Goal: Task Accomplishment & Management: Manage account settings

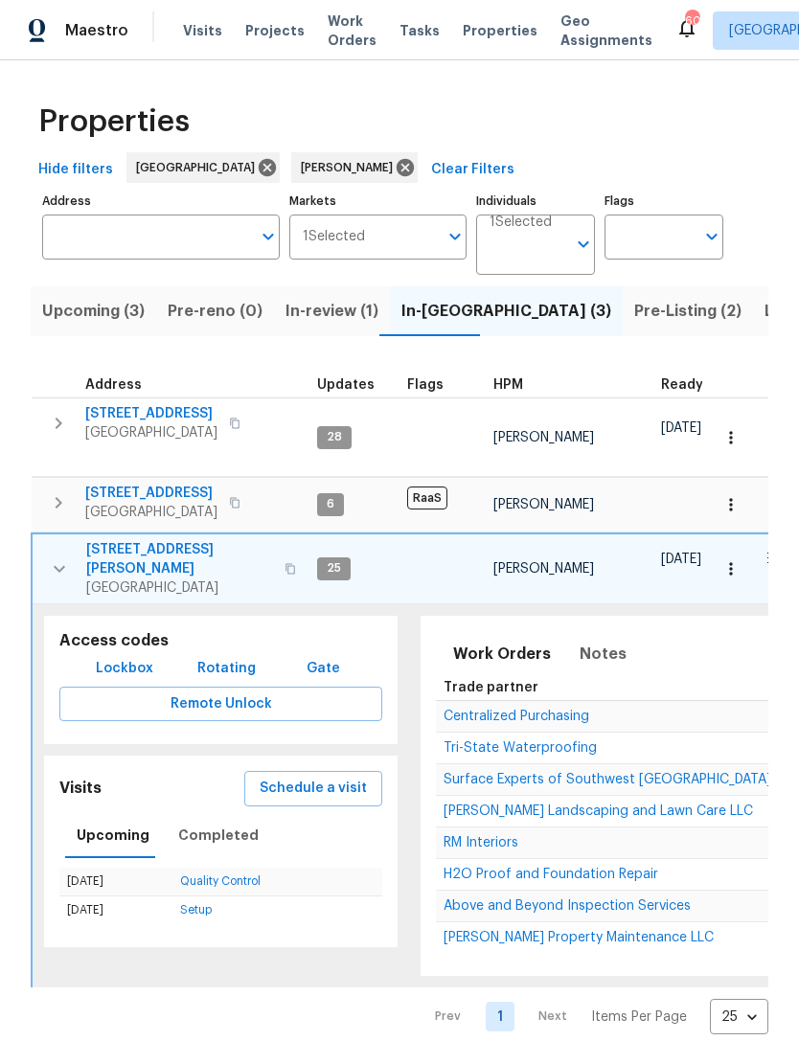
click at [61, 574] on button "button" at bounding box center [59, 568] width 38 height 57
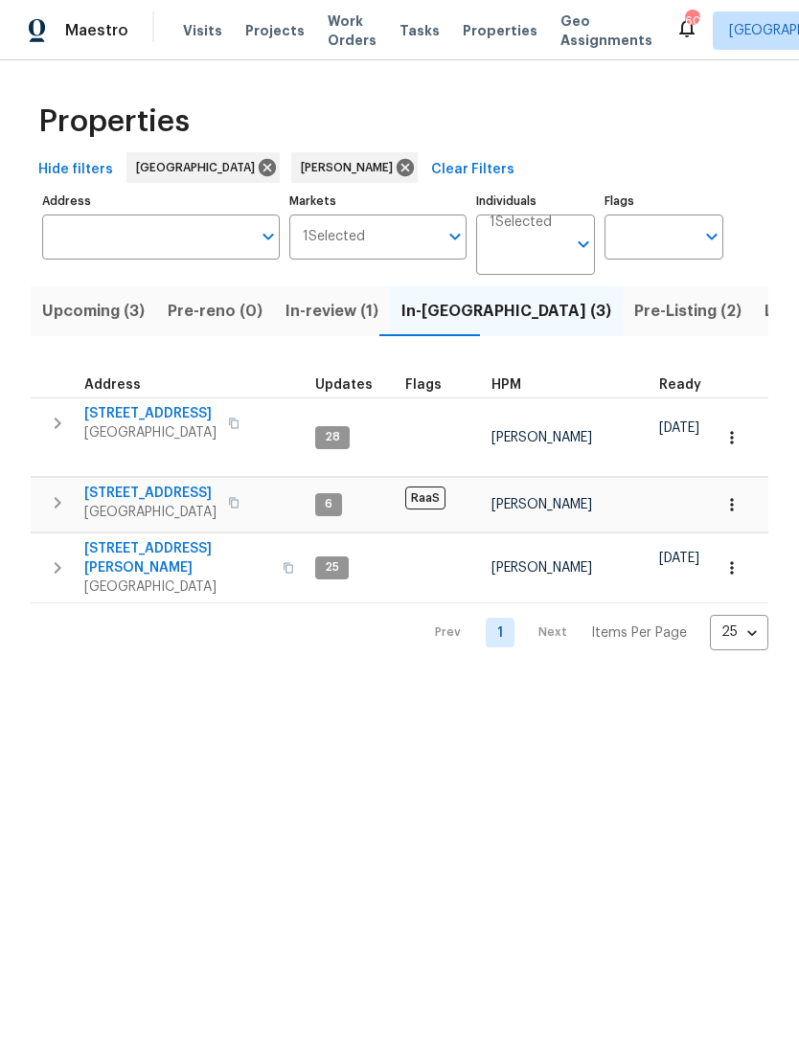
click at [63, 559] on icon "button" at bounding box center [57, 567] width 23 height 23
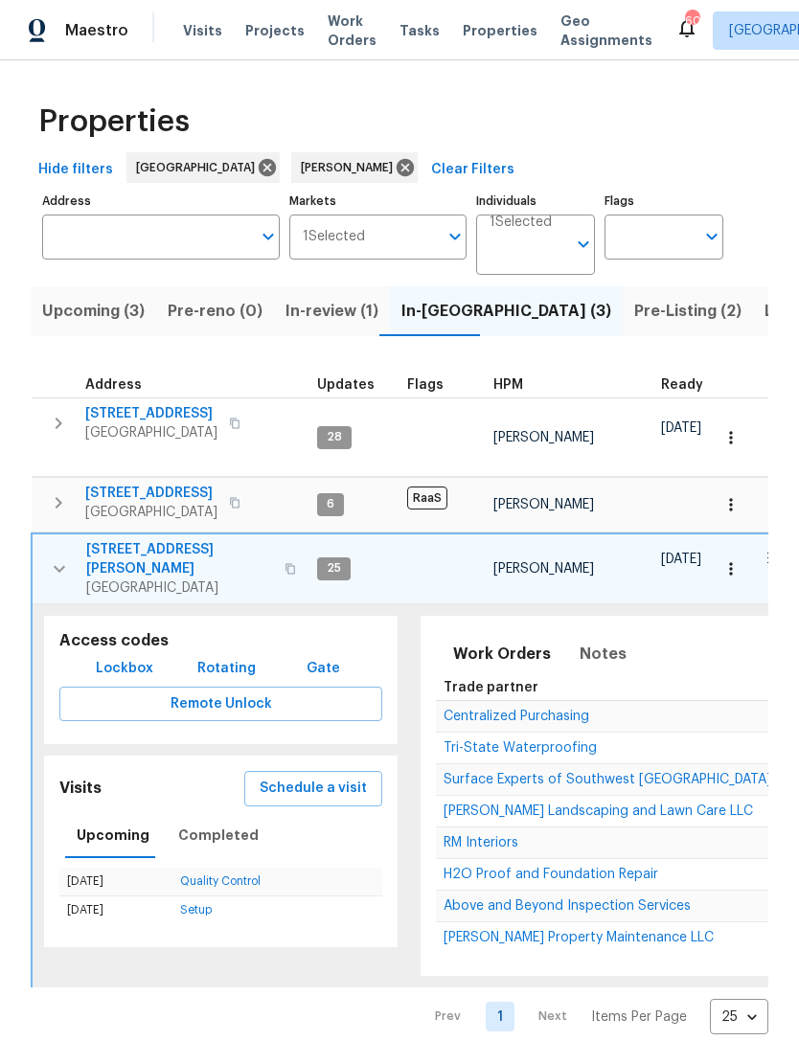
click at [74, 565] on button "button" at bounding box center [59, 568] width 38 height 57
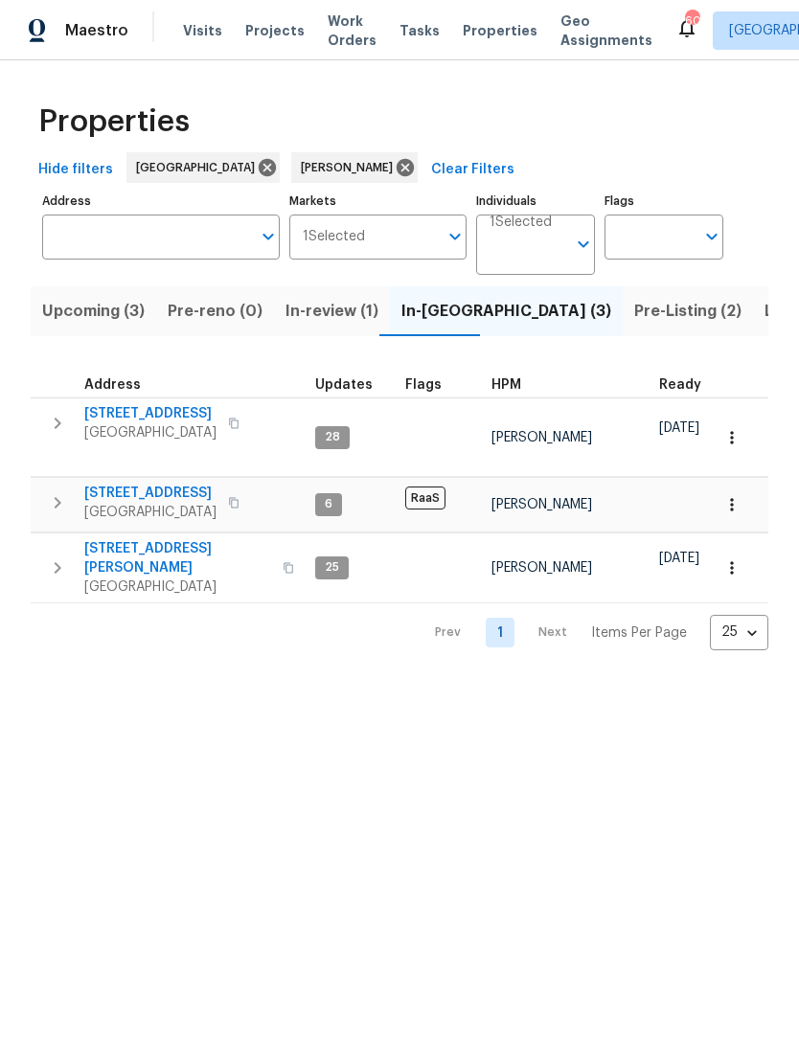
click at [61, 564] on icon "button" at bounding box center [57, 567] width 23 height 23
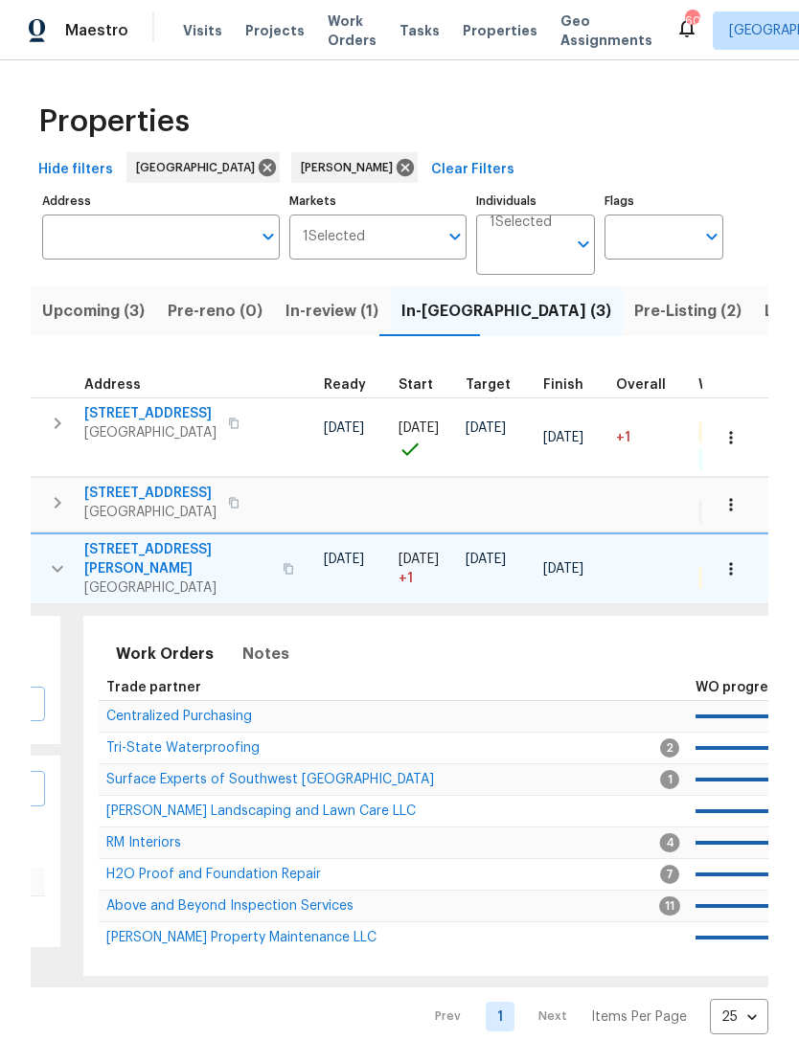
scroll to position [0, 11]
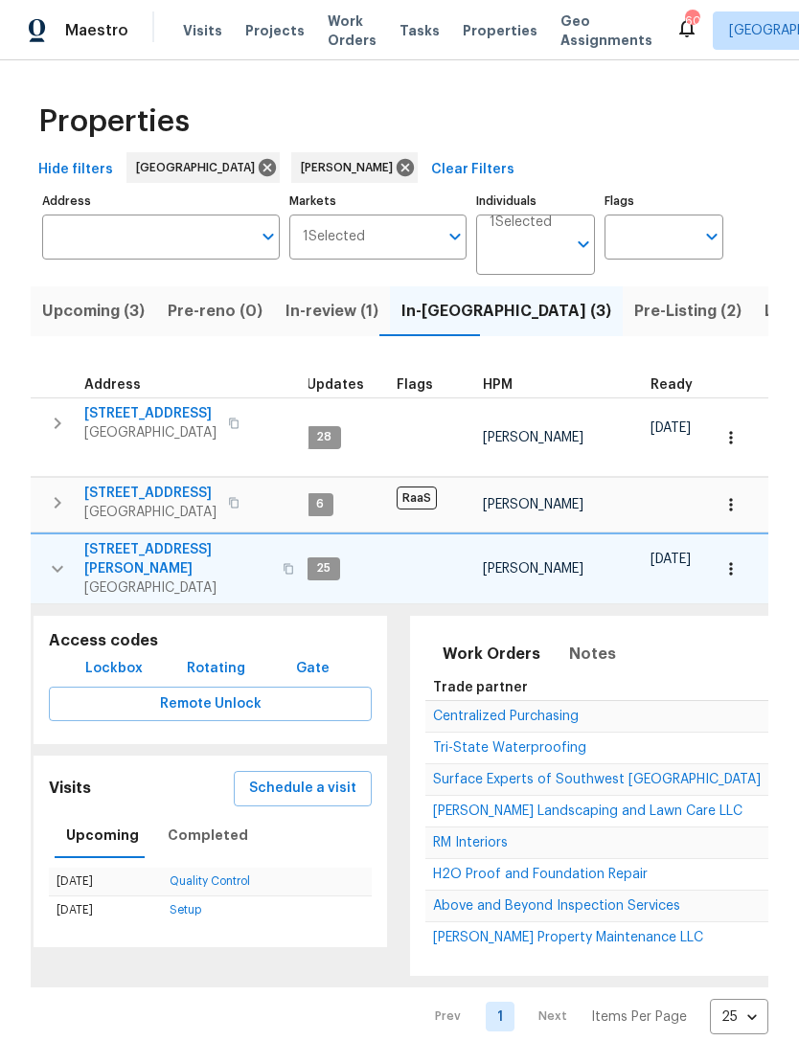
click at [60, 556] on button "button" at bounding box center [57, 568] width 38 height 57
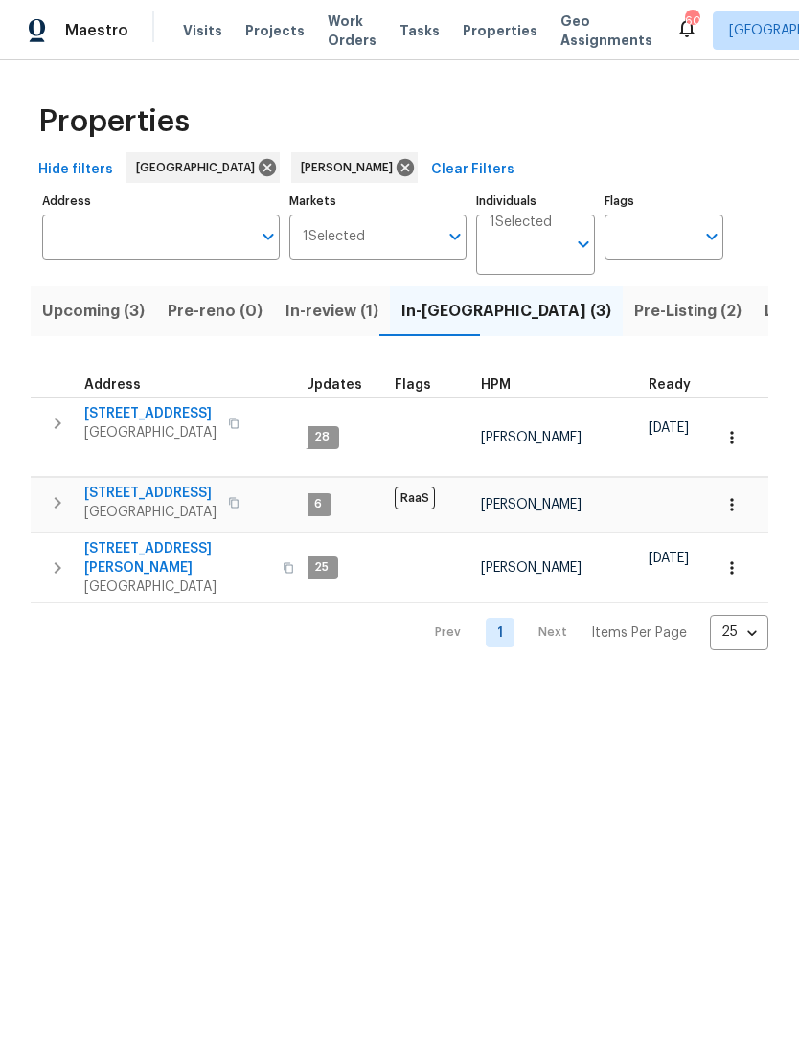
click at [48, 572] on button "button" at bounding box center [57, 567] width 38 height 57
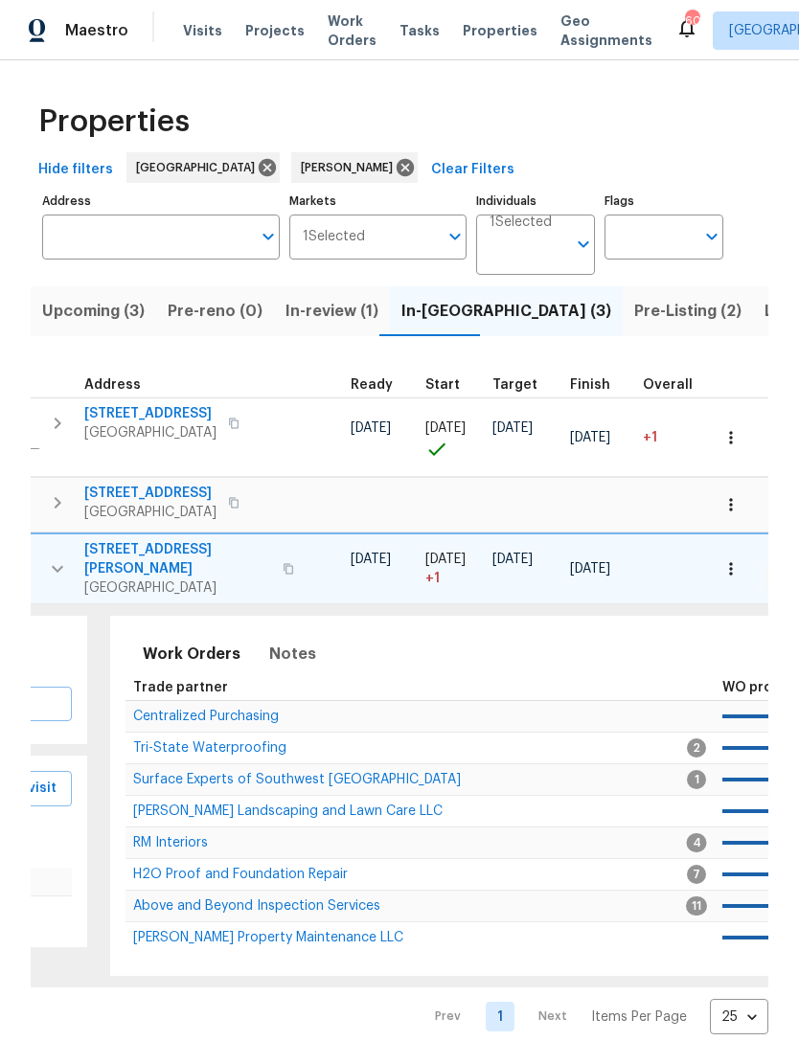
scroll to position [0, 251]
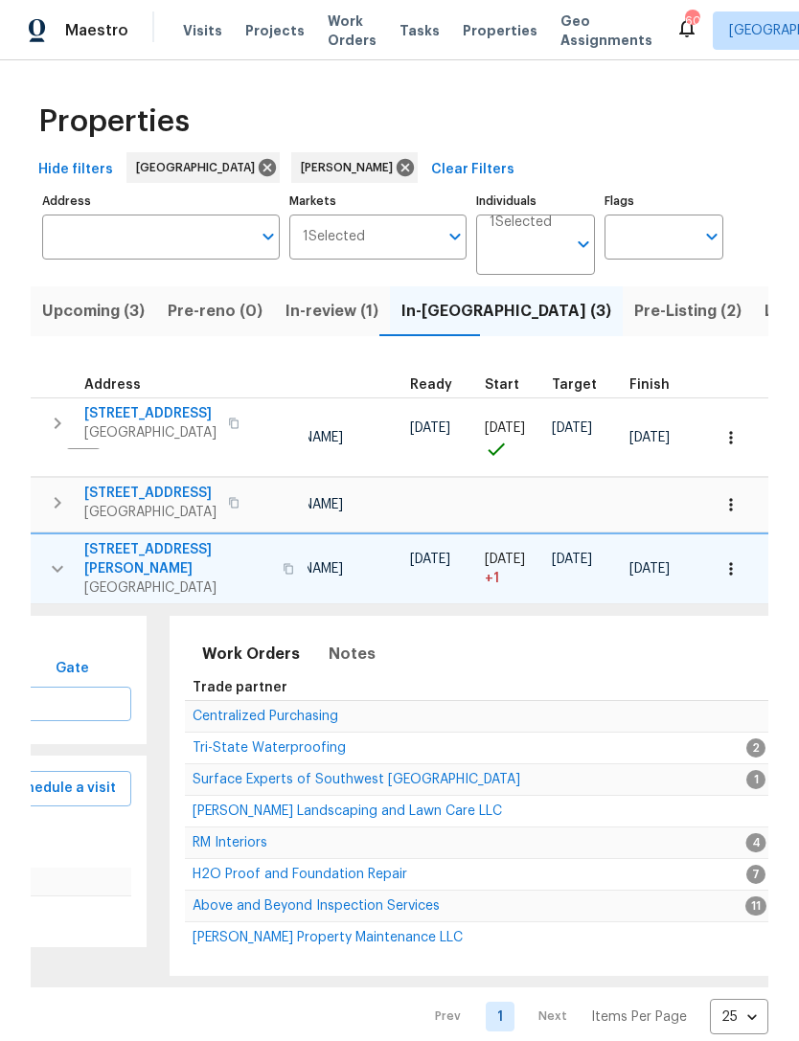
click at [323, 899] on span "Above and Beyond Inspection Services" at bounding box center [315, 905] width 247 height 13
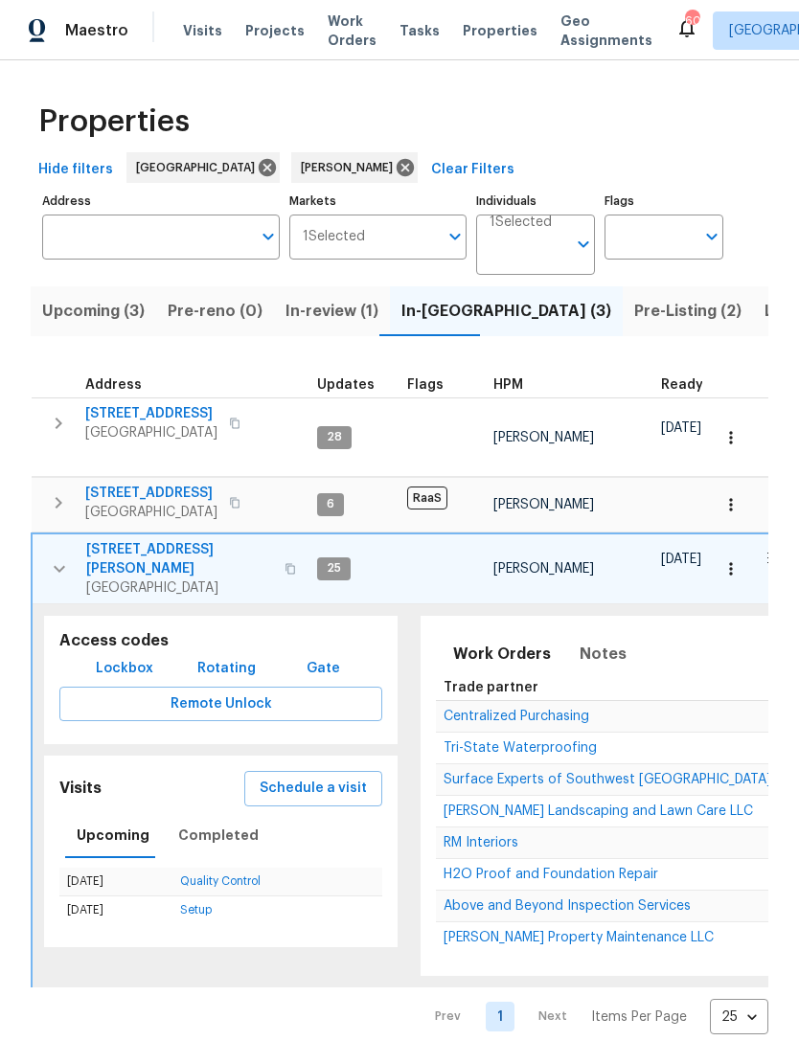
scroll to position [0, 0]
click at [521, 899] on span "Above and Beyond Inspection Services" at bounding box center [566, 905] width 247 height 13
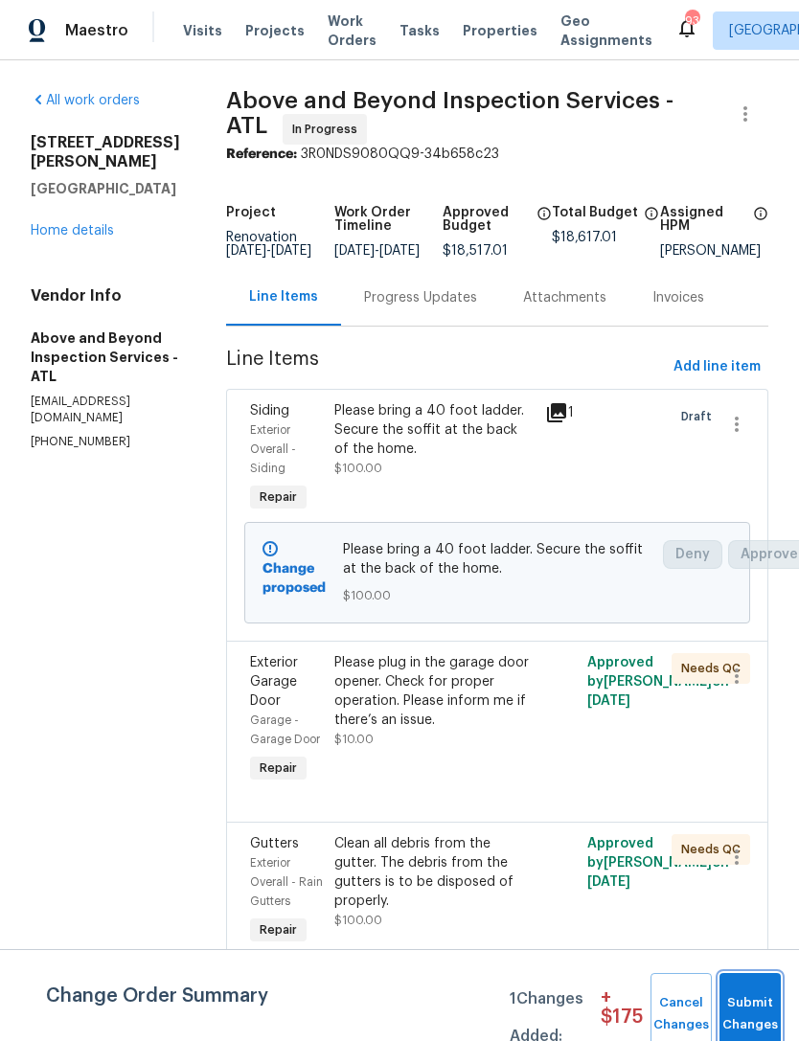
click at [754, 1002] on span "Submit Changes" at bounding box center [750, 1014] width 42 height 44
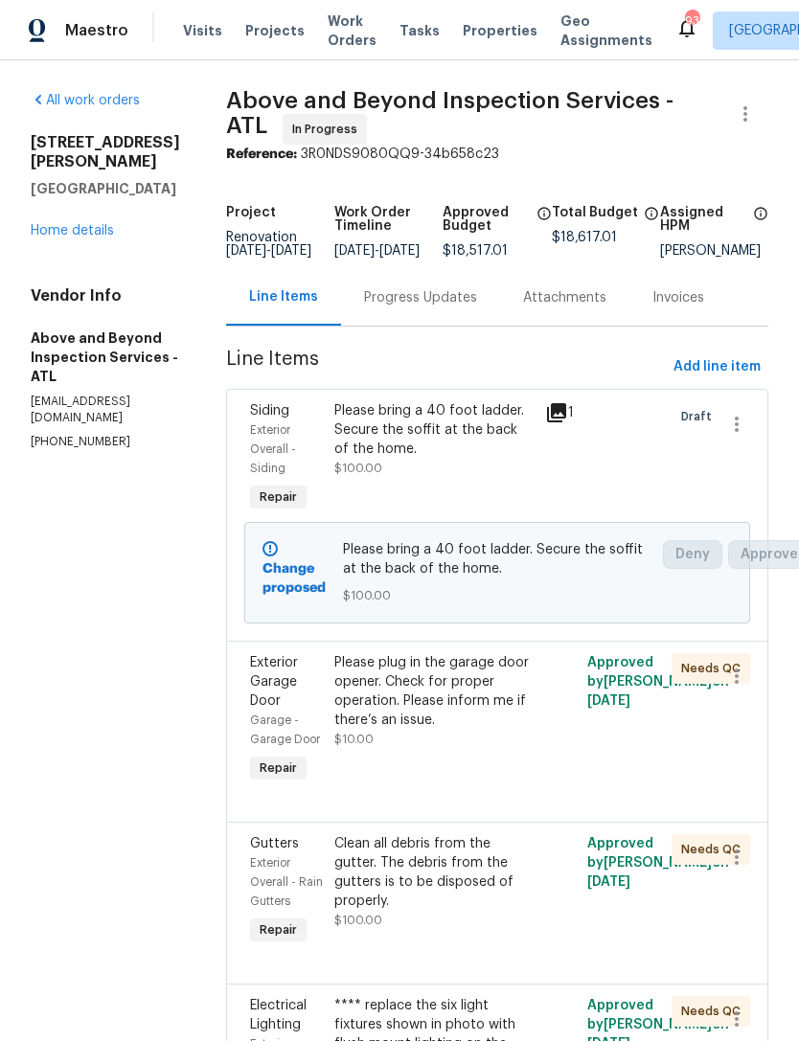
click at [463, 307] on div "Progress Updates" at bounding box center [420, 297] width 113 height 19
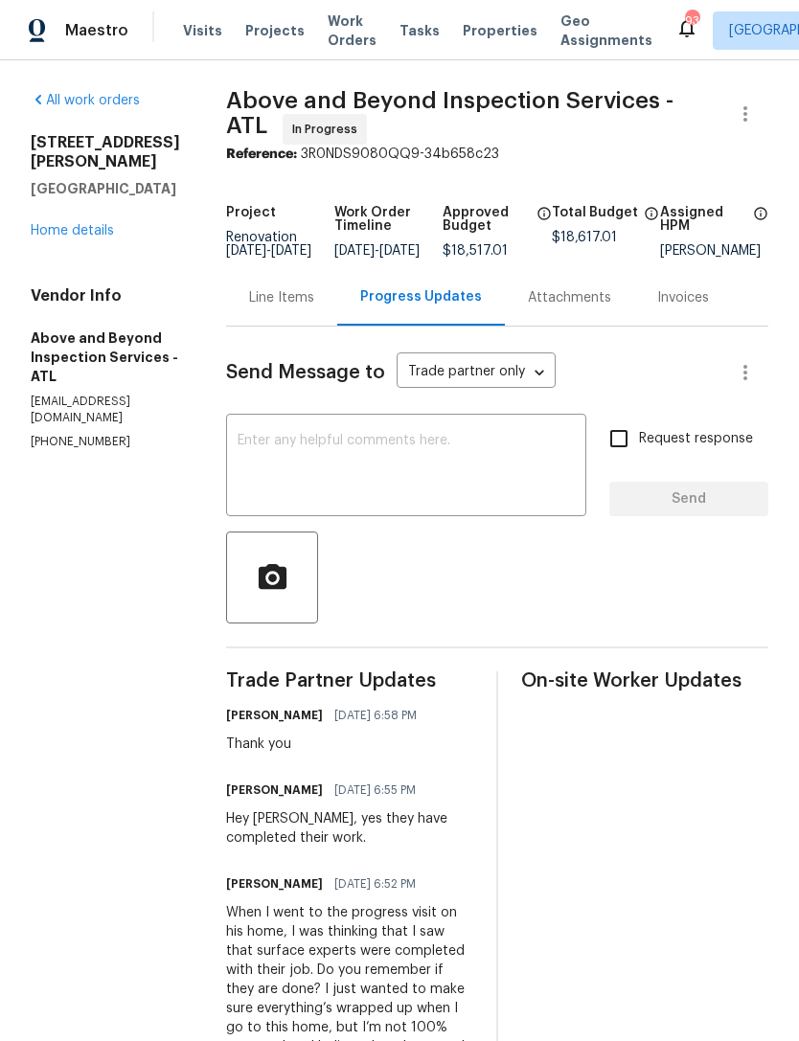
click at [84, 224] on link "Home details" at bounding box center [72, 230] width 83 height 13
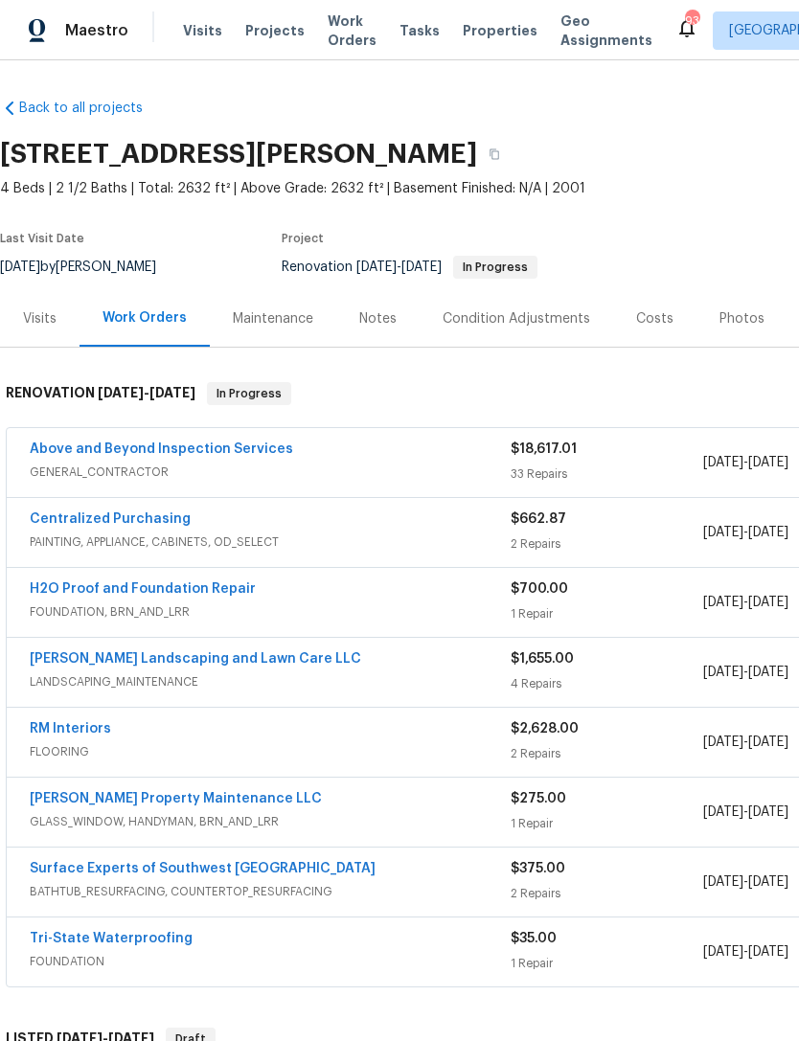
click at [180, 447] on link "Above and Beyond Inspection Services" at bounding box center [161, 448] width 263 height 13
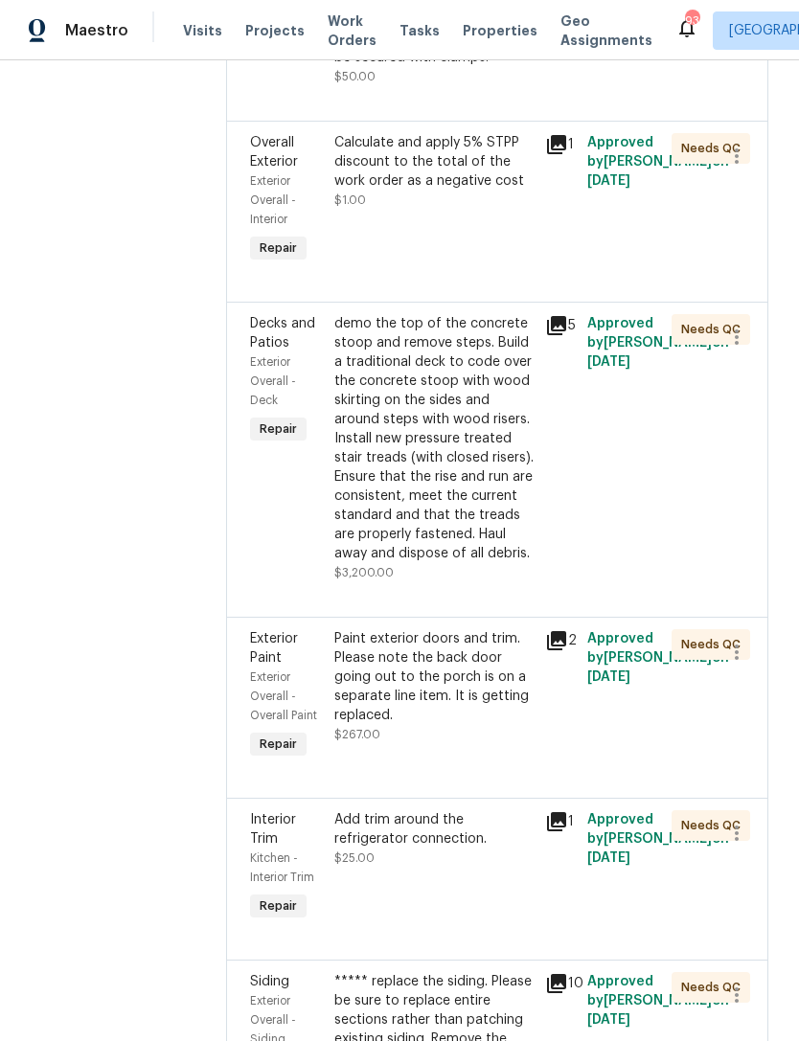
scroll to position [2916, 0]
click at [475, 191] on div "Calculate and apply 5% STPP discount to the total of the work order as a negati…" at bounding box center [433, 161] width 199 height 57
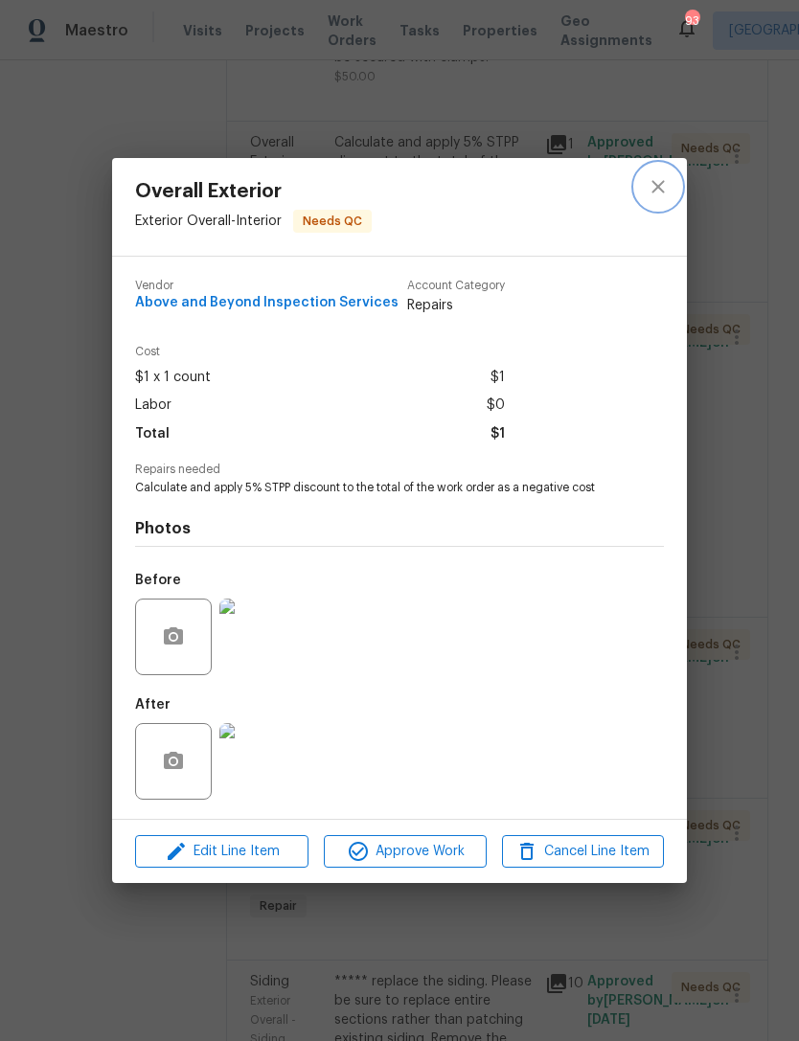
click at [664, 186] on icon "close" at bounding box center [657, 186] width 23 height 23
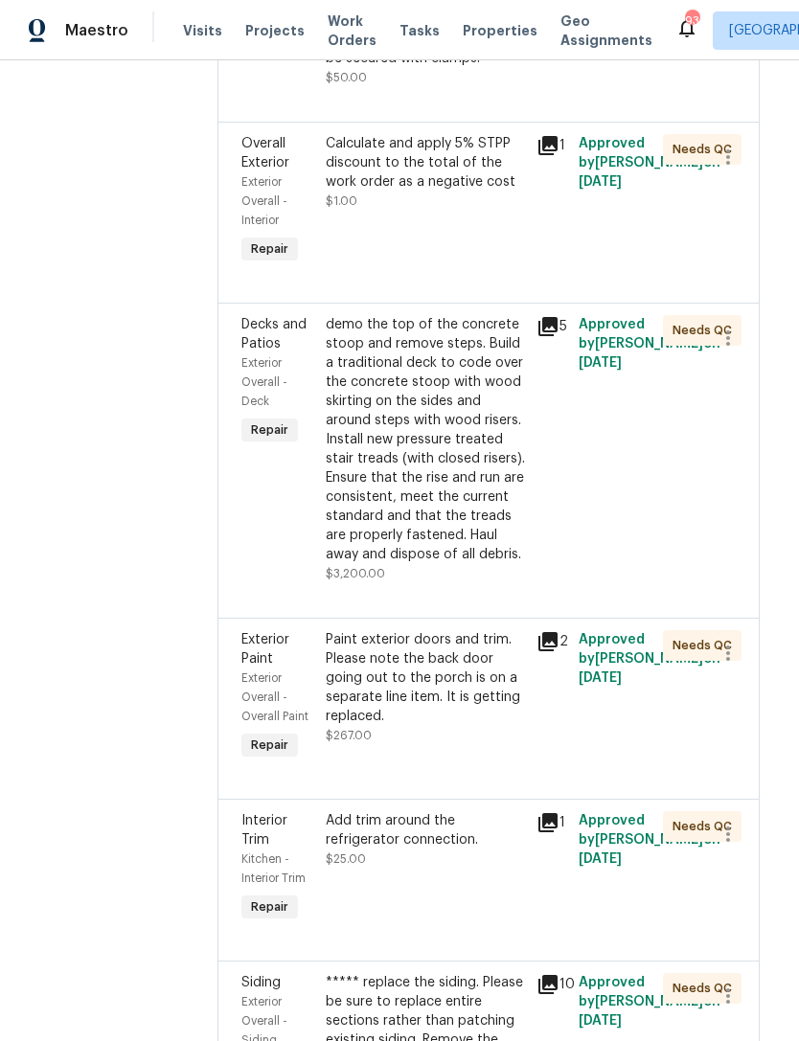
scroll to position [2921, 12]
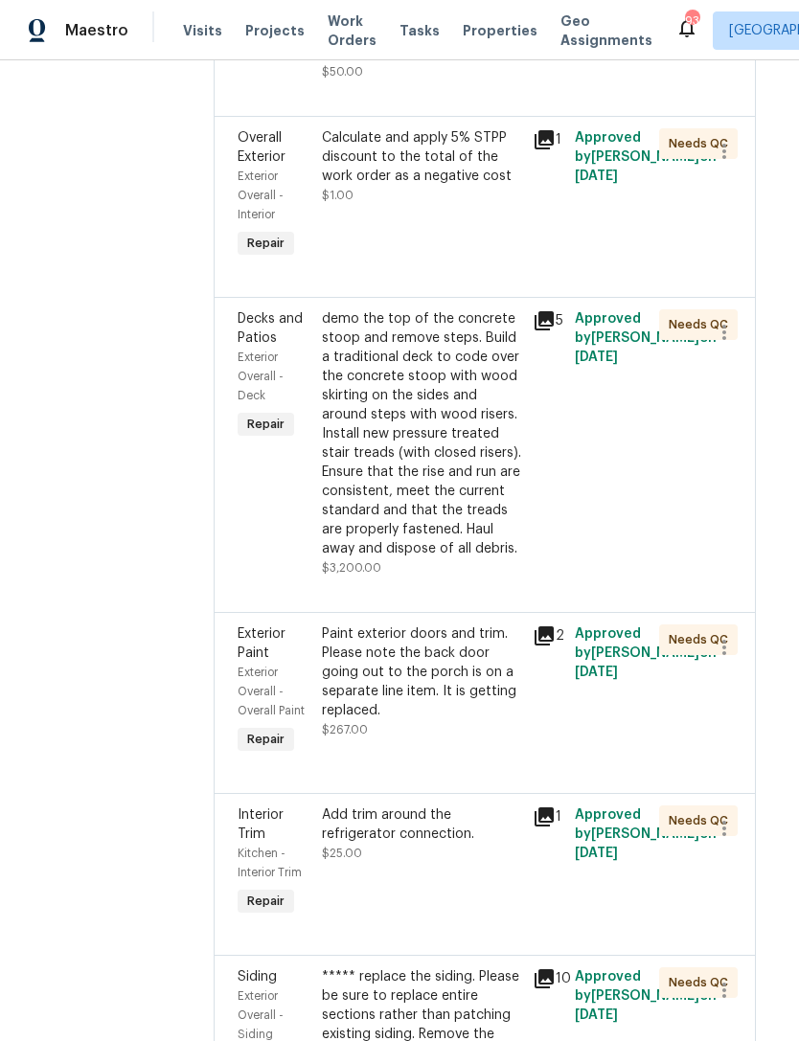
click at [416, 205] on div "Calculate and apply 5% STPP discount to the total of the work order as a negati…" at bounding box center [421, 166] width 199 height 77
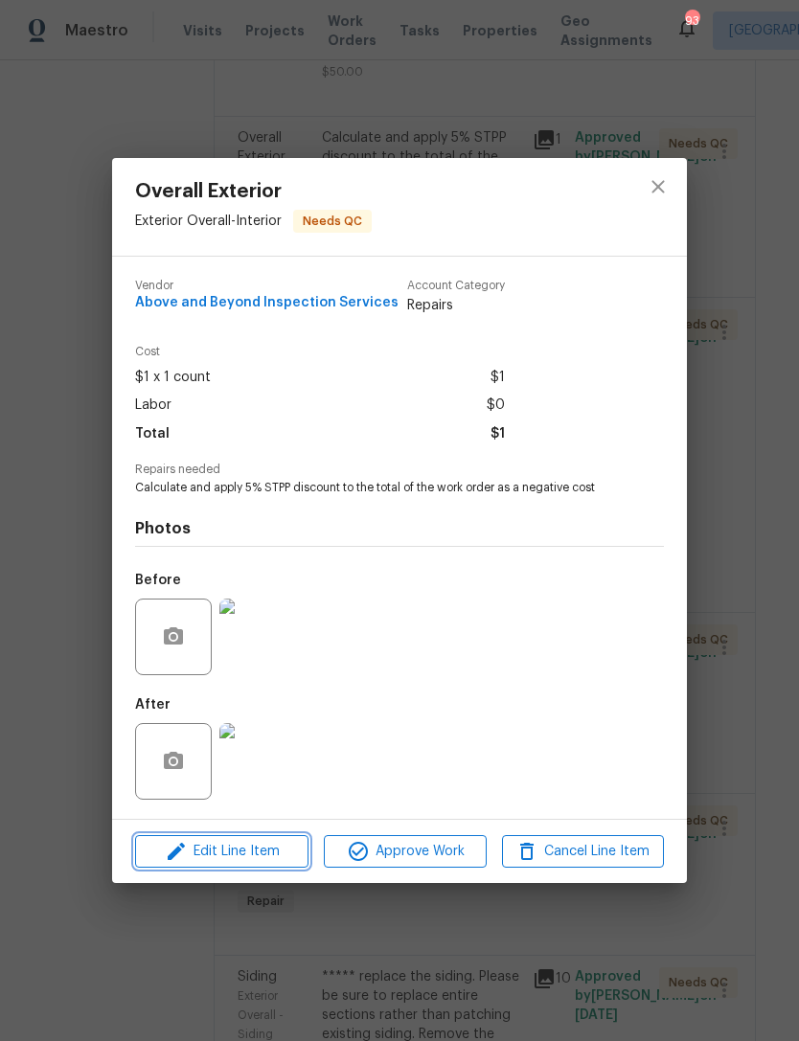
click at [257, 854] on span "Edit Line Item" at bounding box center [222, 852] width 162 height 24
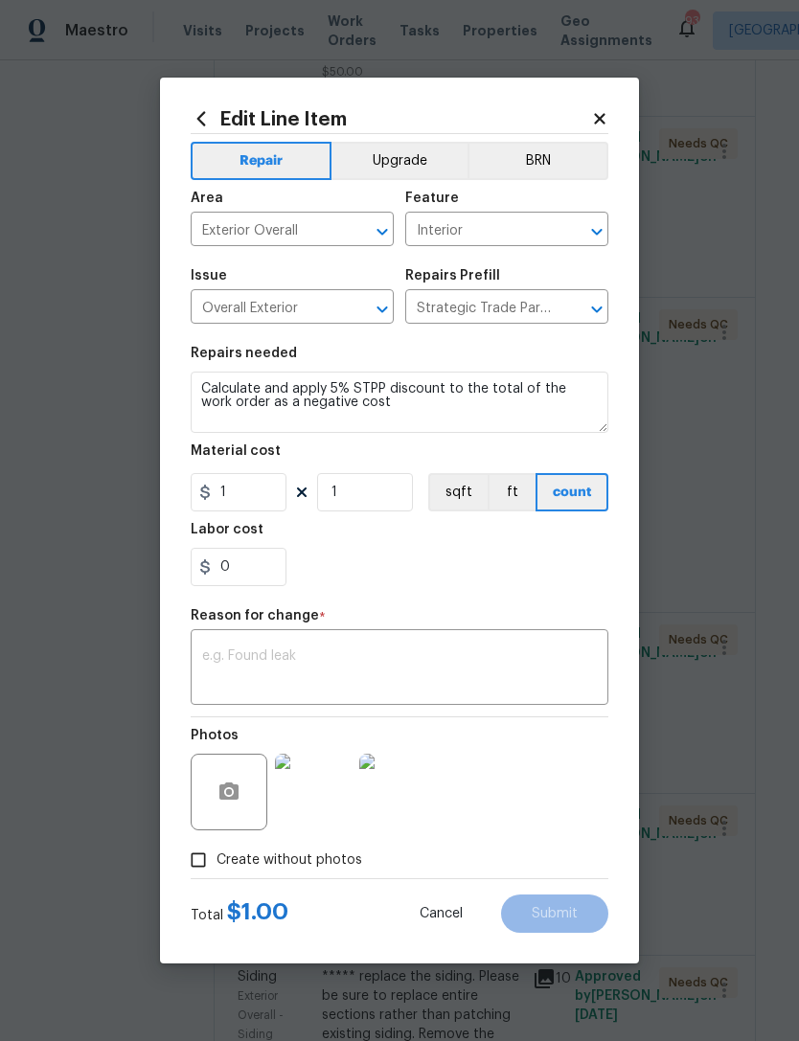
click at [312, 661] on textarea at bounding box center [399, 669] width 394 height 40
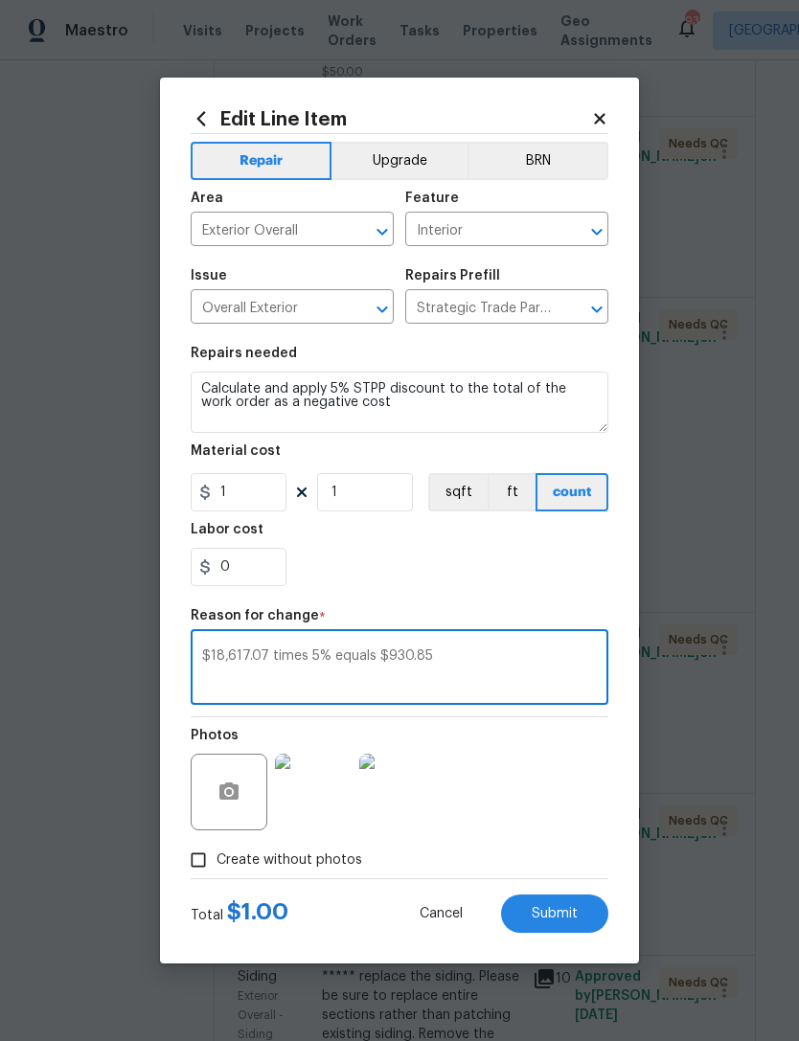
type textarea "$18,617.07 times 5% equals $930.85"
click at [269, 492] on input "1" at bounding box center [239, 492] width 96 height 38
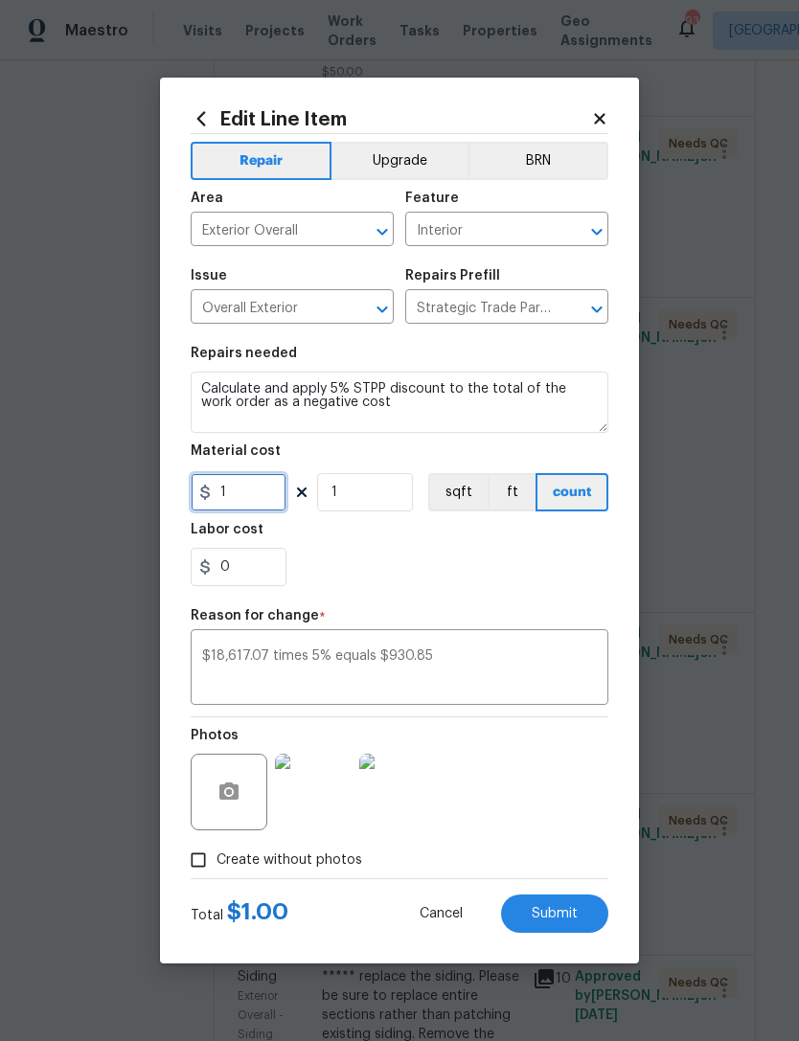
type input "0"
click at [245, 658] on textarea "$18,617.07 times 5% equals $930.85" at bounding box center [399, 669] width 394 height 40
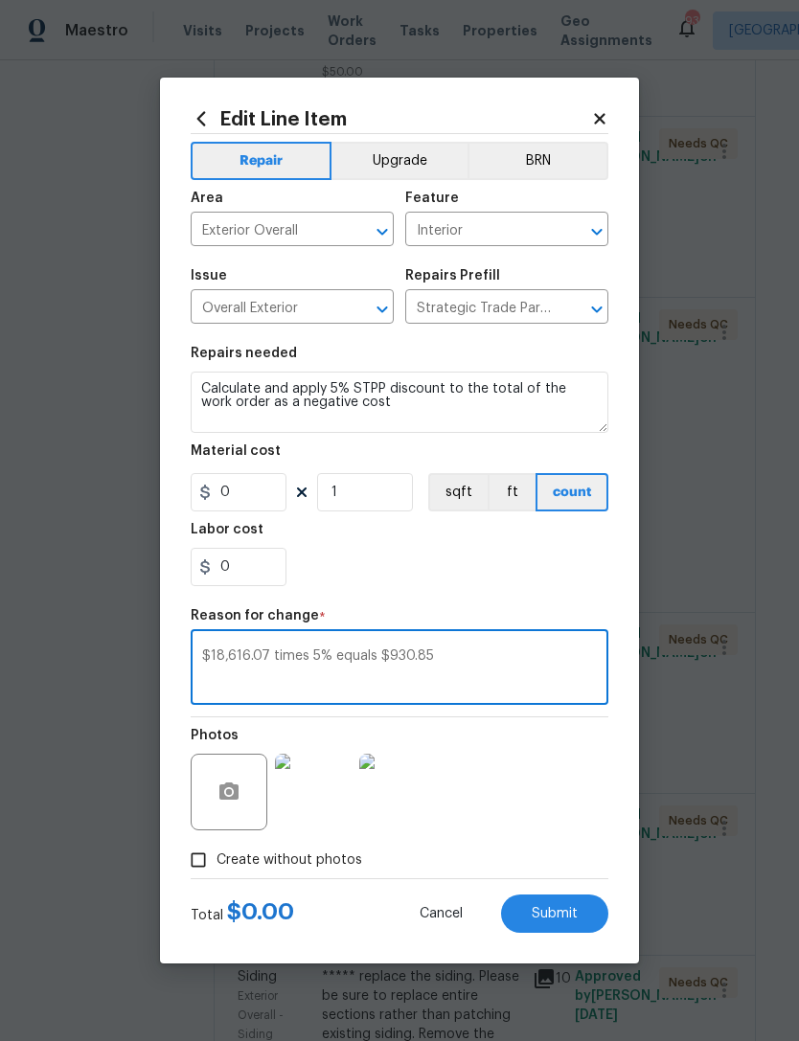
click at [480, 655] on textarea "$18,616.07 times 5% equals $930.85" at bounding box center [399, 669] width 394 height 40
type textarea "$18,616.07 times 5% equals $930.80"
click at [256, 487] on input "0" at bounding box center [239, 492] width 96 height 38
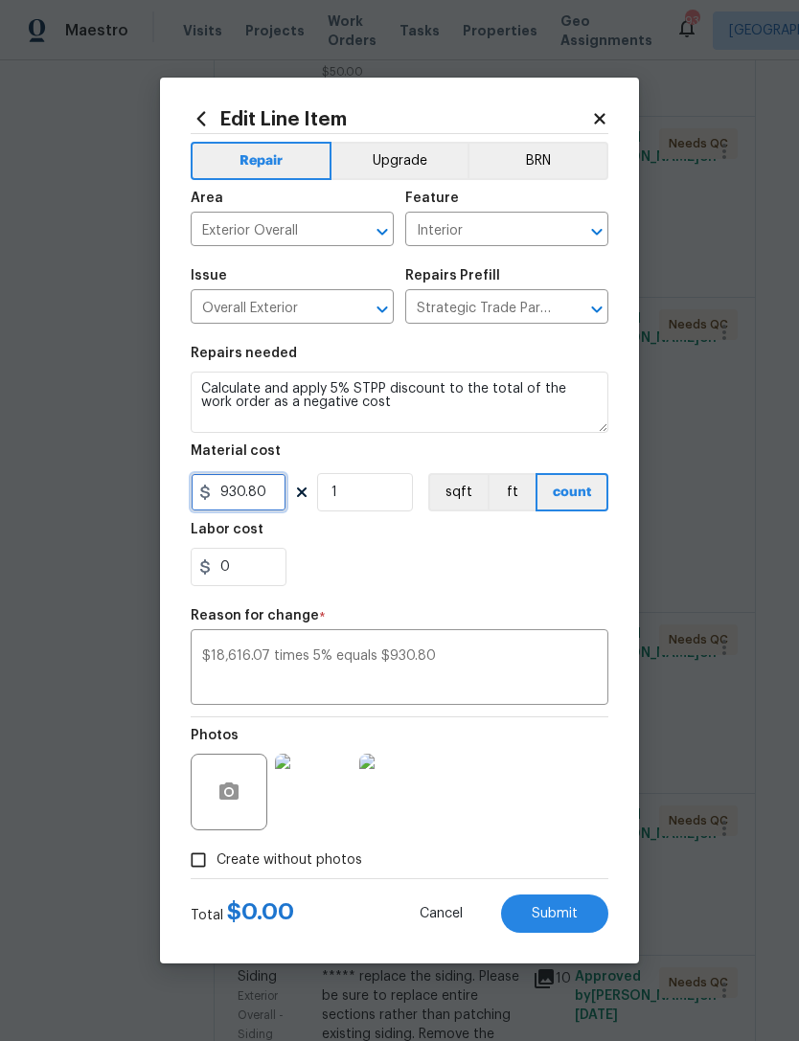
click at [226, 488] on input "930.80" at bounding box center [239, 492] width 96 height 38
click at [386, 568] on div "0" at bounding box center [399, 567] width 417 height 38
click at [563, 914] on span "Submit" at bounding box center [554, 914] width 46 height 14
type input "1"
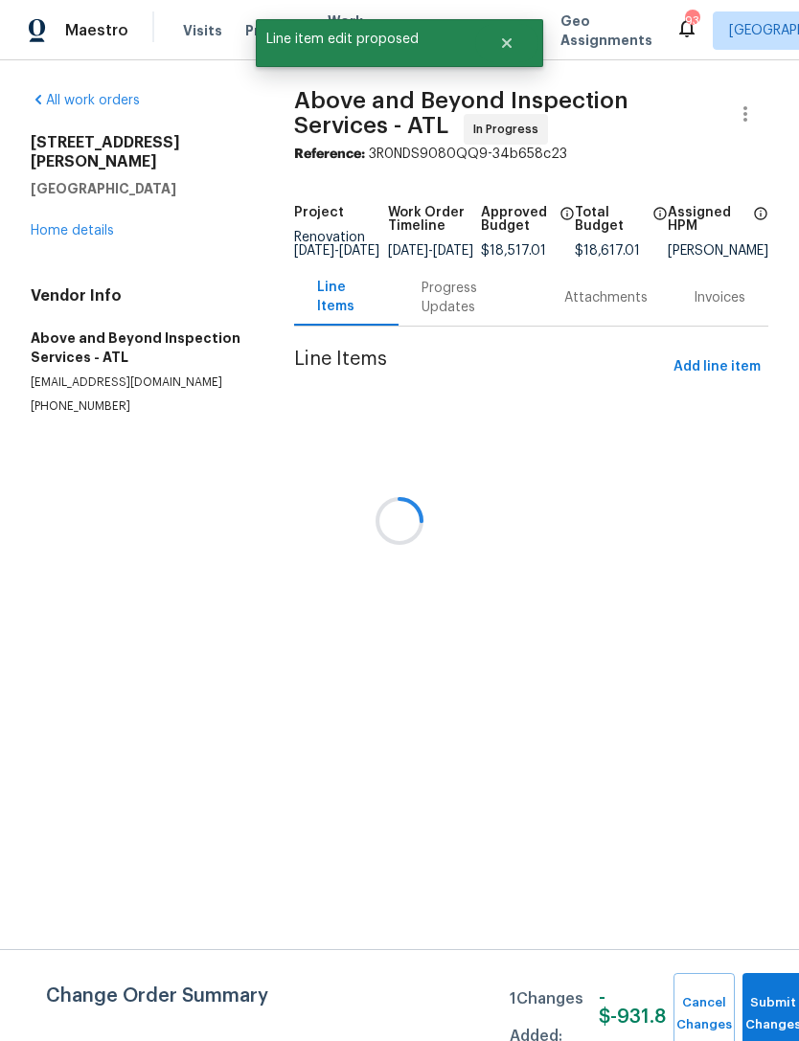
scroll to position [0, 0]
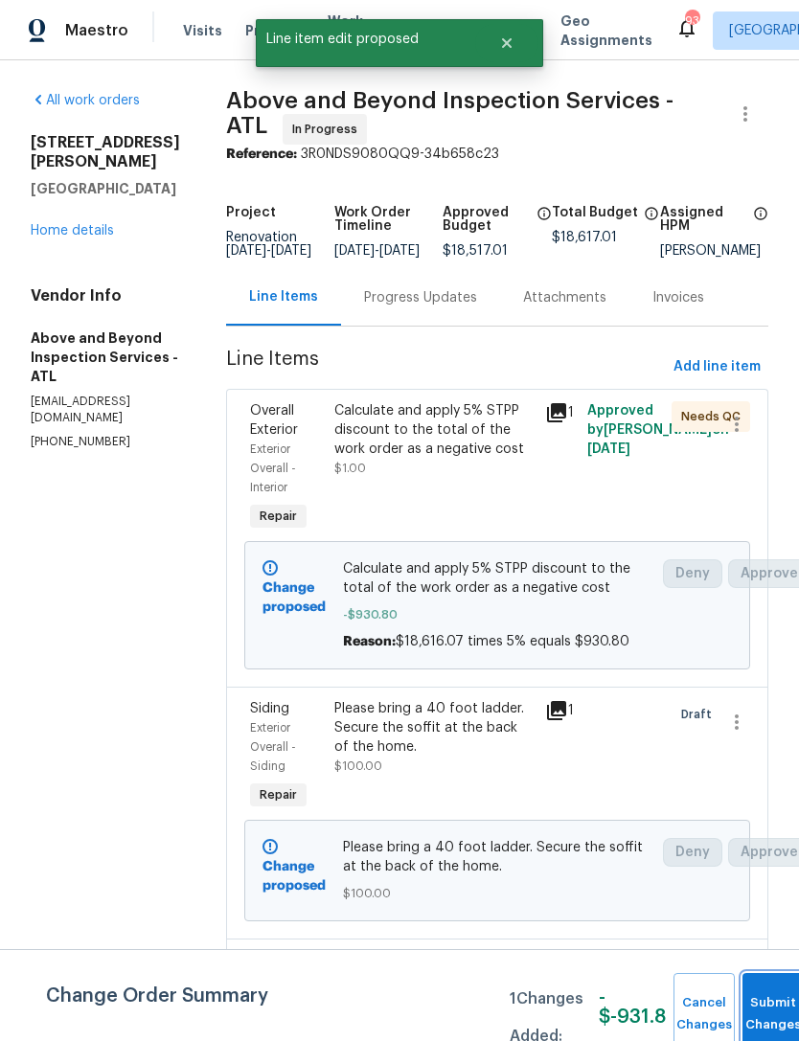
click at [759, 1013] on span "Submit Changes" at bounding box center [773, 1014] width 42 height 44
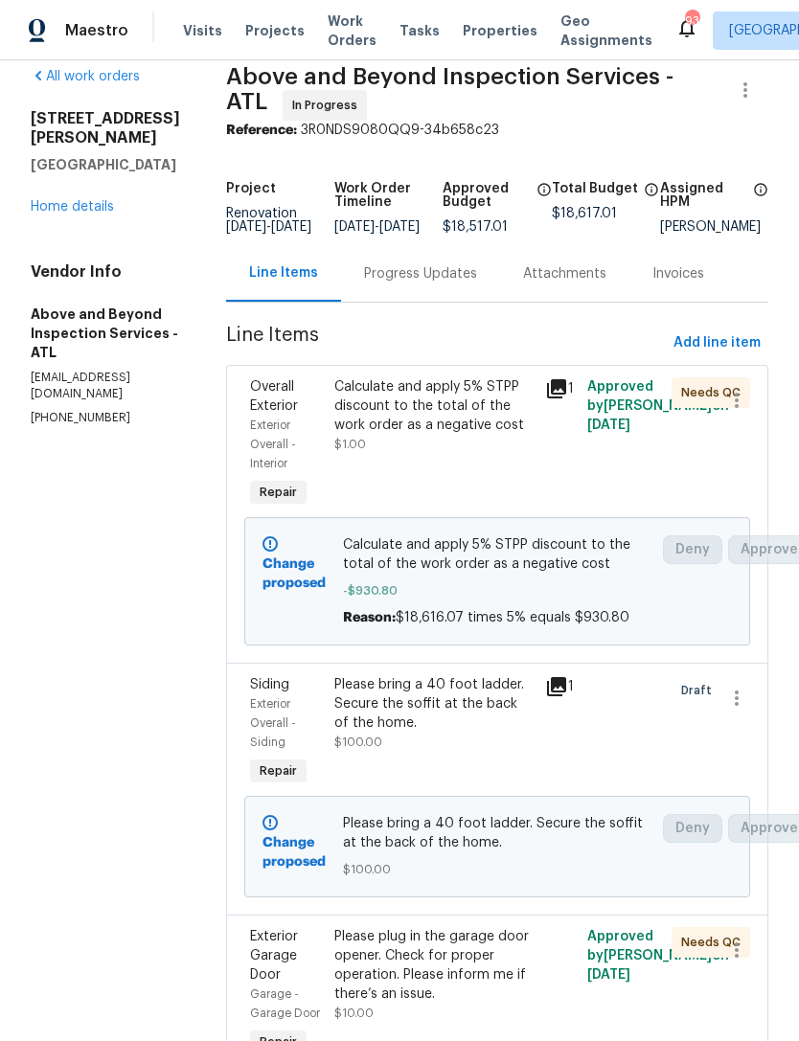
scroll to position [23, 0]
click at [488, 455] on div "Calculate and apply 5% STPP discount to the total of the work order as a negati…" at bounding box center [433, 416] width 199 height 77
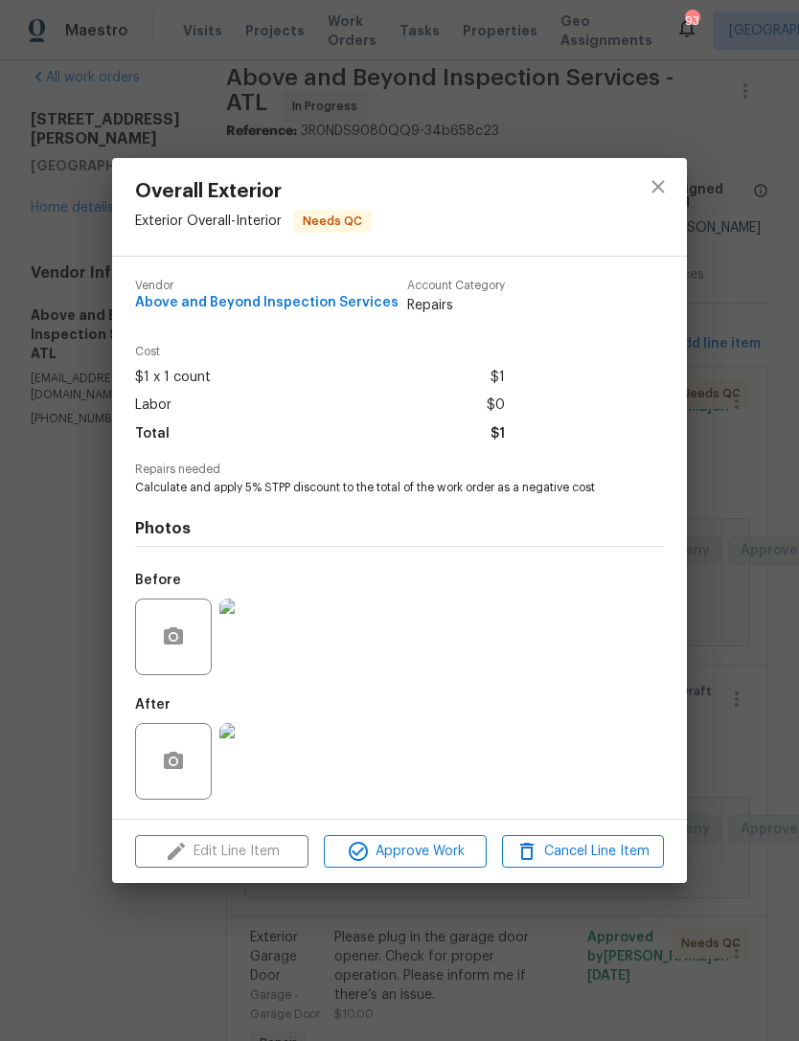
click at [758, 503] on div "Overall Exterior Exterior Overall - Interior Needs QC Vendor Above and Beyond I…" at bounding box center [399, 520] width 799 height 1041
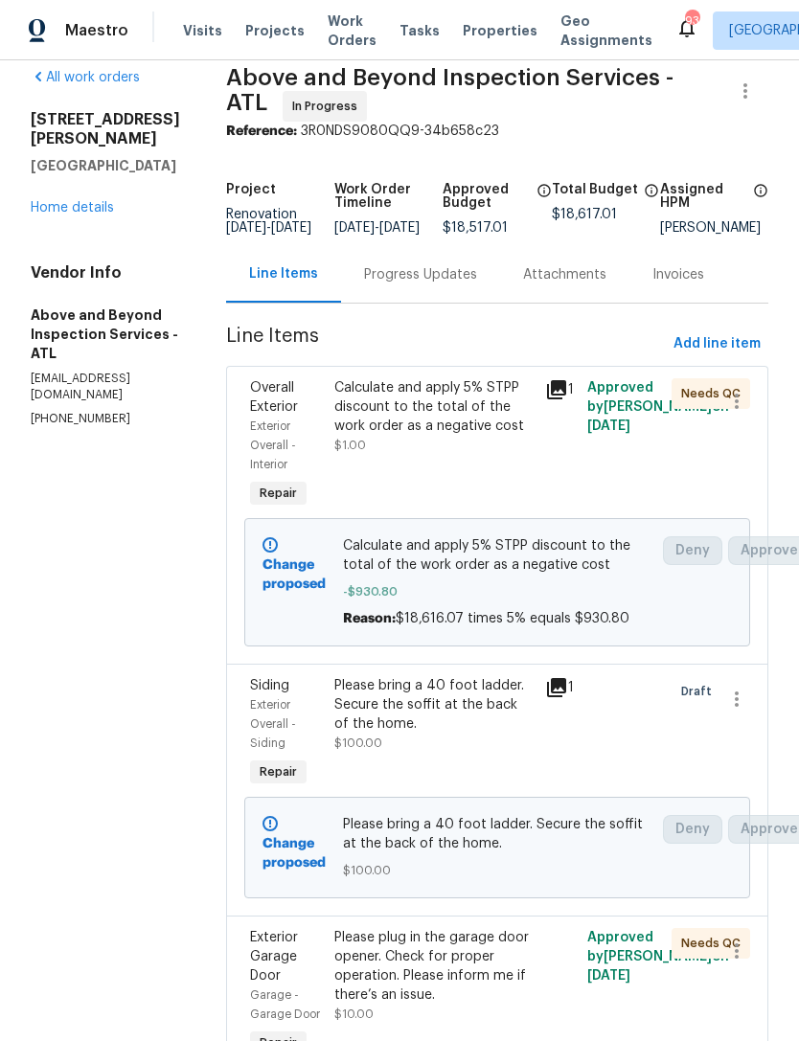
click at [95, 201] on link "Home details" at bounding box center [72, 207] width 83 height 13
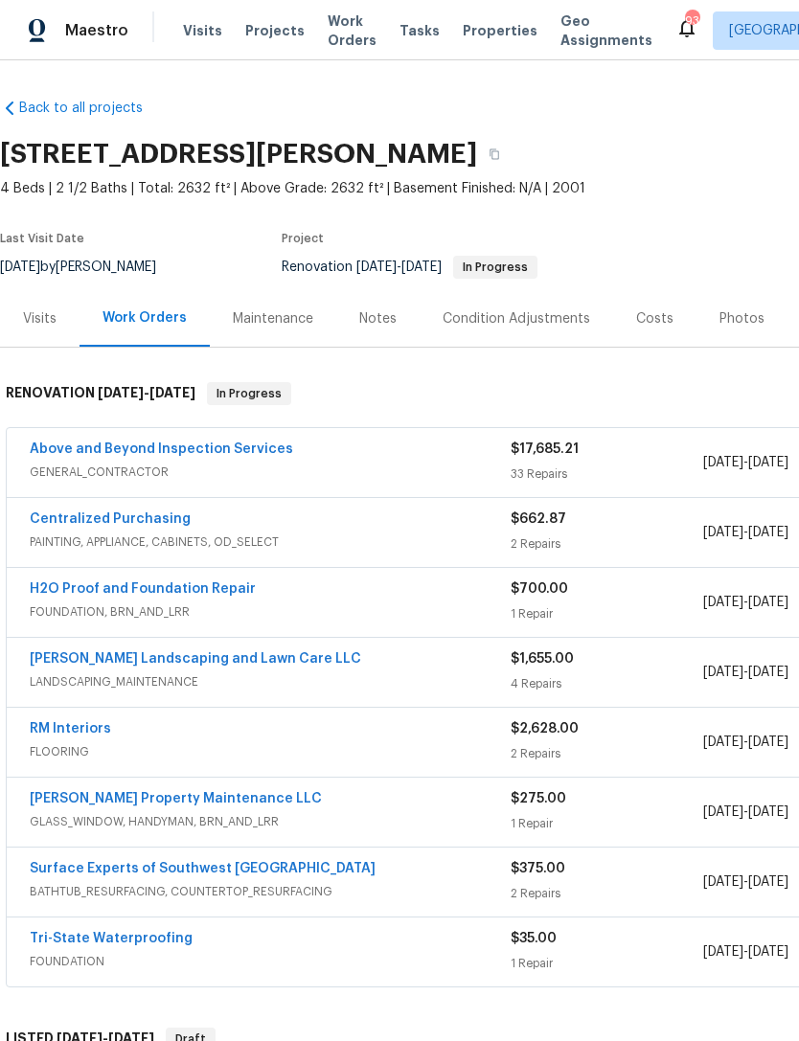
click at [380, 329] on div "Notes" at bounding box center [377, 318] width 83 height 56
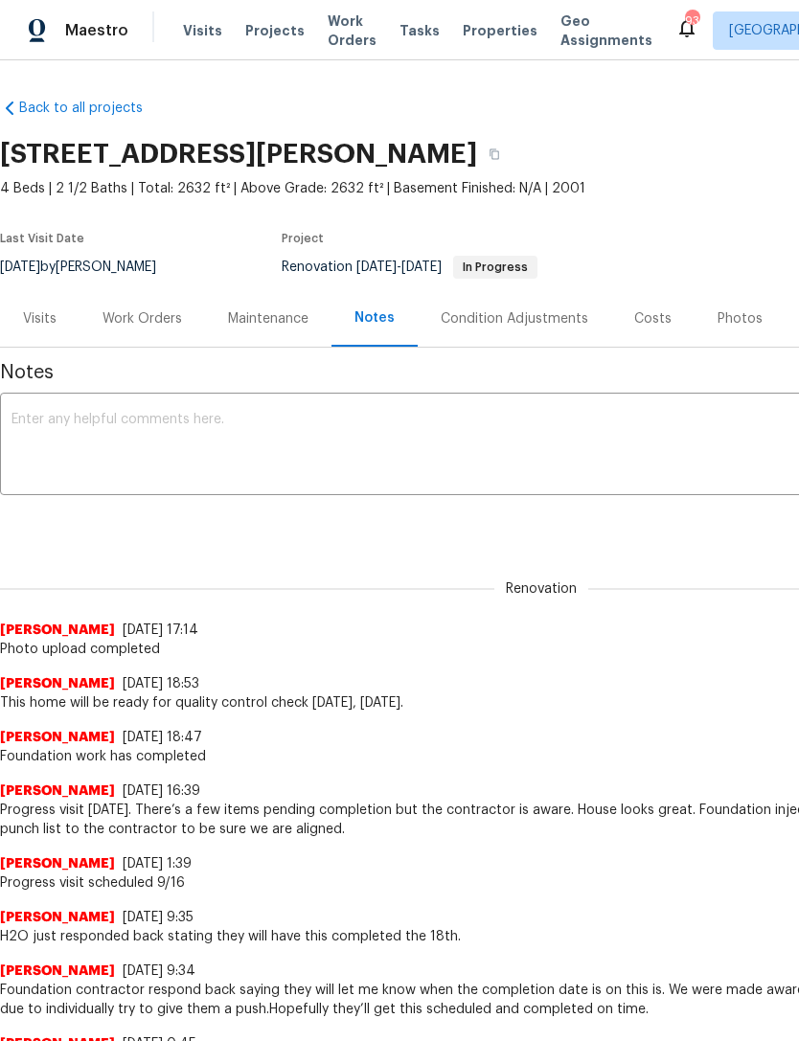
click at [219, 478] on textarea at bounding box center [540, 446] width 1059 height 67
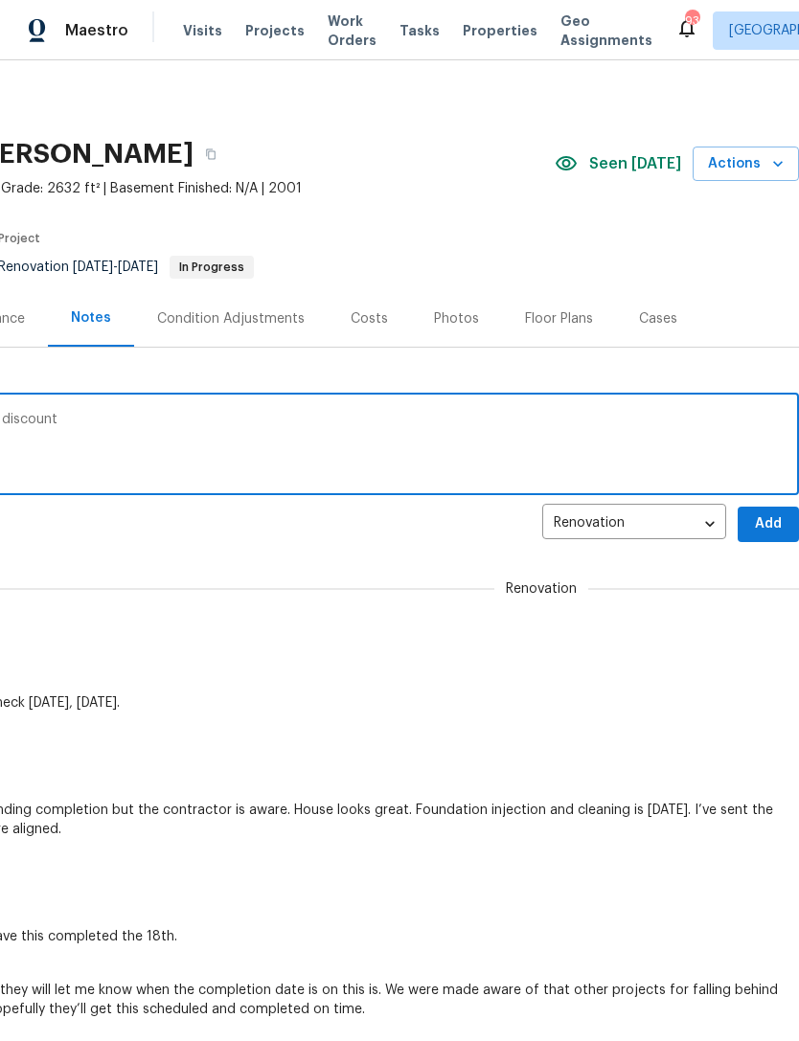
scroll to position [0, 283]
type textarea "$18,616.07 times 5% equals $930.80 STPP discount"
click at [763, 530] on span "Add" at bounding box center [768, 524] width 31 height 24
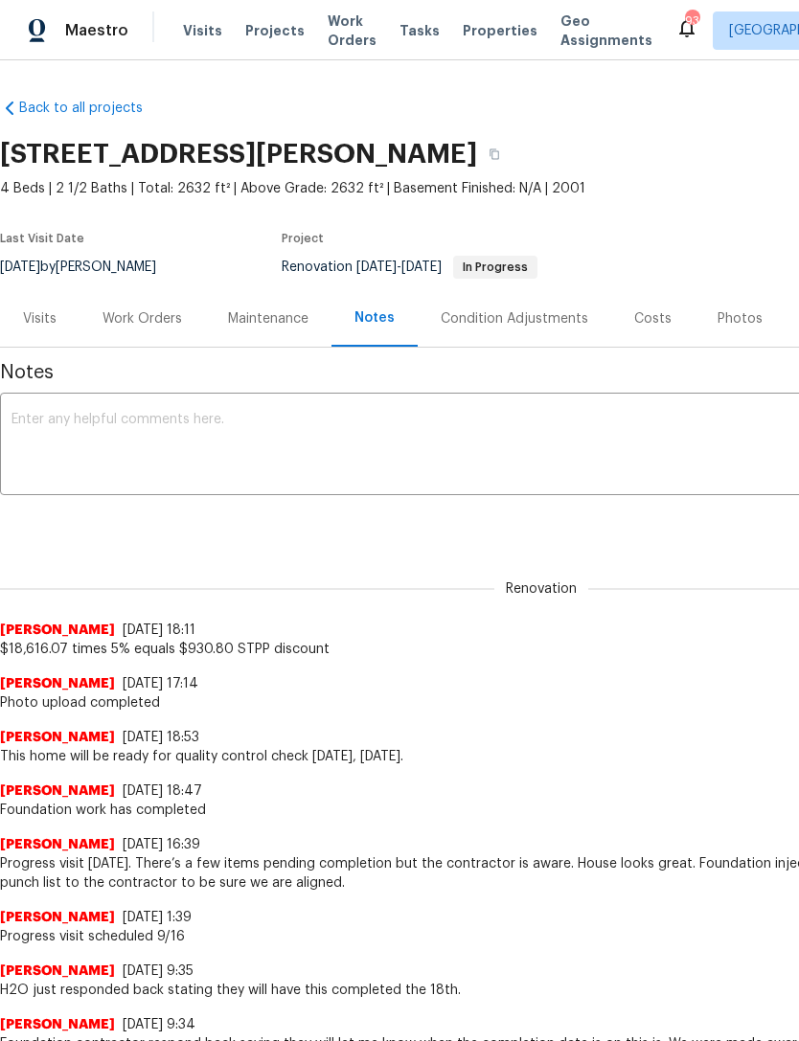
scroll to position [0, 0]
click at [160, 320] on div "Work Orders" at bounding box center [141, 318] width 79 height 19
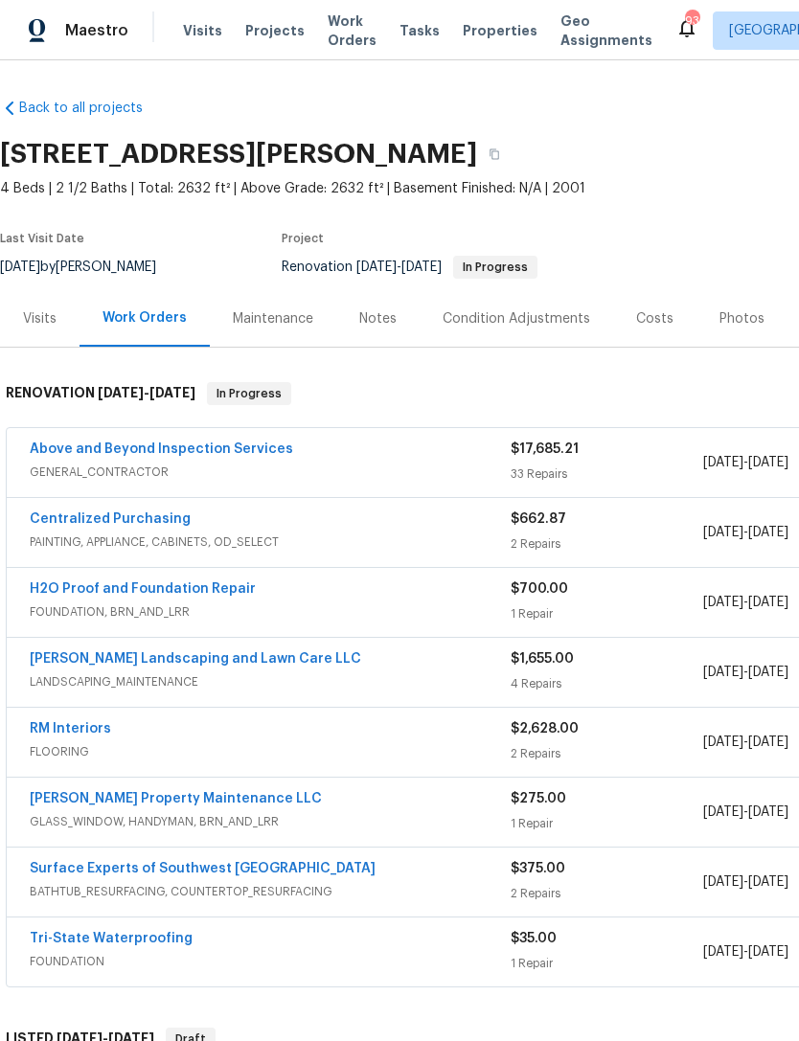
click at [197, 450] on link "Above and Beyond Inspection Services" at bounding box center [161, 448] width 263 height 13
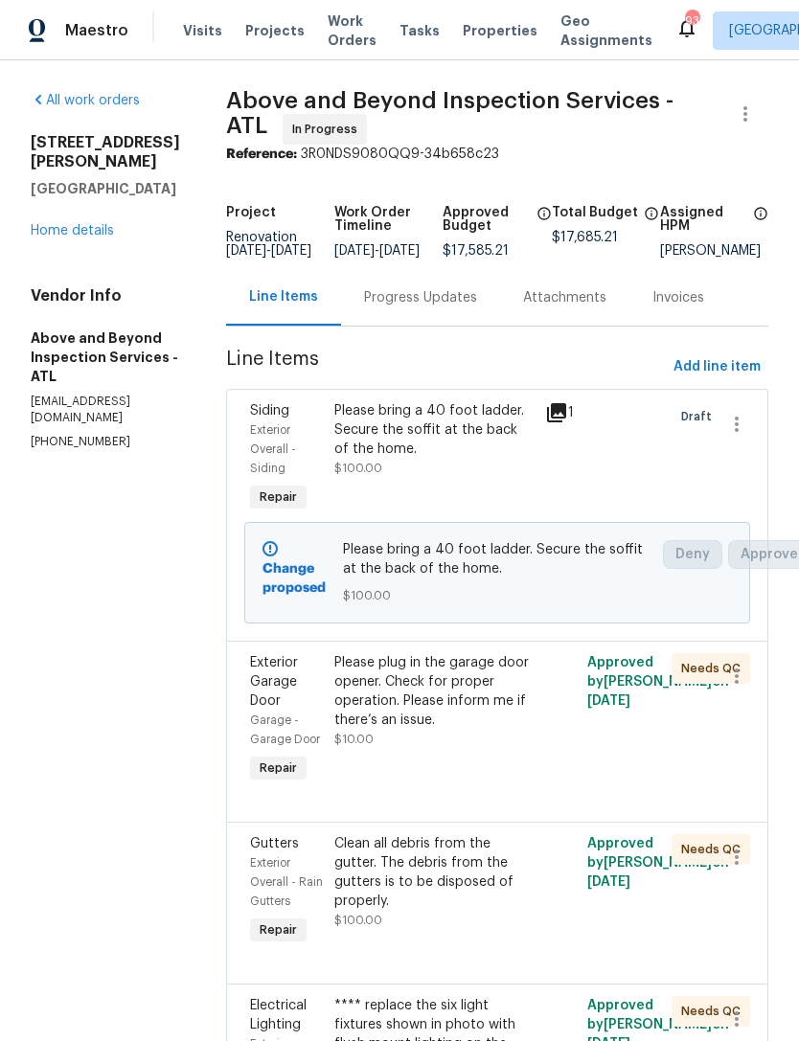
click at [486, 730] on div "Please plug in the garage door opener. Check for proper operation. Please infor…" at bounding box center [433, 691] width 199 height 77
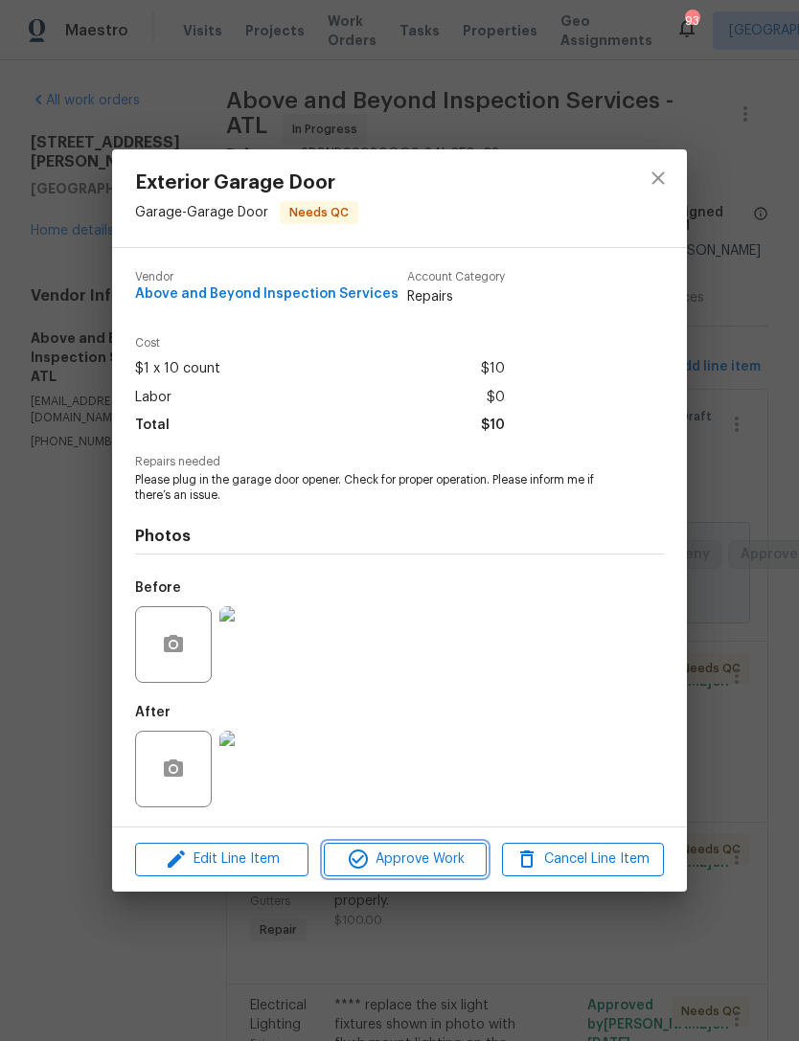
click at [408, 859] on span "Approve Work" at bounding box center [404, 859] width 150 height 24
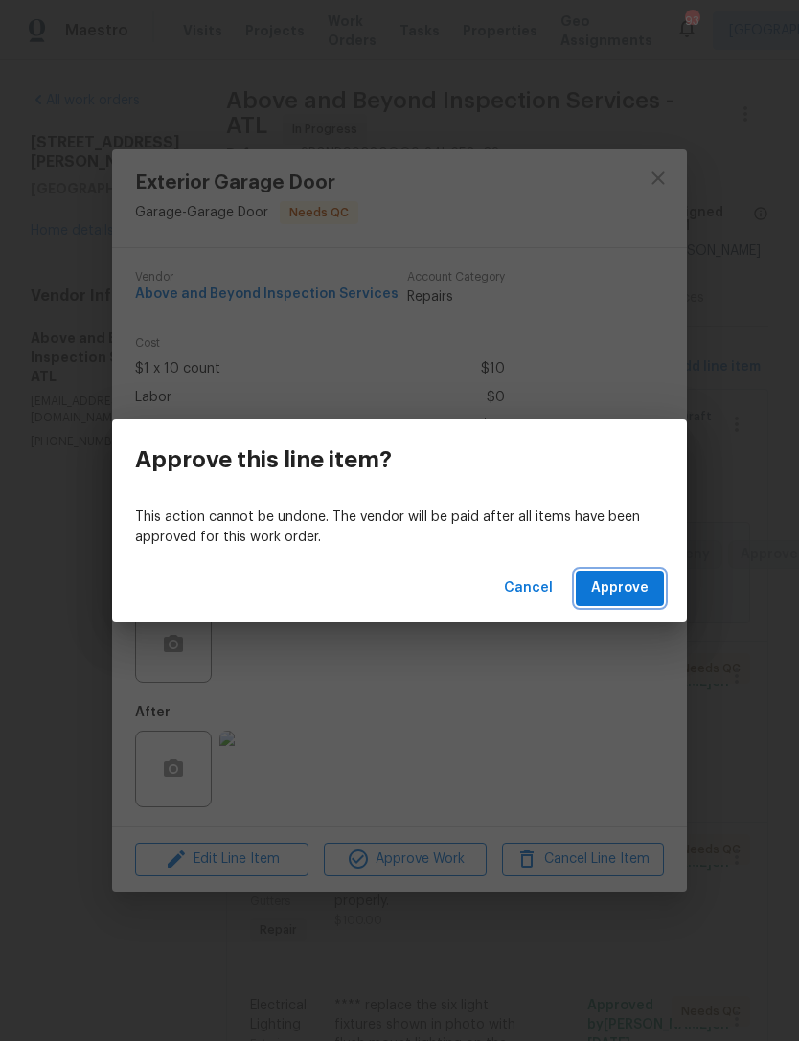
click at [609, 589] on span "Approve" at bounding box center [619, 588] width 57 height 24
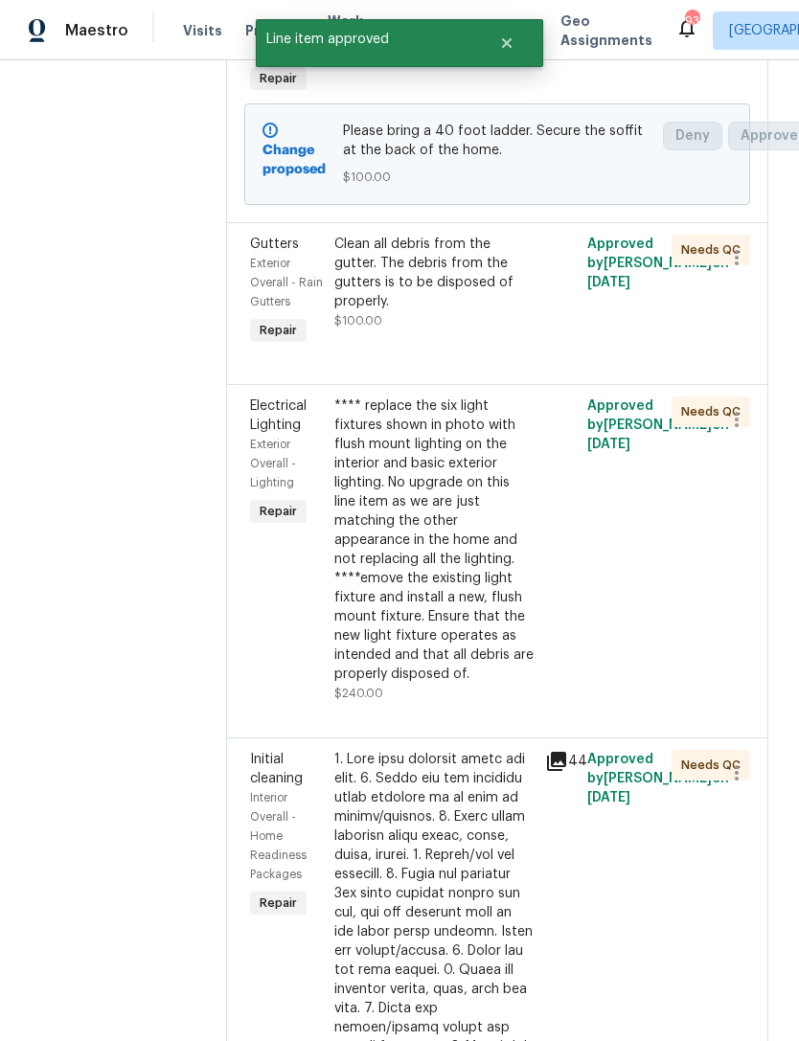
scroll to position [378, 4]
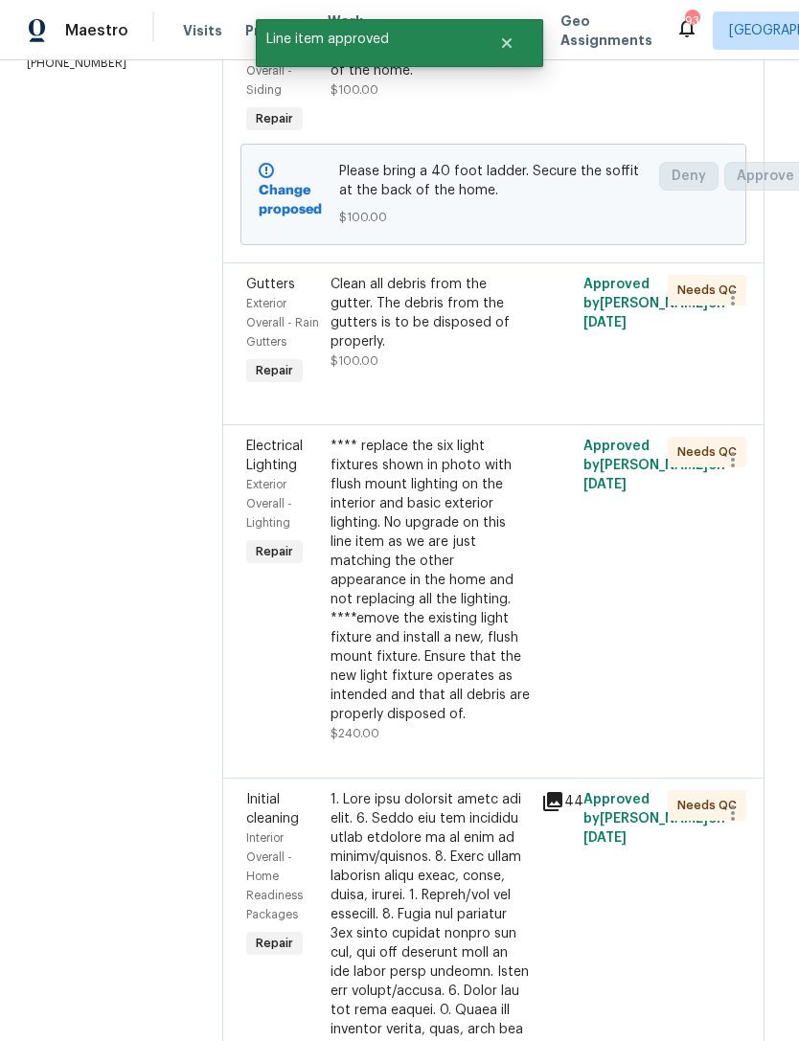
click at [508, 395] on div "Clean all debris from the gutter. The debris from the gutters is to be disposed…" at bounding box center [430, 332] width 211 height 126
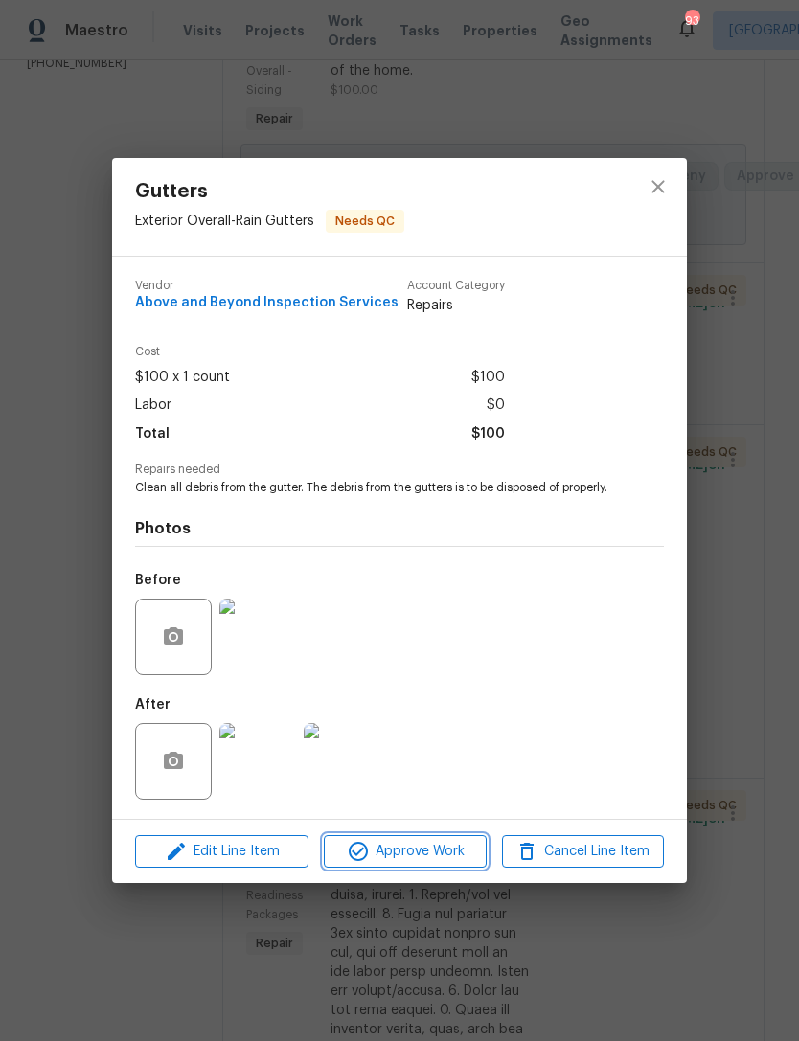
click at [397, 858] on span "Approve Work" at bounding box center [404, 852] width 150 height 24
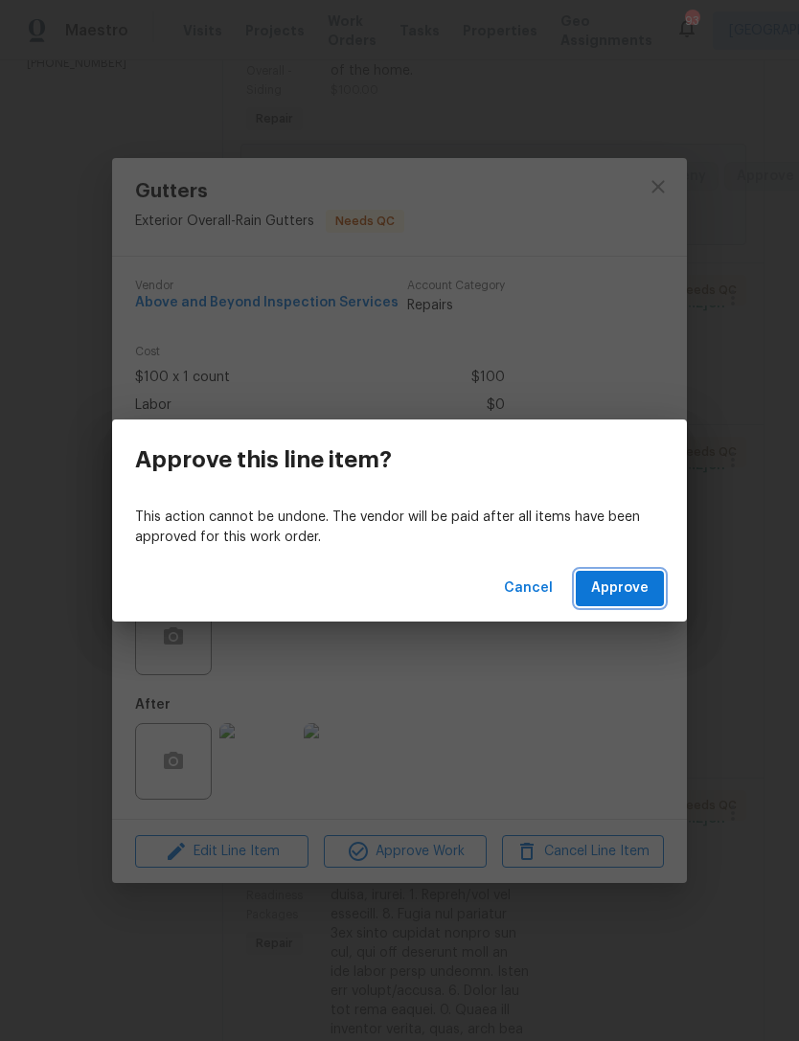
click at [628, 582] on span "Approve" at bounding box center [619, 588] width 57 height 24
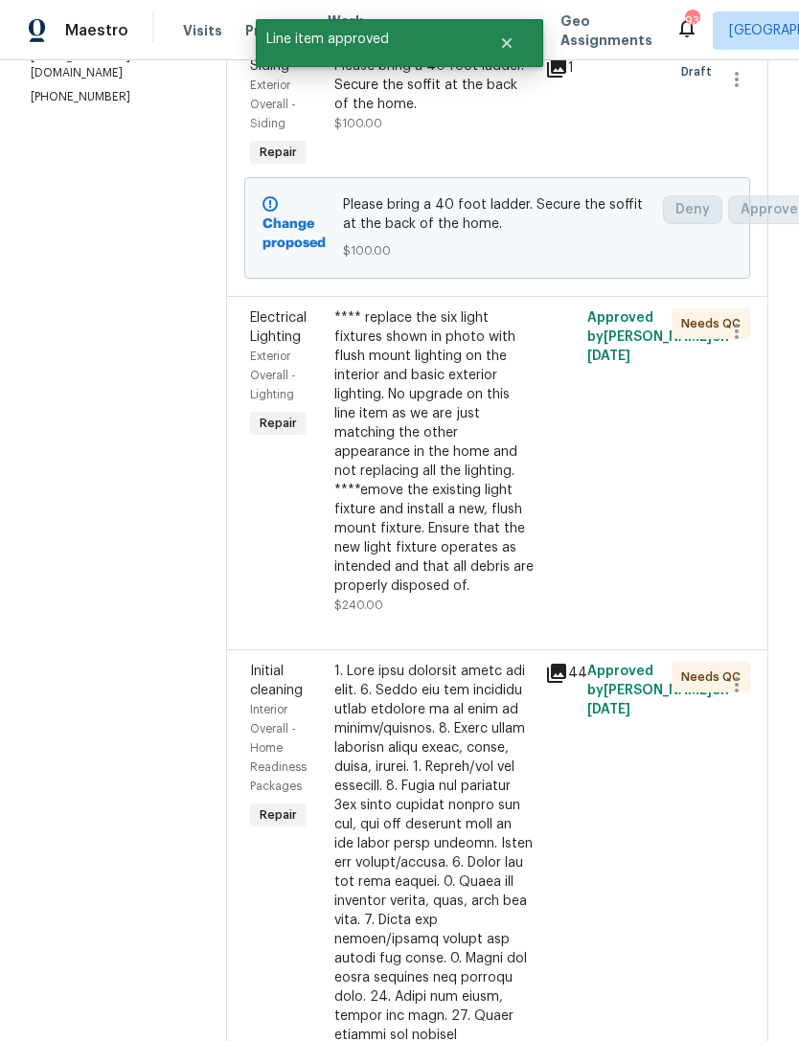
scroll to position [345, 0]
click at [485, 531] on div "**** replace the six light fixtures shown in photo with flush mount lighting on…" at bounding box center [433, 451] width 199 height 287
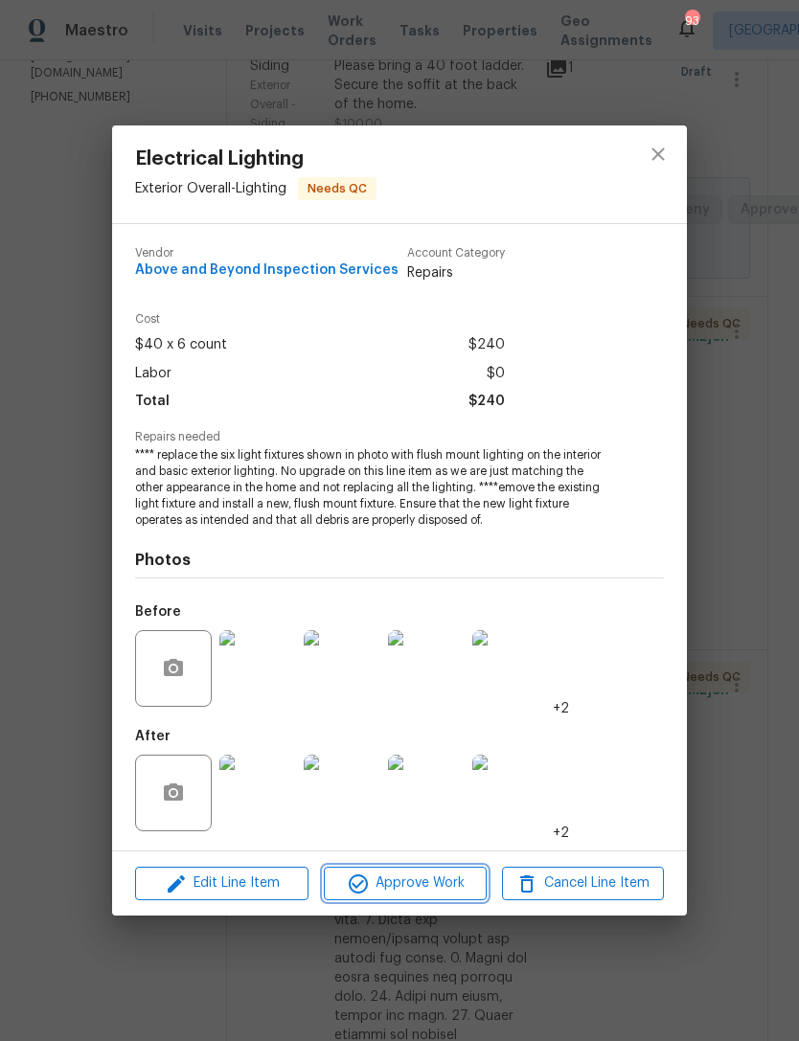
click at [411, 875] on span "Approve Work" at bounding box center [404, 883] width 150 height 24
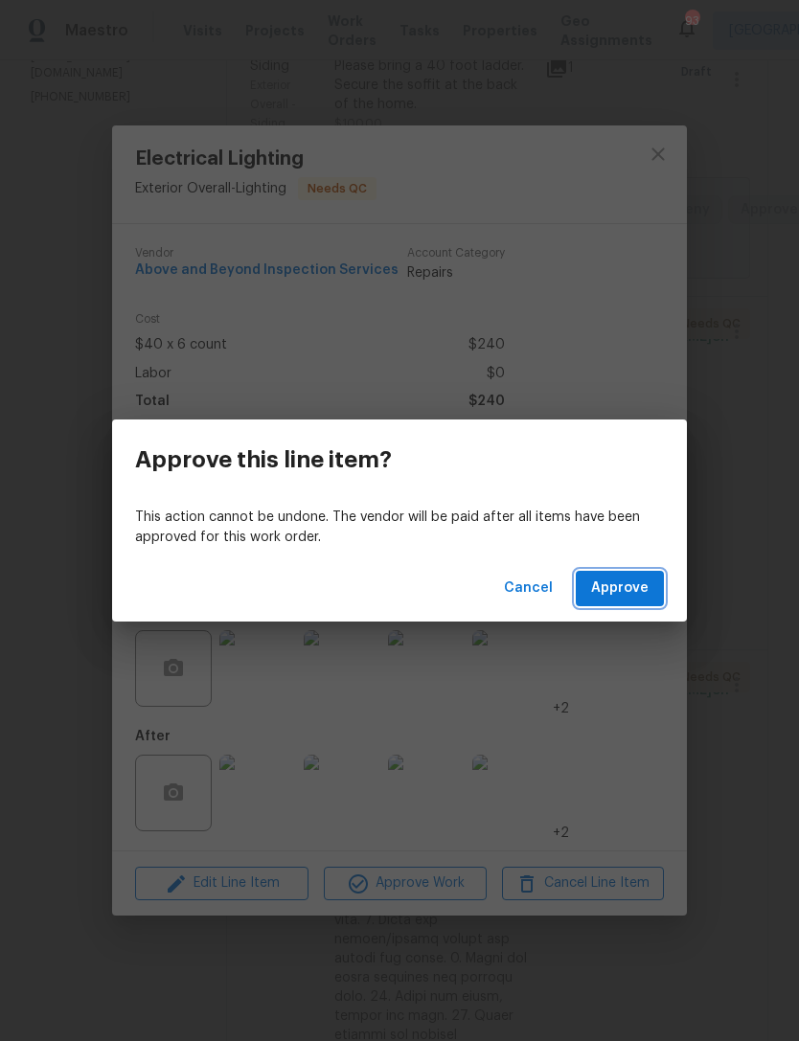
click at [617, 595] on span "Approve" at bounding box center [619, 588] width 57 height 24
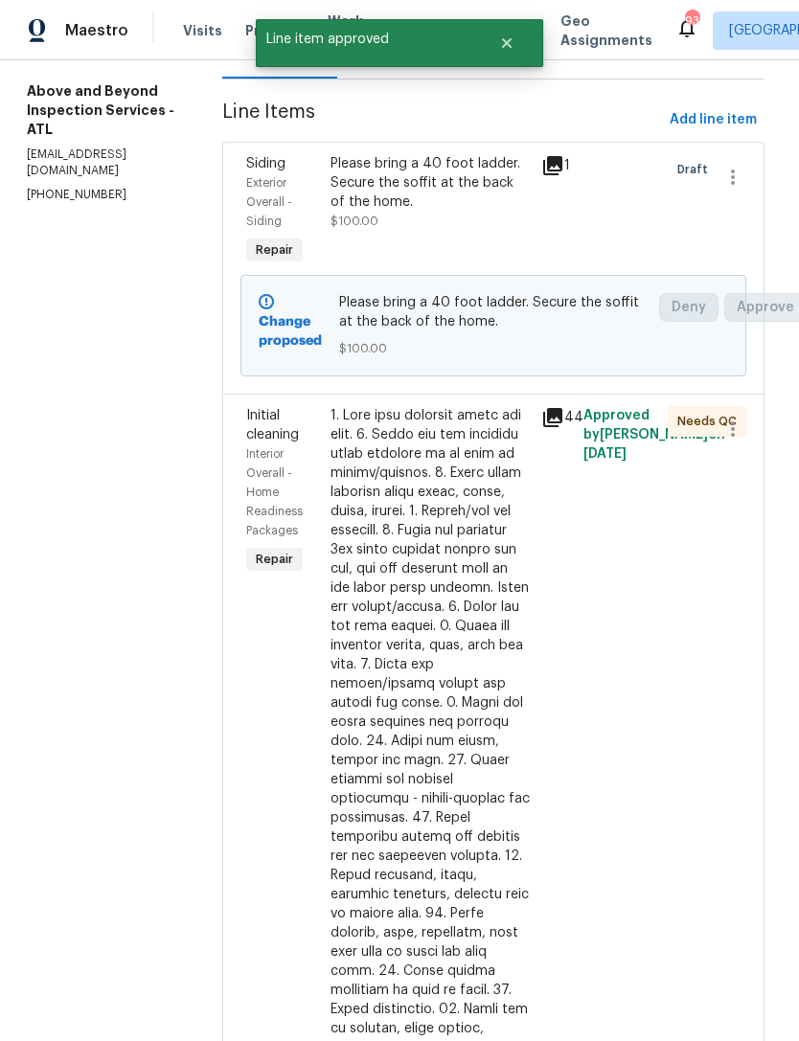
scroll to position [271, 11]
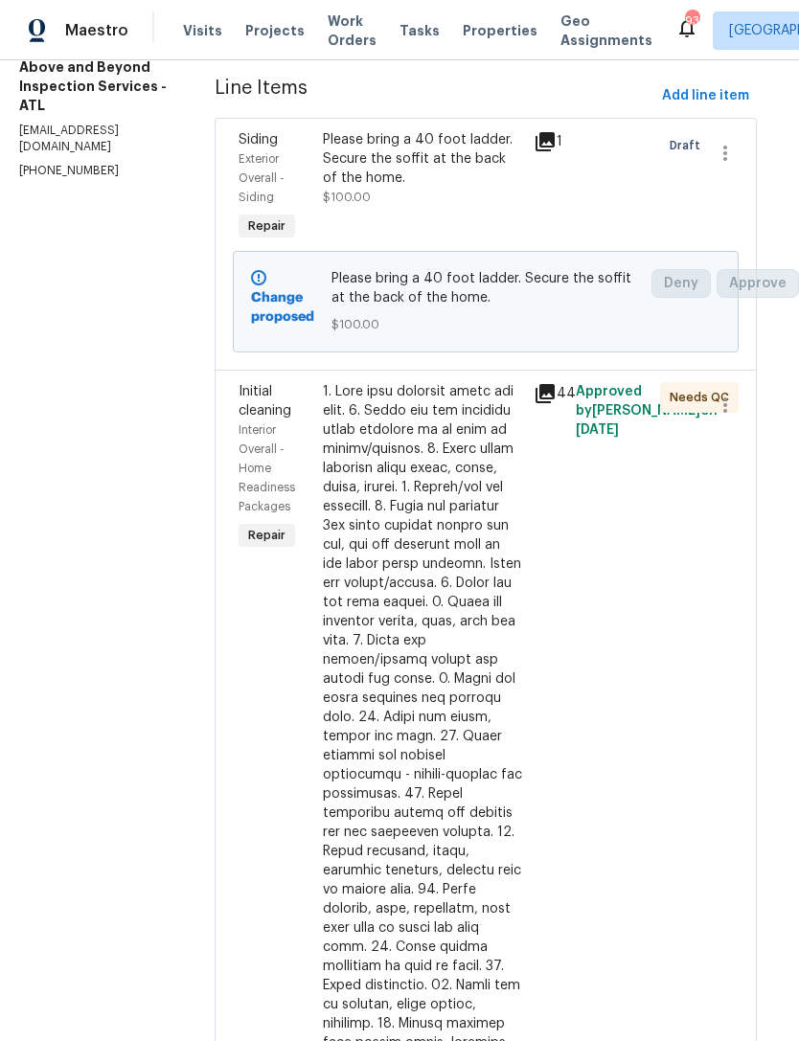
click at [485, 625] on div at bounding box center [422, 841] width 199 height 919
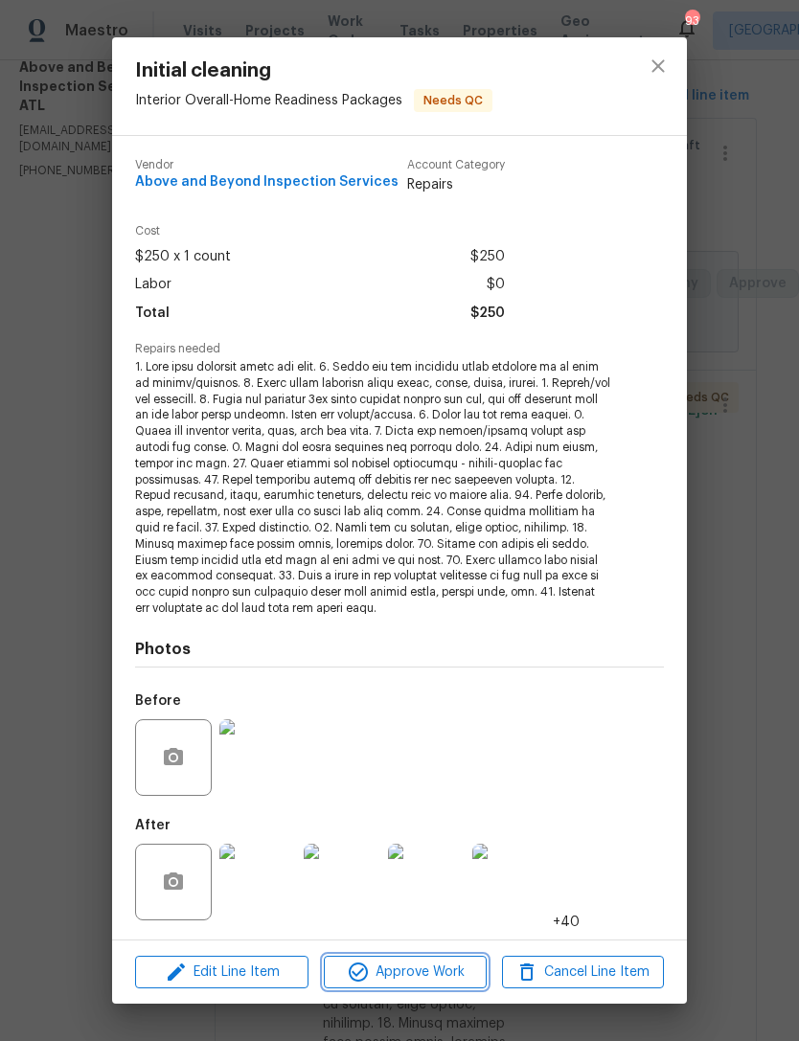
click at [418, 960] on span "Approve Work" at bounding box center [404, 972] width 150 height 24
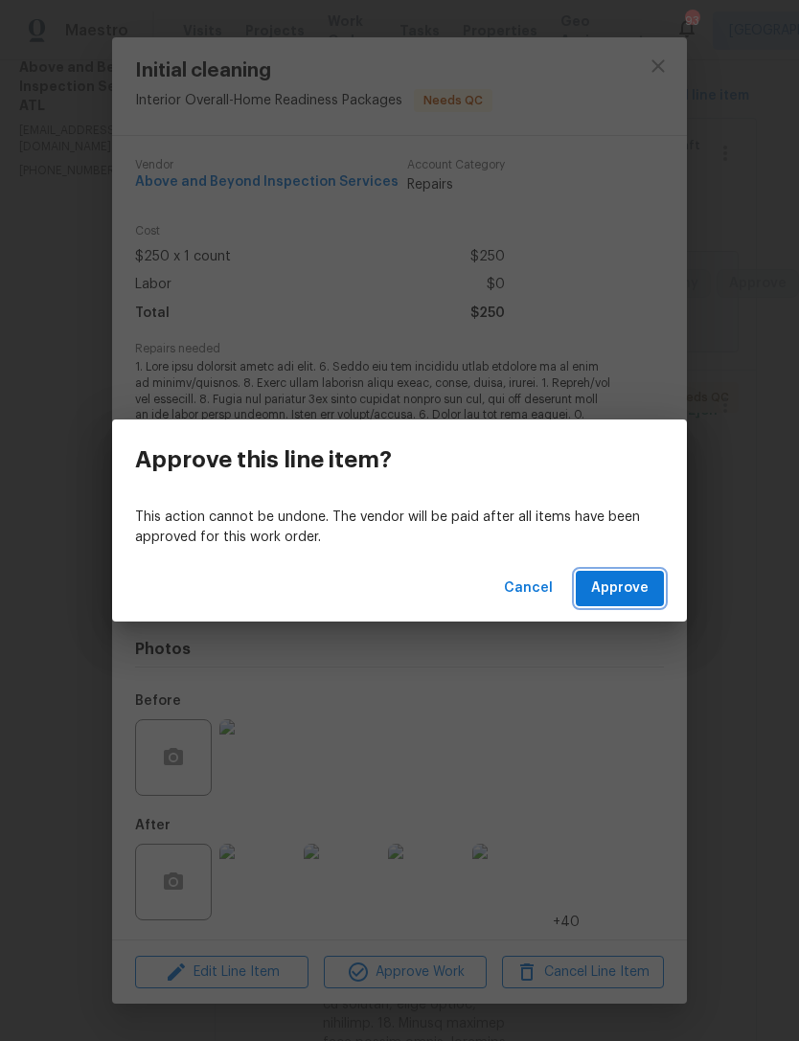
click at [632, 595] on span "Approve" at bounding box center [619, 588] width 57 height 24
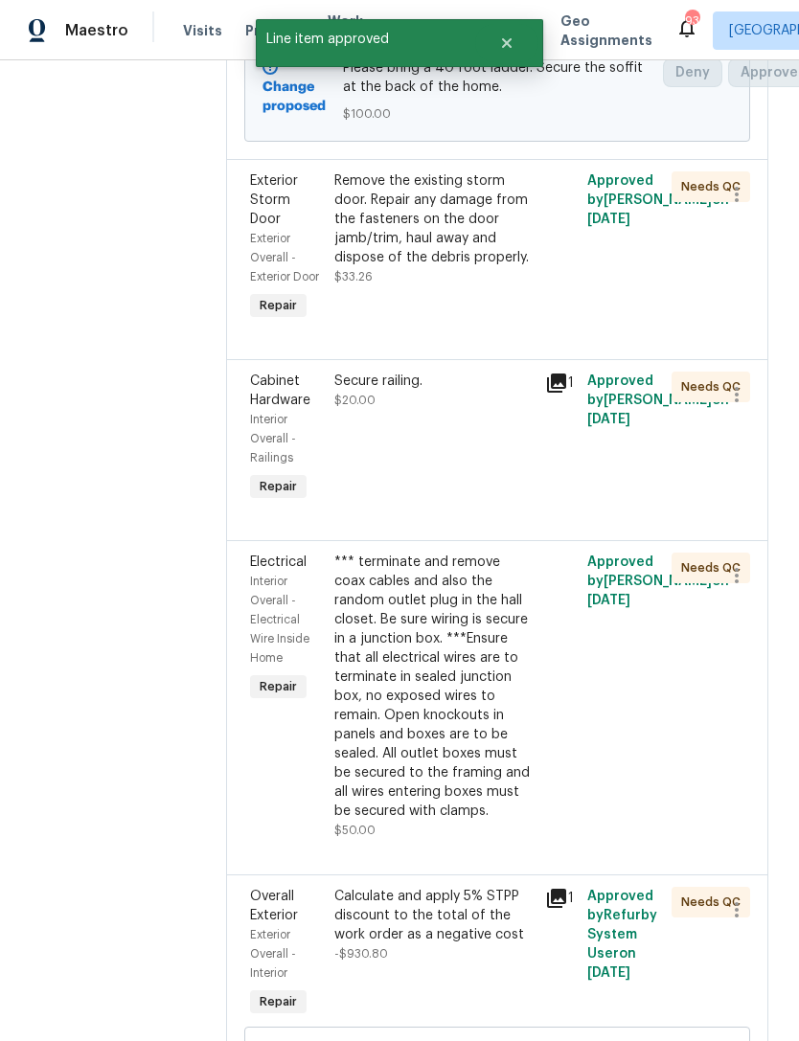
scroll to position [482, 0]
click at [474, 323] on div "Remove the existing storm door. Repair any damage from the fasteners on the doo…" at bounding box center [433, 248] width 211 height 165
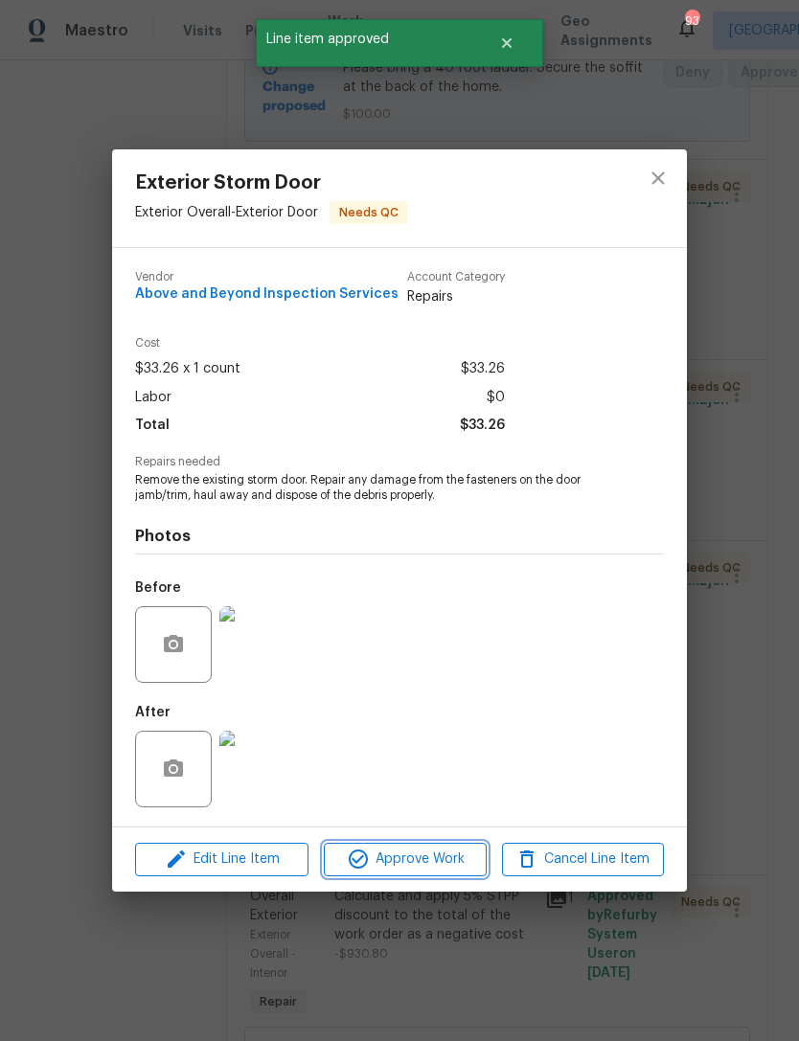
click at [417, 870] on span "Approve Work" at bounding box center [404, 859] width 150 height 24
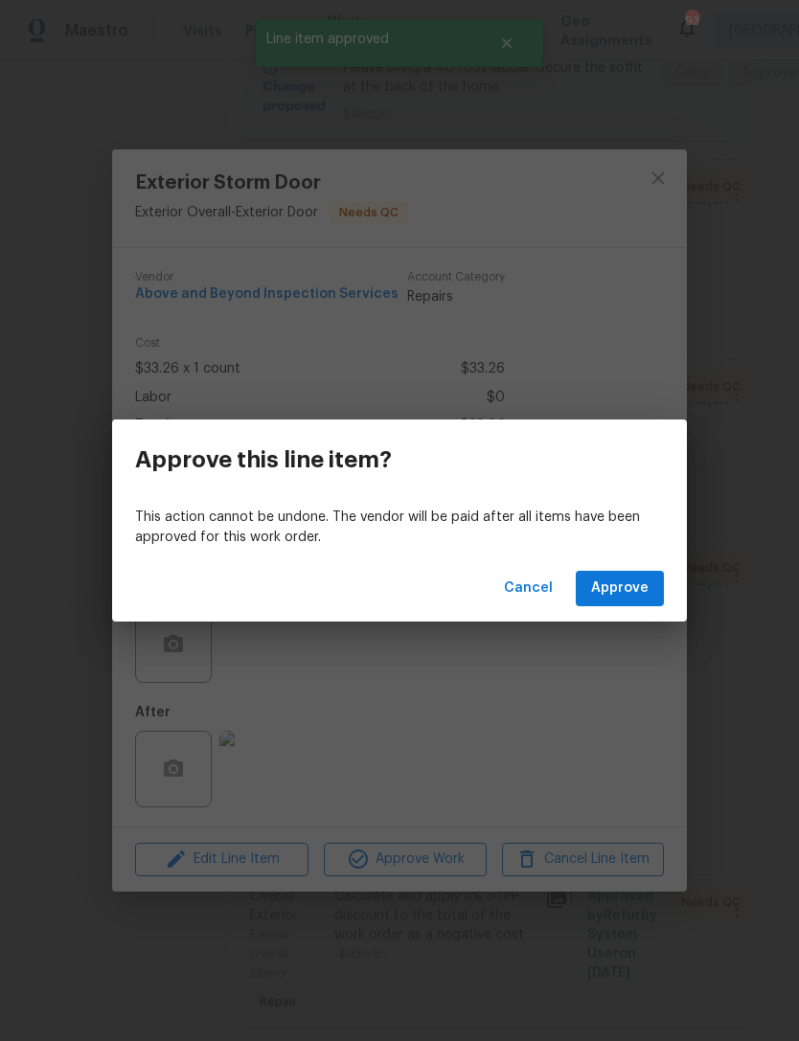
click at [605, 557] on div "Cancel Approve" at bounding box center [399, 588] width 574 height 66
click at [642, 586] on span "Approve" at bounding box center [619, 588] width 57 height 24
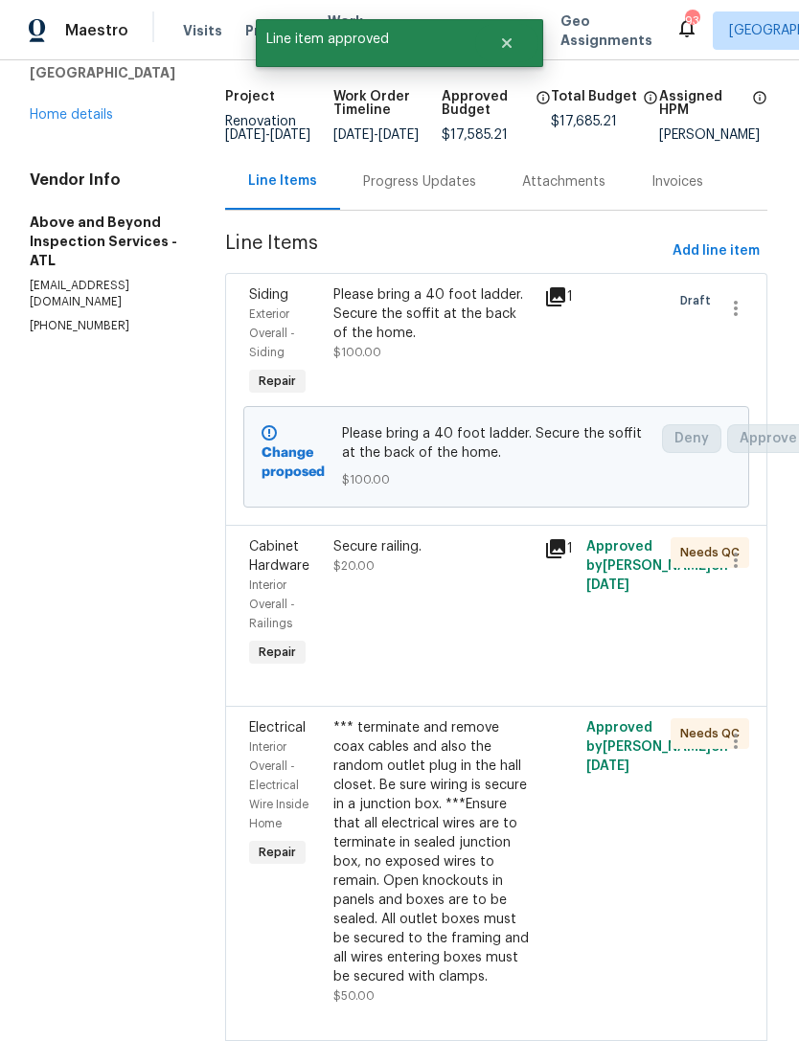
scroll to position [116, 3]
click at [462, 654] on div "Secure railing. $20.00" at bounding box center [431, 604] width 211 height 146
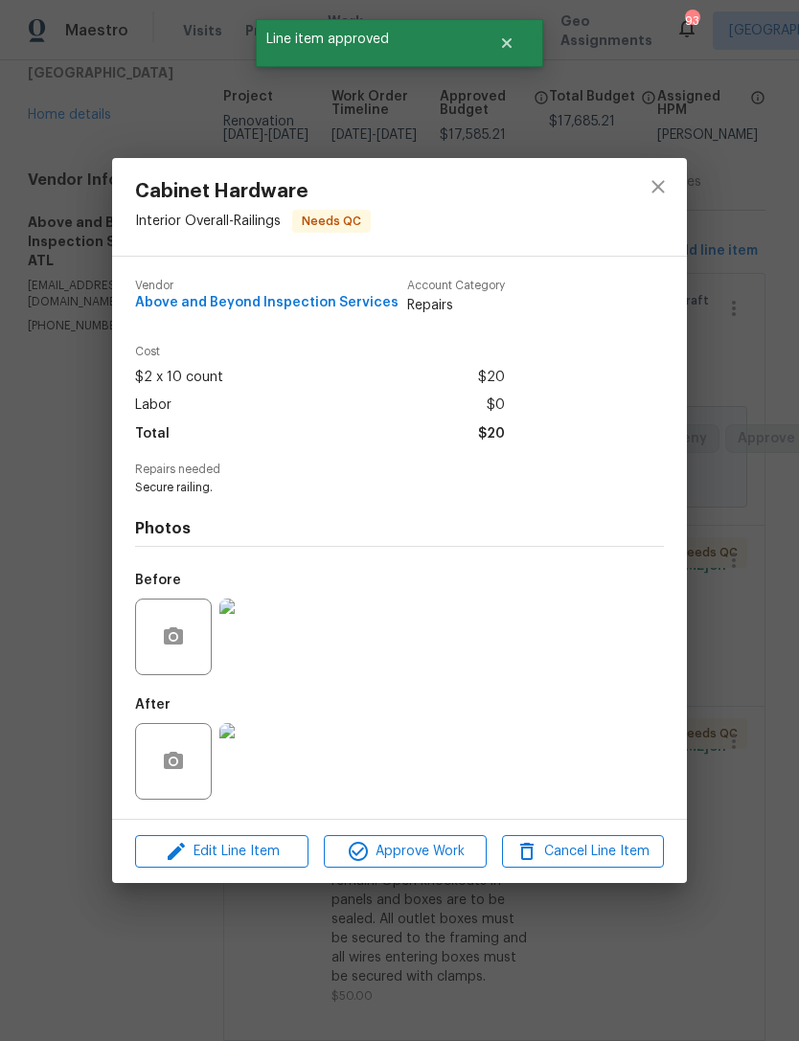
click at [441, 848] on span "Approve Work" at bounding box center [404, 852] width 150 height 24
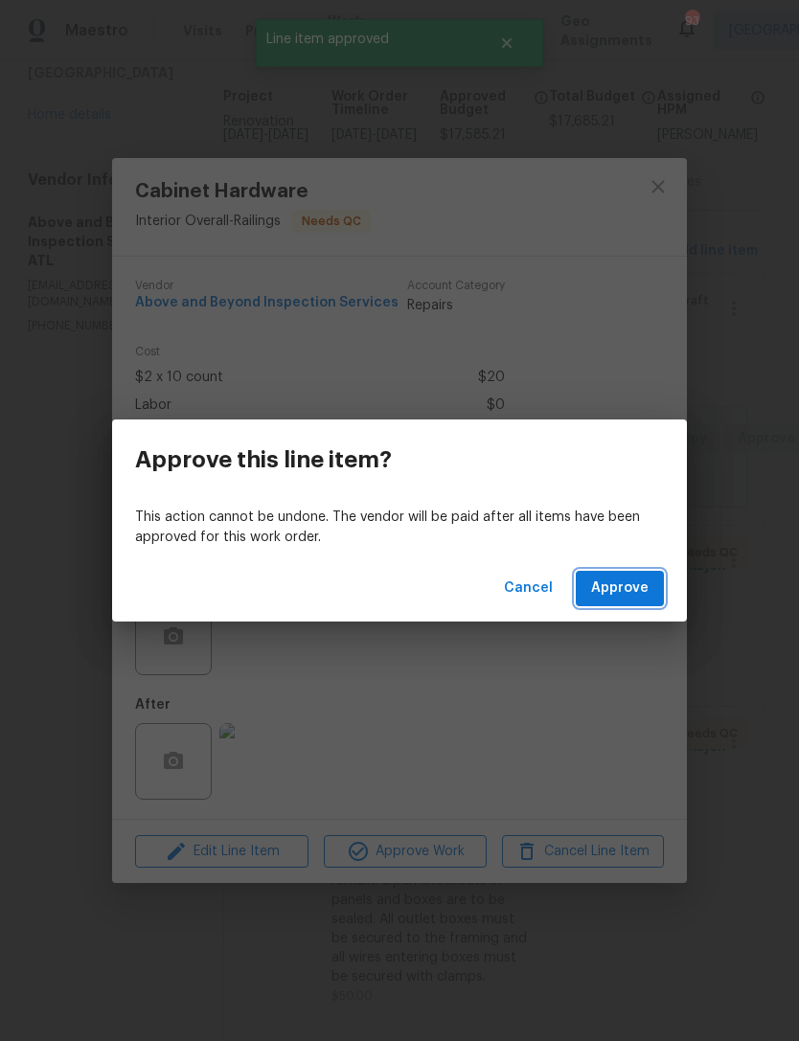
click at [625, 585] on span "Approve" at bounding box center [619, 588] width 57 height 24
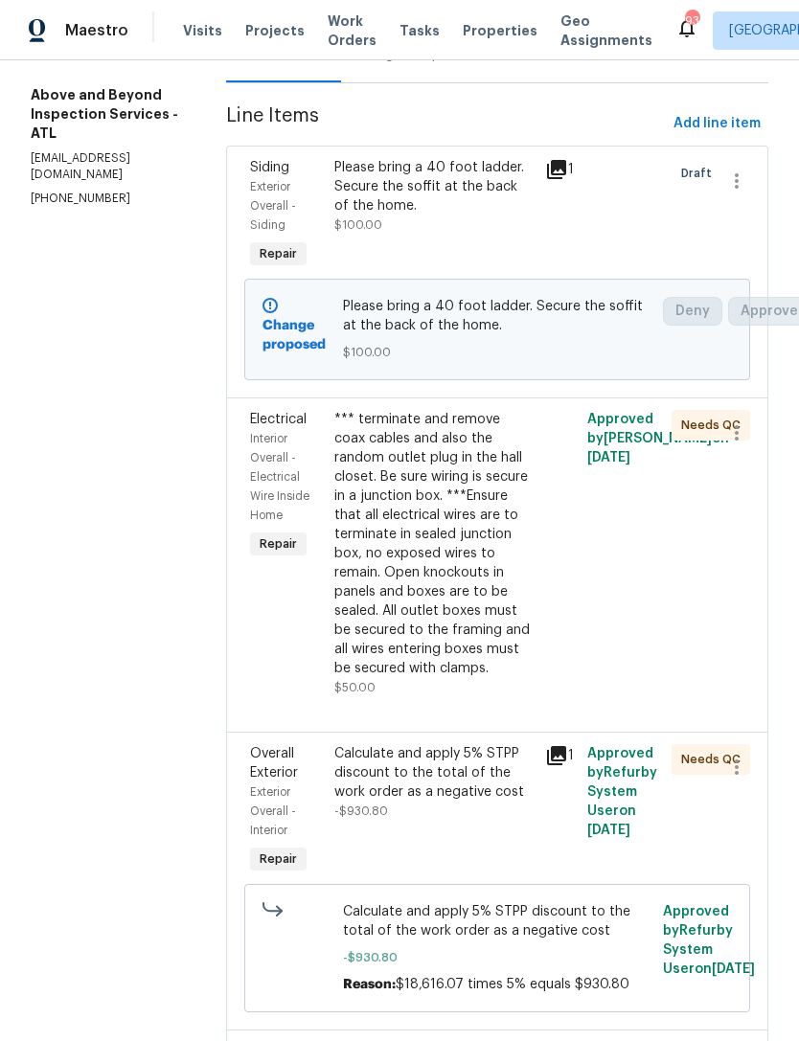
scroll to position [248, 1]
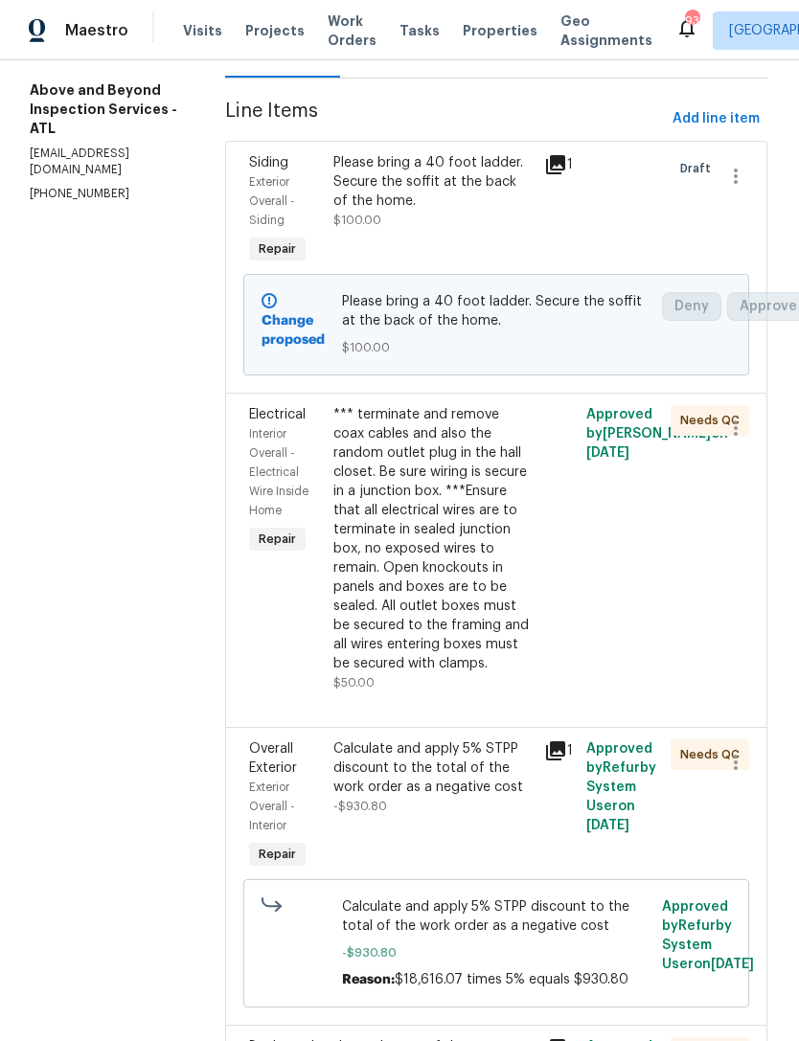
click at [492, 636] on div "*** terminate and remove coax cables and also the random outlet plug in the hal…" at bounding box center [432, 539] width 199 height 268
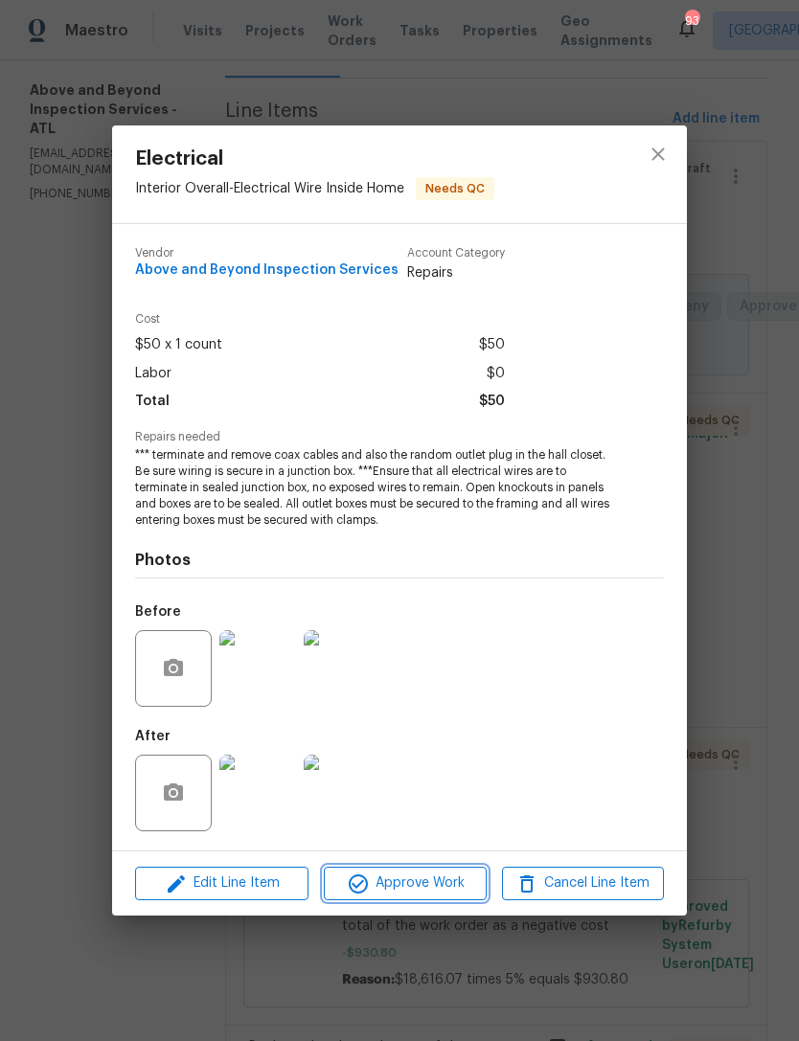
click at [436, 895] on span "Approve Work" at bounding box center [404, 883] width 150 height 24
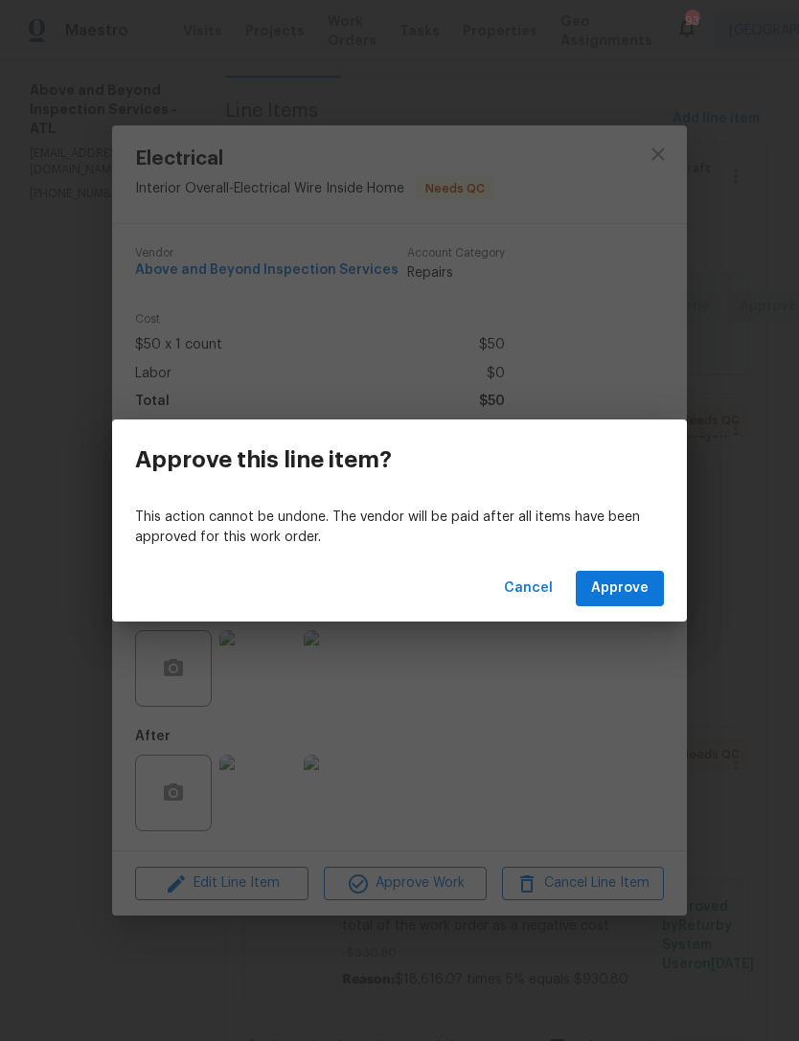
click at [615, 590] on span "Approve" at bounding box center [619, 588] width 57 height 24
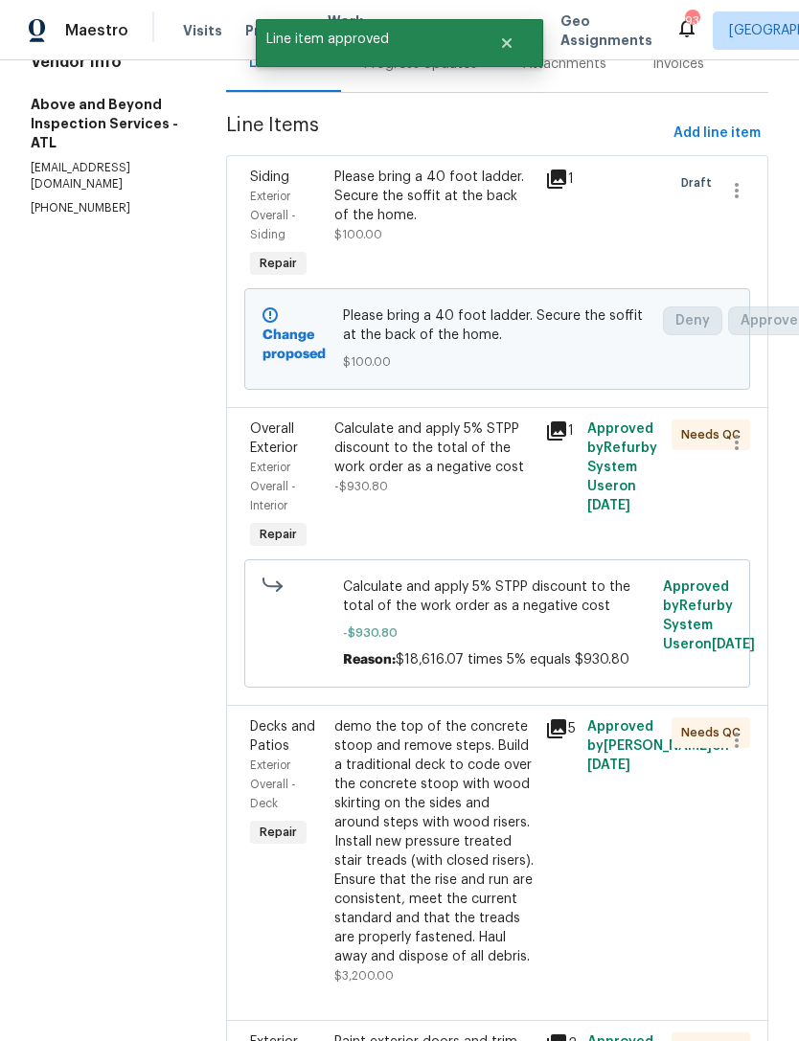
scroll to position [234, 0]
click at [483, 496] on div "Calculate and apply 5% STPP discount to the total of the work order as a negati…" at bounding box center [433, 457] width 199 height 77
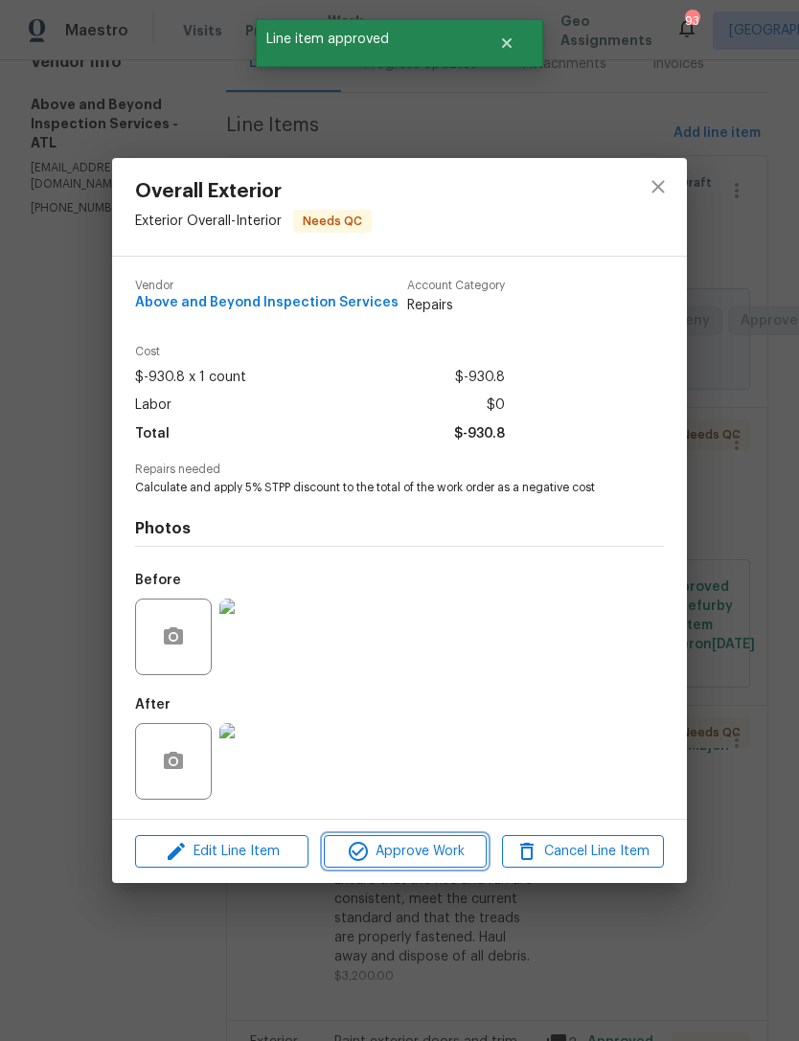
click at [427, 845] on span "Approve Work" at bounding box center [404, 852] width 150 height 24
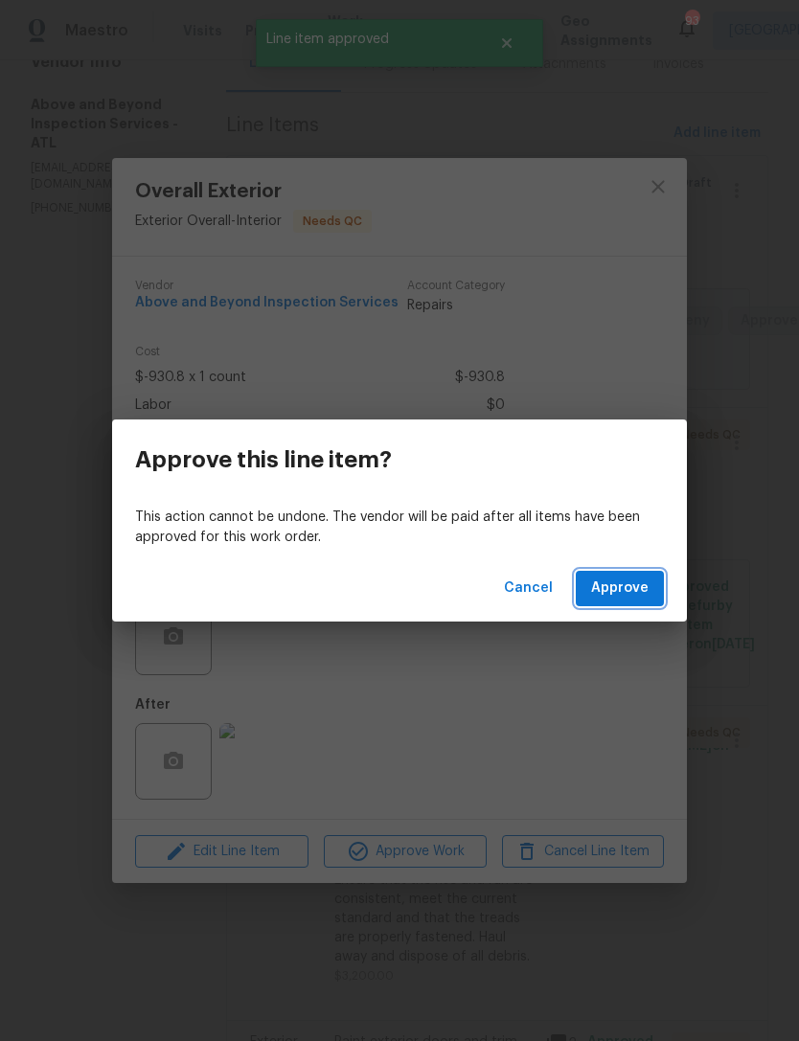
click at [628, 582] on span "Approve" at bounding box center [619, 588] width 57 height 24
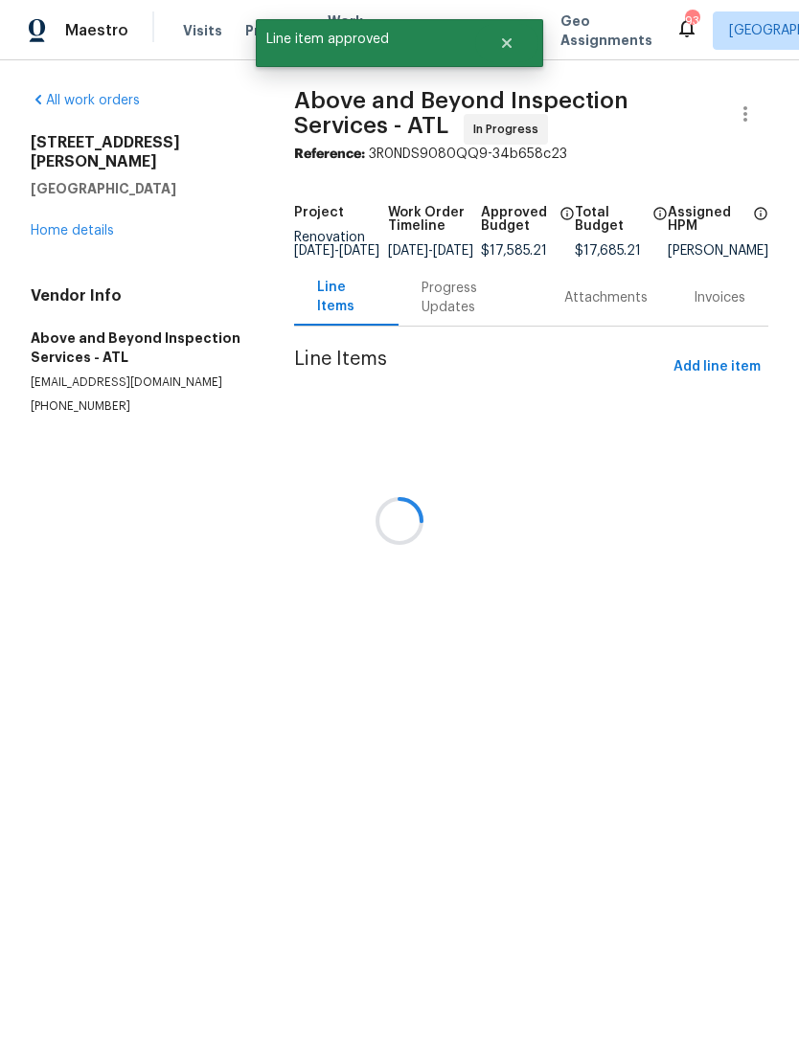
scroll to position [0, 0]
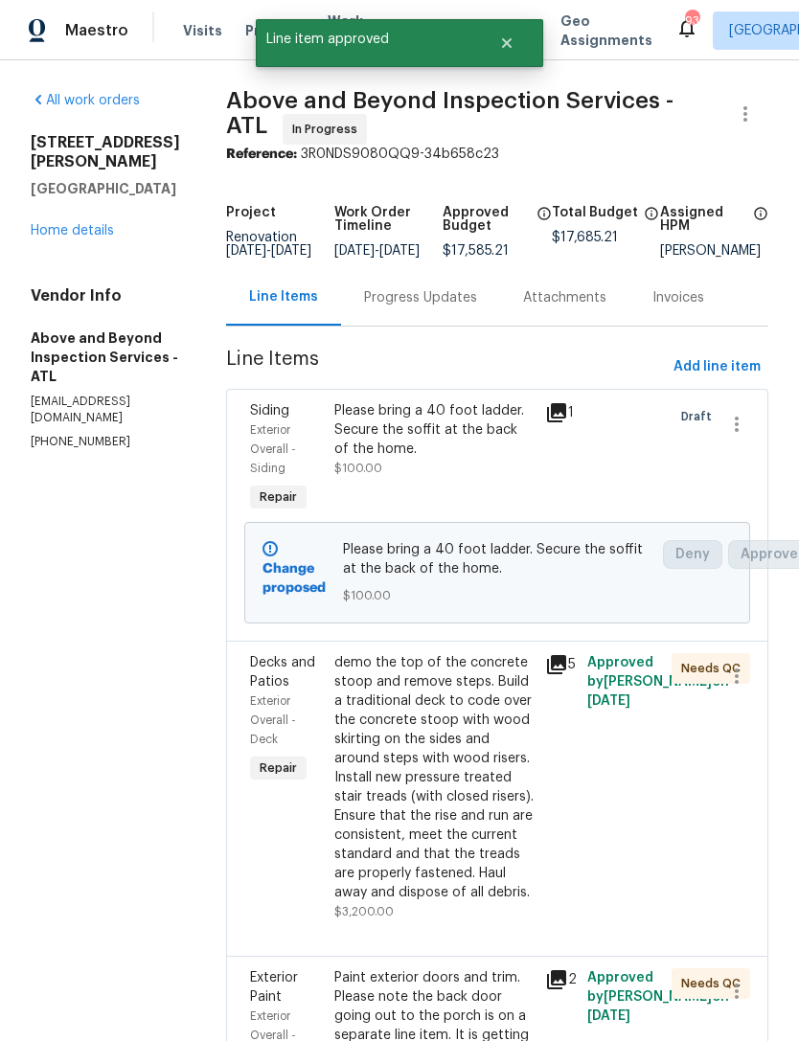
click at [511, 786] on div "demo the top of the concrete stoop and remove steps. Build a traditional deck t…" at bounding box center [433, 777] width 199 height 249
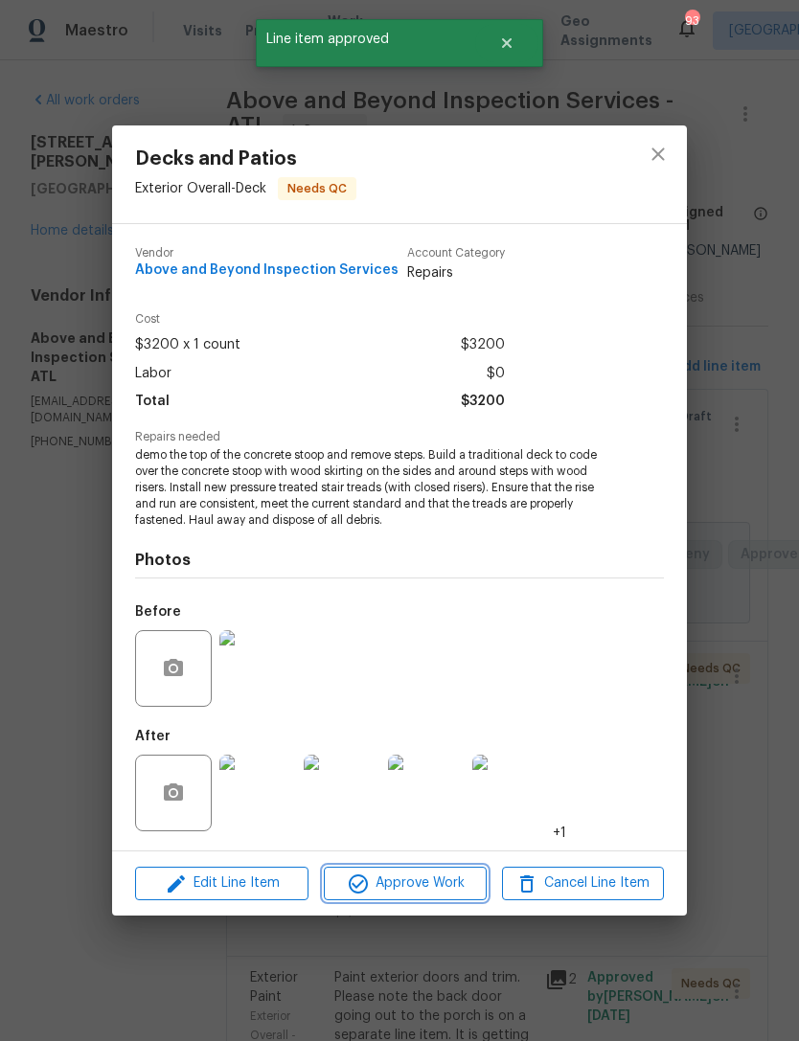
click at [427, 880] on span "Approve Work" at bounding box center [404, 883] width 150 height 24
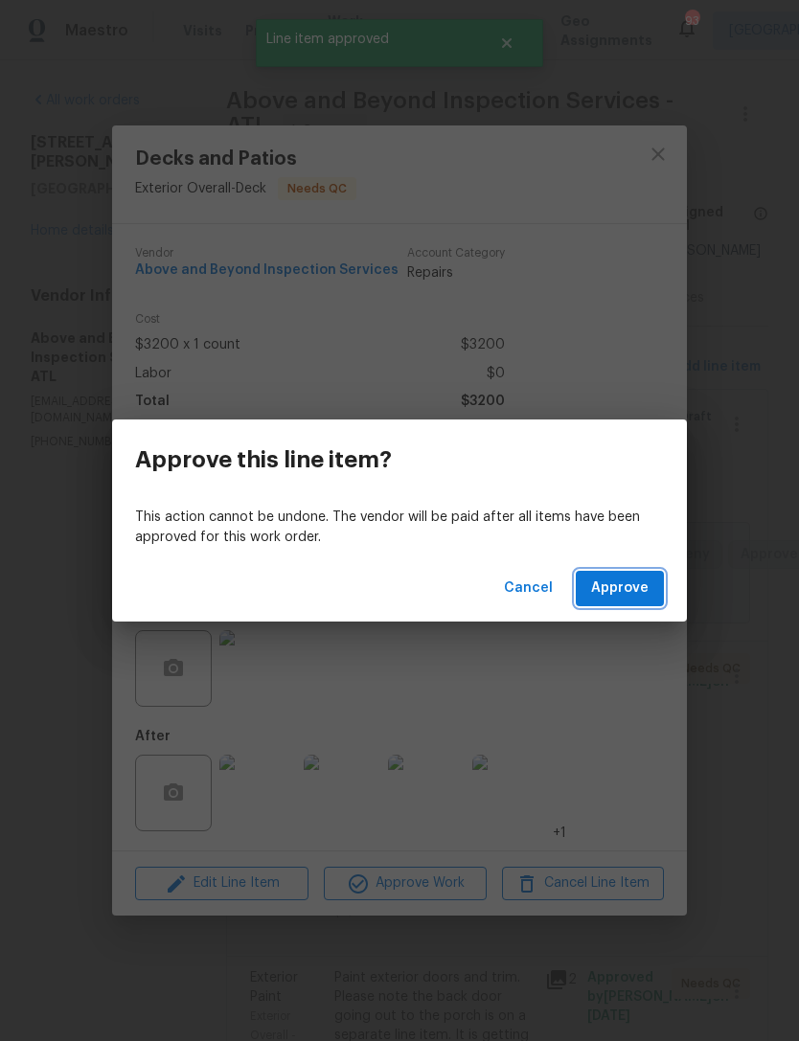
click at [625, 586] on span "Approve" at bounding box center [619, 588] width 57 height 24
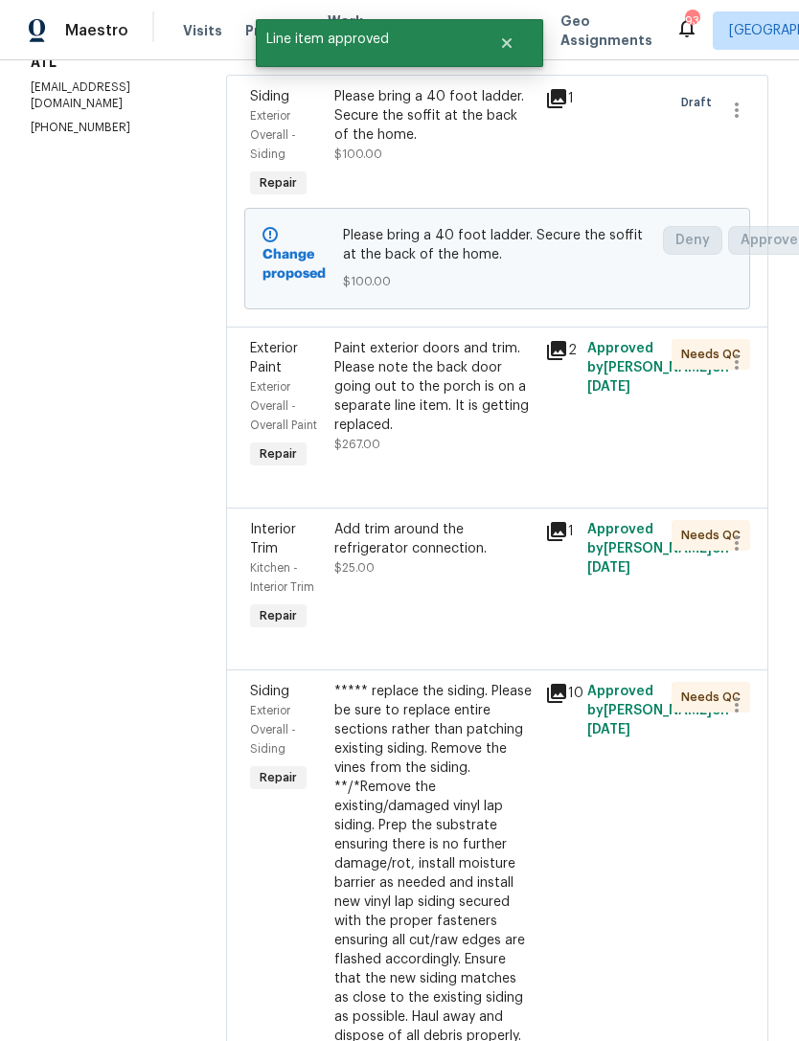
scroll to position [314, 0]
click at [499, 479] on div "Paint exterior doors and trim. Please note the back door going out to the porch…" at bounding box center [433, 406] width 211 height 146
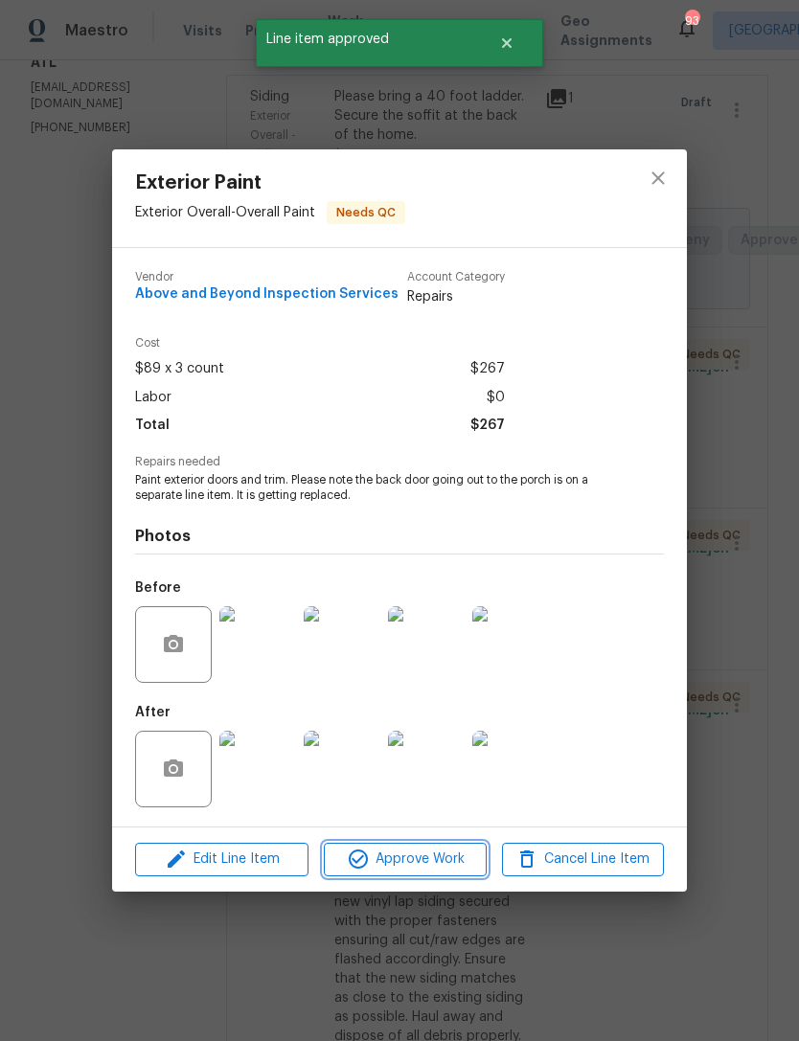
click at [441, 864] on span "Approve Work" at bounding box center [404, 859] width 150 height 24
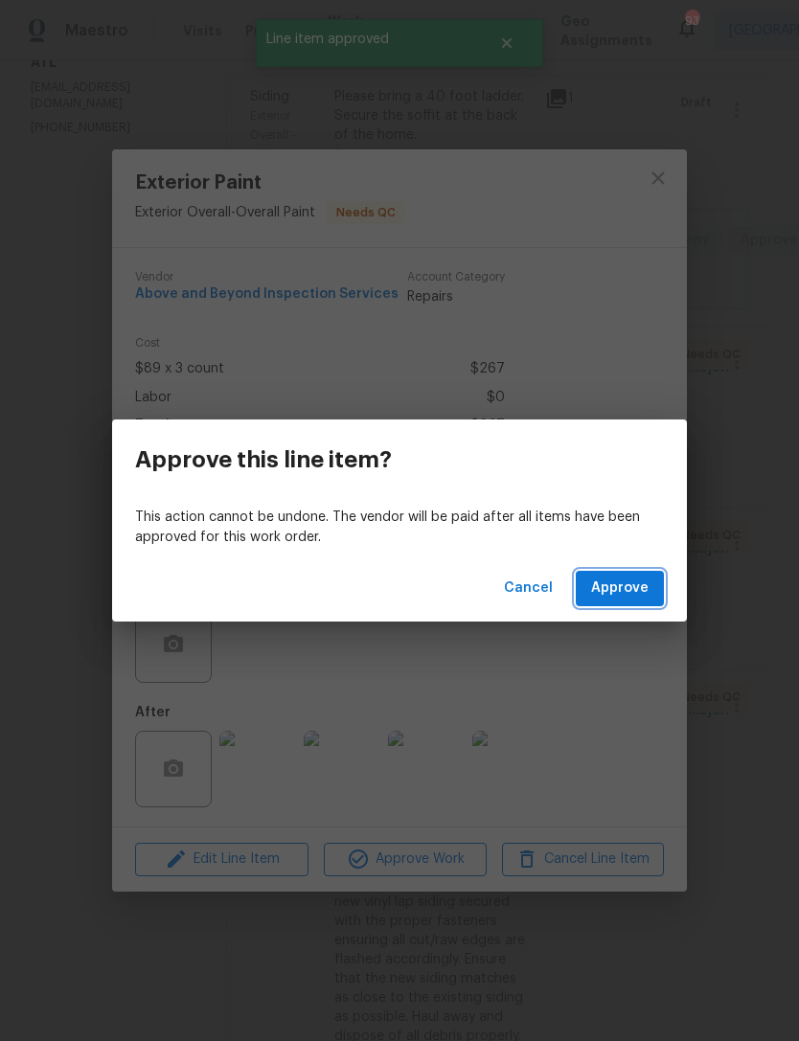
click at [617, 592] on span "Approve" at bounding box center [619, 588] width 57 height 24
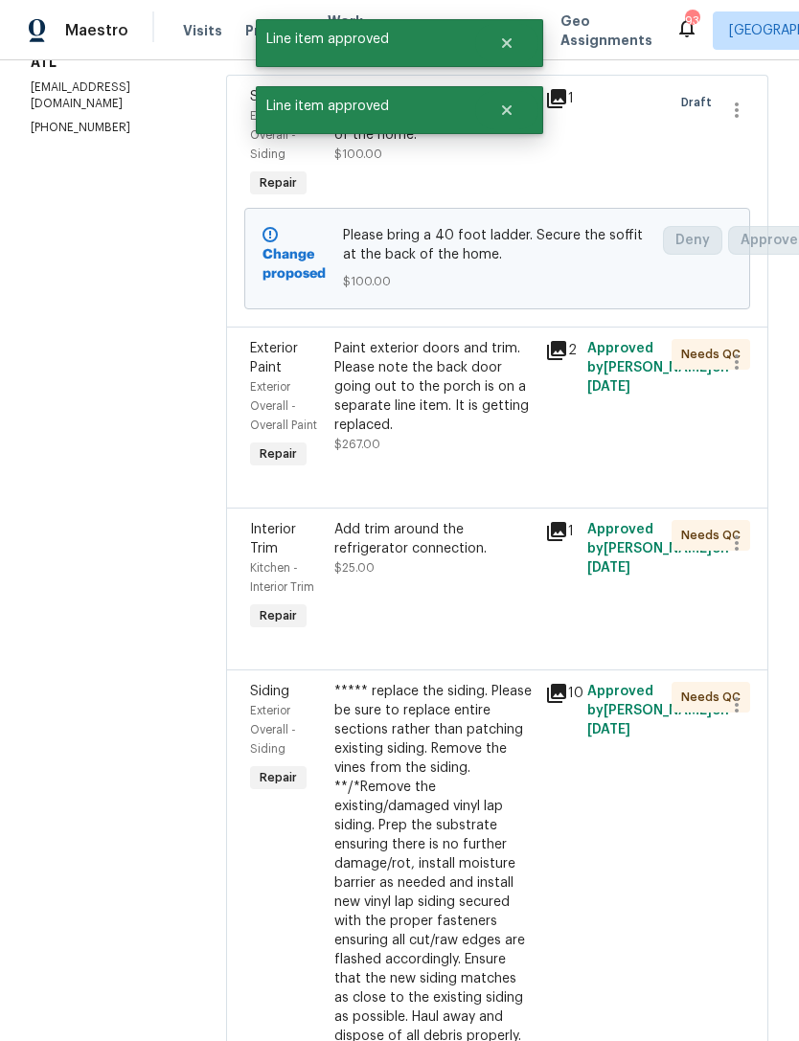
scroll to position [0, 0]
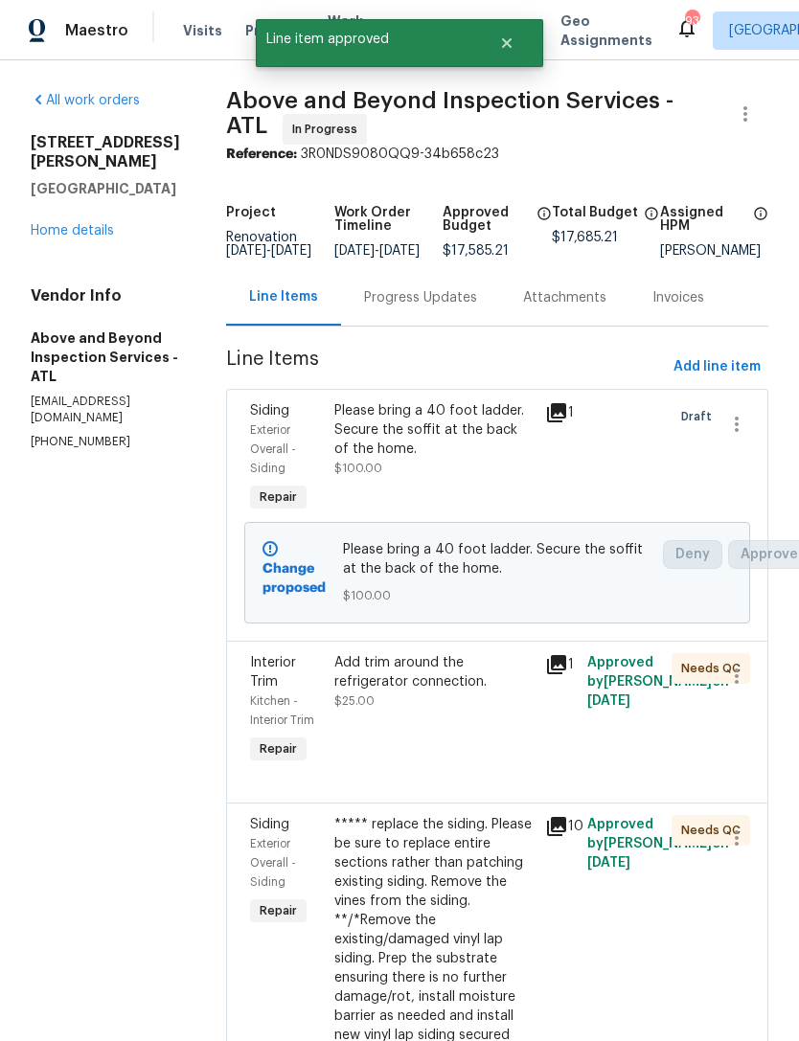
click at [485, 743] on div "Add trim around the refrigerator connection. $25.00" at bounding box center [433, 710] width 211 height 126
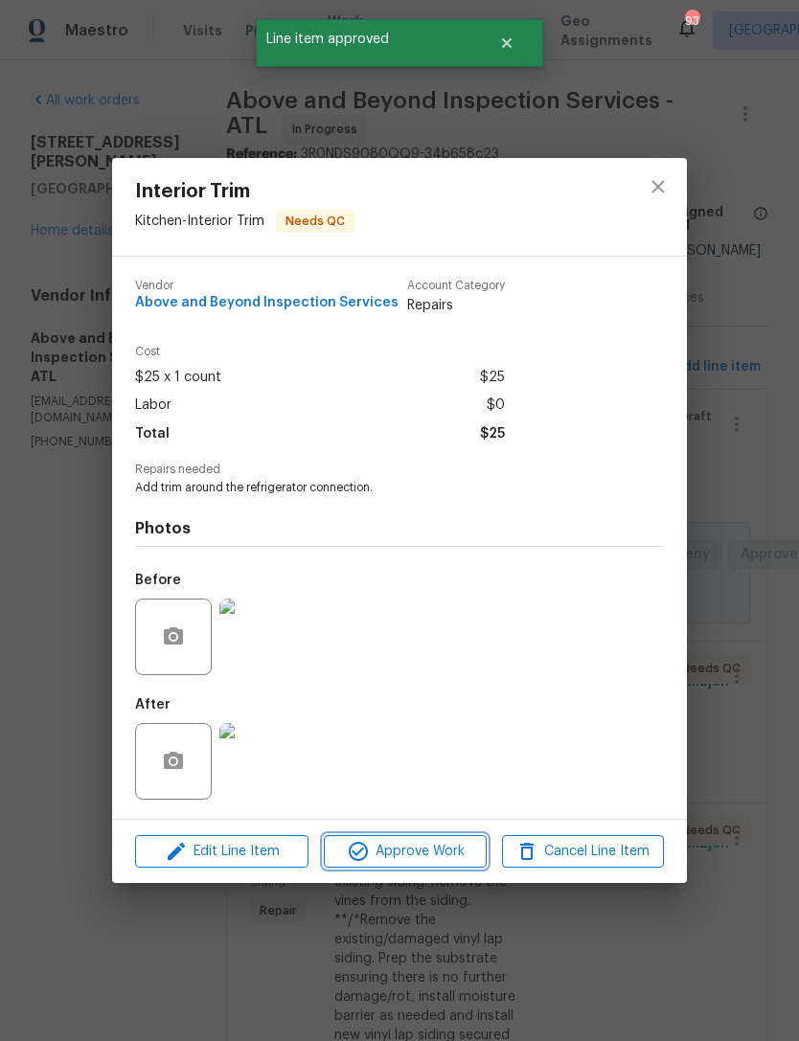
click at [415, 864] on span "Approve Work" at bounding box center [404, 852] width 150 height 24
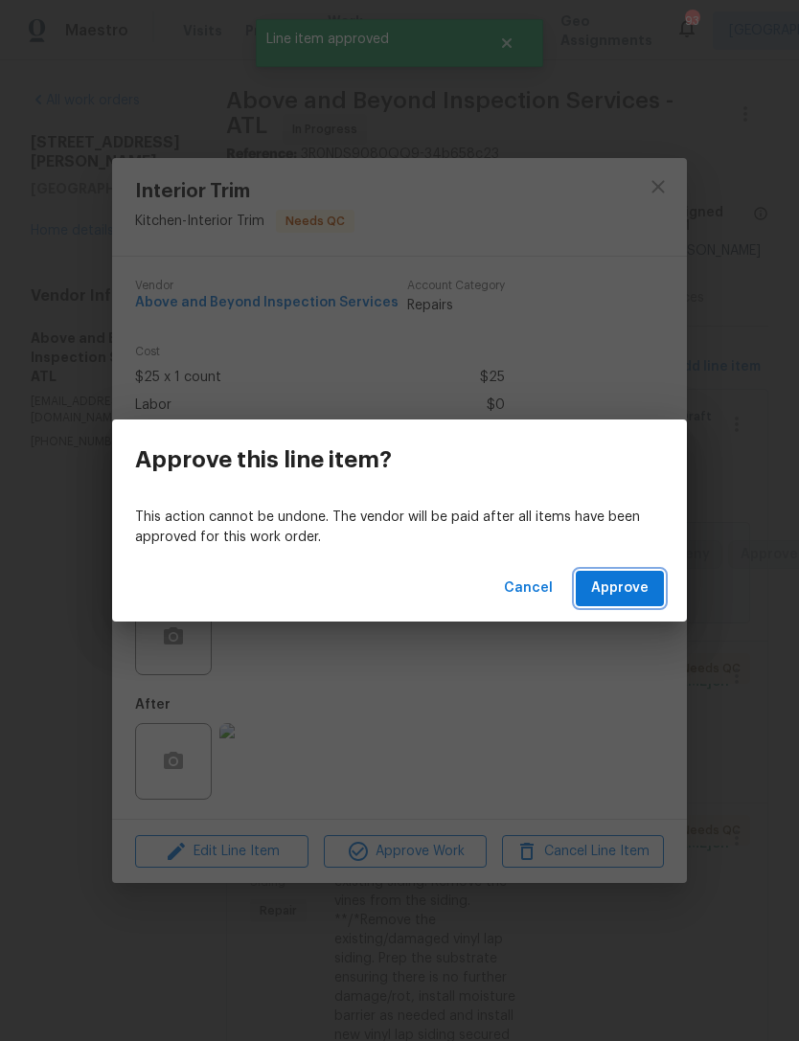
click at [617, 589] on span "Approve" at bounding box center [619, 588] width 57 height 24
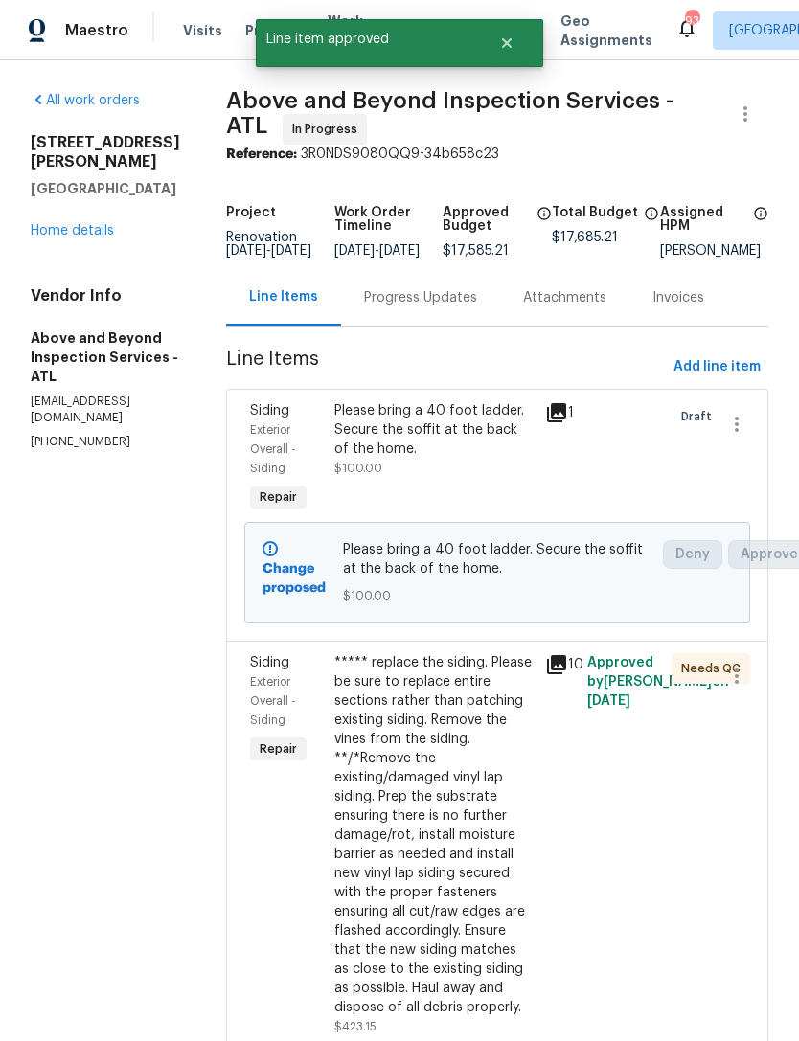
click at [484, 743] on div "***** replace the siding. Please be sure to replace entire sections rather than…" at bounding box center [433, 835] width 199 height 364
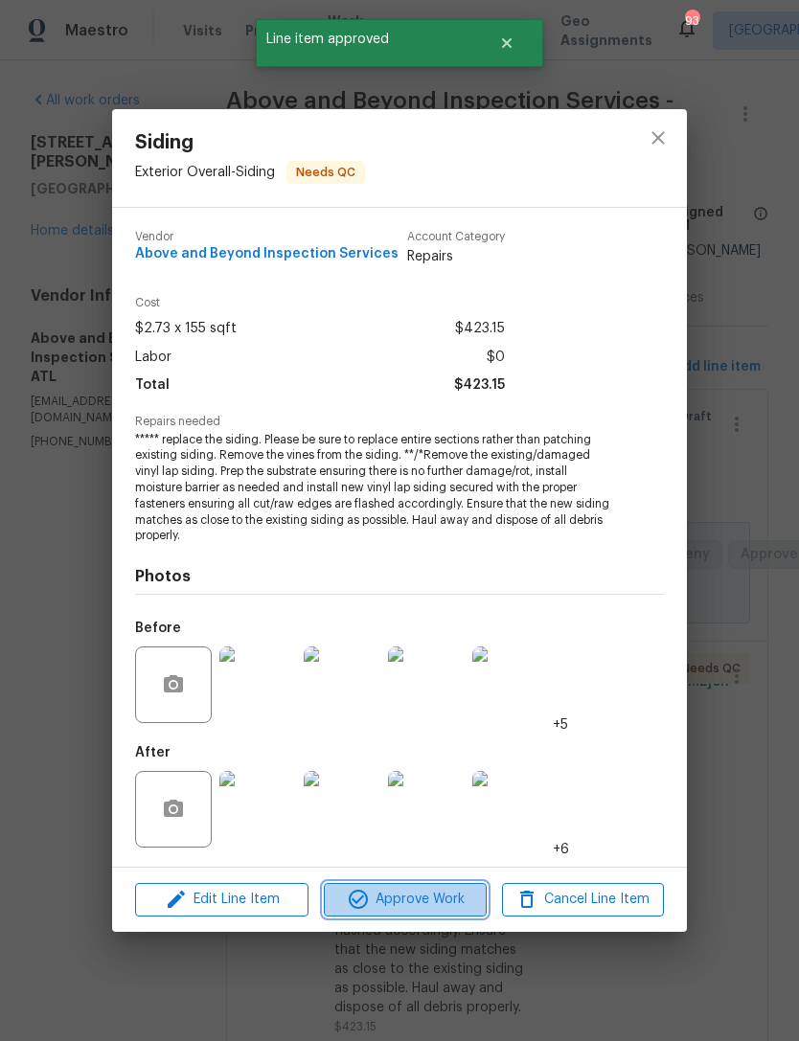
click at [426, 902] on span "Approve Work" at bounding box center [404, 900] width 150 height 24
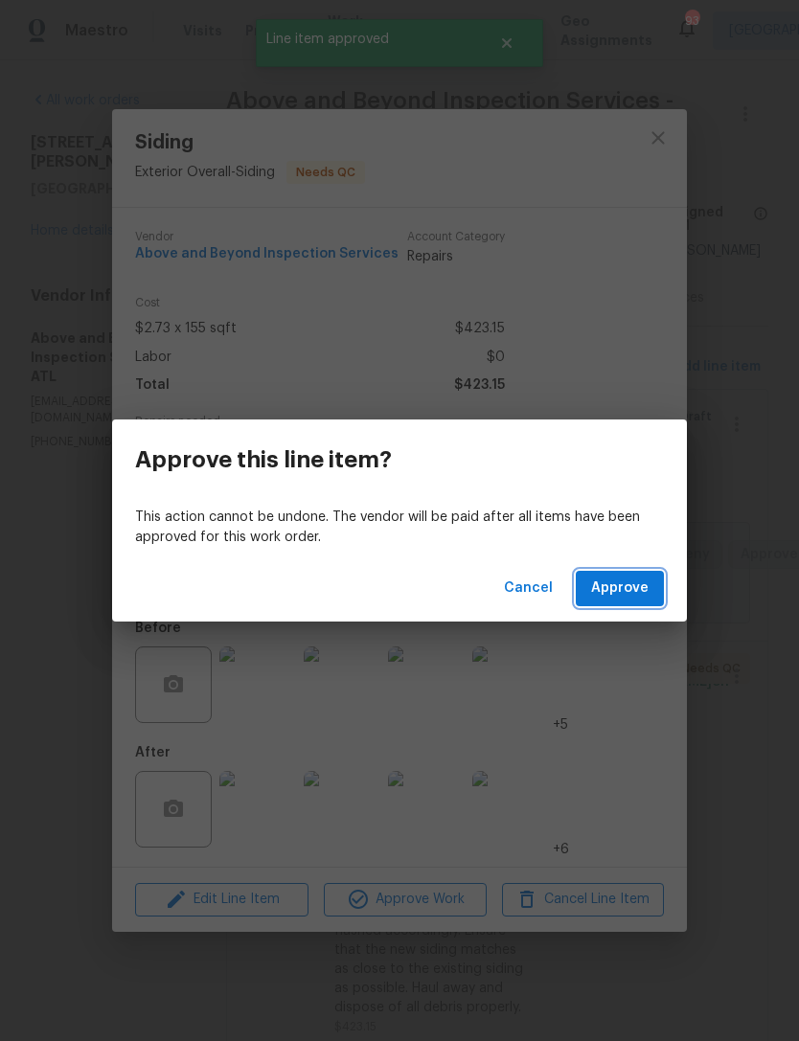
click at [621, 589] on span "Approve" at bounding box center [619, 588] width 57 height 24
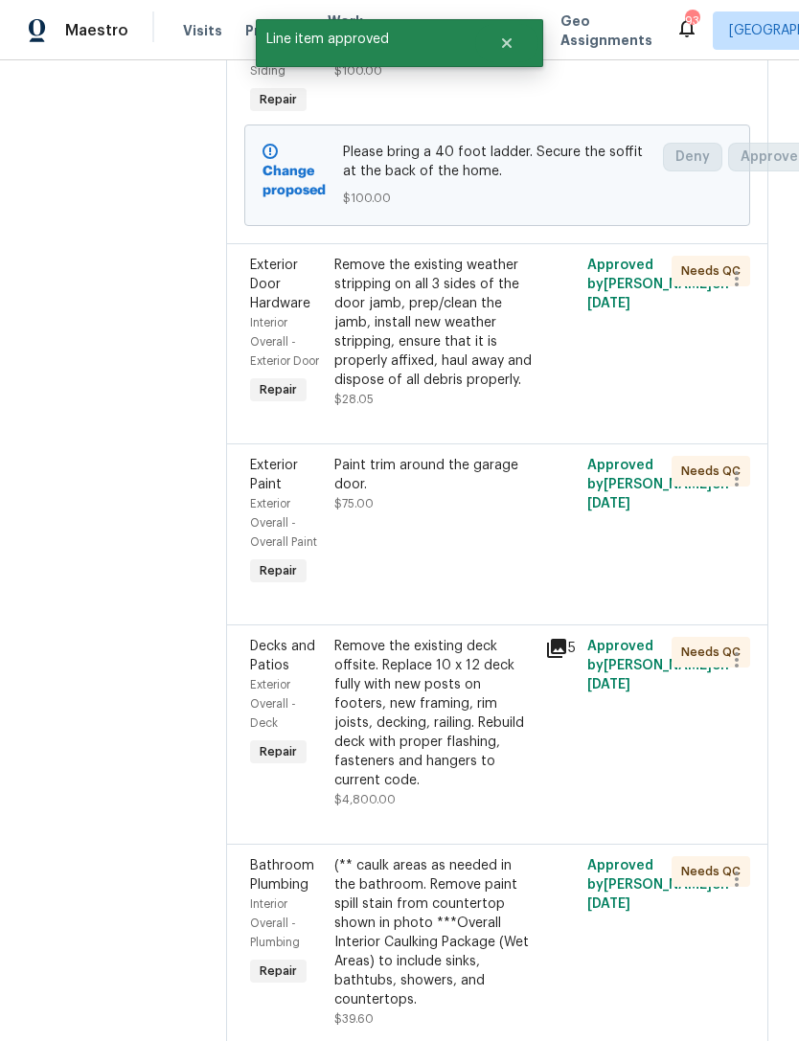
scroll to position [397, 0]
click at [527, 390] on div "Remove the existing weather stripping on all 3 sides of the door jamb, prep/cle…" at bounding box center [433, 323] width 199 height 134
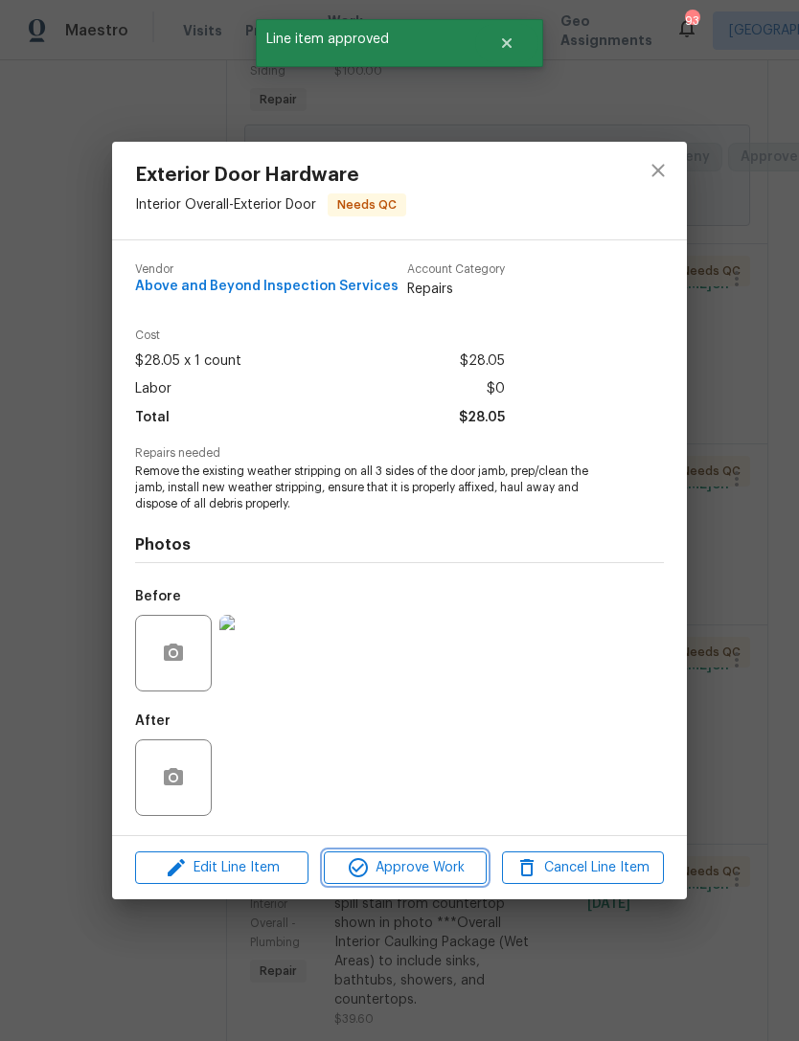
click at [432, 880] on span "Approve Work" at bounding box center [404, 868] width 150 height 24
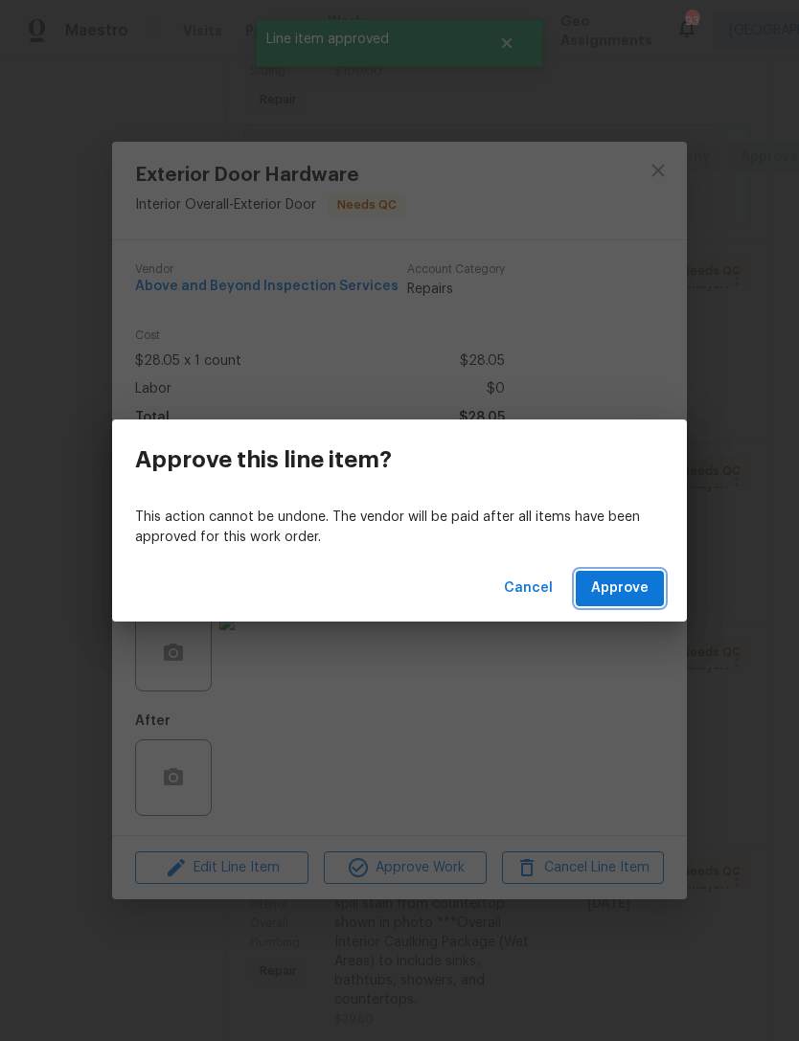
click at [610, 595] on span "Approve" at bounding box center [619, 588] width 57 height 24
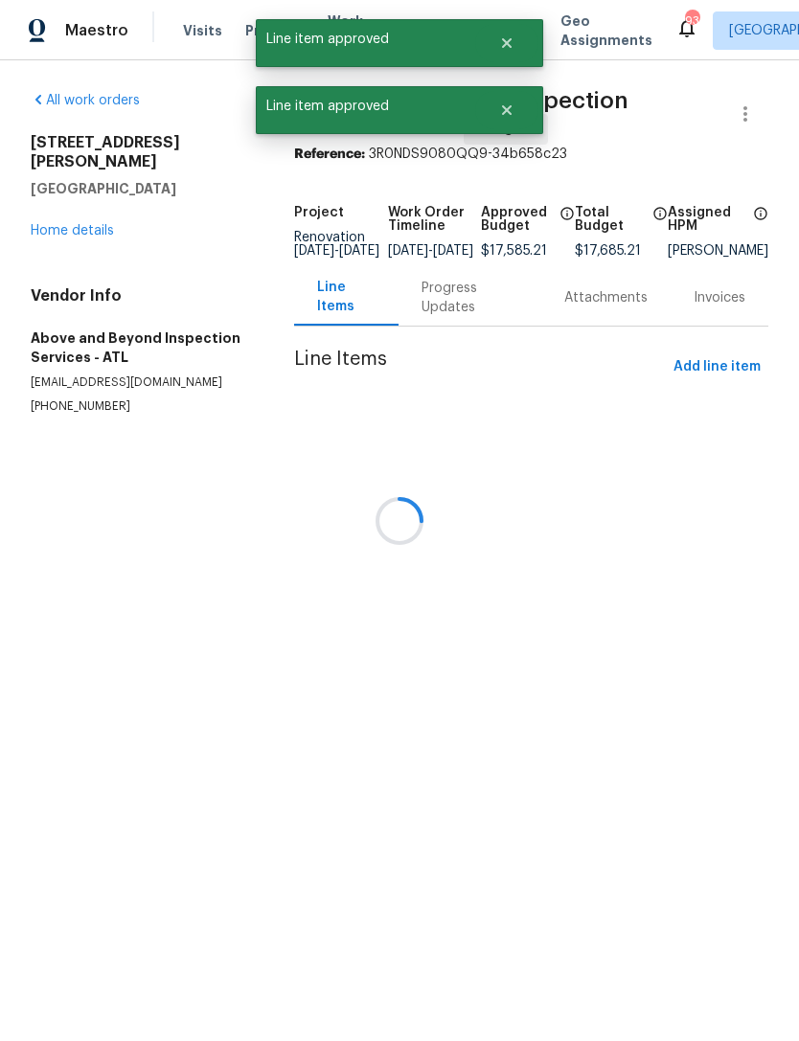
scroll to position [0, 0]
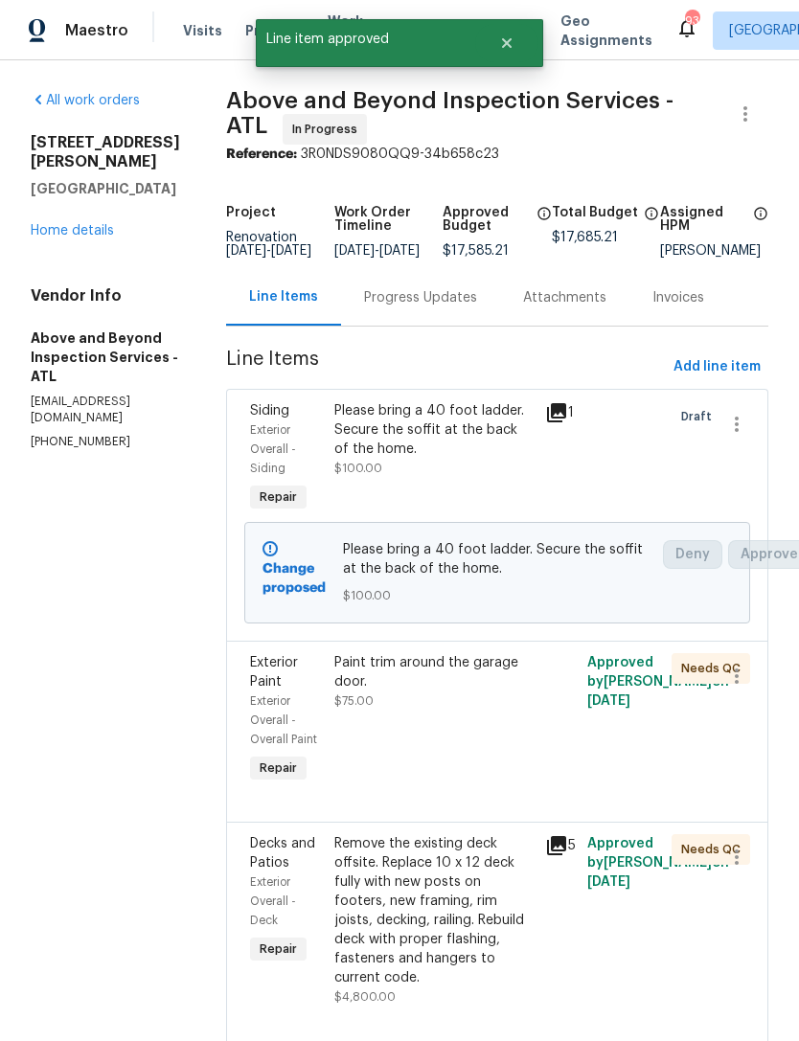
click at [507, 753] on div "Paint trim around the garage door. $75.00" at bounding box center [433, 720] width 211 height 146
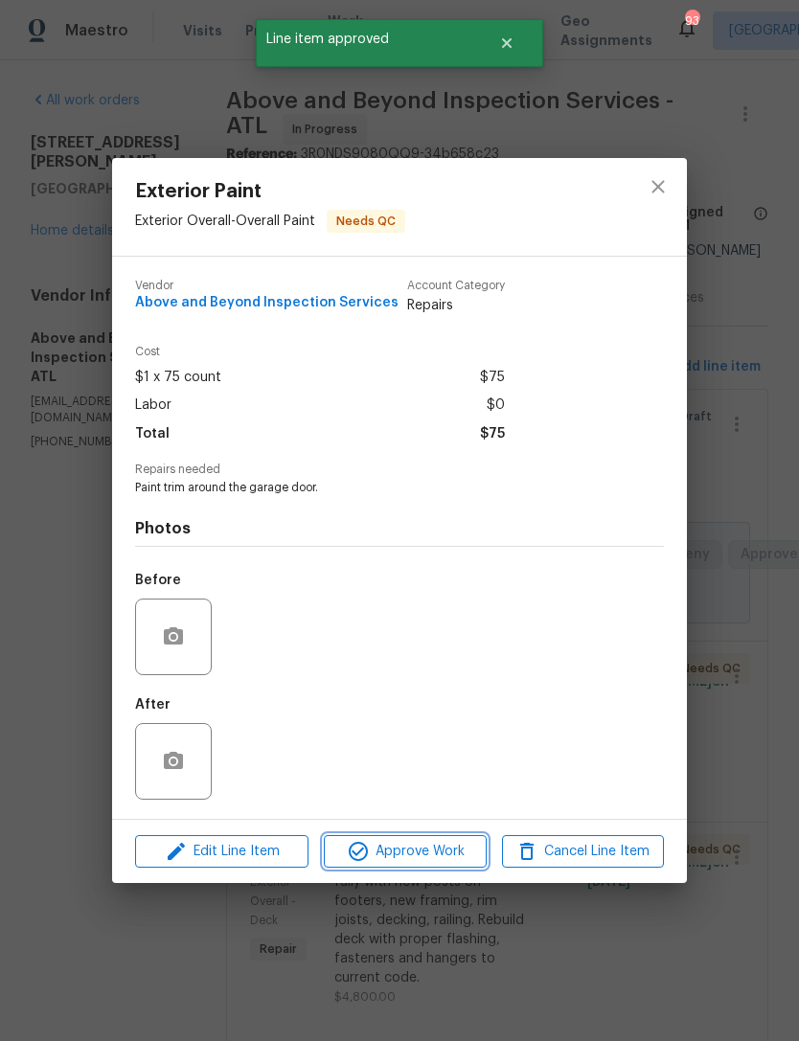
click at [433, 862] on span "Approve Work" at bounding box center [404, 852] width 150 height 24
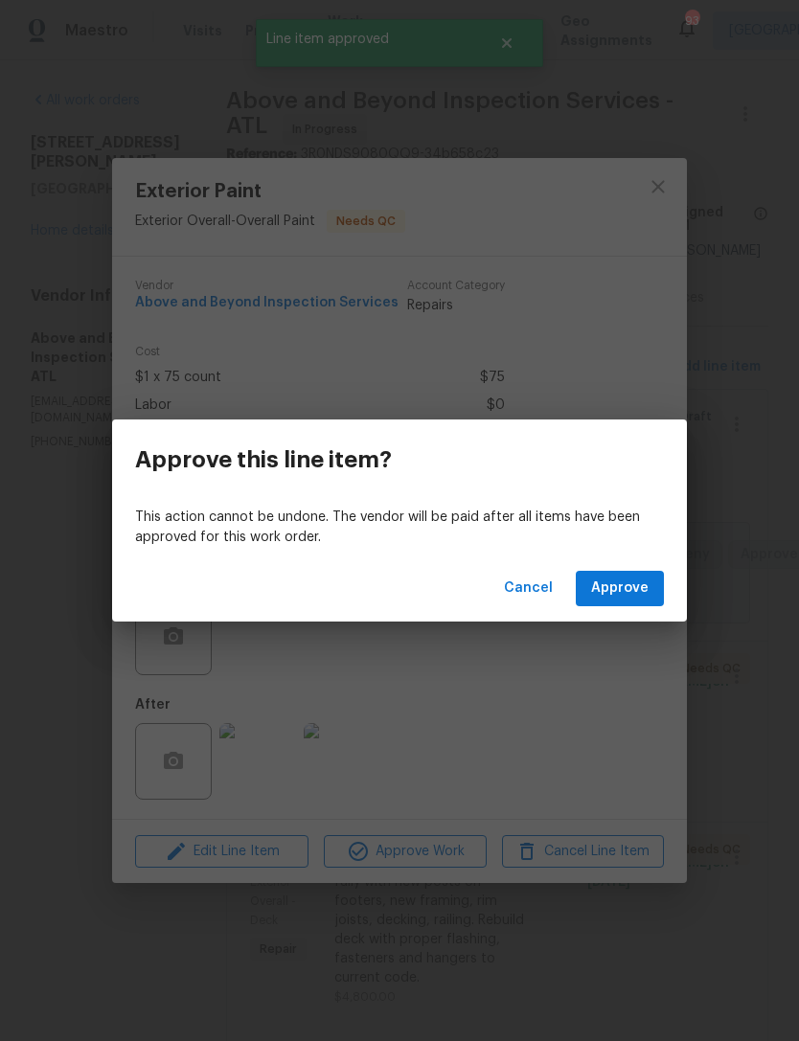
click at [637, 590] on span "Approve" at bounding box center [619, 588] width 57 height 24
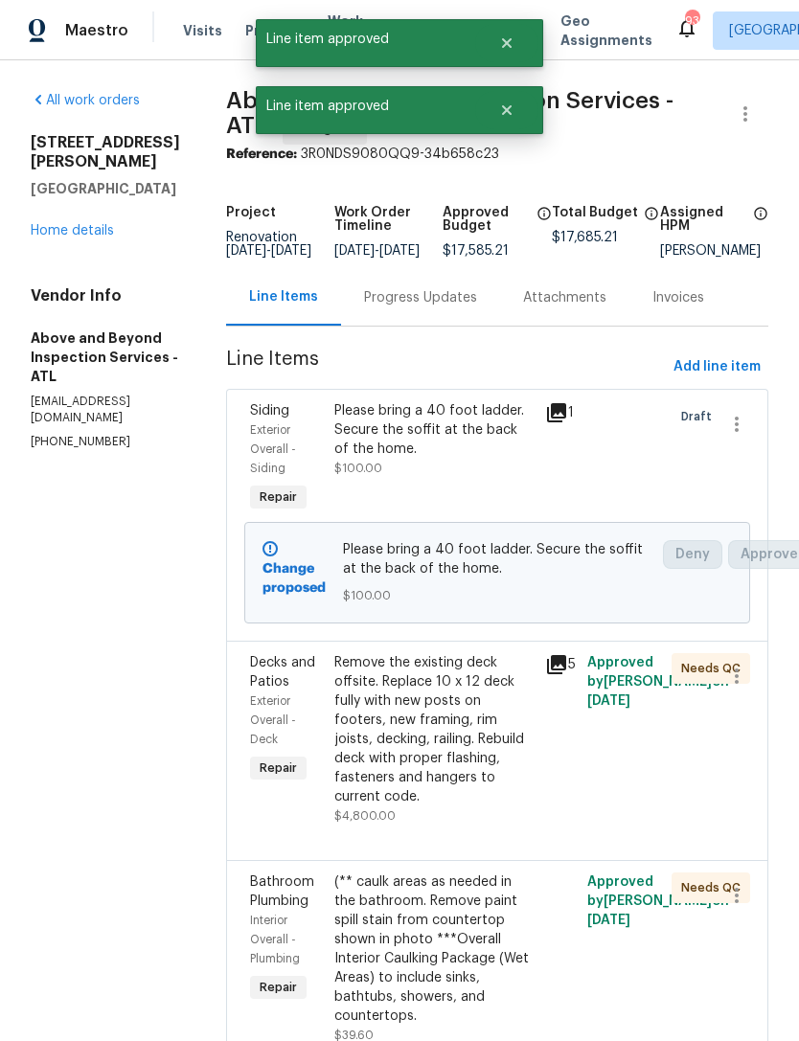
click at [502, 747] on div "Remove the existing deck offsite. Replace 10 x 12 deck fully with new posts on …" at bounding box center [433, 729] width 199 height 153
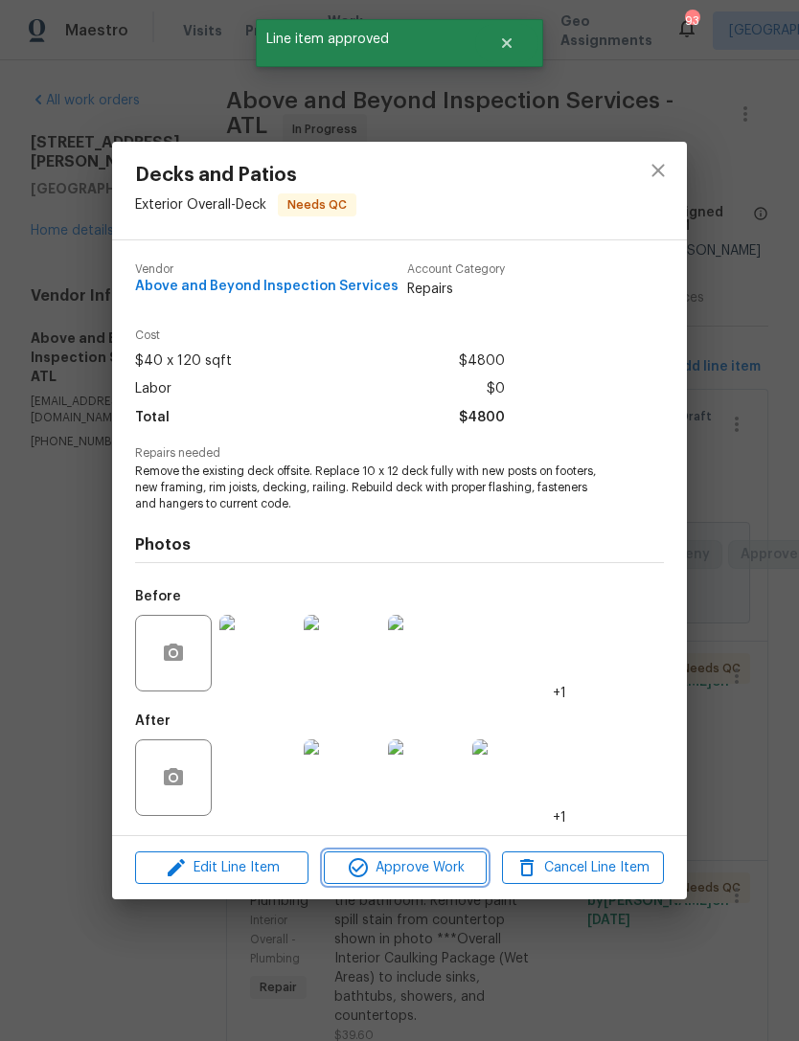
click at [439, 857] on span "Approve Work" at bounding box center [404, 868] width 150 height 24
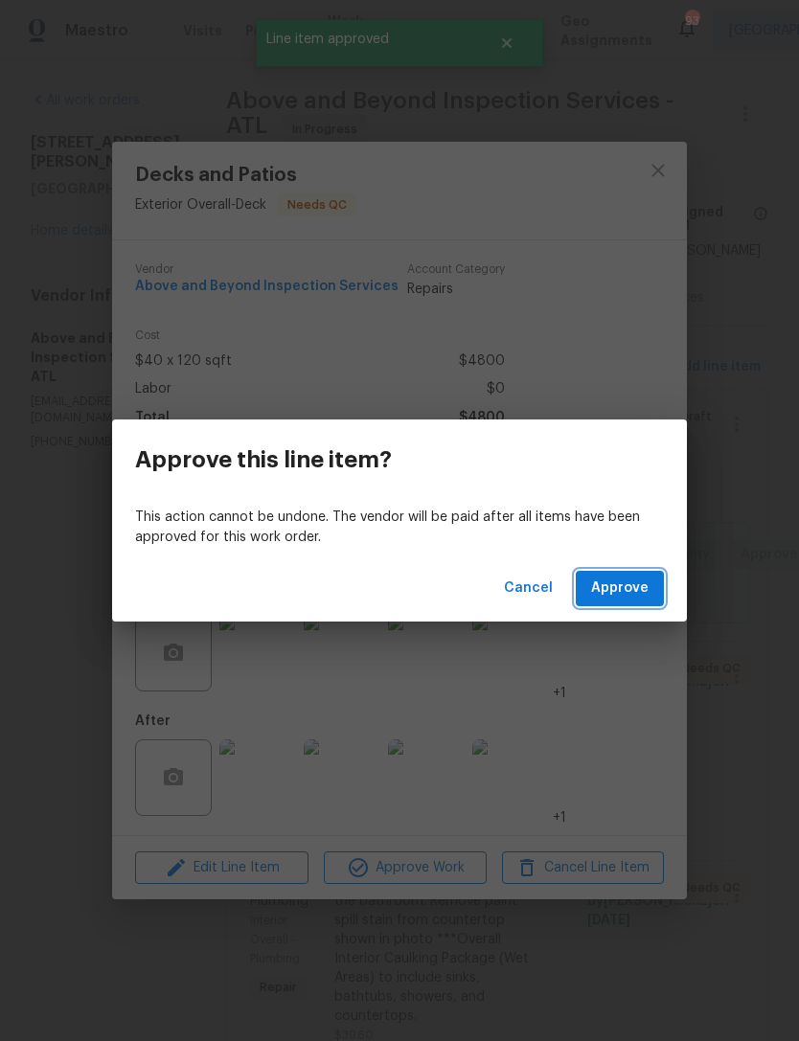
click at [634, 591] on span "Approve" at bounding box center [619, 588] width 57 height 24
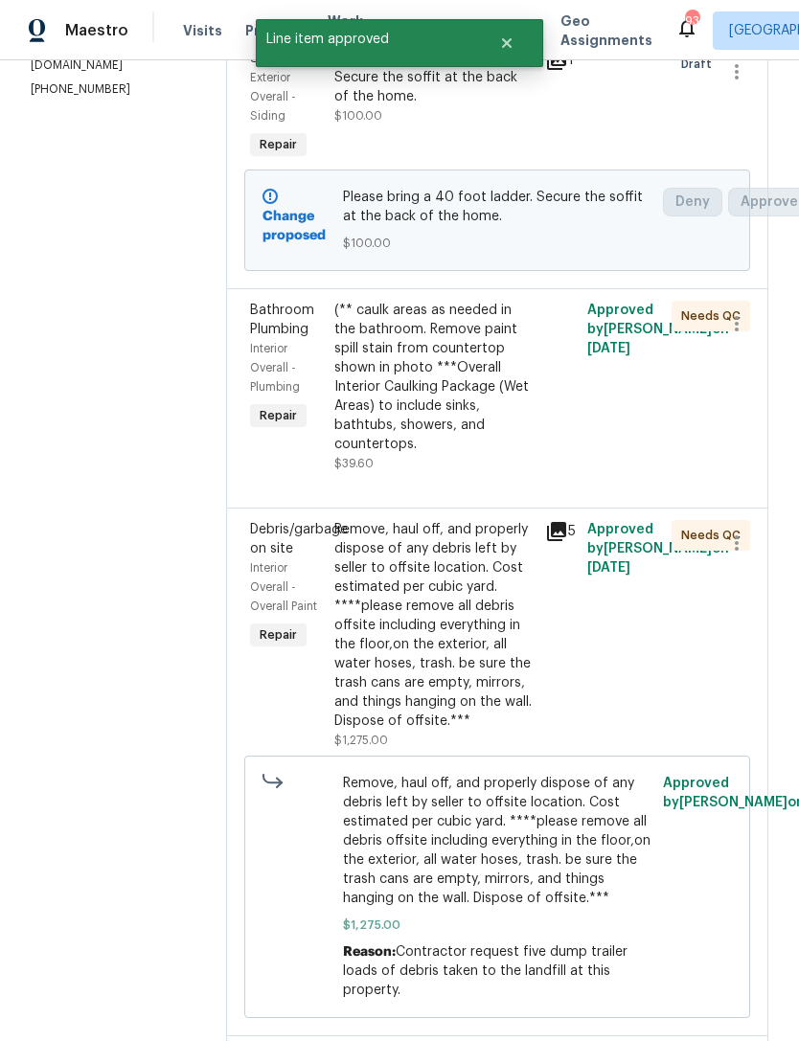
scroll to position [352, 0]
click at [484, 454] on div "(** caulk areas as needed in the bathroom. Remove paint spill stain from counte…" at bounding box center [433, 377] width 199 height 153
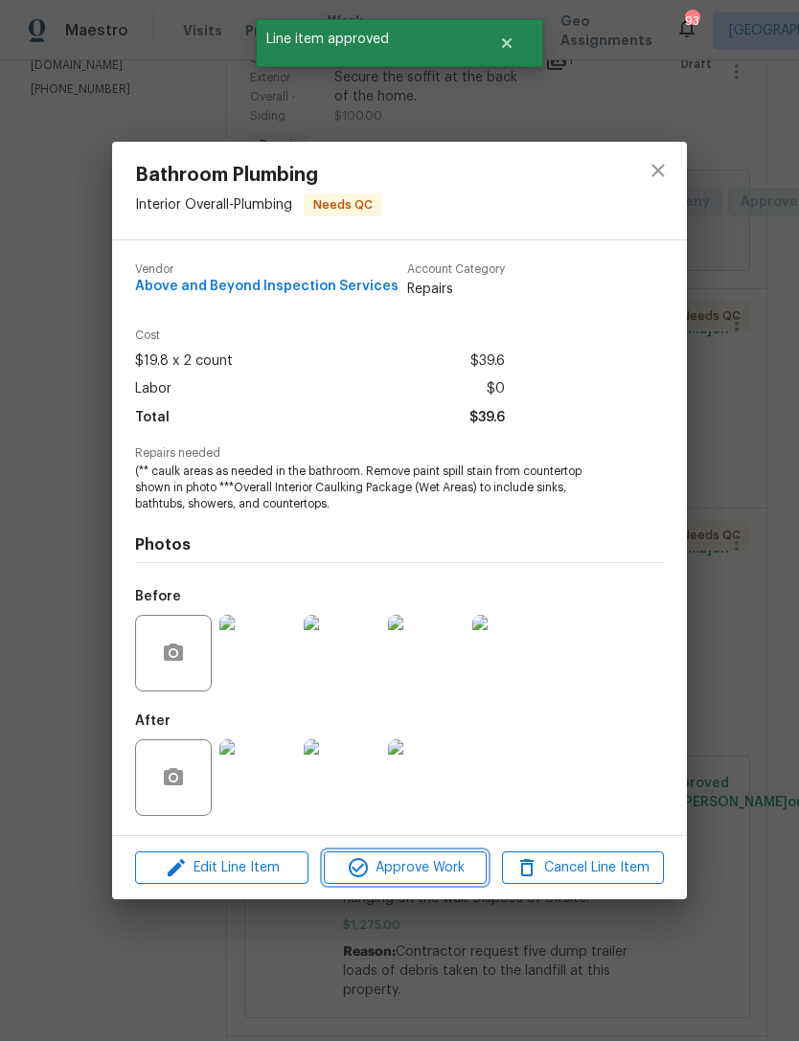
click at [436, 864] on span "Approve Work" at bounding box center [404, 868] width 150 height 24
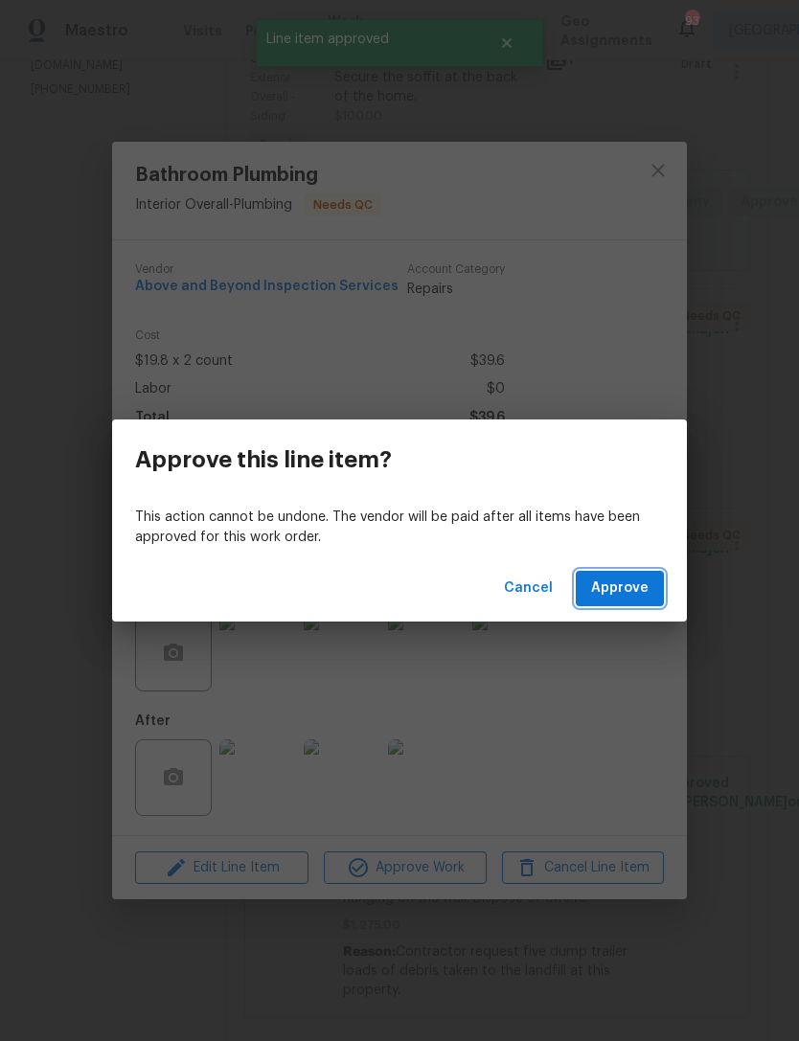
click at [627, 577] on span "Approve" at bounding box center [619, 588] width 57 height 24
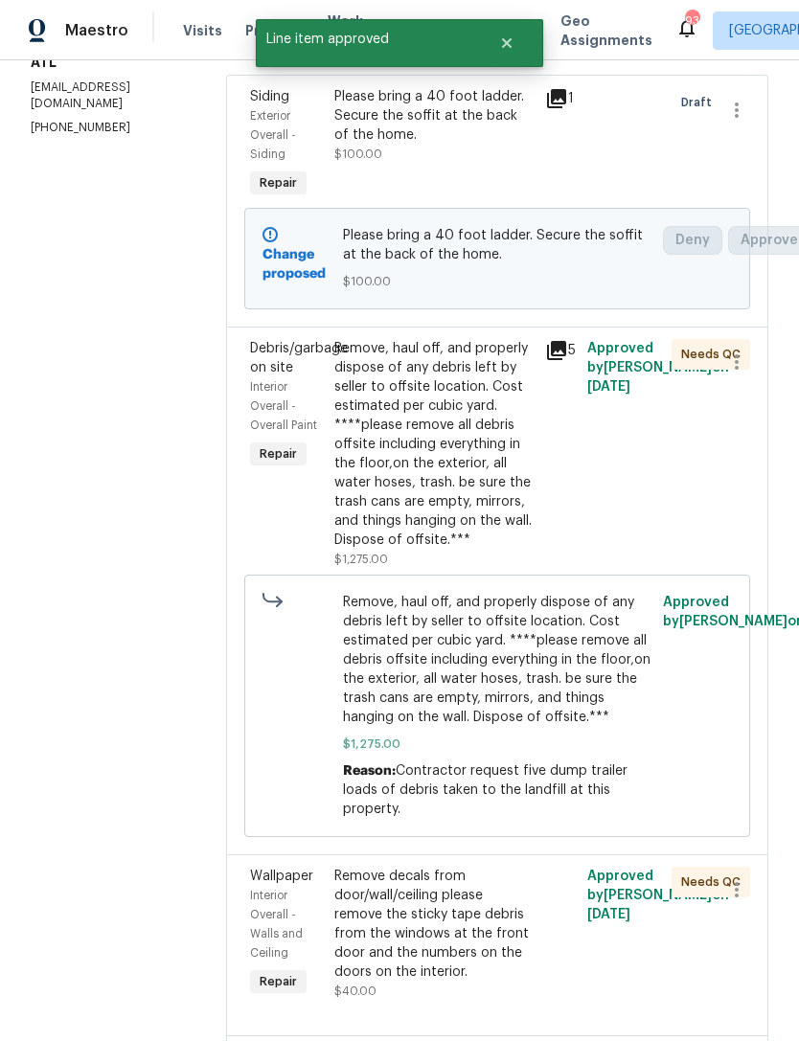
scroll to position [314, 0]
click at [502, 475] on div "Remove, haul off, and properly dispose of any debris left by seller to offsite …" at bounding box center [433, 444] width 199 height 211
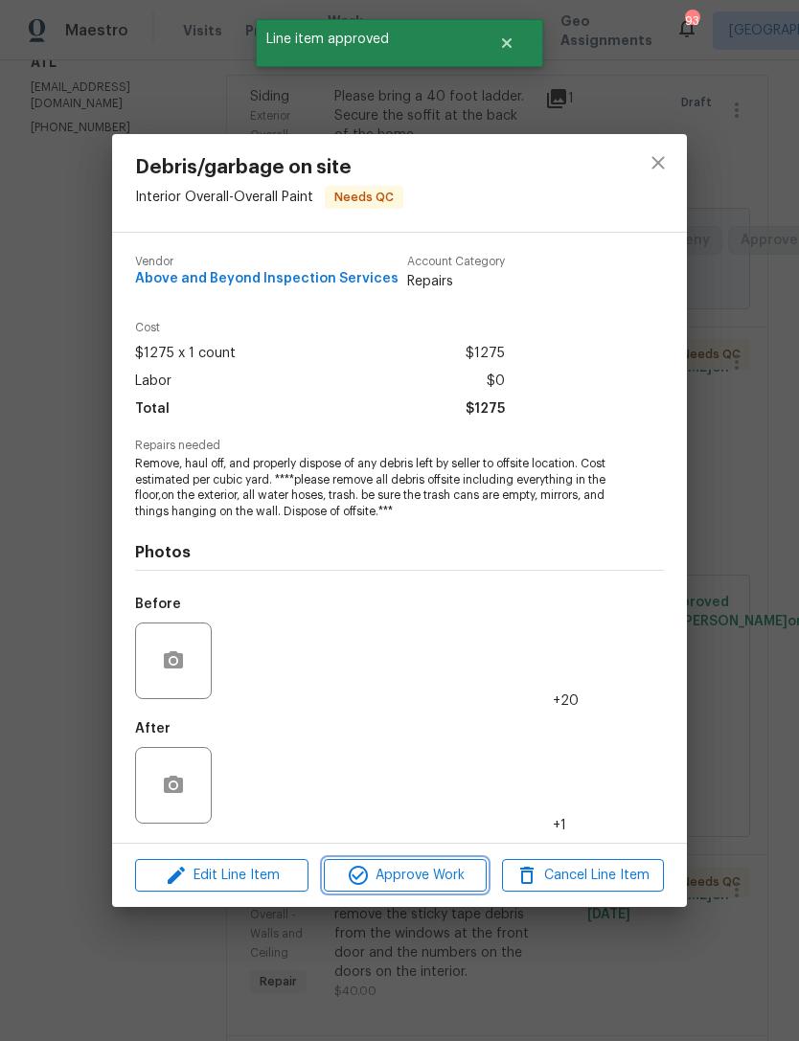
click at [439, 875] on span "Approve Work" at bounding box center [404, 876] width 150 height 24
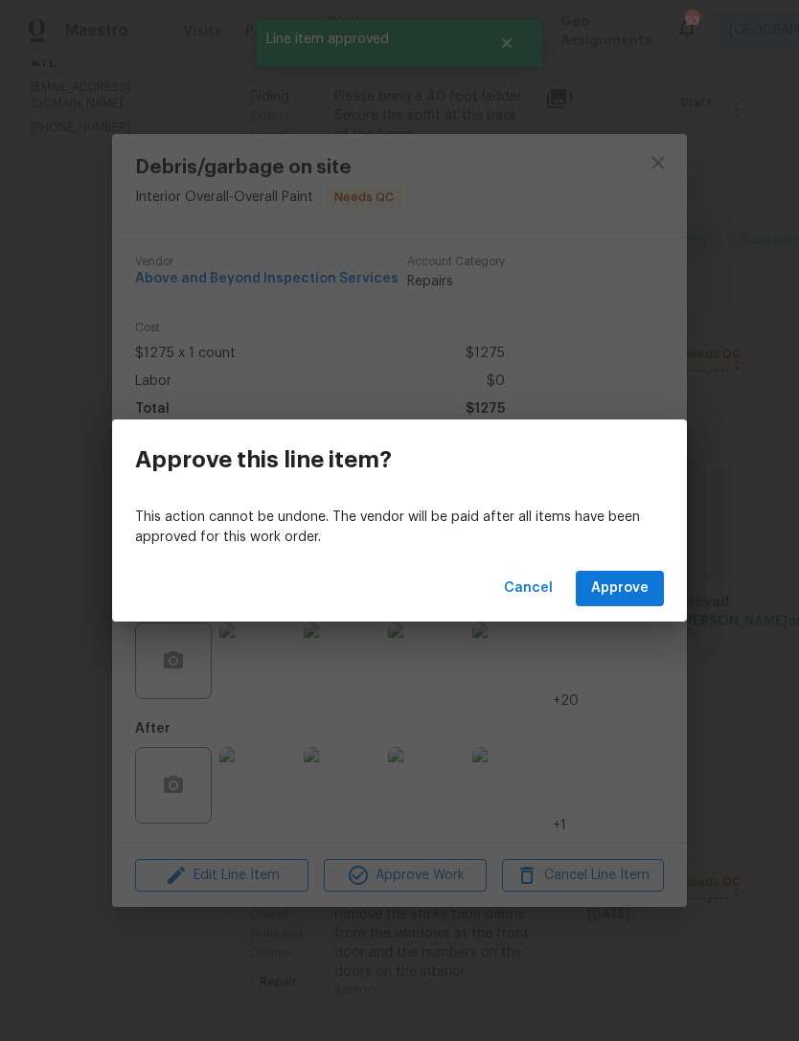
click at [619, 563] on div "Cancel Approve" at bounding box center [399, 588] width 574 height 66
click at [649, 584] on button "Approve" at bounding box center [619, 588] width 88 height 35
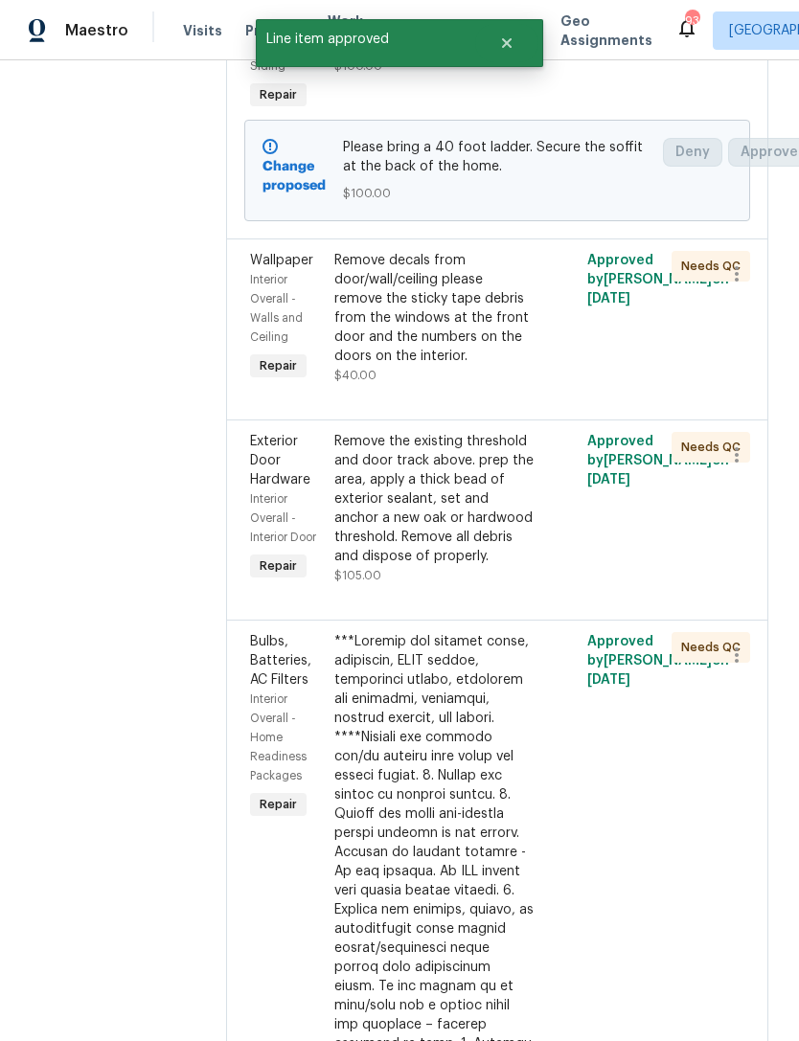
scroll to position [402, 0]
click at [495, 361] on div "Remove decals from door/wall/ceiling please remove the sticky tape debris from …" at bounding box center [433, 308] width 199 height 115
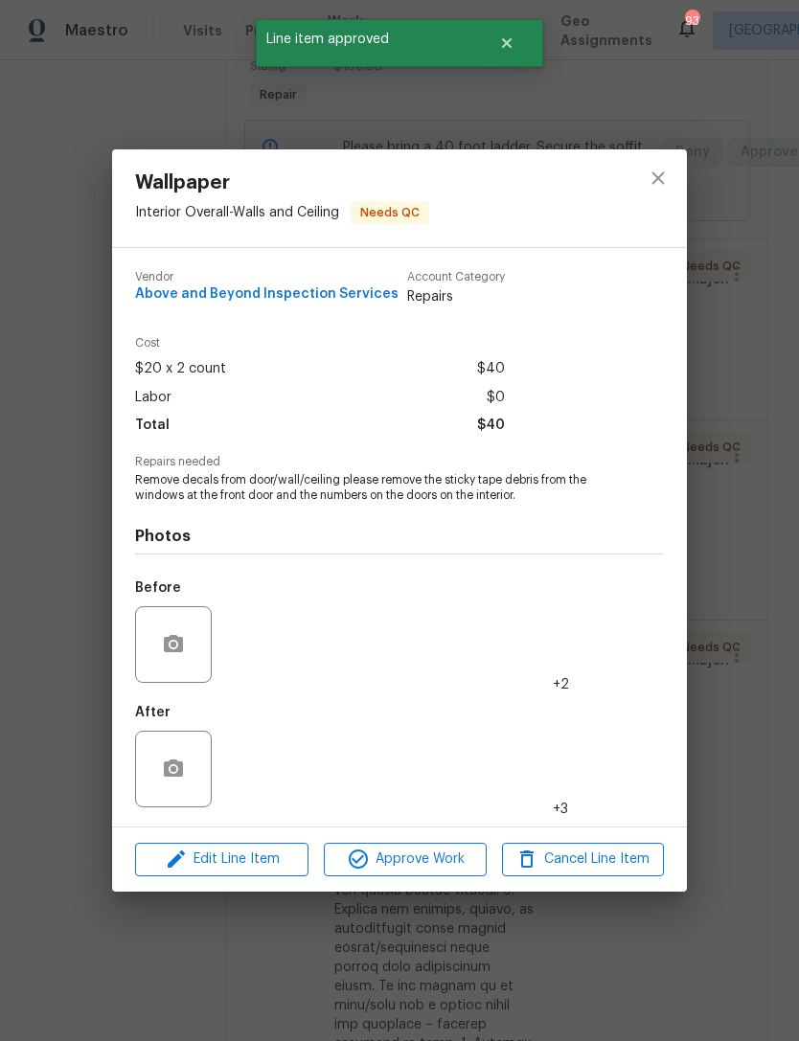
click at [443, 864] on span "Approve Work" at bounding box center [404, 859] width 150 height 24
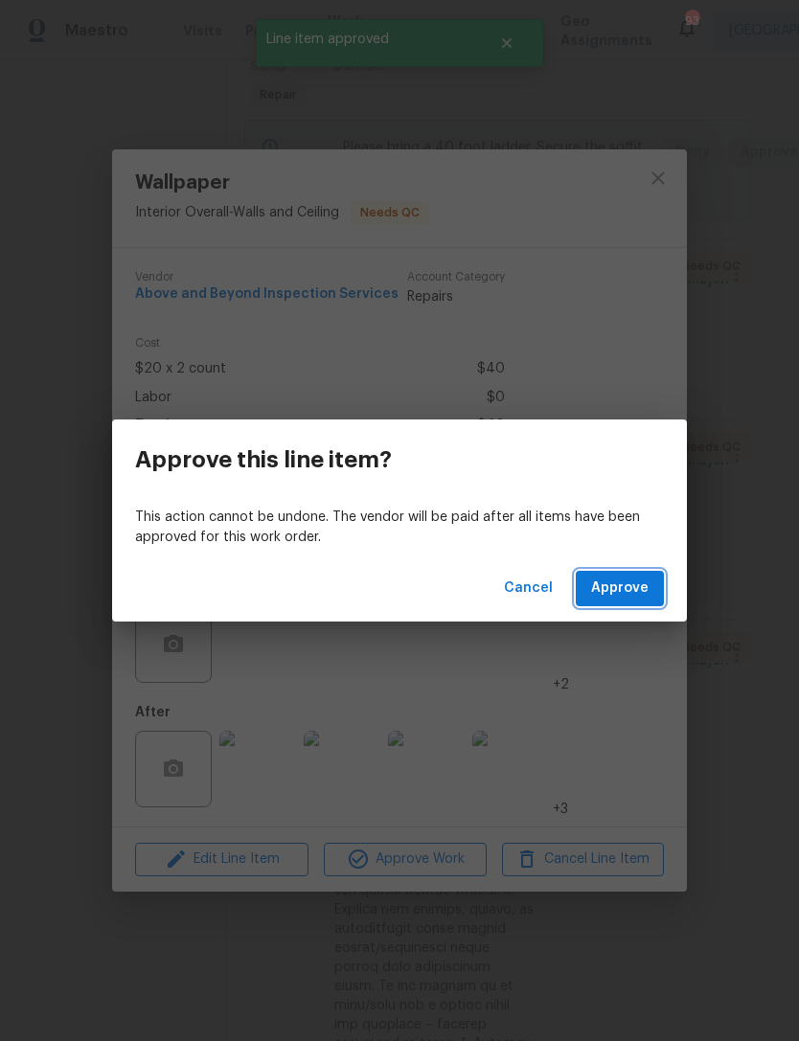
click at [635, 588] on span "Approve" at bounding box center [619, 588] width 57 height 24
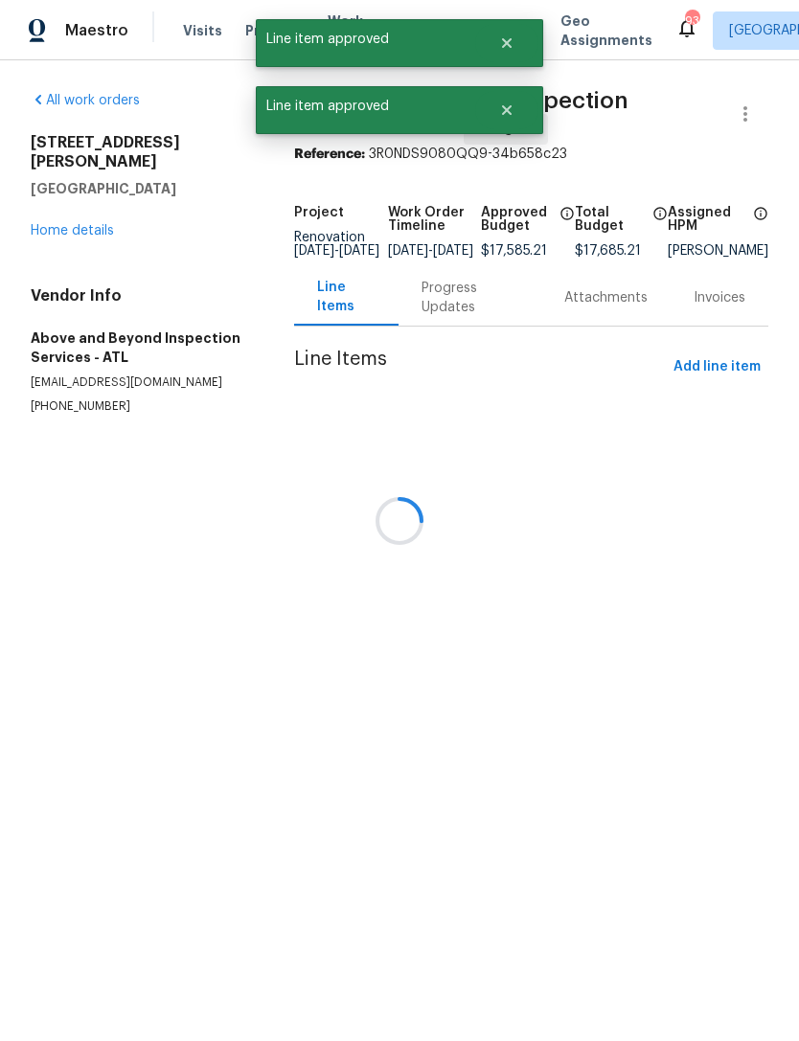
scroll to position [0, 0]
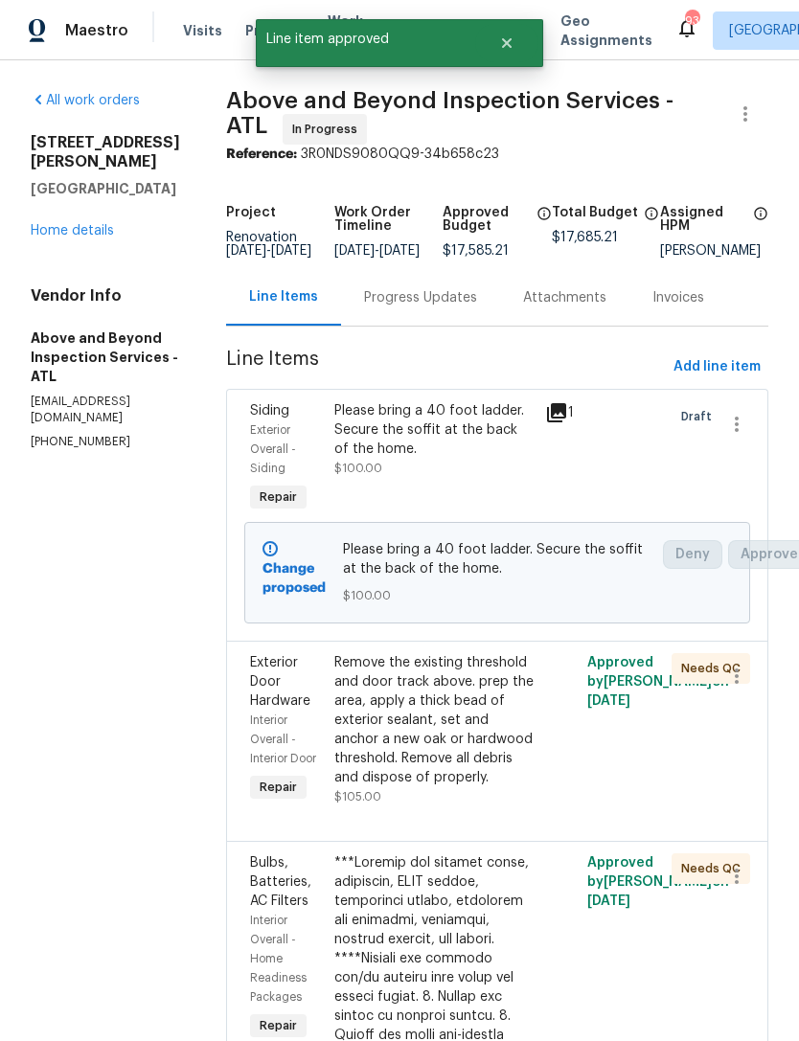
click at [485, 749] on div "Remove the existing threshold and door track above. prep the area, apply a thic…" at bounding box center [433, 720] width 199 height 134
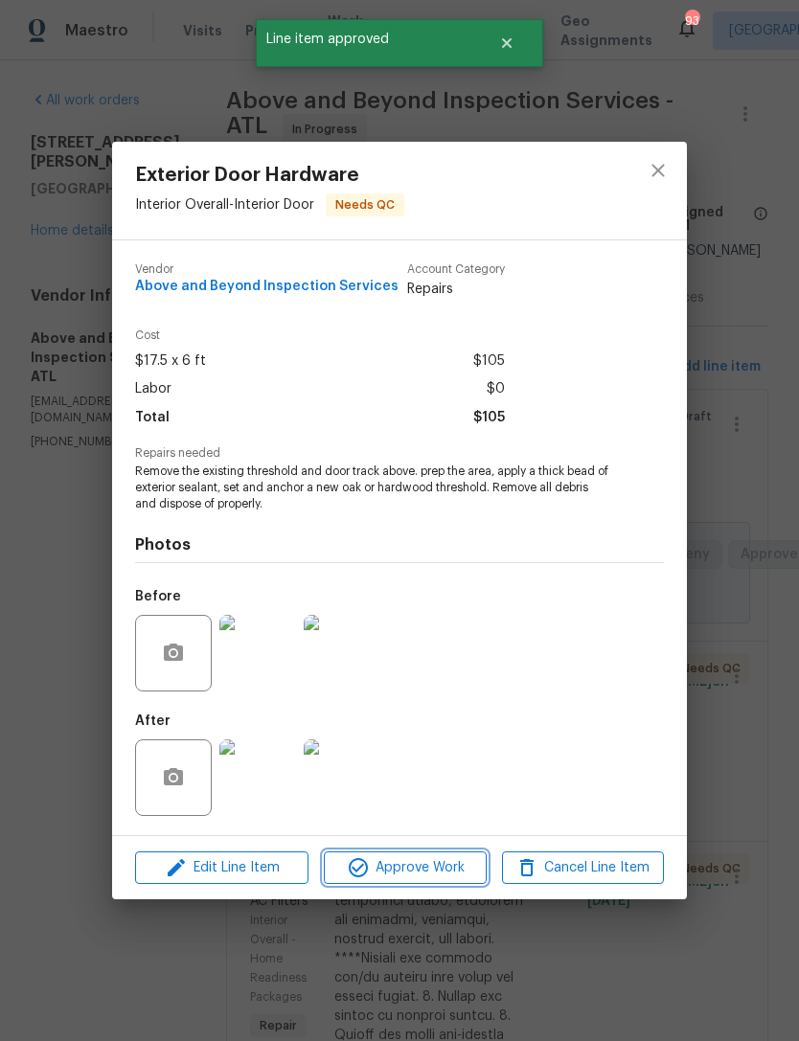
click at [435, 875] on span "Approve Work" at bounding box center [404, 868] width 150 height 24
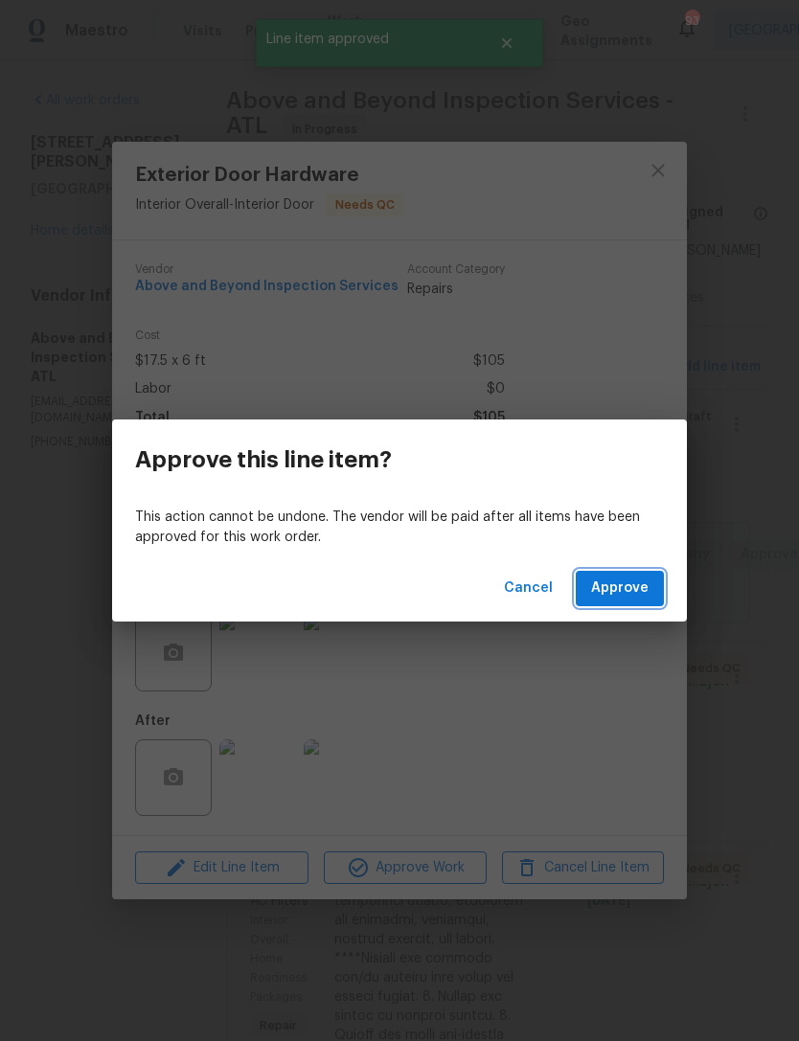
click at [645, 596] on span "Approve" at bounding box center [619, 588] width 57 height 24
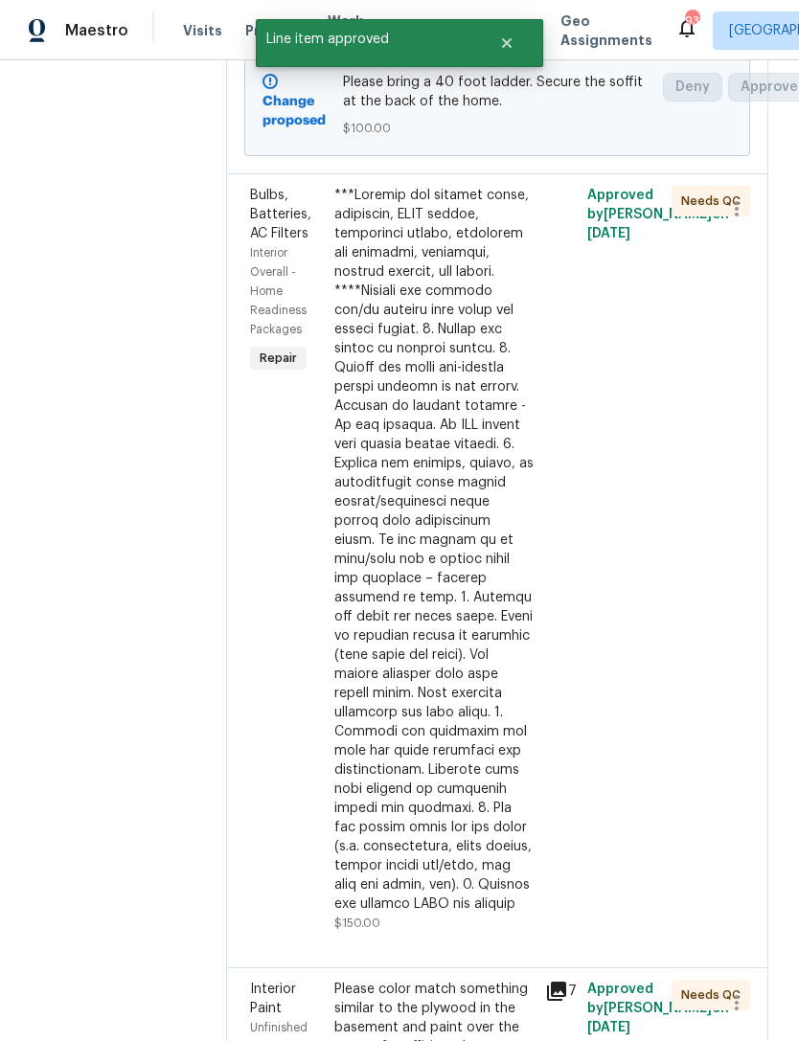
scroll to position [467, 0]
click at [470, 514] on div at bounding box center [433, 550] width 199 height 728
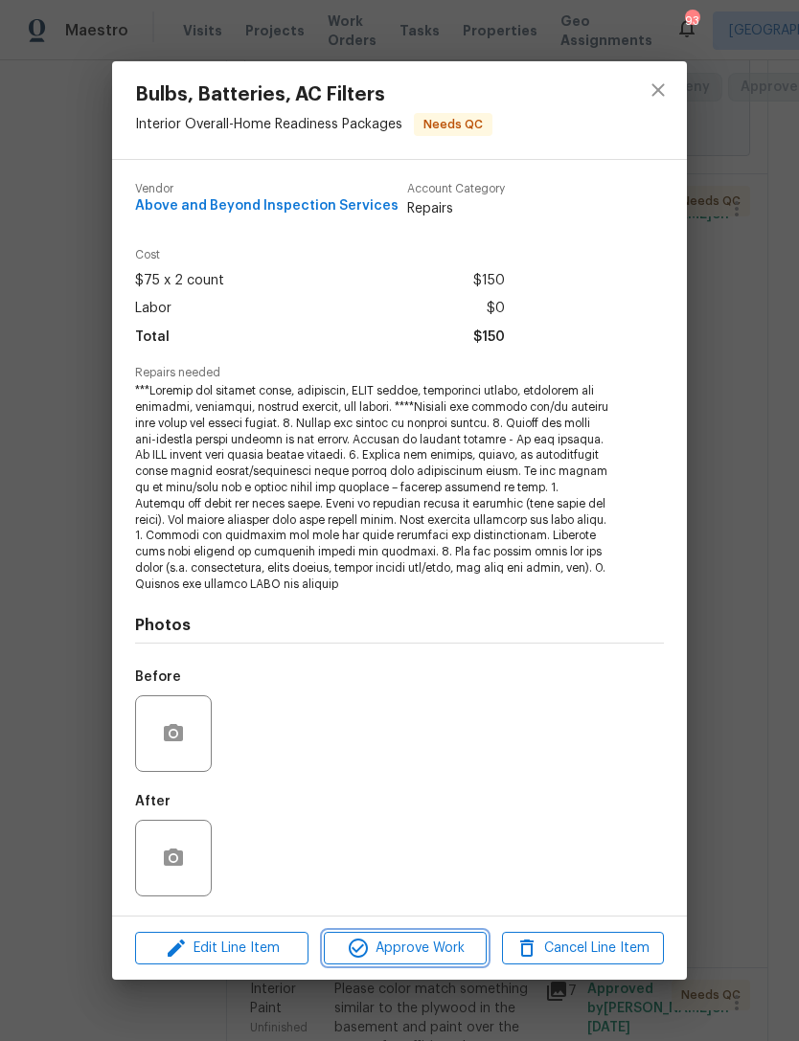
click at [404, 949] on span "Approve Work" at bounding box center [404, 948] width 150 height 24
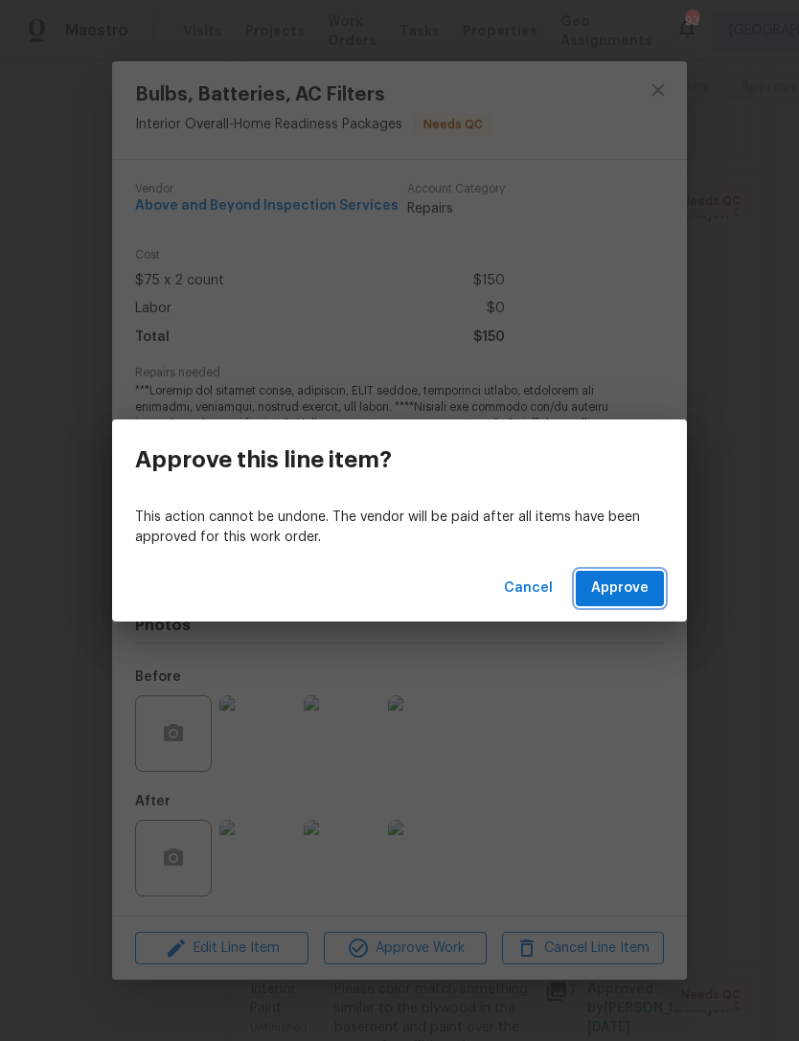
click at [612, 592] on span "Approve" at bounding box center [619, 588] width 57 height 24
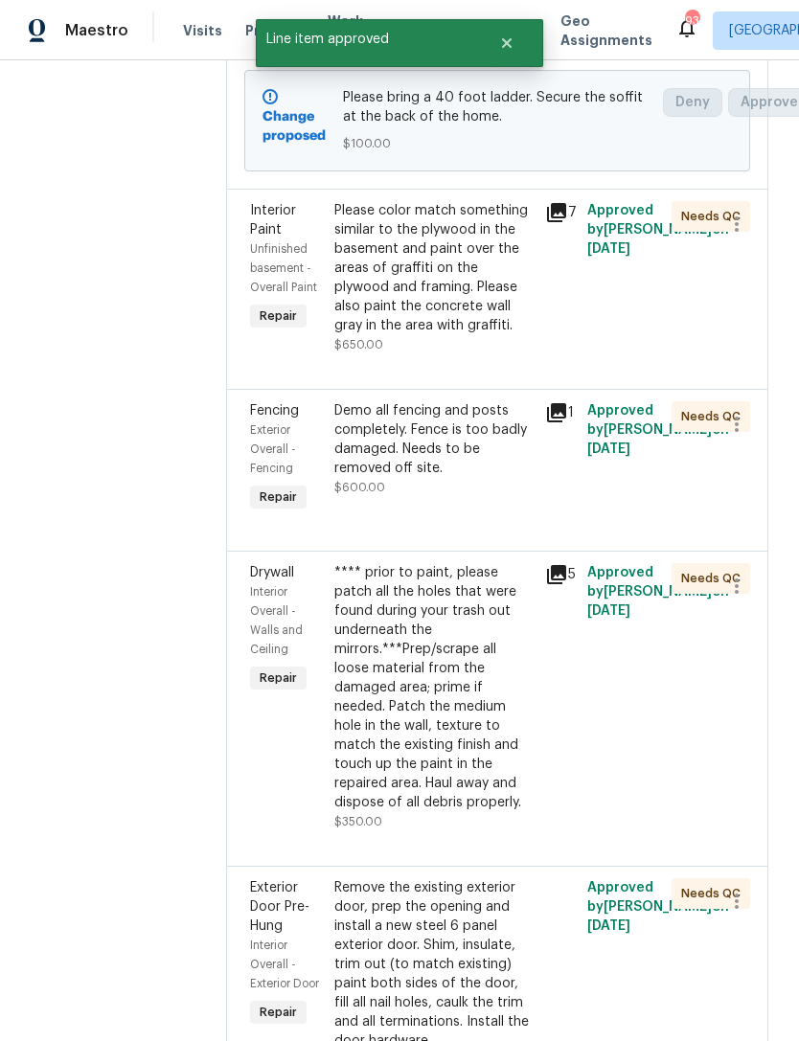
scroll to position [452, 0]
click at [470, 330] on div "Please color match something similar to the plywood in the basement and paint o…" at bounding box center [433, 268] width 199 height 134
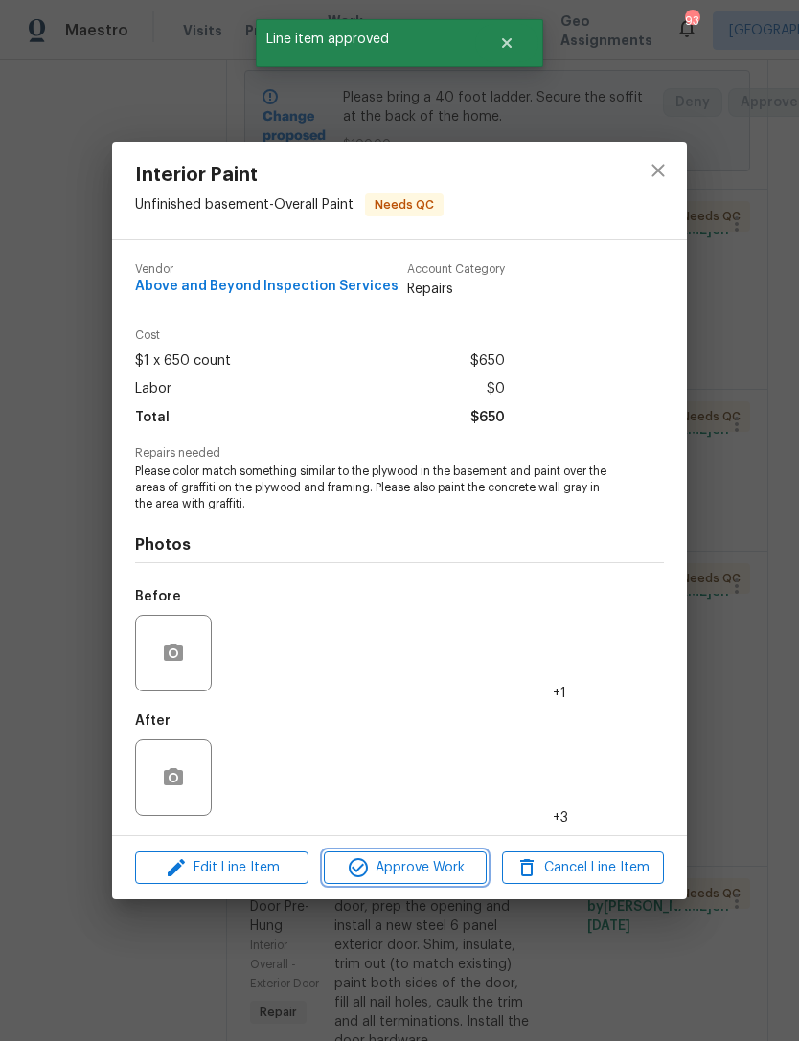
click at [418, 858] on span "Approve Work" at bounding box center [404, 868] width 150 height 24
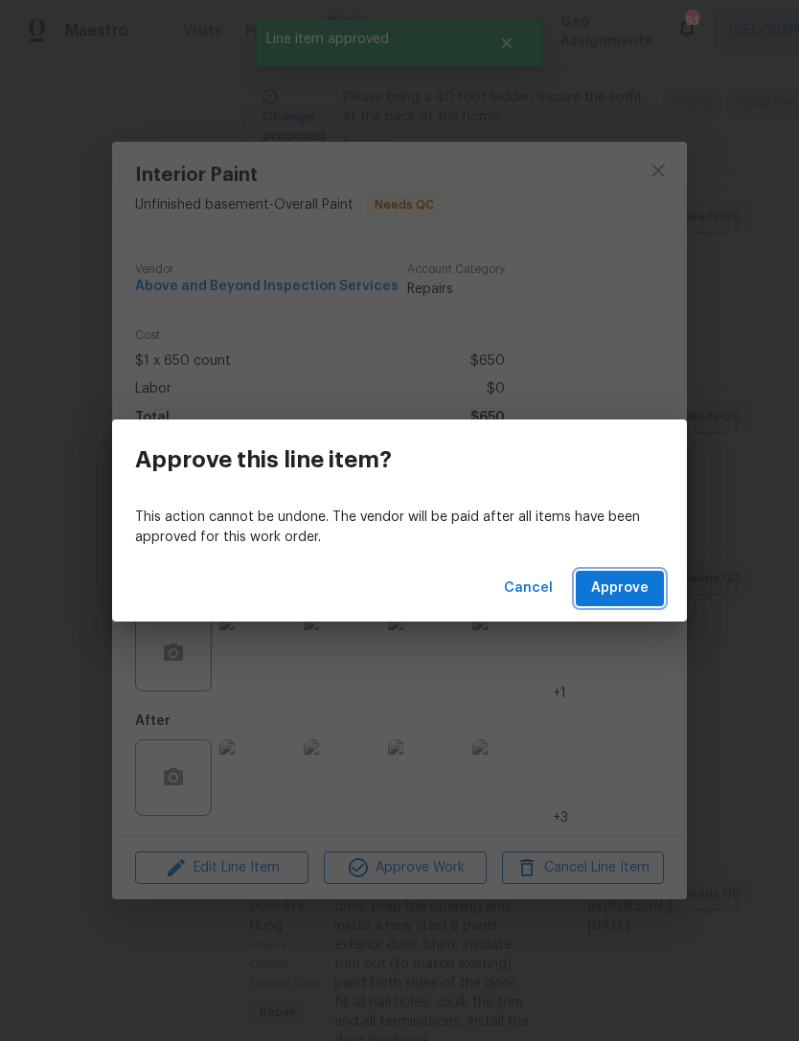
click at [621, 583] on span "Approve" at bounding box center [619, 588] width 57 height 24
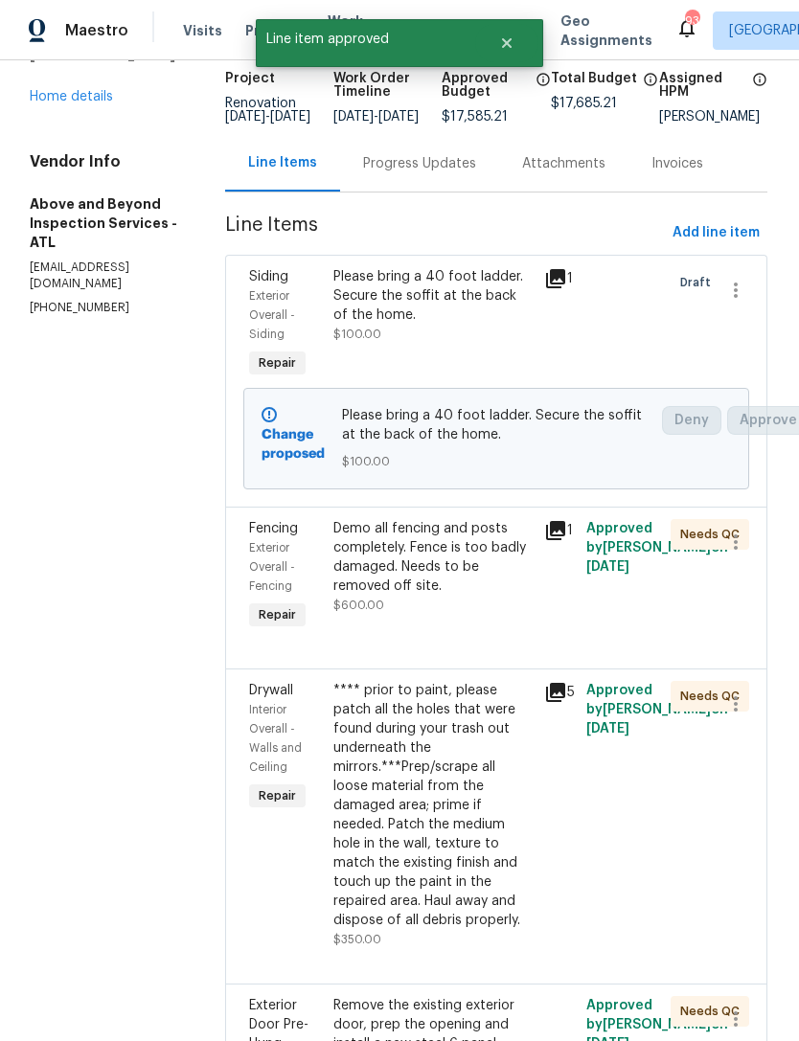
scroll to position [138, 7]
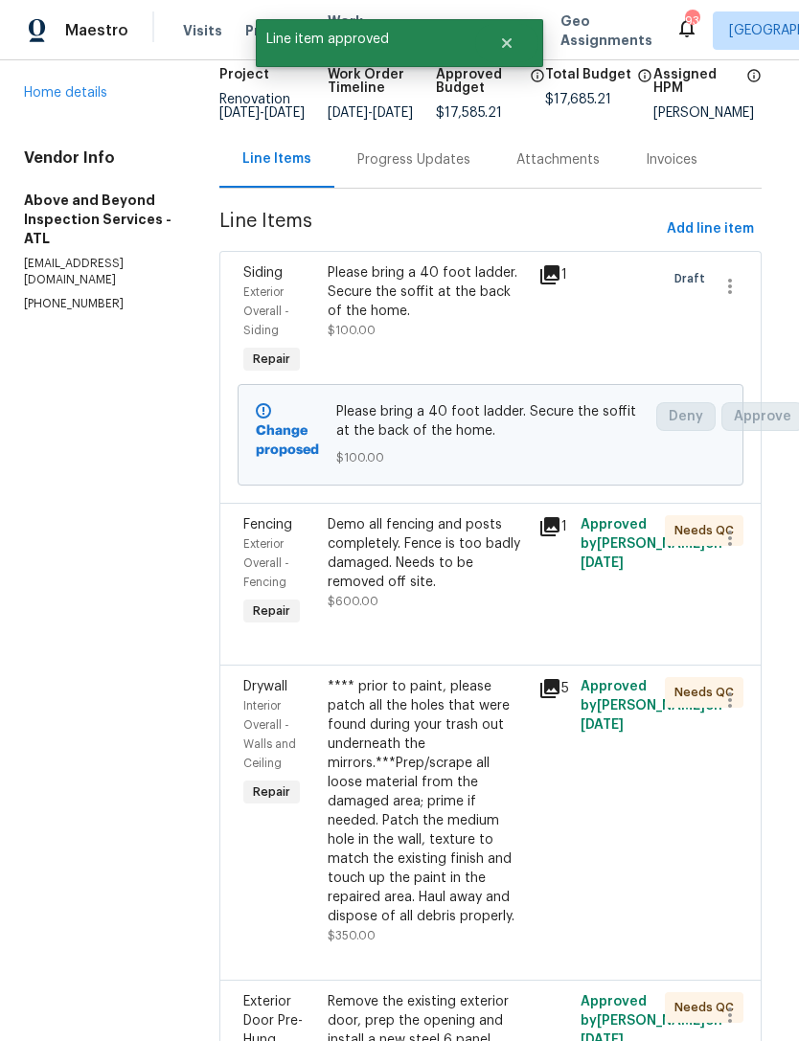
click at [496, 631] on div "Demo all fencing and posts completely. Fence is too badly damaged. Needs to be …" at bounding box center [427, 572] width 211 height 126
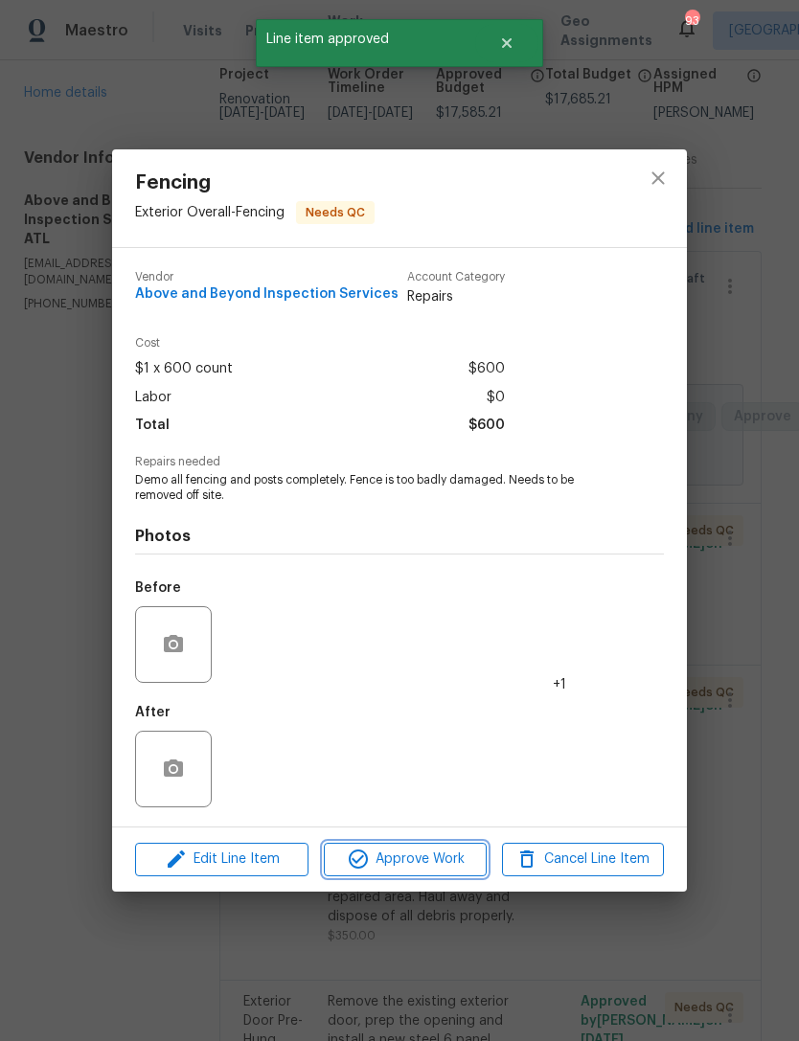
click at [449, 857] on span "Approve Work" at bounding box center [404, 859] width 150 height 24
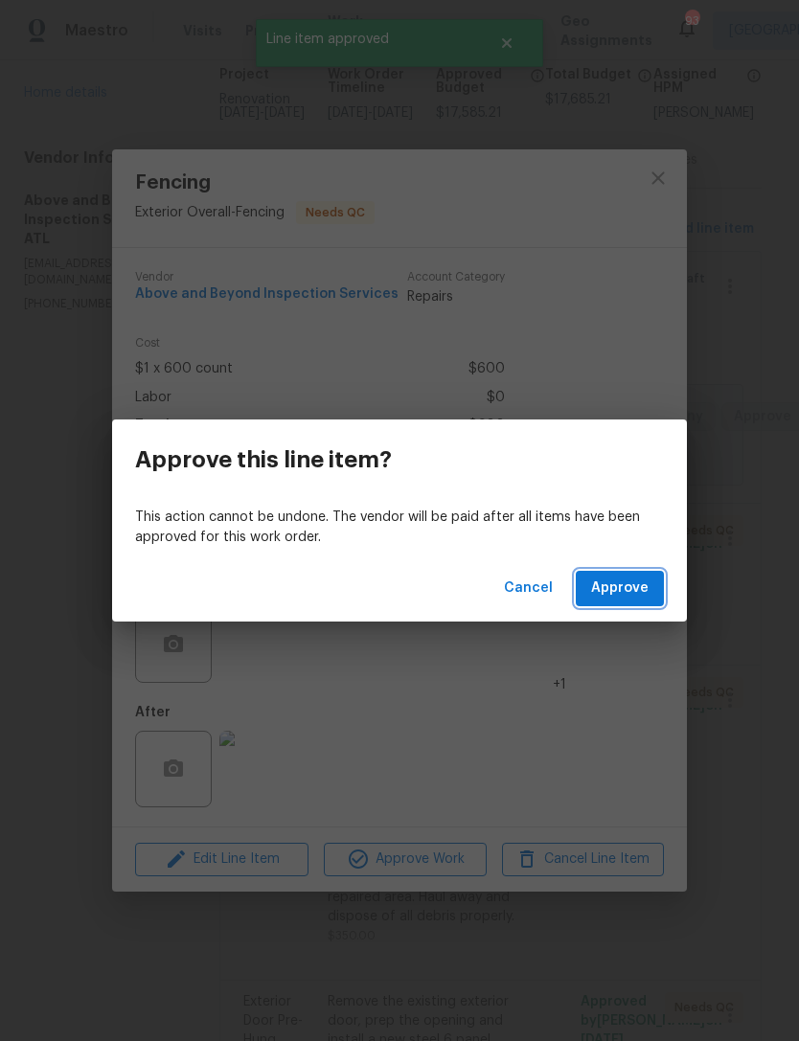
click at [642, 580] on span "Approve" at bounding box center [619, 588] width 57 height 24
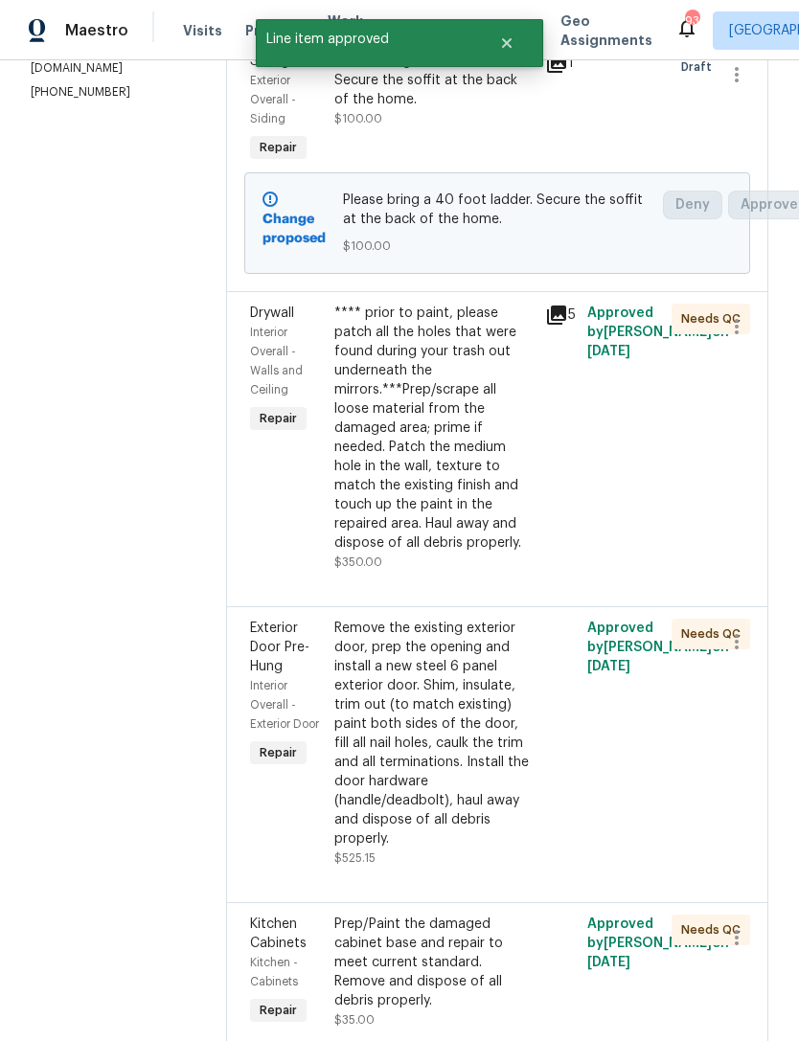
scroll to position [349, 0]
click at [489, 526] on div "**** prior to paint, please patch all the holes that were found during your tra…" at bounding box center [433, 428] width 199 height 249
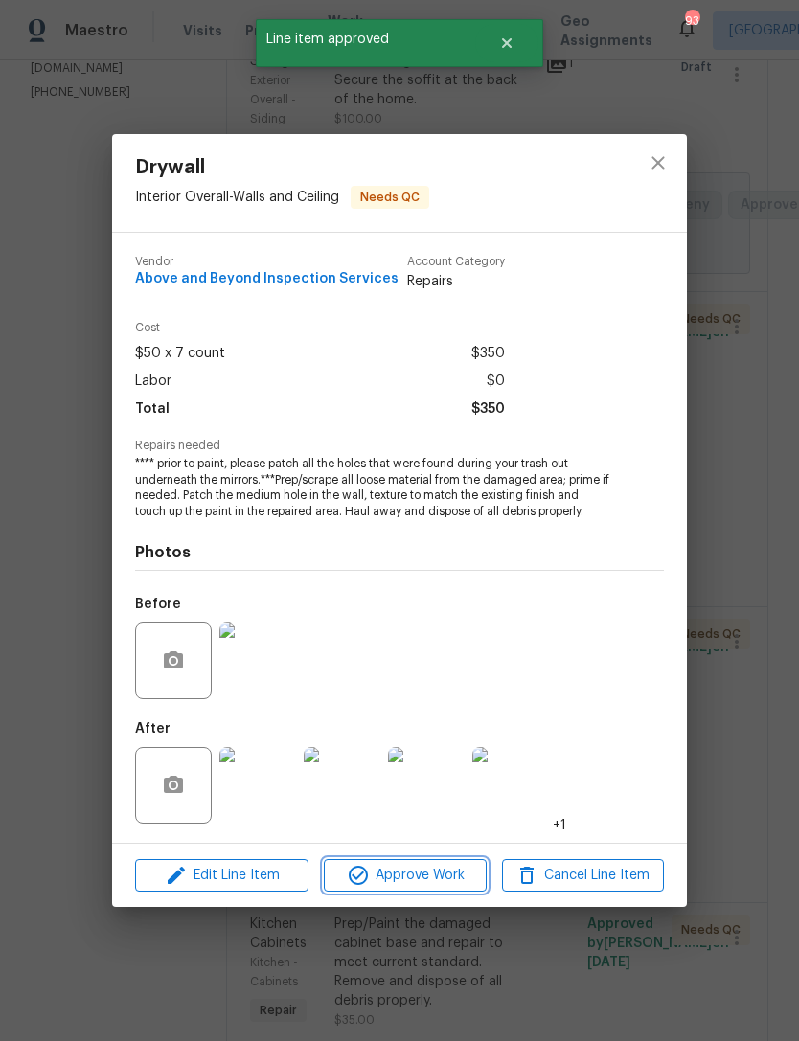
click at [433, 870] on span "Approve Work" at bounding box center [404, 876] width 150 height 24
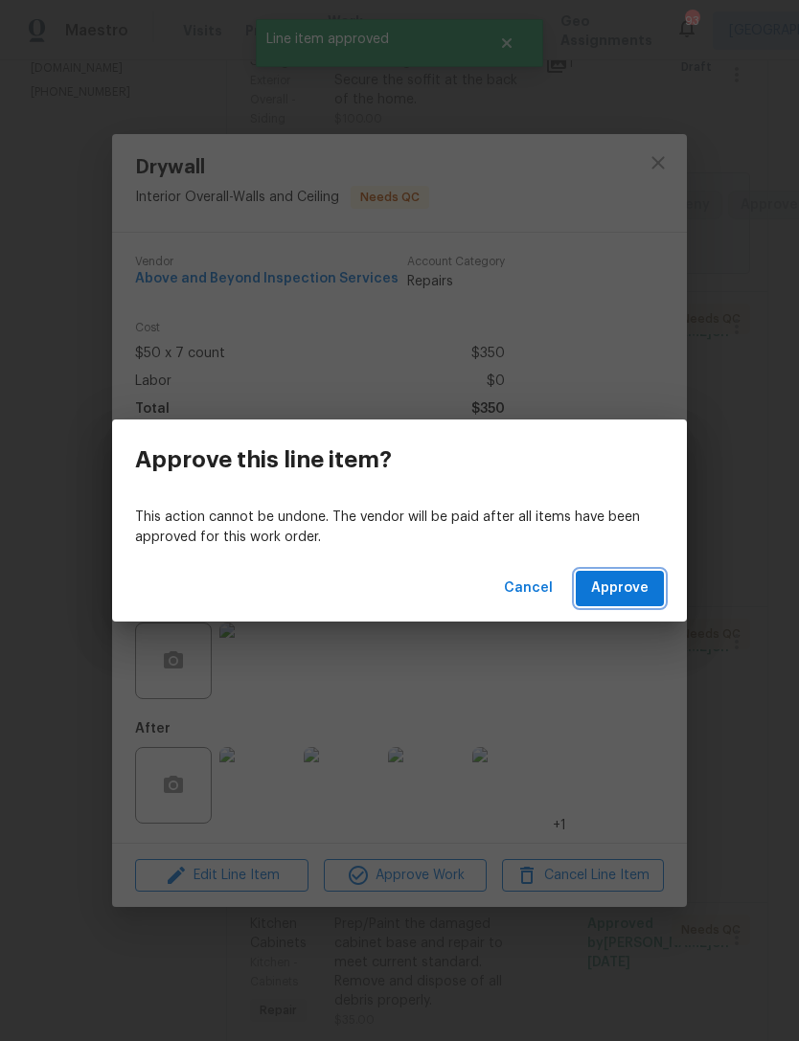
click at [641, 590] on span "Approve" at bounding box center [619, 588] width 57 height 24
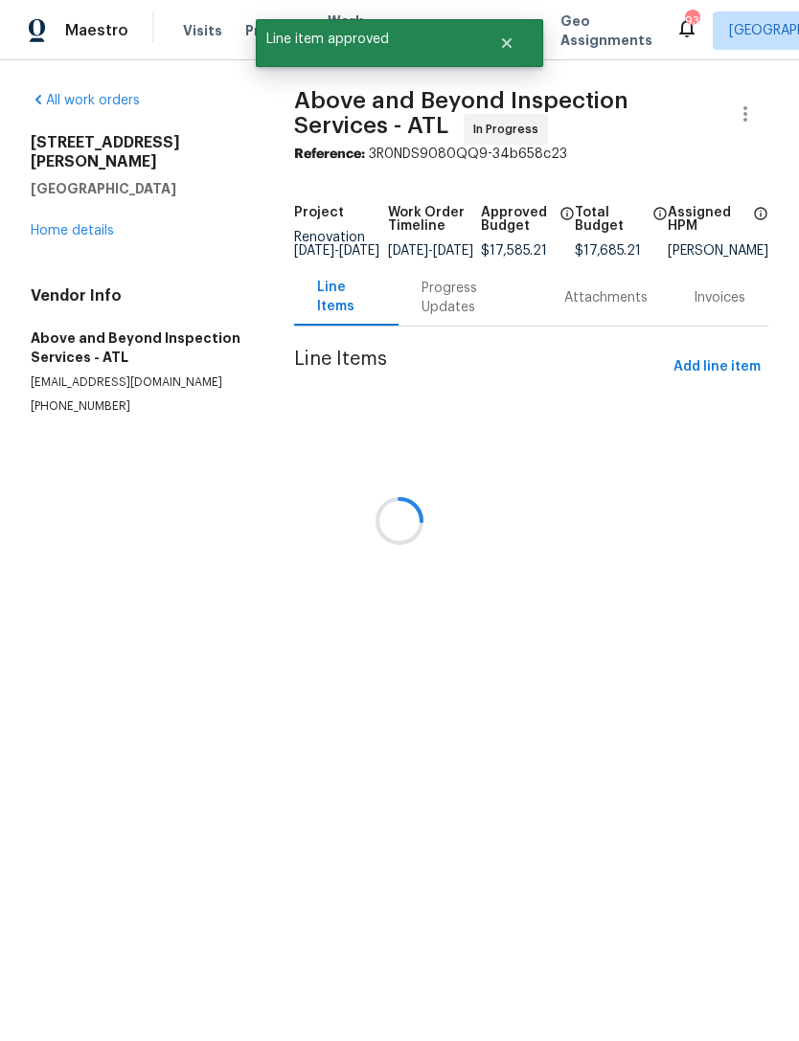
scroll to position [0, 0]
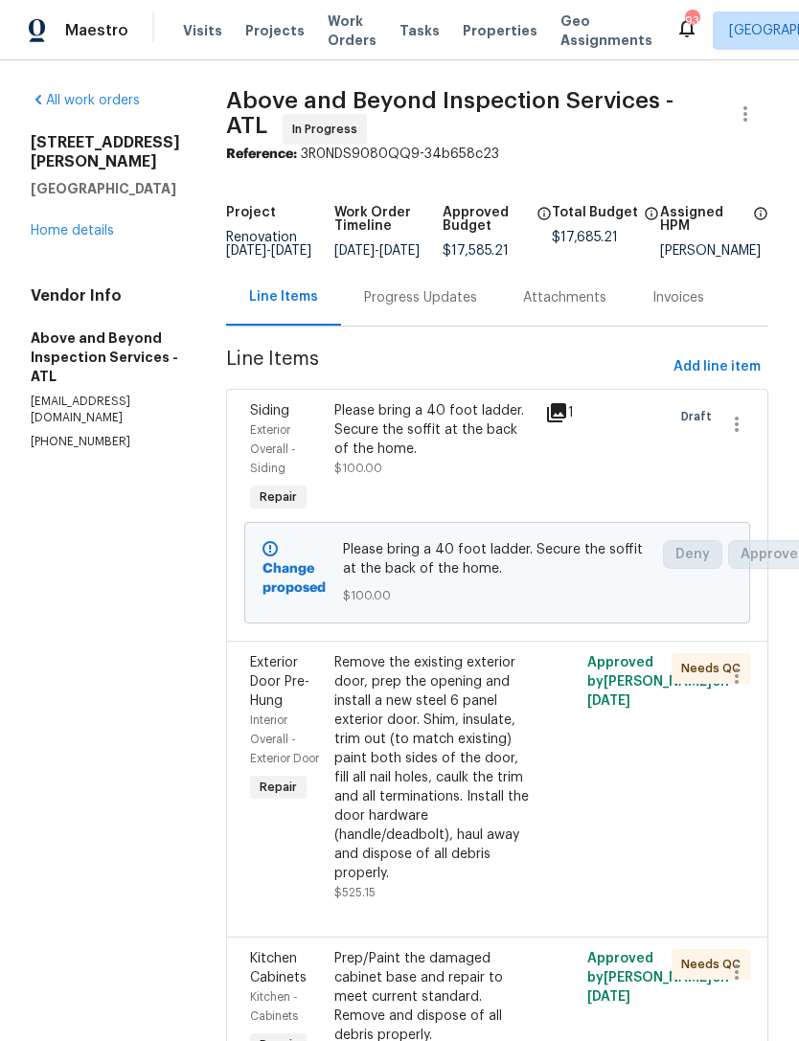
click at [480, 801] on div "Remove the existing exterior door, prep the opening and install a new steel 6 p…" at bounding box center [433, 768] width 199 height 230
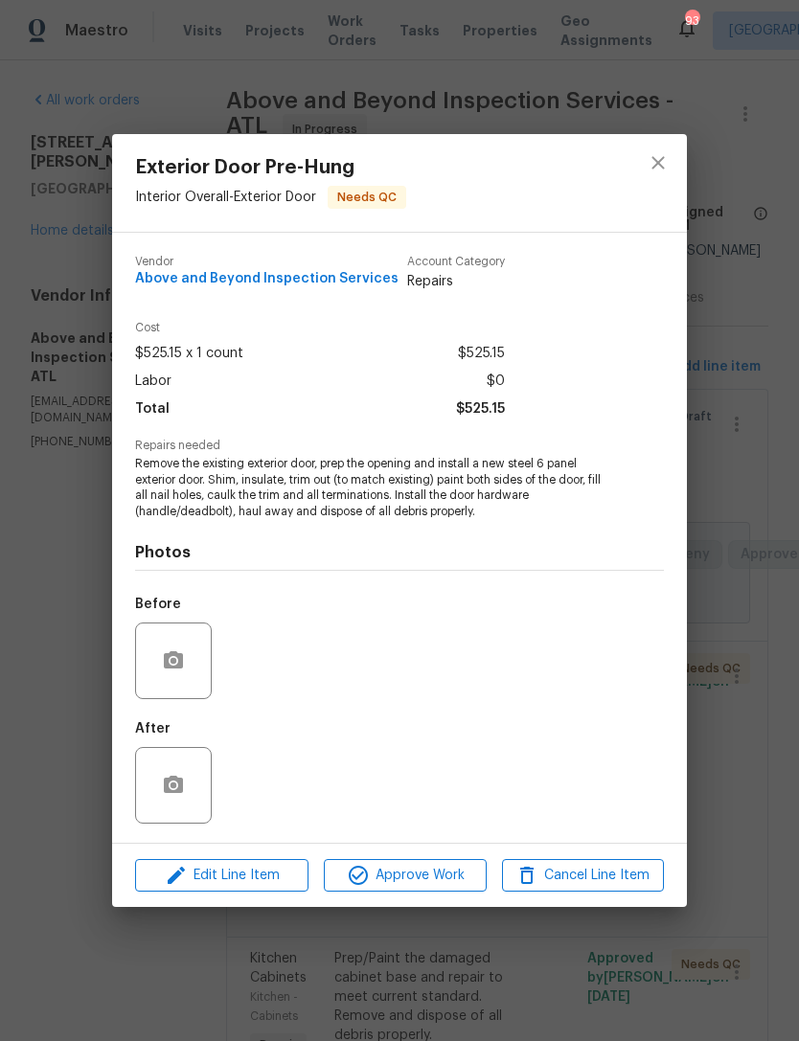
click at [426, 882] on span "Approve Work" at bounding box center [404, 876] width 150 height 24
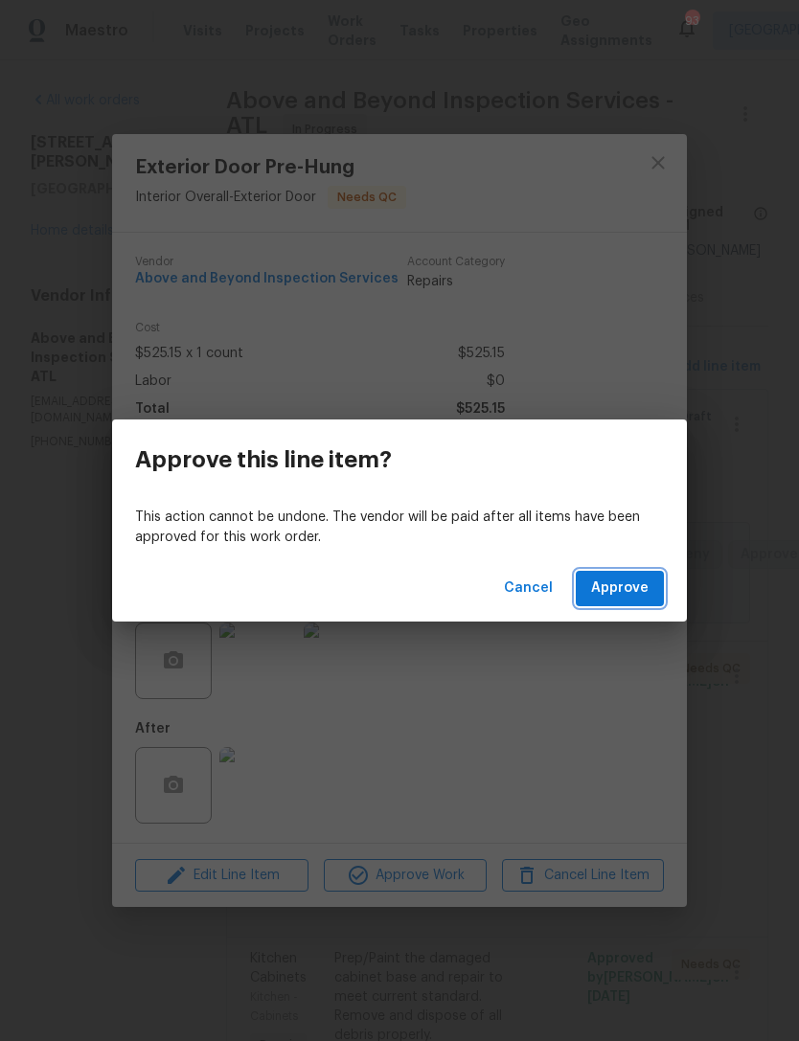
click at [628, 586] on span "Approve" at bounding box center [619, 588] width 57 height 24
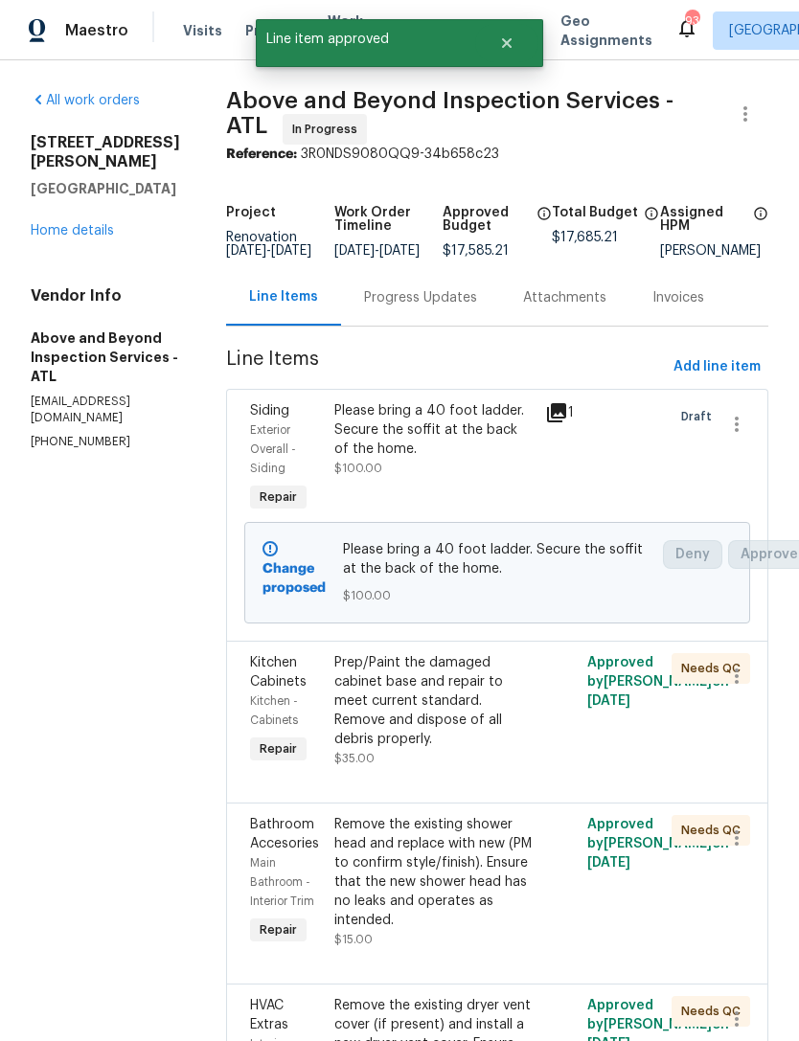
click at [490, 749] on div "Prep/Paint the damaged cabinet base and repair to meet current standard. Remove…" at bounding box center [433, 701] width 199 height 96
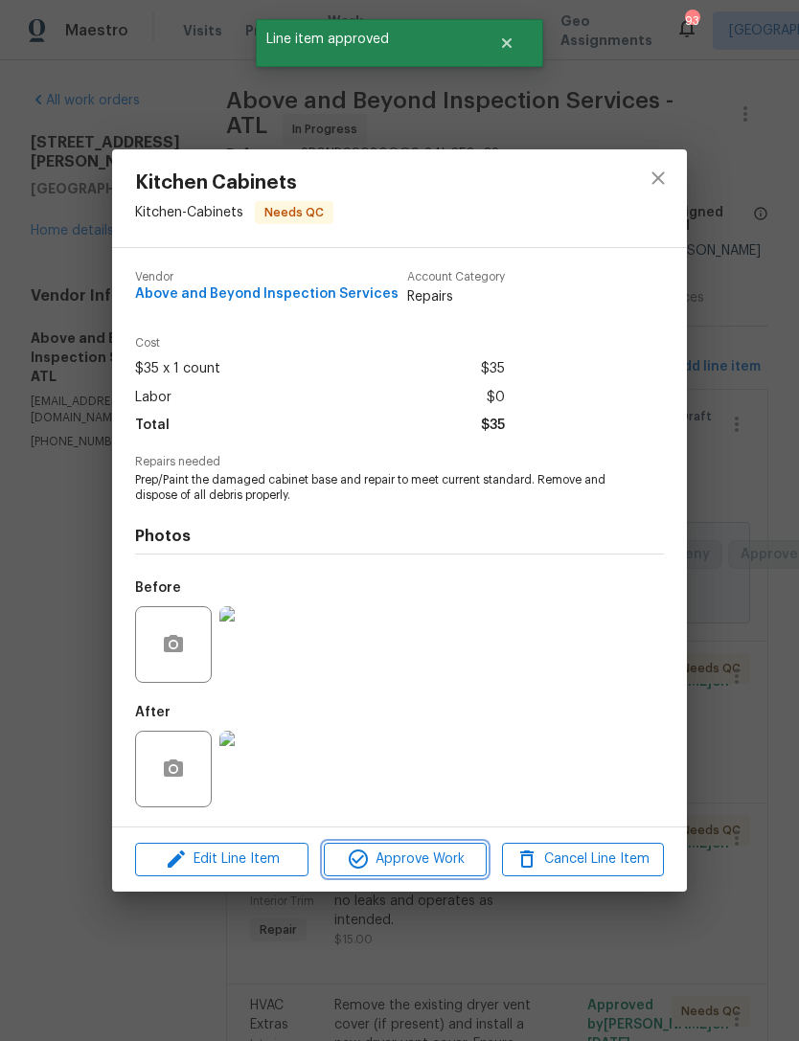
click at [431, 875] on button "Approve Work" at bounding box center [405, 860] width 162 height 34
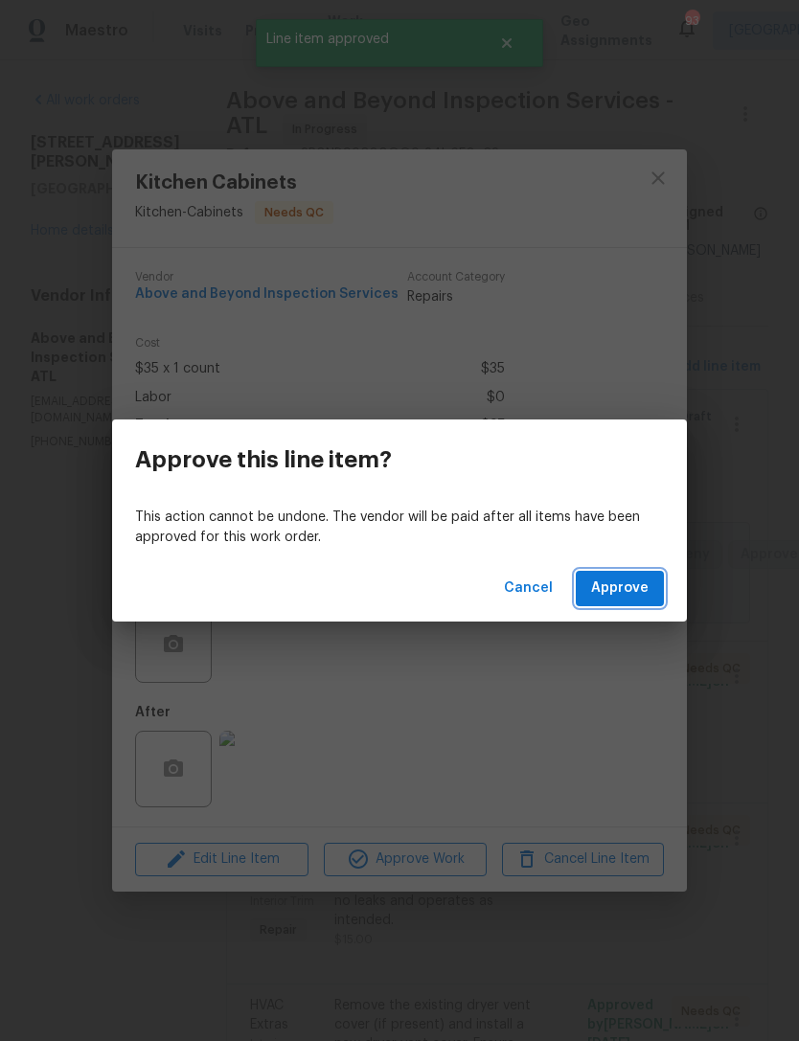
click at [621, 596] on span "Approve" at bounding box center [619, 588] width 57 height 24
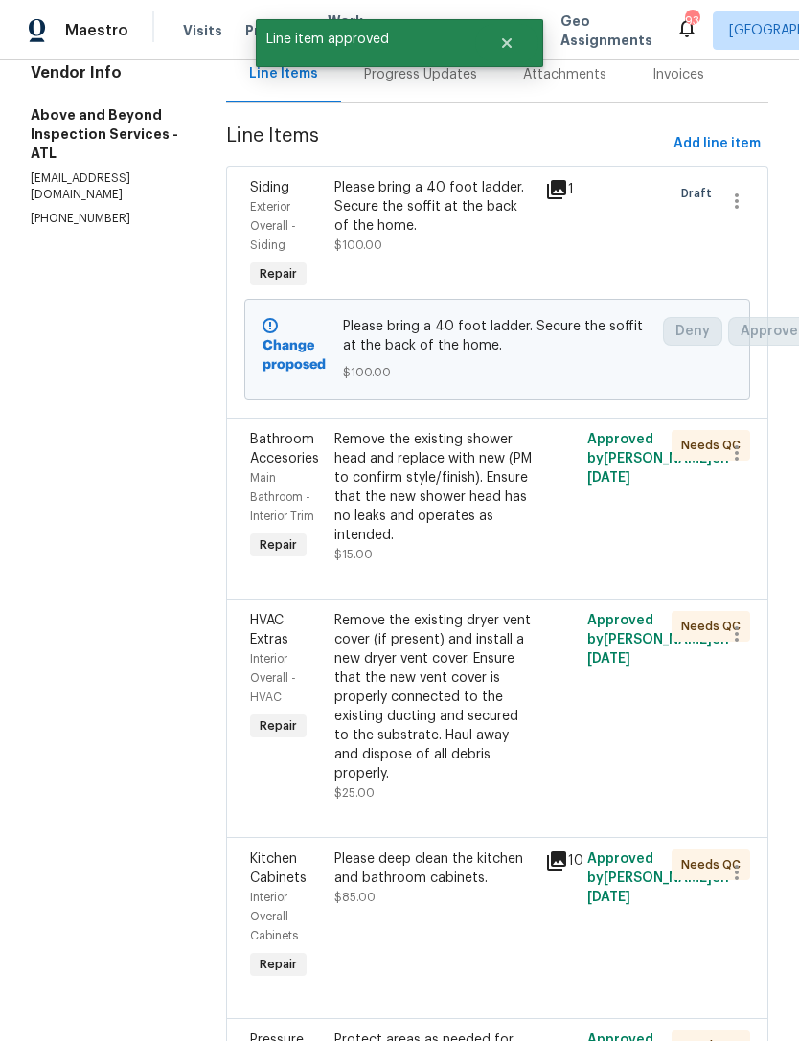
scroll to position [228, 0]
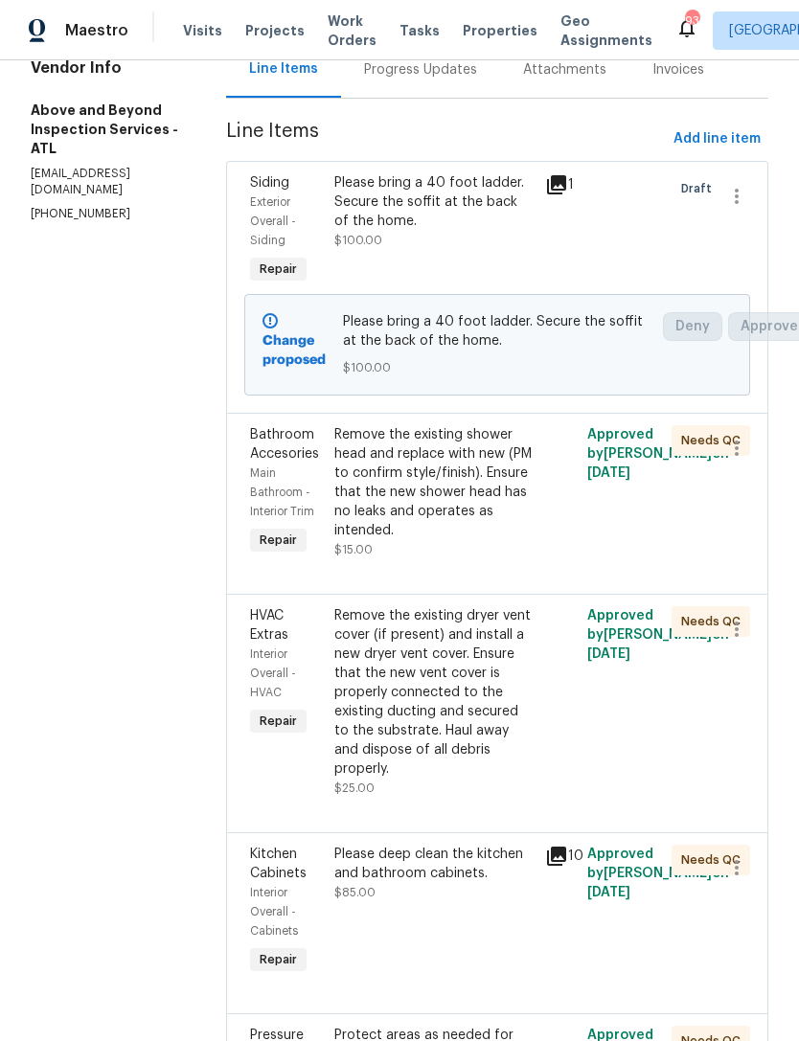
click at [503, 532] on div "Remove the existing shower head and replace with new (PM to confirm style/finis…" at bounding box center [433, 482] width 199 height 115
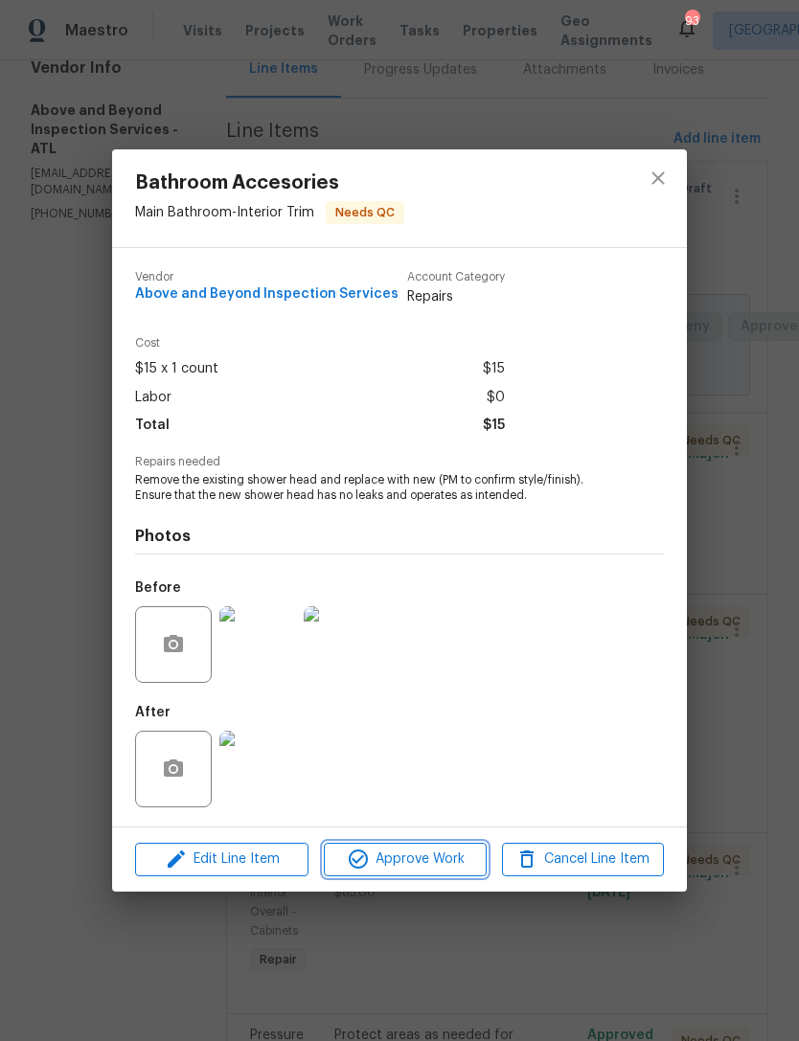
click at [442, 853] on span "Approve Work" at bounding box center [404, 859] width 150 height 24
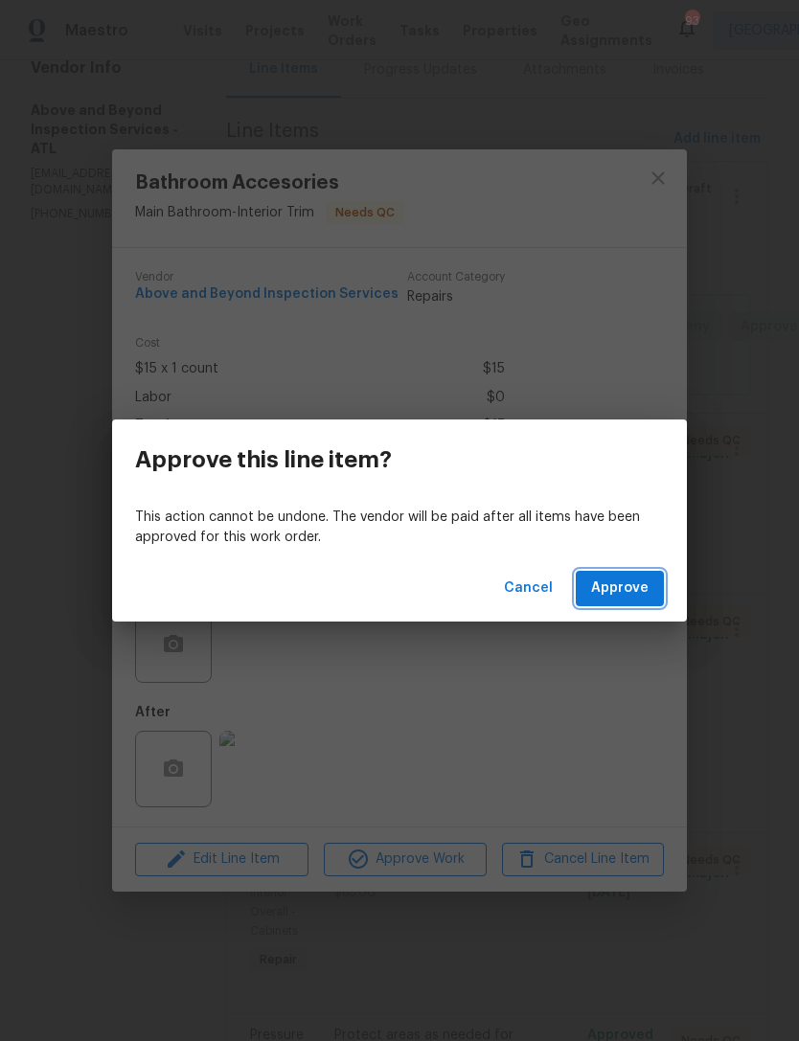
click at [626, 581] on span "Approve" at bounding box center [619, 588] width 57 height 24
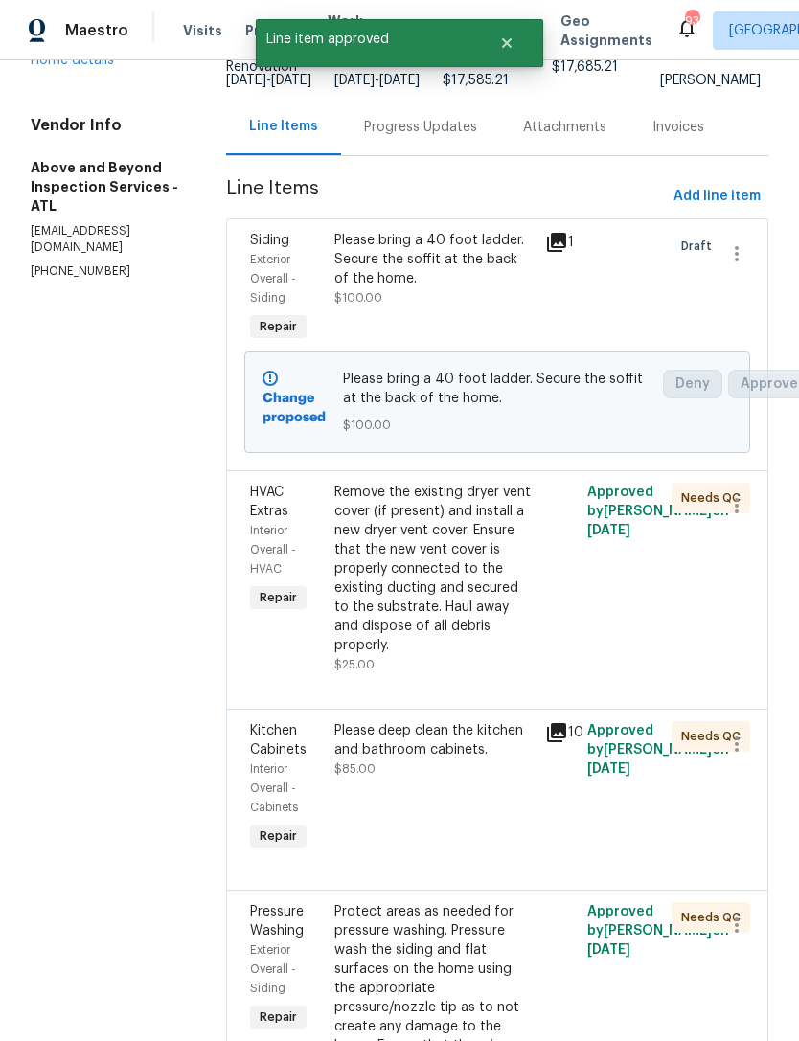
scroll to position [172, 0]
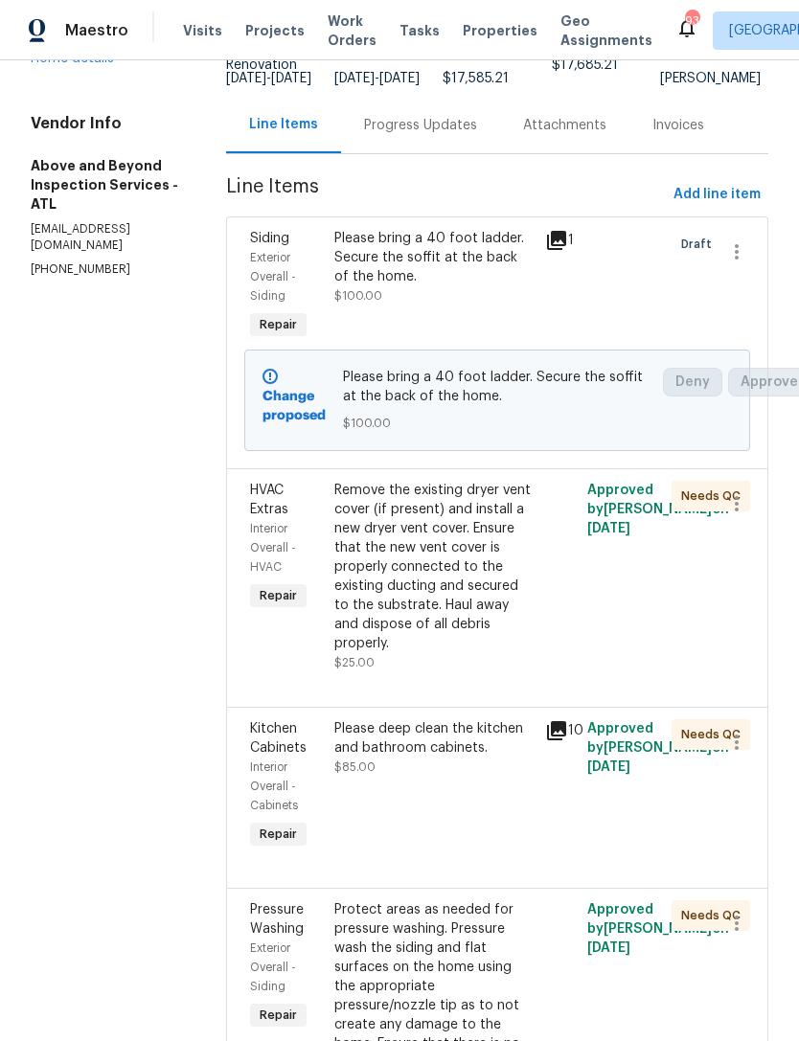
click at [445, 621] on div "Remove the existing dryer vent cover (if present) and install a new dryer vent …" at bounding box center [433, 567] width 199 height 172
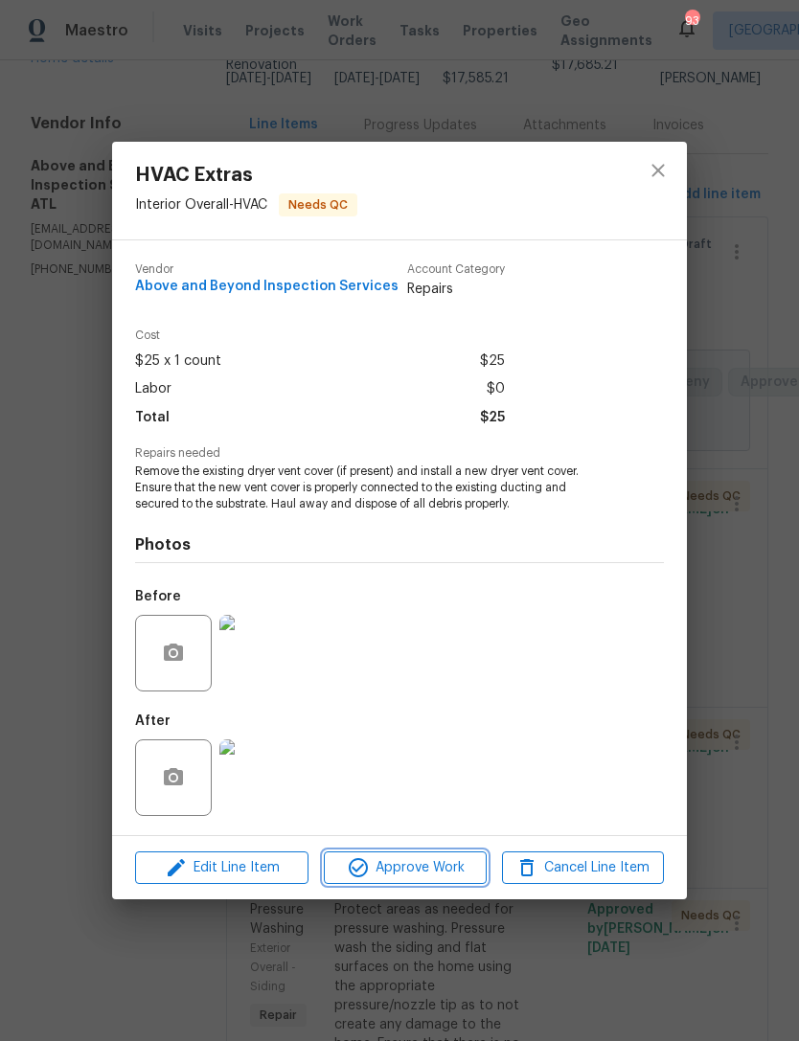
click at [405, 858] on span "Approve Work" at bounding box center [404, 868] width 150 height 24
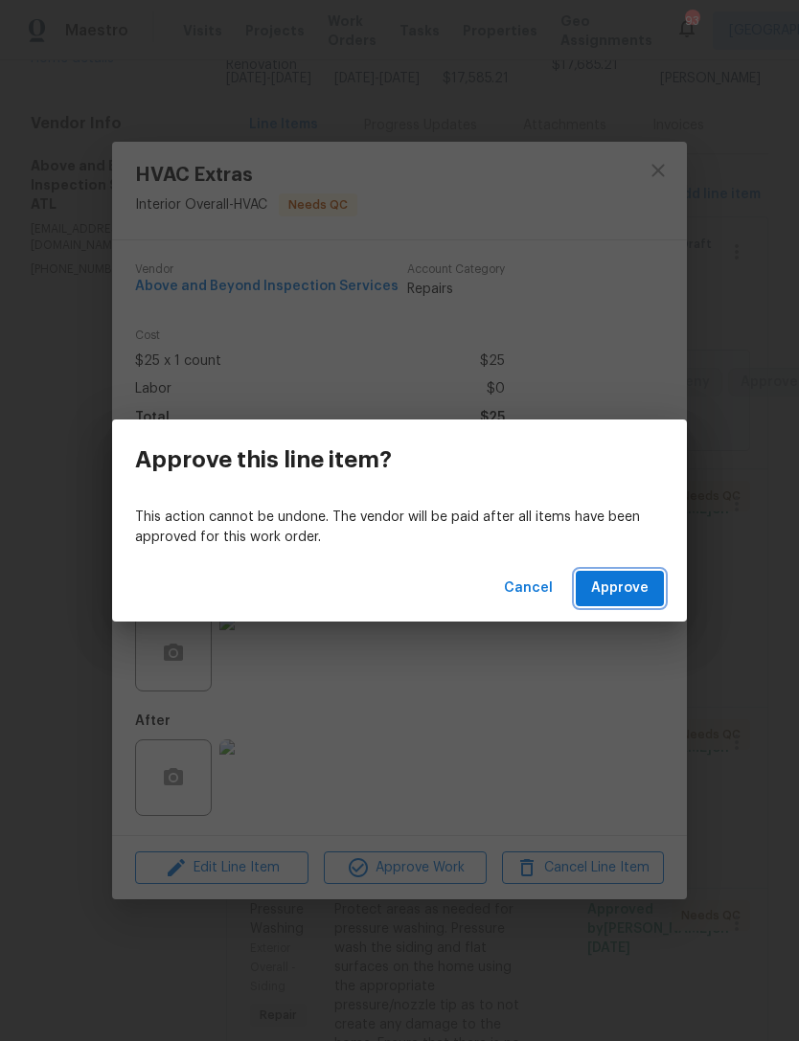
click at [633, 597] on span "Approve" at bounding box center [619, 588] width 57 height 24
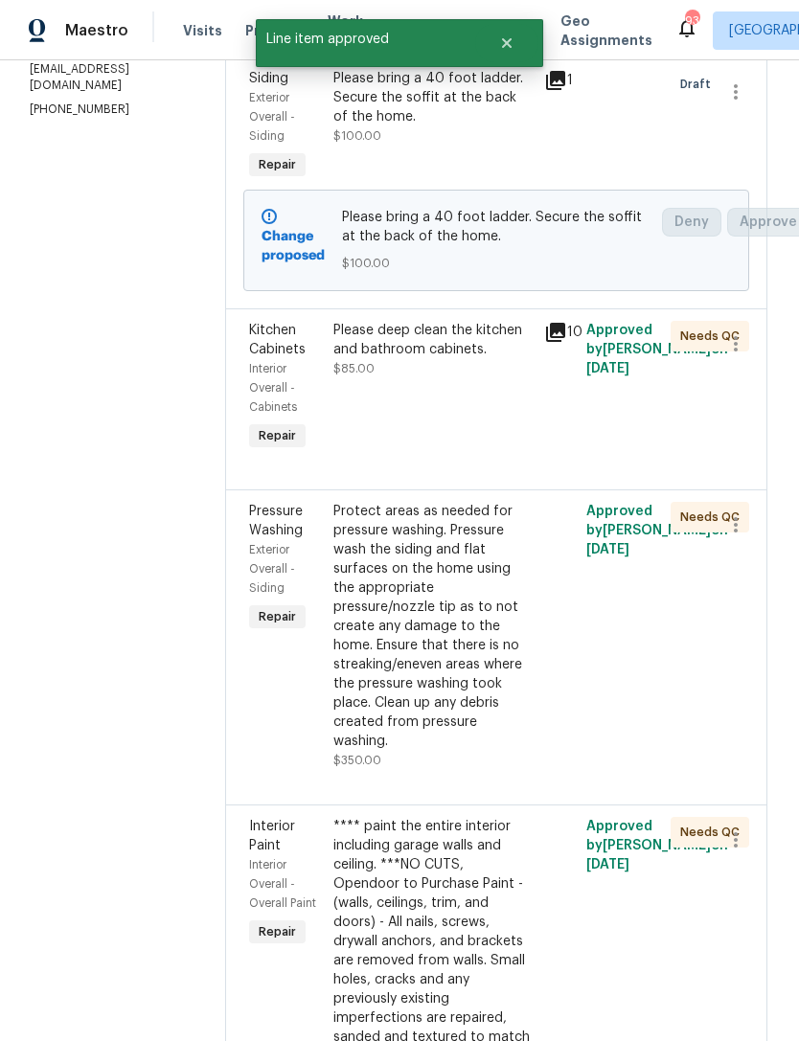
scroll to position [332, 1]
click at [477, 424] on div "Please deep clean the kitchen and bathroom cabinets. $85.00" at bounding box center [432, 388] width 211 height 146
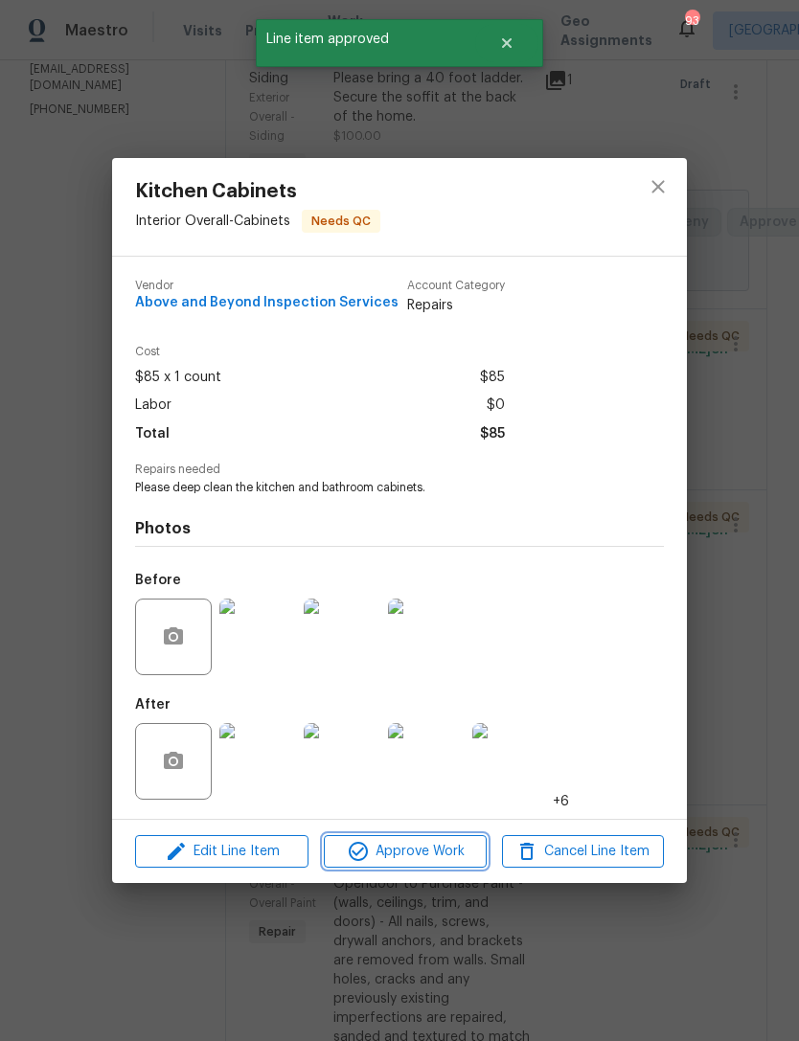
click at [436, 849] on span "Approve Work" at bounding box center [404, 852] width 150 height 24
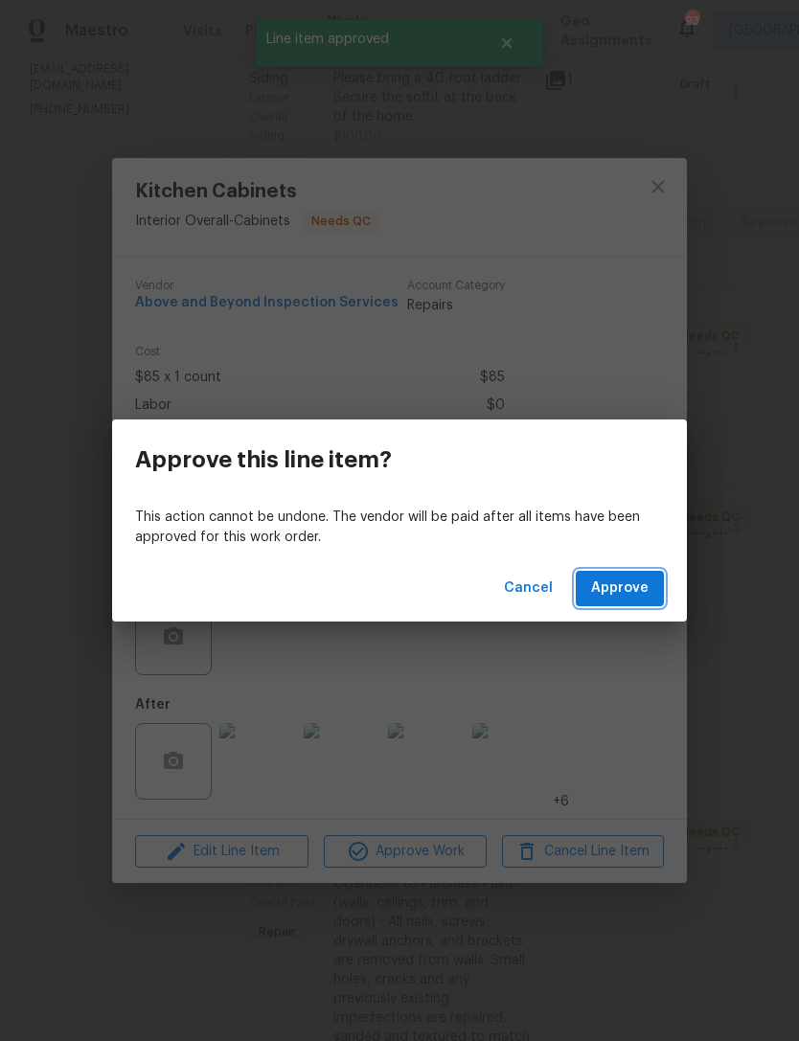
click at [642, 591] on span "Approve" at bounding box center [619, 588] width 57 height 24
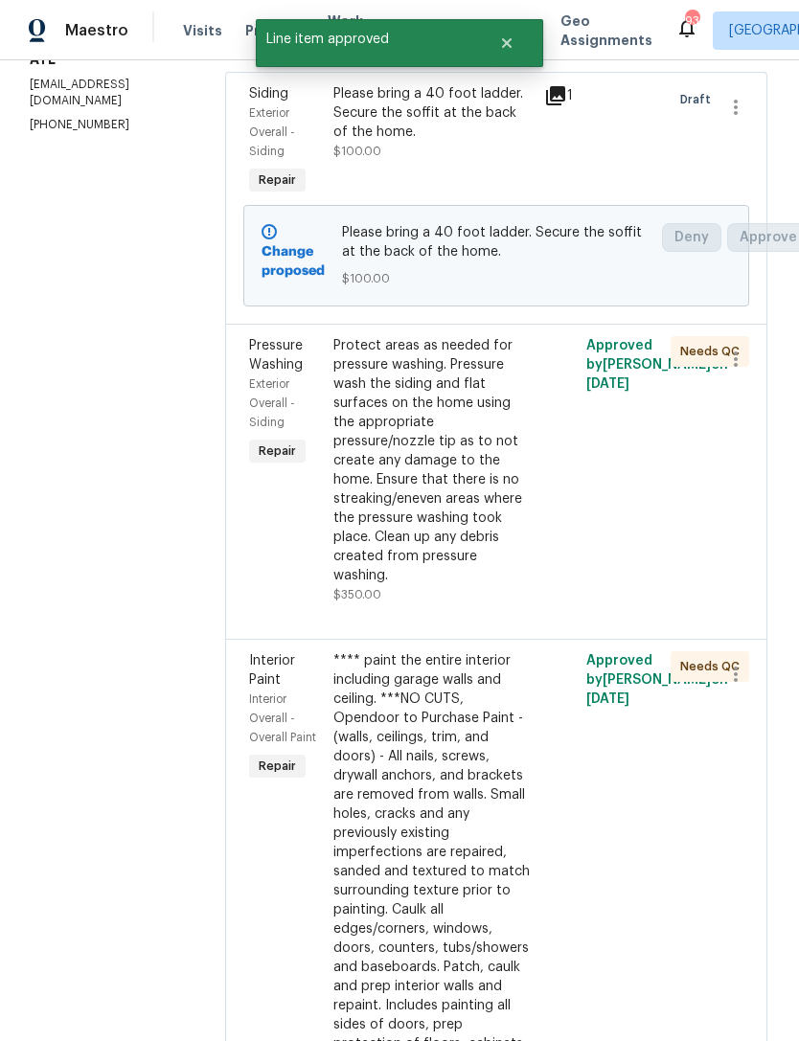
scroll to position [317, 3]
click at [467, 585] on div "Protect areas as needed for pressure washing. Pressure wash the siding and flat…" at bounding box center [430, 460] width 199 height 249
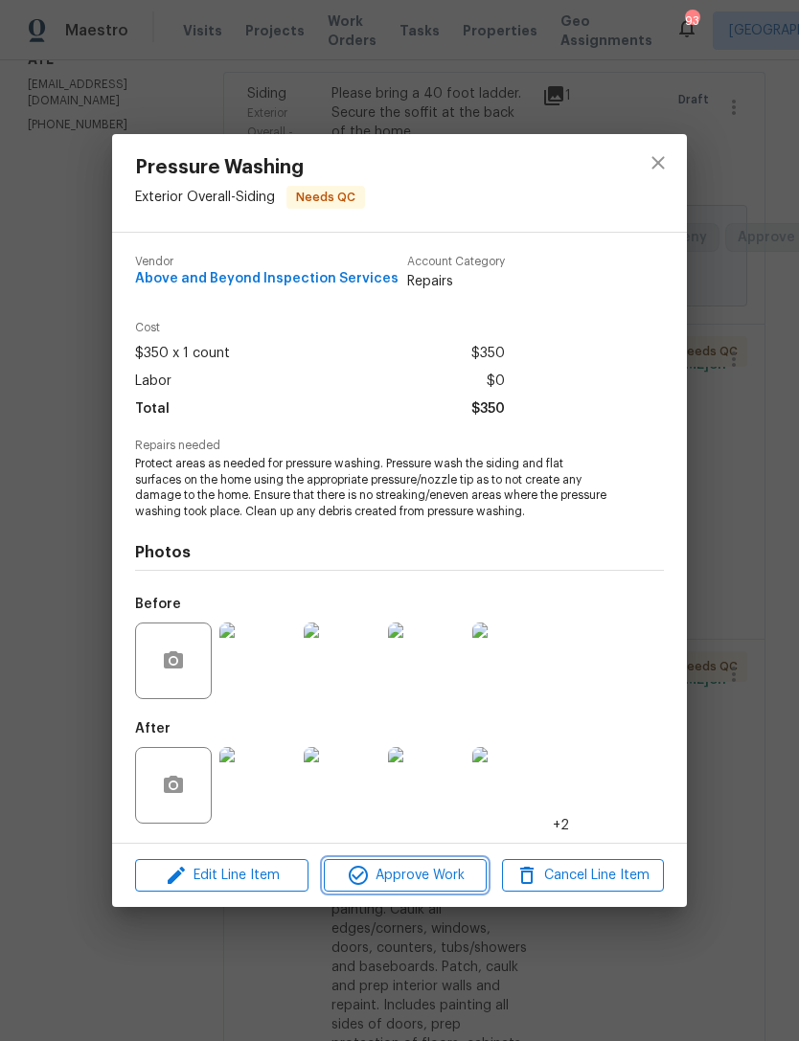
click at [411, 877] on span "Approve Work" at bounding box center [404, 876] width 150 height 24
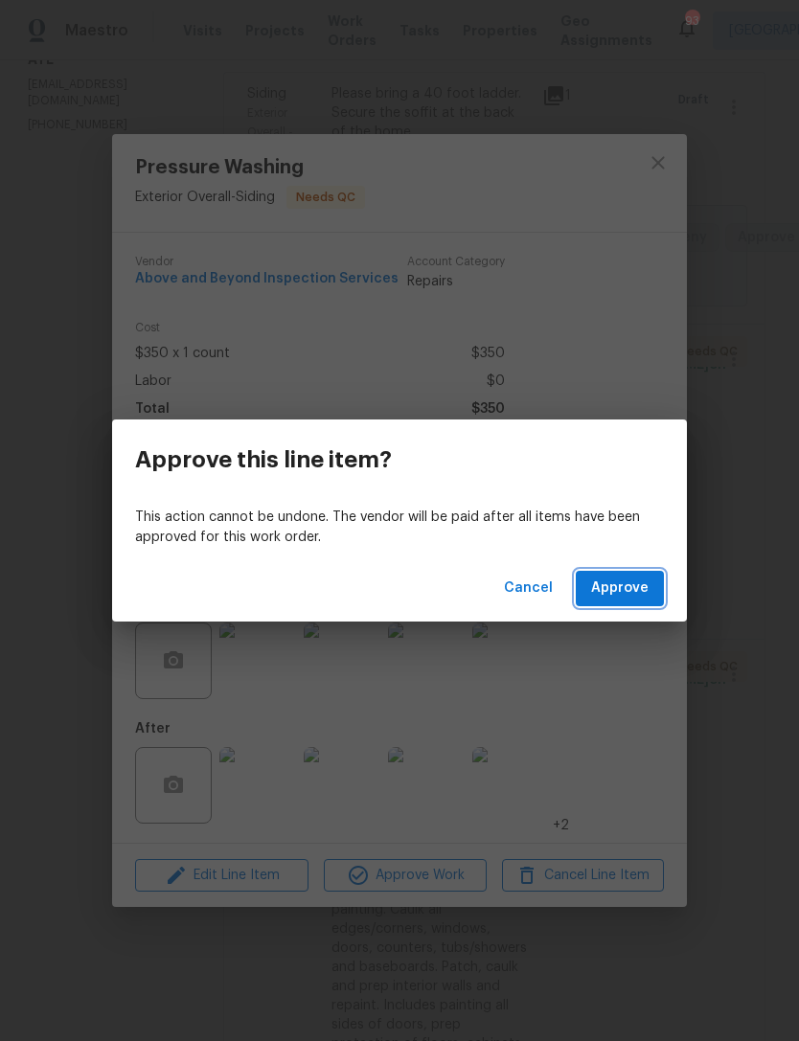
click at [639, 591] on span "Approve" at bounding box center [619, 588] width 57 height 24
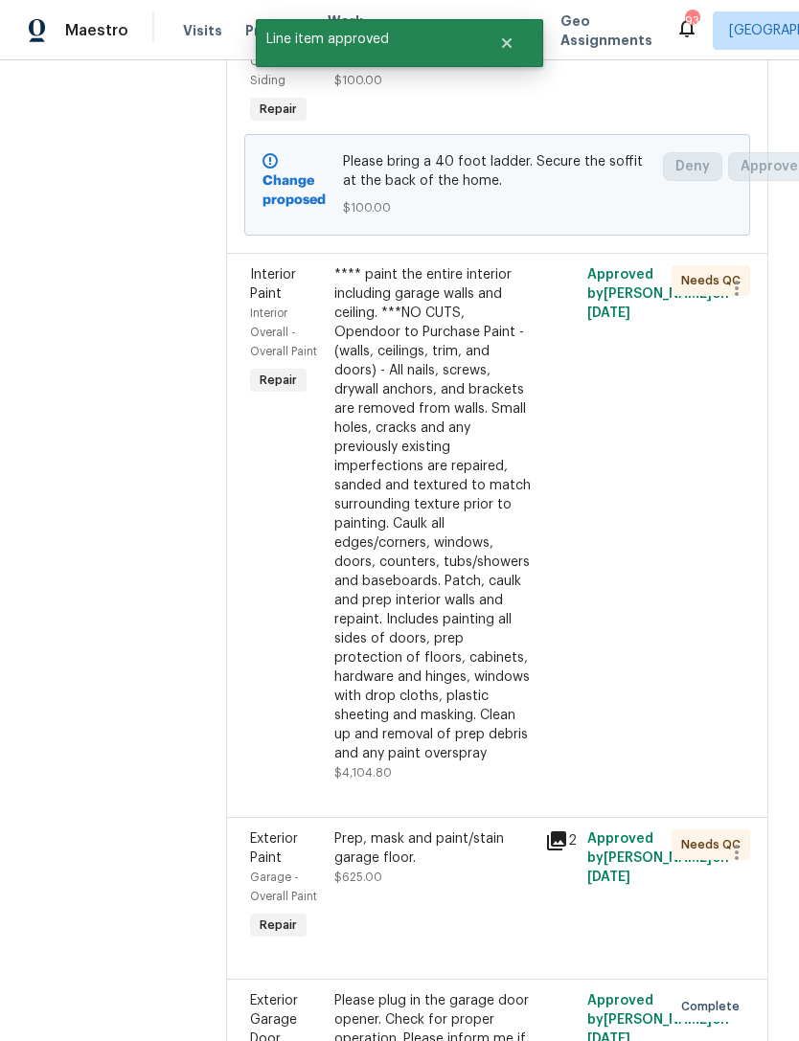
scroll to position [388, 0]
click at [480, 505] on div "**** paint the entire interior including garage walls and ceiling. ***NO CUTS, …" at bounding box center [433, 514] width 199 height 498
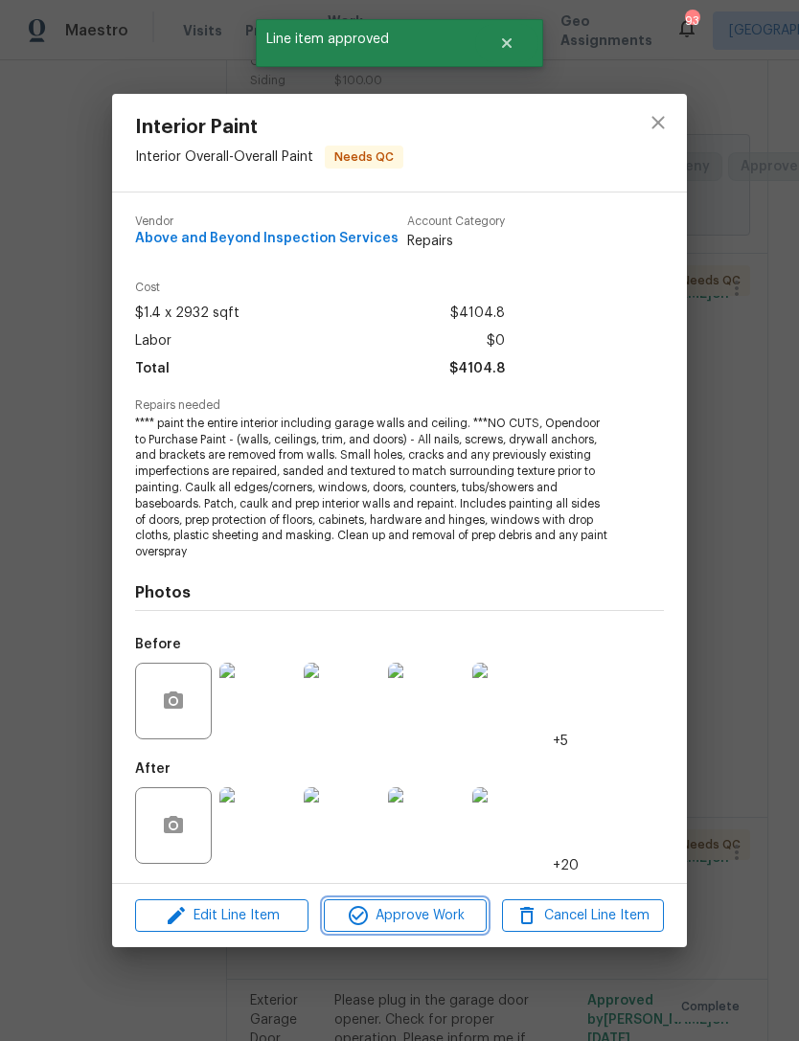
click at [408, 922] on span "Approve Work" at bounding box center [404, 916] width 150 height 24
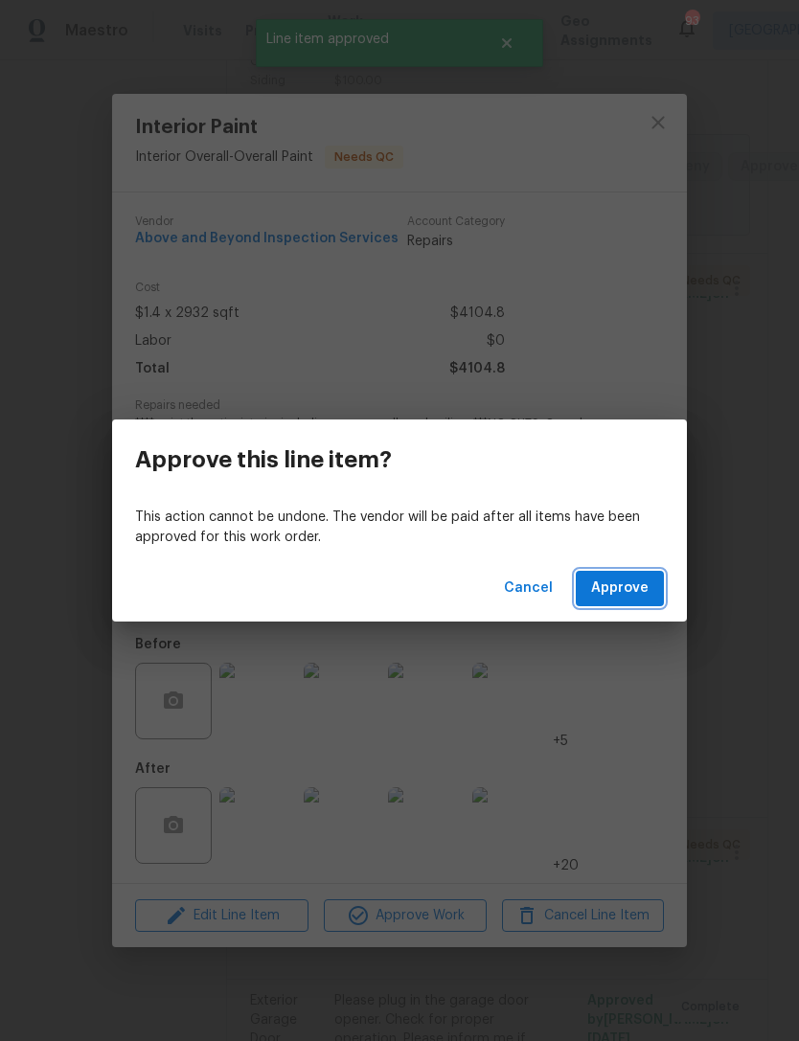
click at [625, 579] on span "Approve" at bounding box center [619, 588] width 57 height 24
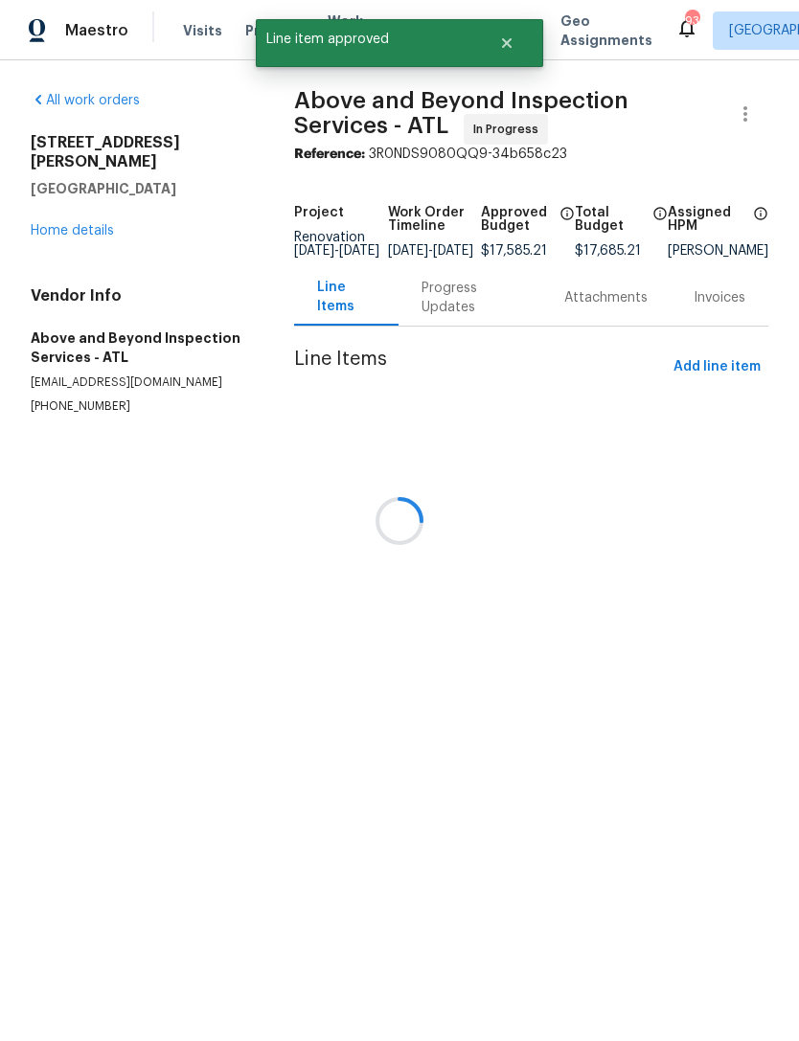
scroll to position [0, 0]
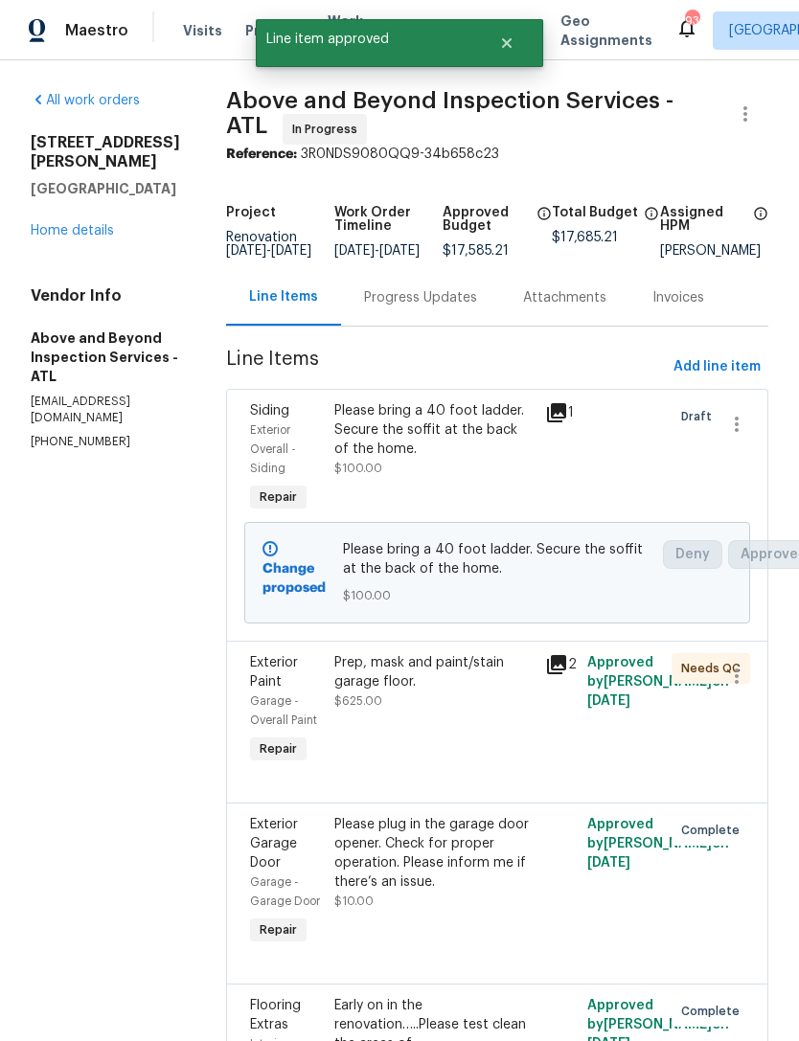
click at [481, 756] on div "Prep, mask and paint/stain garage floor. $625.00" at bounding box center [433, 710] width 211 height 126
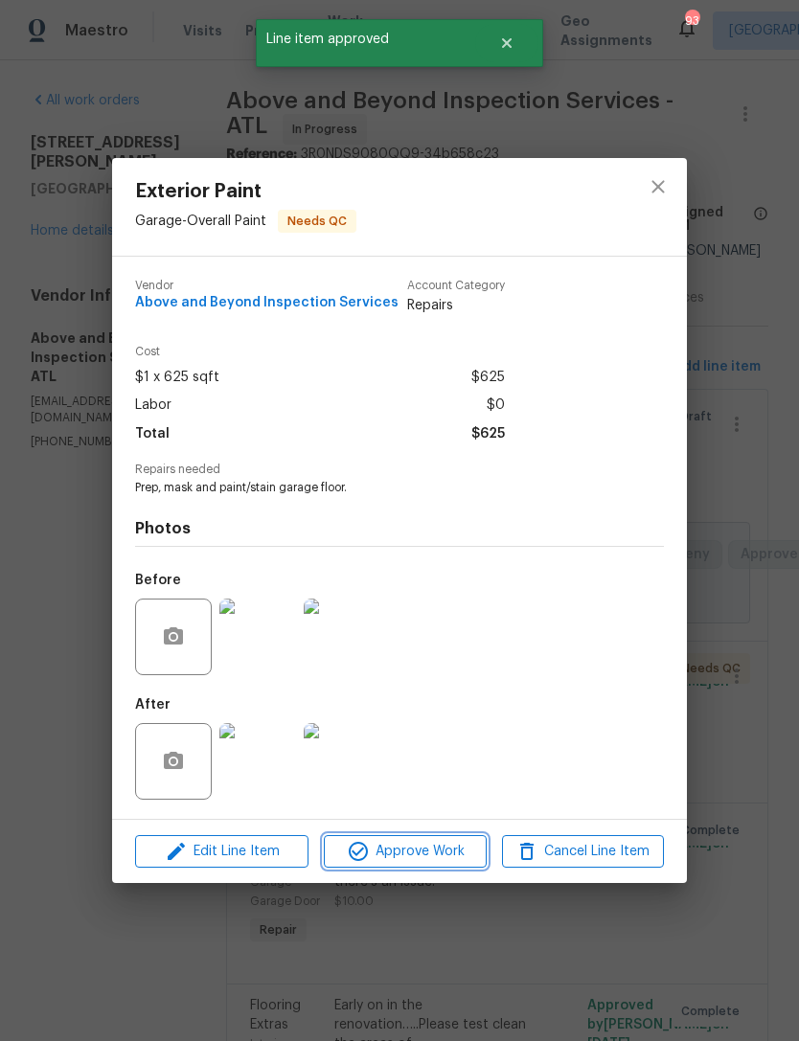
click at [436, 851] on span "Approve Work" at bounding box center [404, 852] width 150 height 24
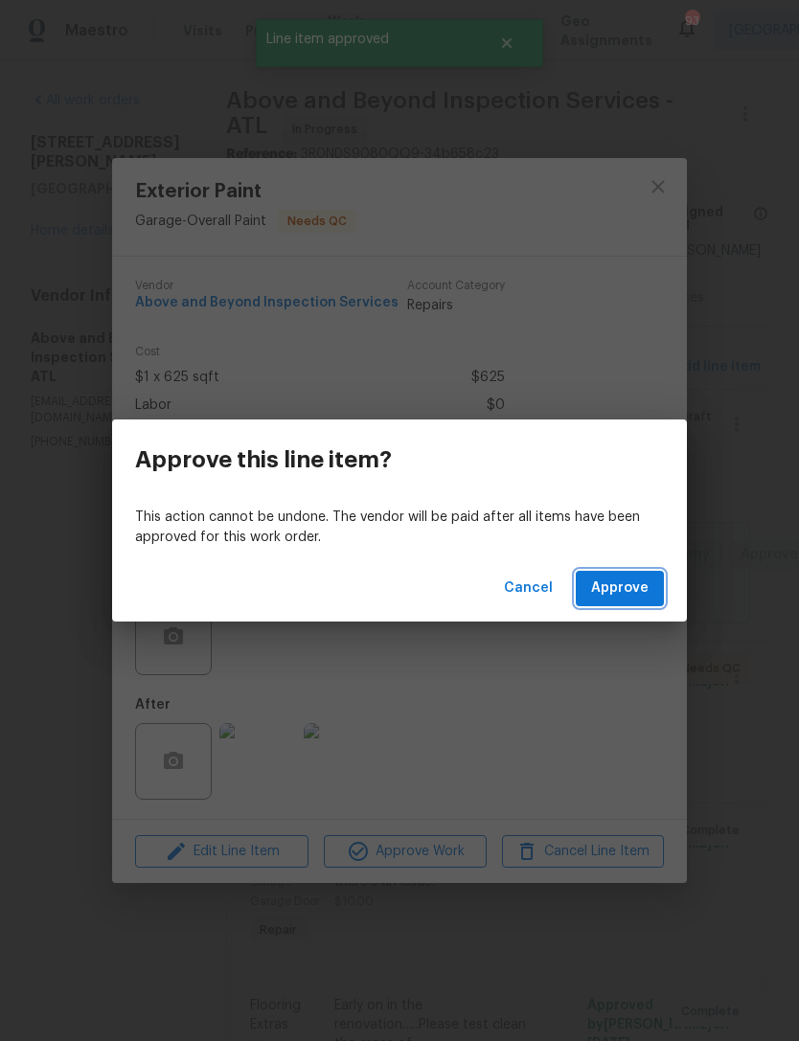
click at [631, 598] on span "Approve" at bounding box center [619, 588] width 57 height 24
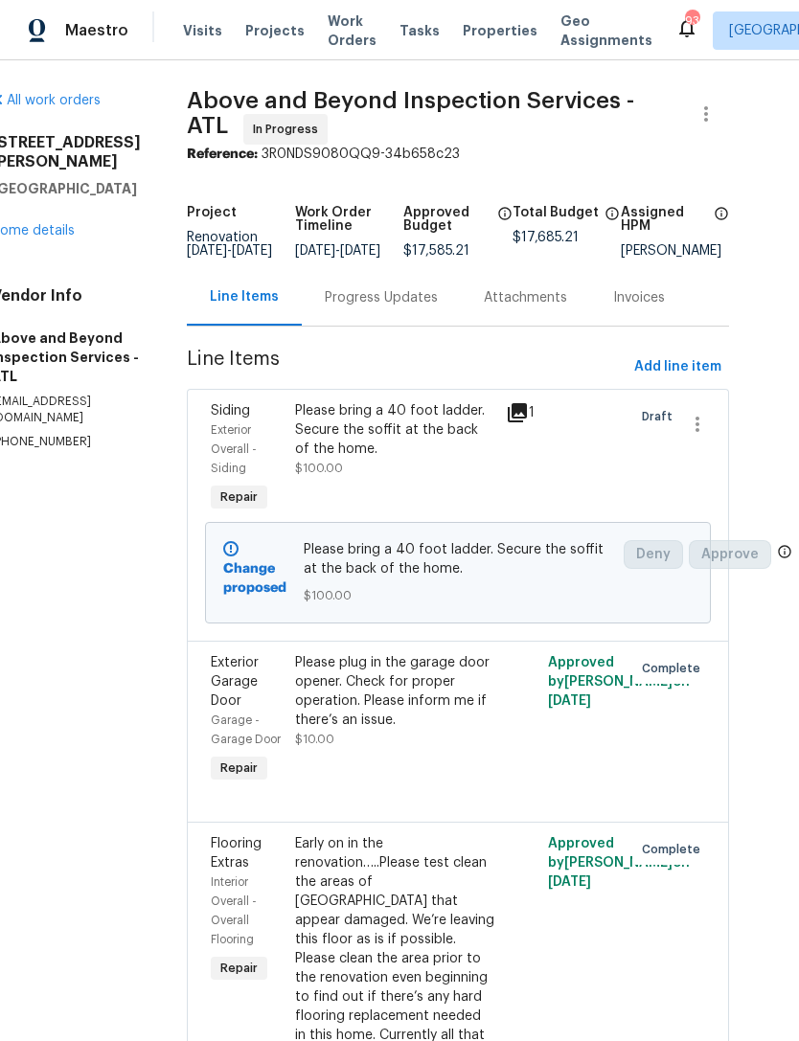
scroll to position [0, 39]
click at [50, 224] on link "Home details" at bounding box center [32, 230] width 83 height 13
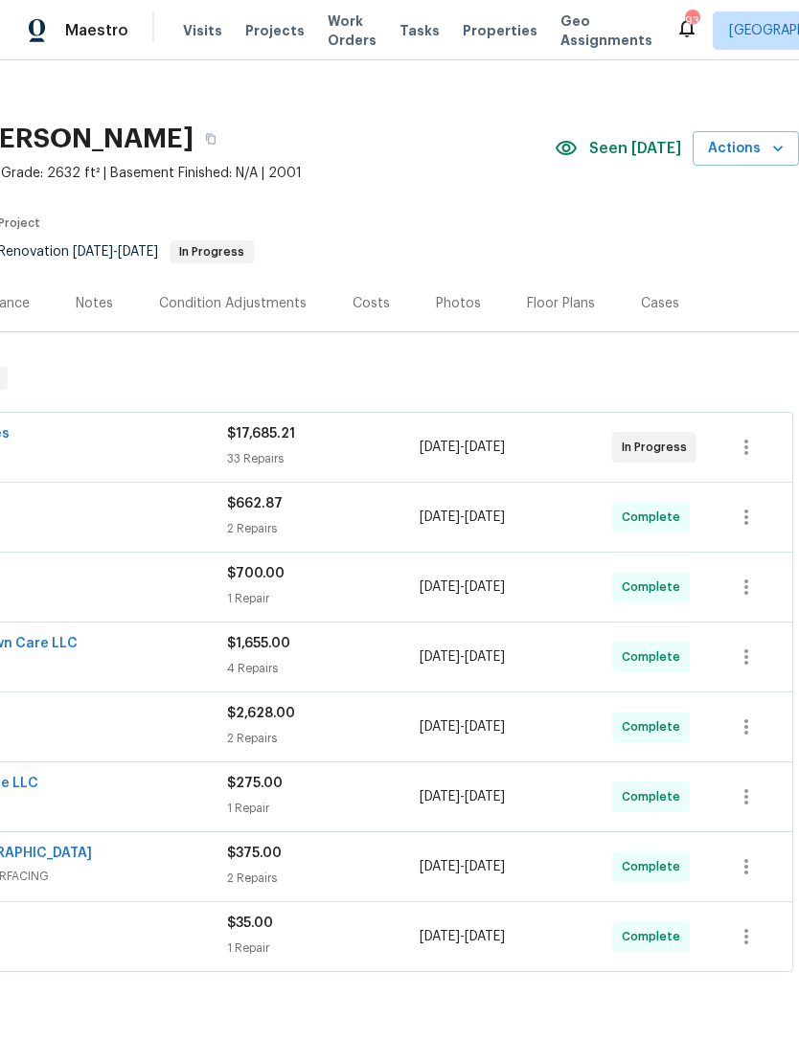
scroll to position [16, 283]
click at [757, 138] on span "Actions" at bounding box center [746, 148] width 76 height 24
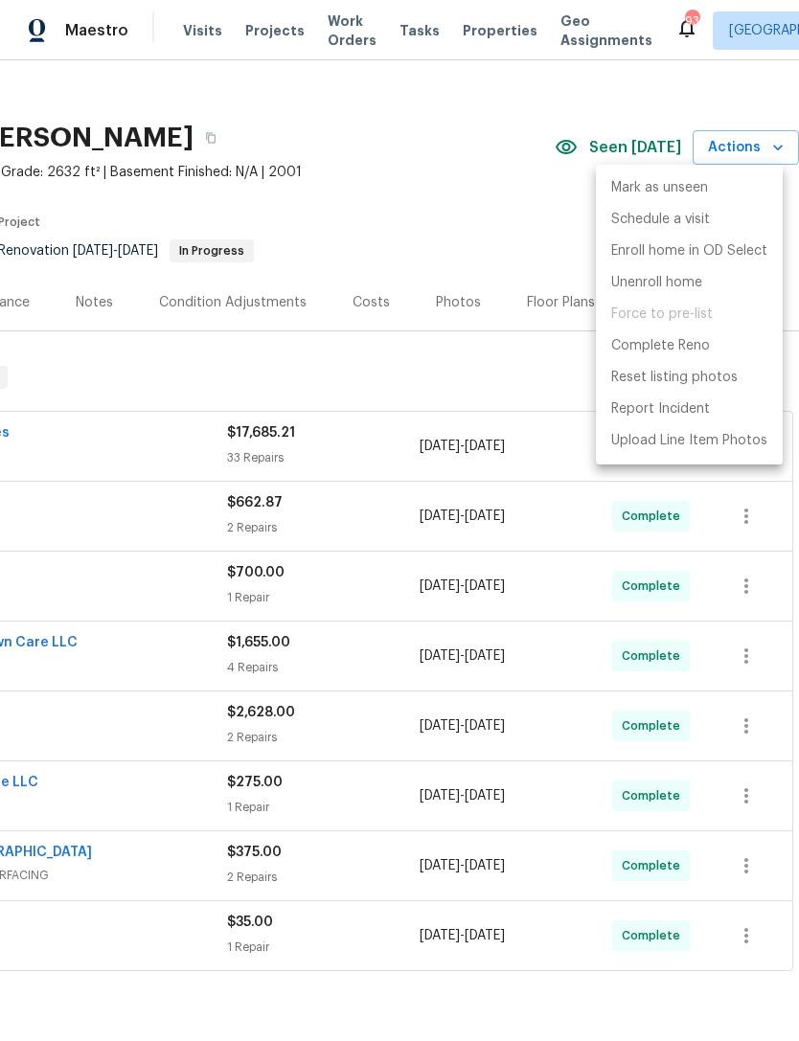
click at [487, 331] on div at bounding box center [399, 520] width 799 height 1041
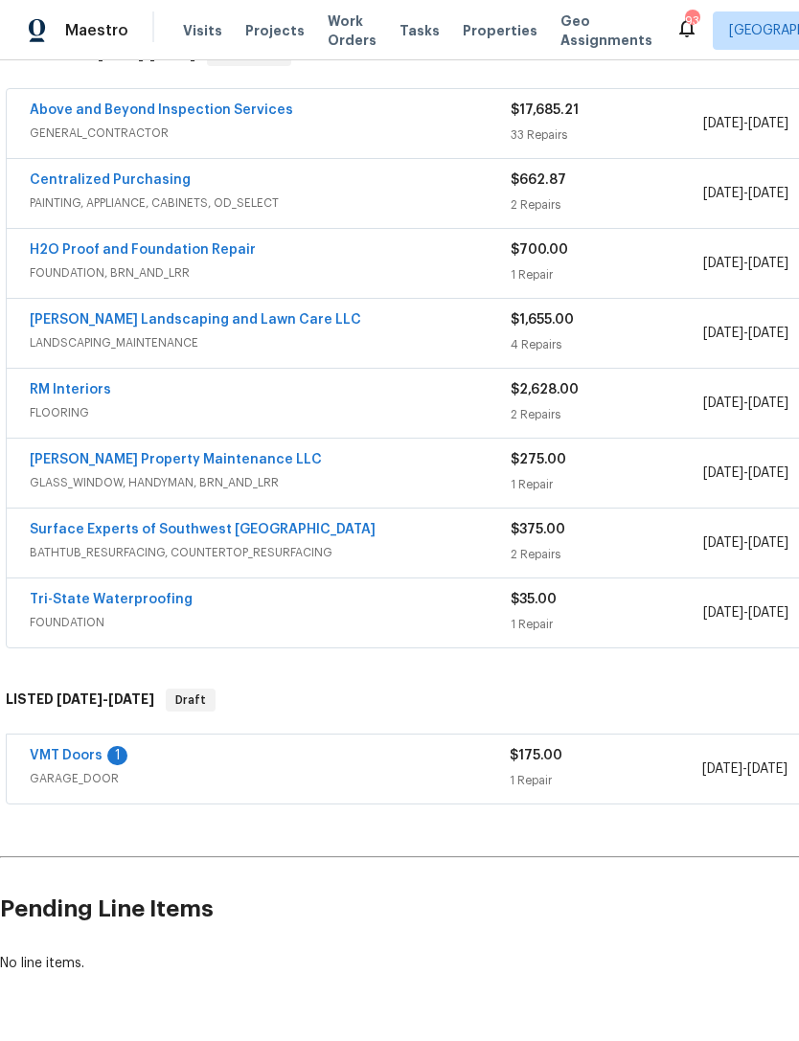
scroll to position [339, 0]
click at [73, 753] on link "VMT Doors" at bounding box center [66, 755] width 73 height 13
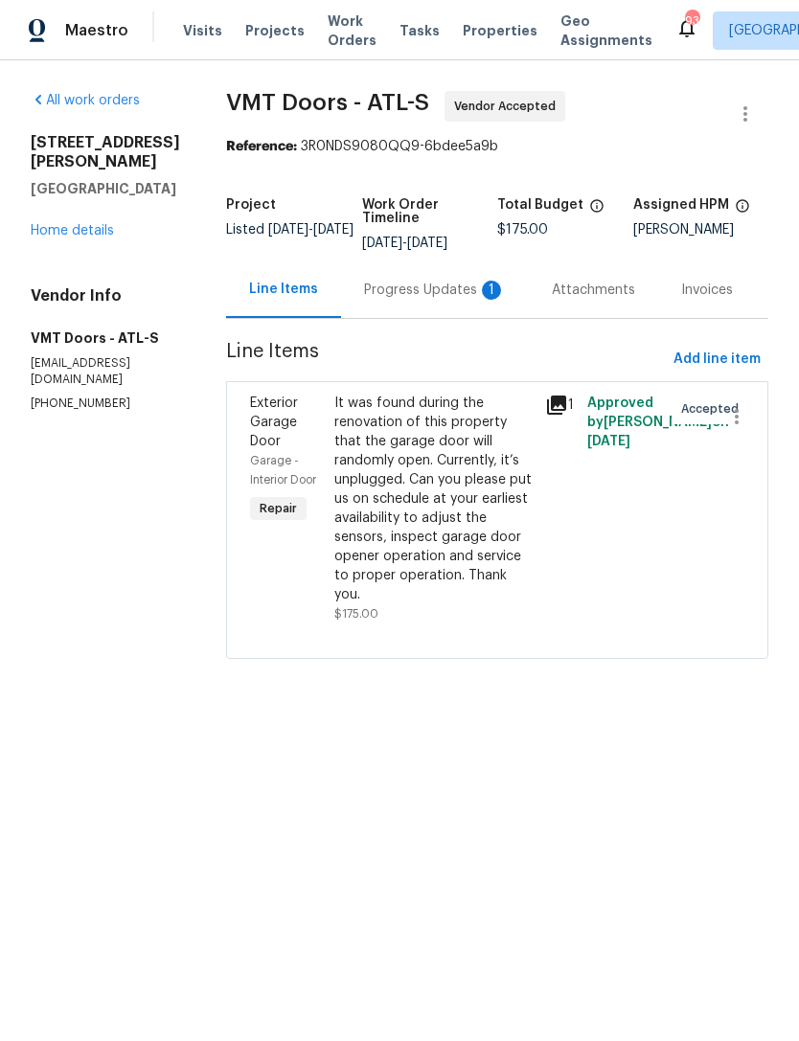
click at [394, 292] on div "Progress Updates 1" at bounding box center [435, 290] width 142 height 19
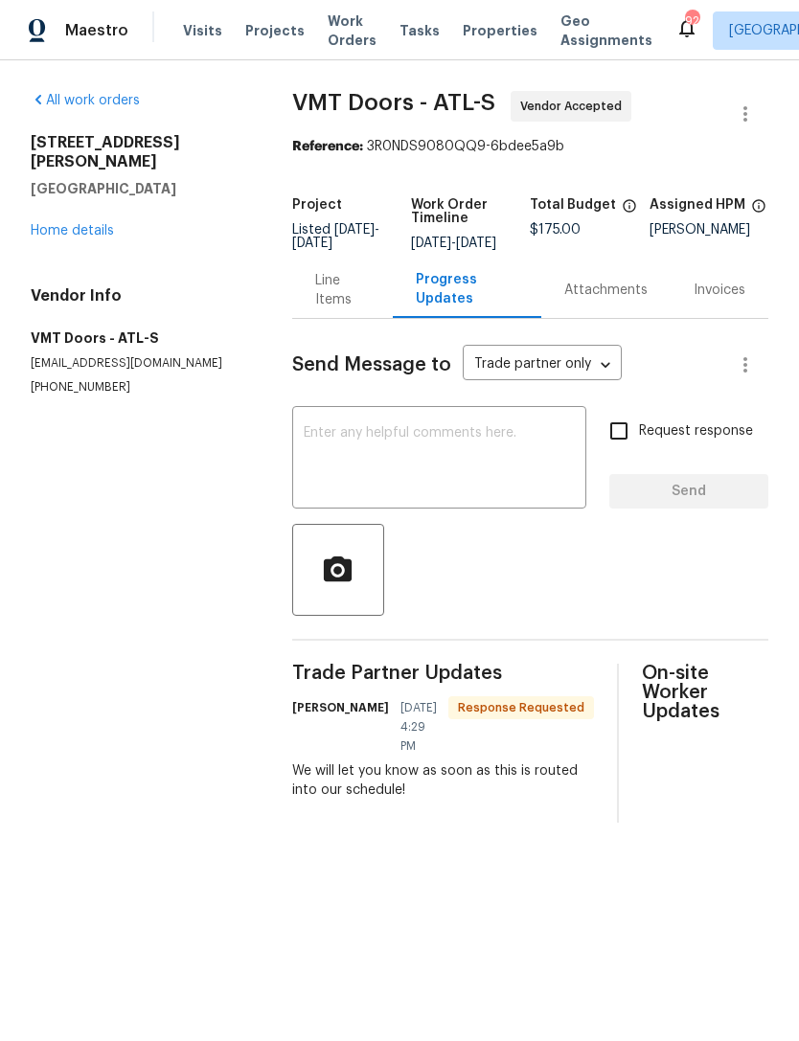
click at [492, 440] on textarea at bounding box center [439, 459] width 271 height 67
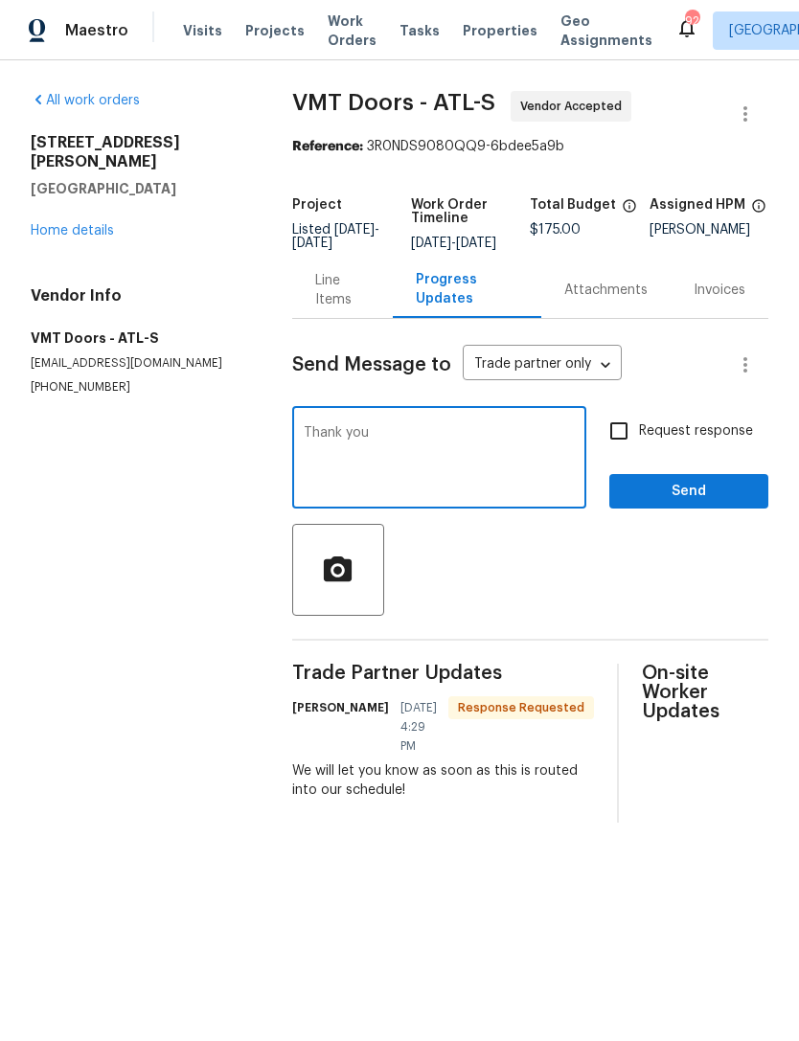
type textarea "Thank you"
click at [692, 504] on span "Send" at bounding box center [688, 492] width 128 height 24
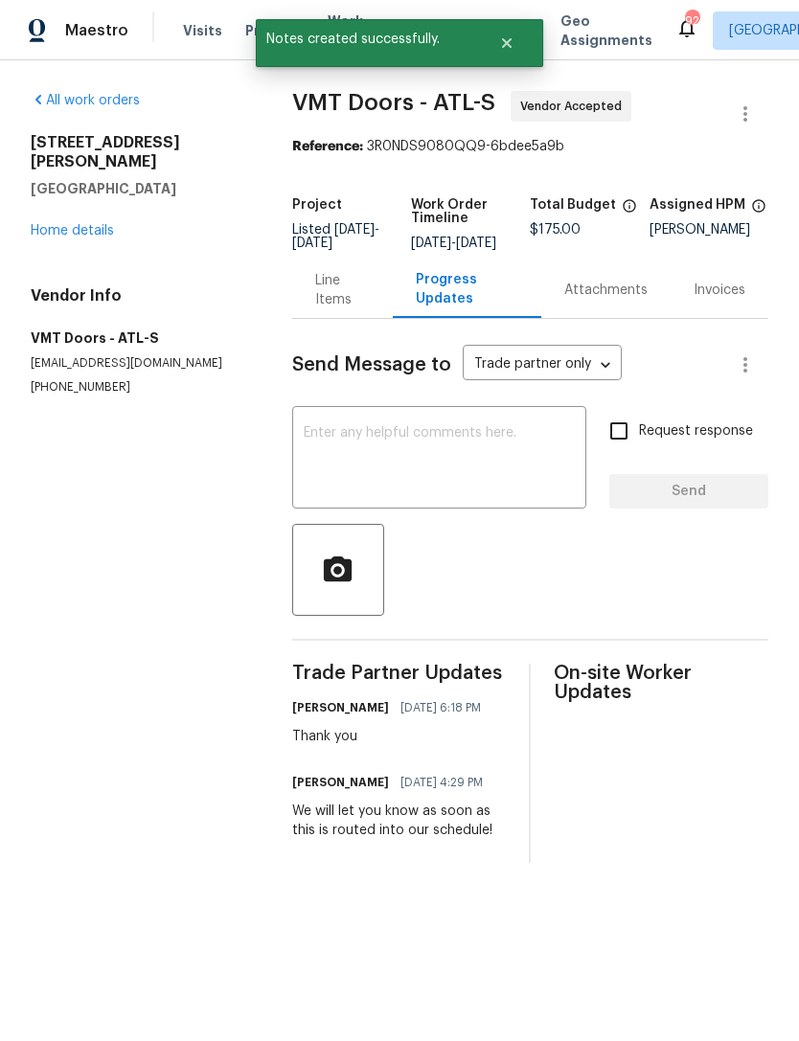
click at [97, 224] on link "Home details" at bounding box center [72, 230] width 83 height 13
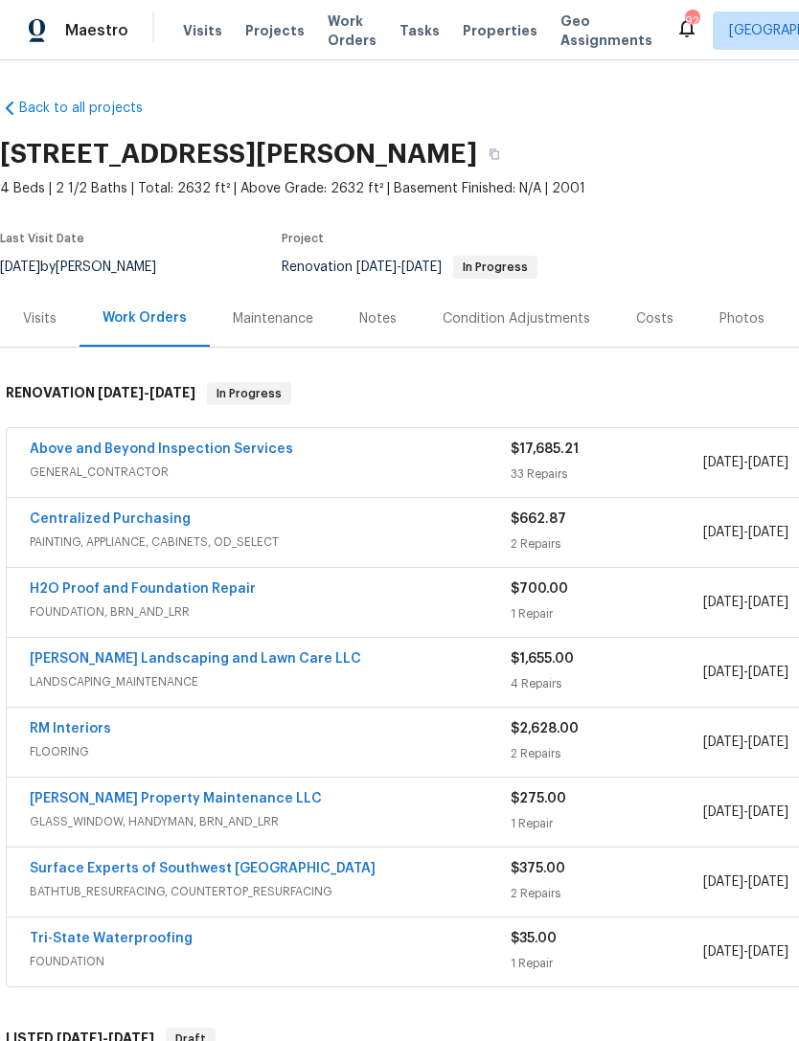
click at [237, 451] on link "Above and Beyond Inspection Services" at bounding box center [161, 448] width 263 height 13
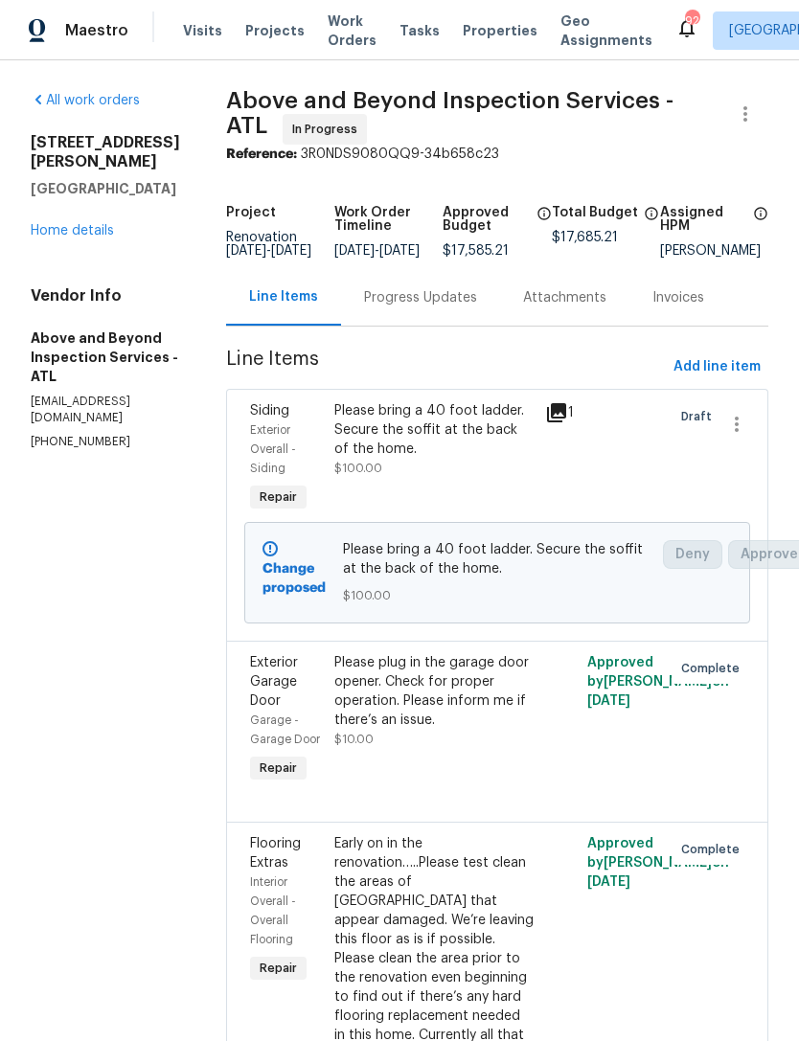
click at [89, 224] on link "Home details" at bounding box center [72, 230] width 83 height 13
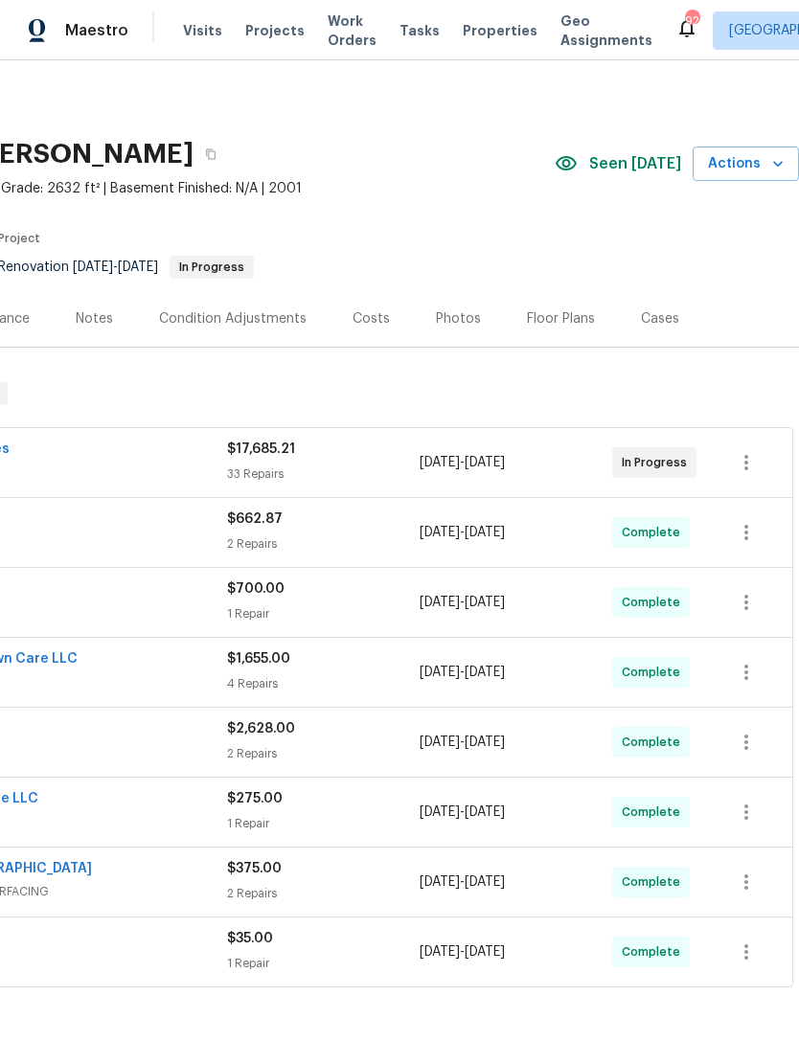
scroll to position [0, 283]
click at [771, 165] on icon "button" at bounding box center [777, 163] width 19 height 19
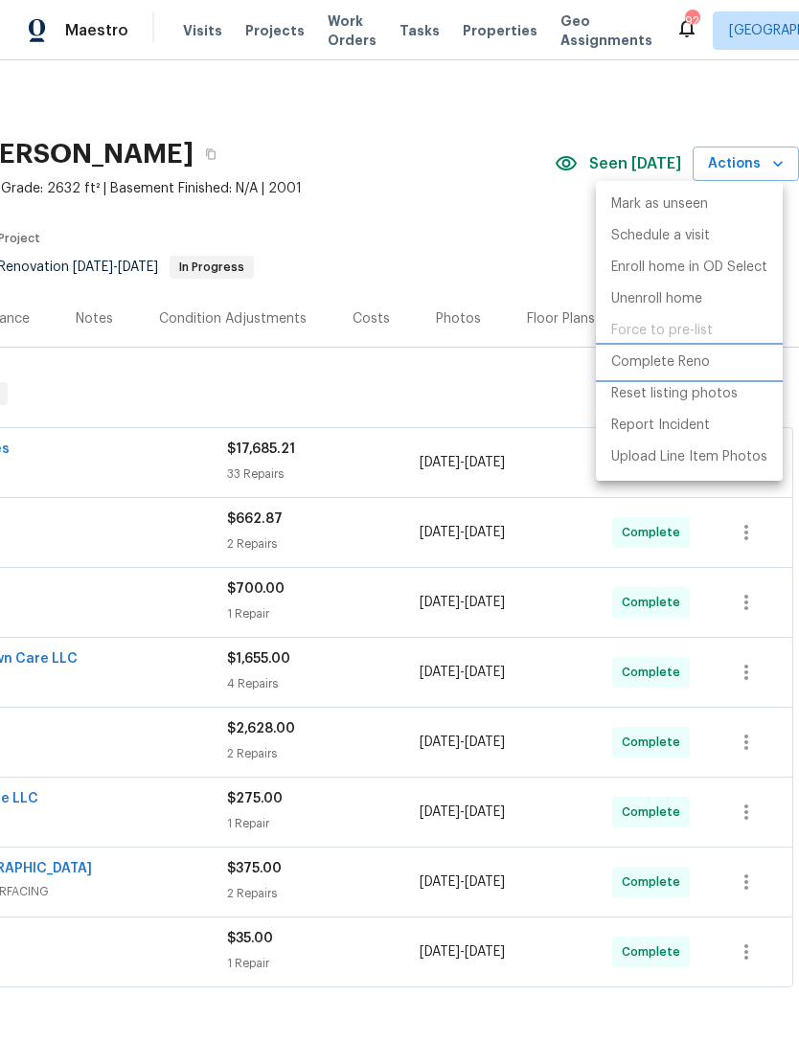
click at [698, 365] on p "Complete Reno" at bounding box center [660, 362] width 99 height 20
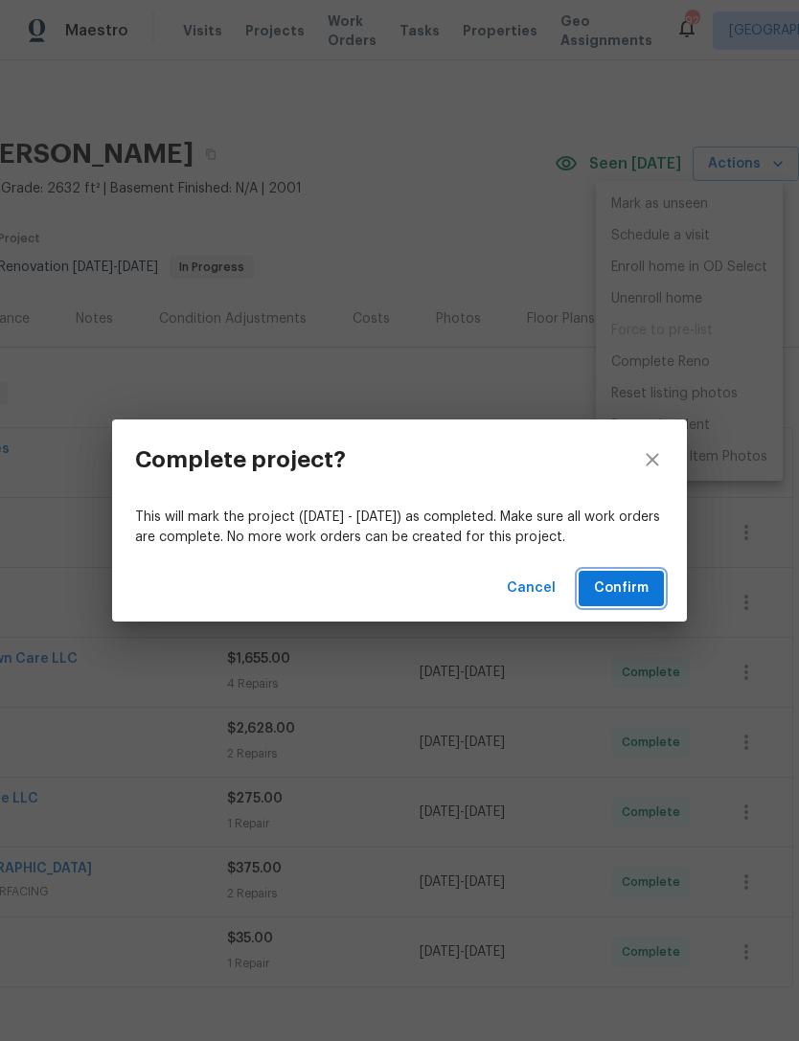
click at [635, 590] on span "Confirm" at bounding box center [621, 588] width 55 height 24
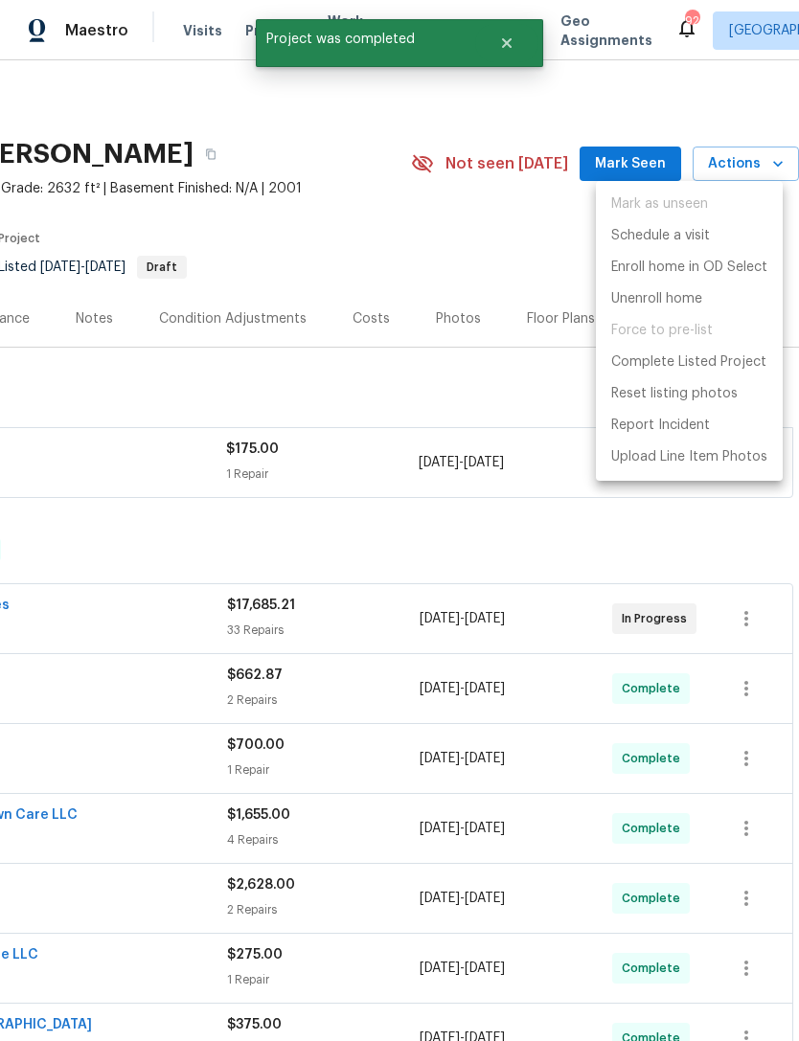
click at [465, 277] on div at bounding box center [399, 520] width 799 height 1041
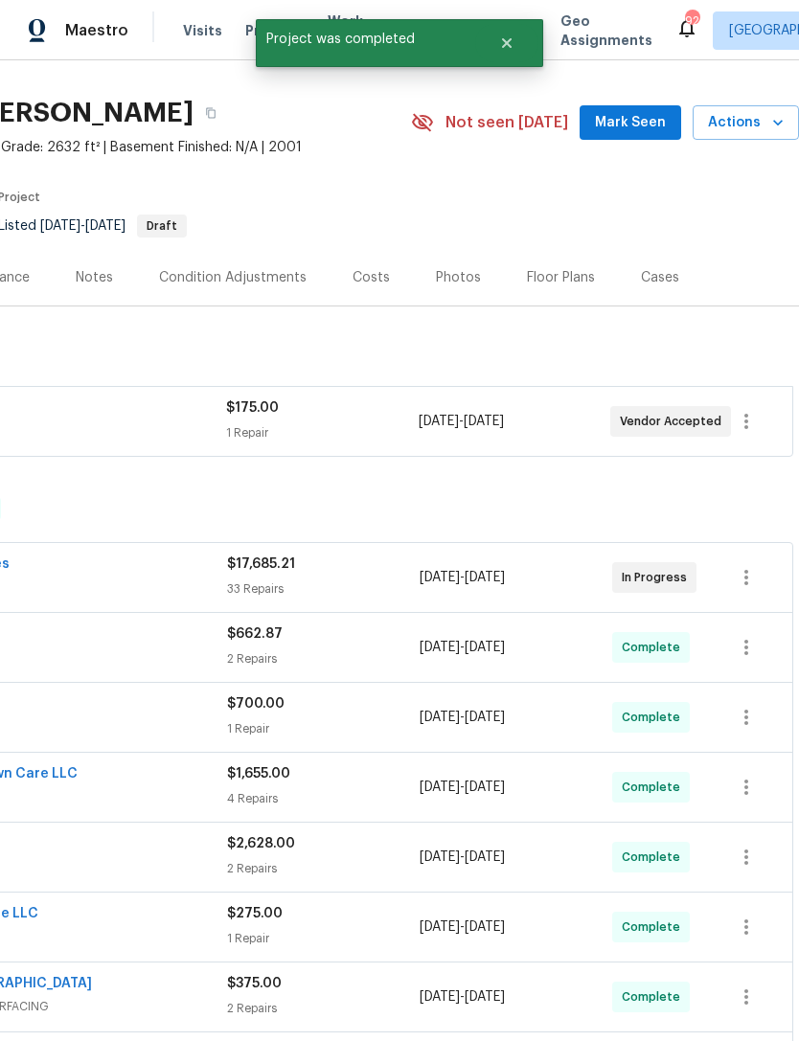
scroll to position [42, 283]
click at [765, 125] on span "Actions" at bounding box center [746, 122] width 76 height 24
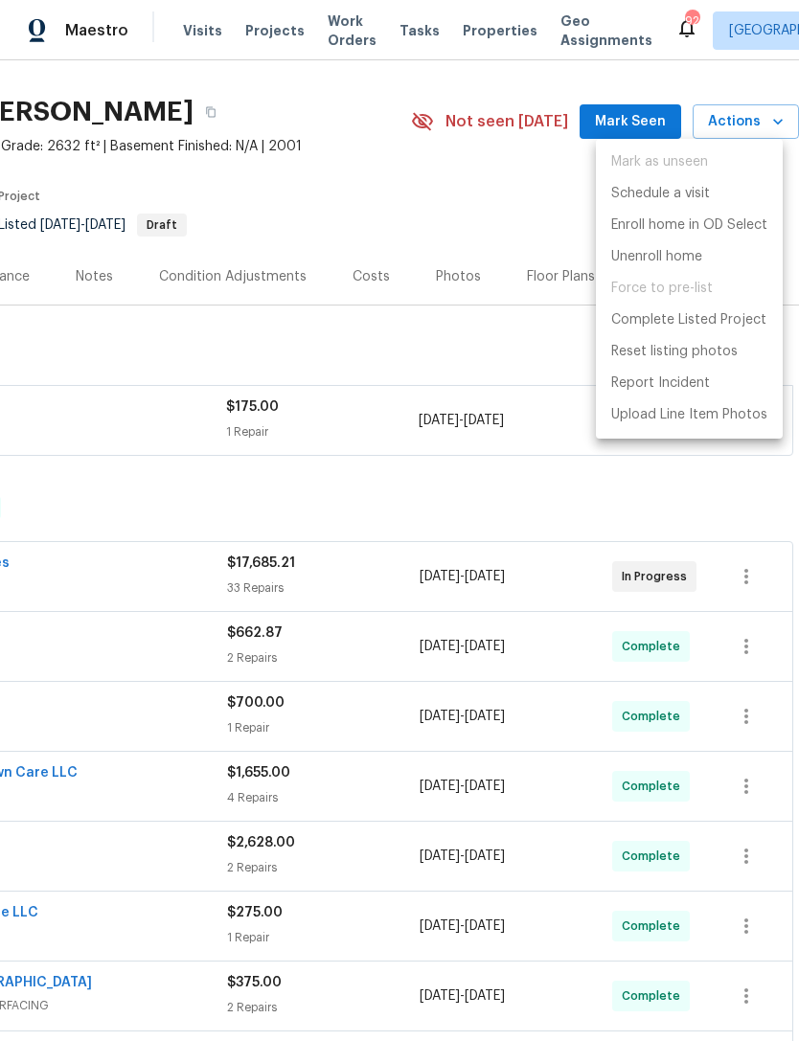
click at [512, 350] on div at bounding box center [399, 520] width 799 height 1041
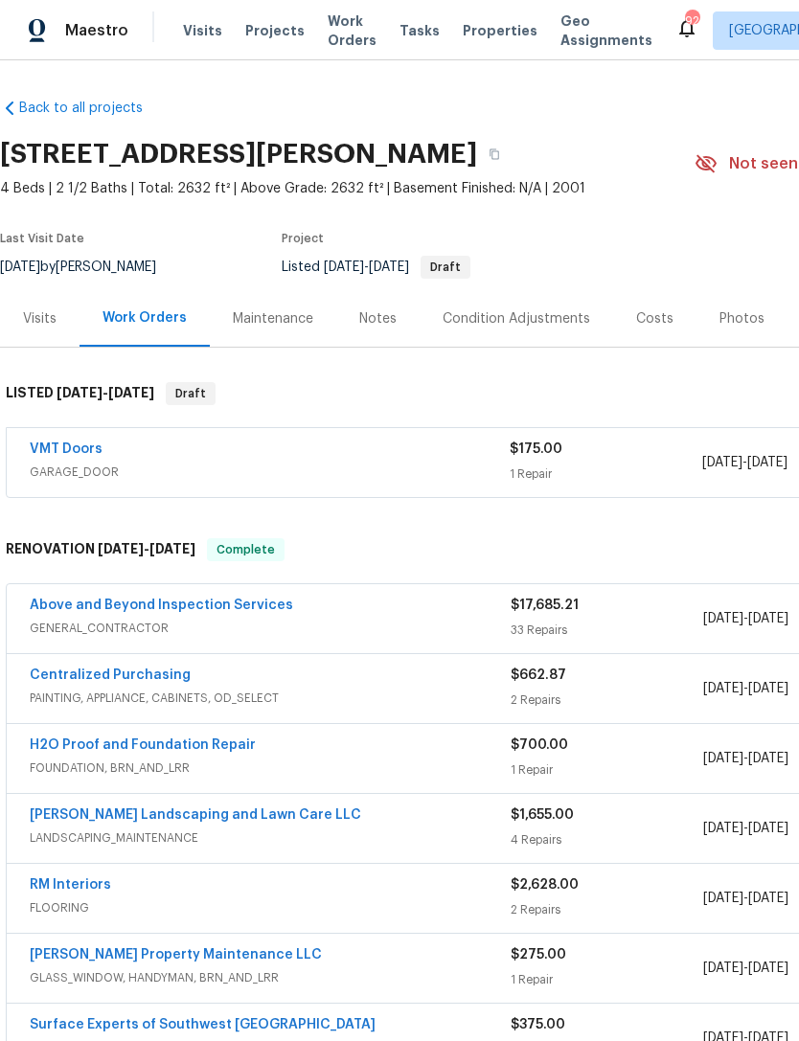
scroll to position [0, 0]
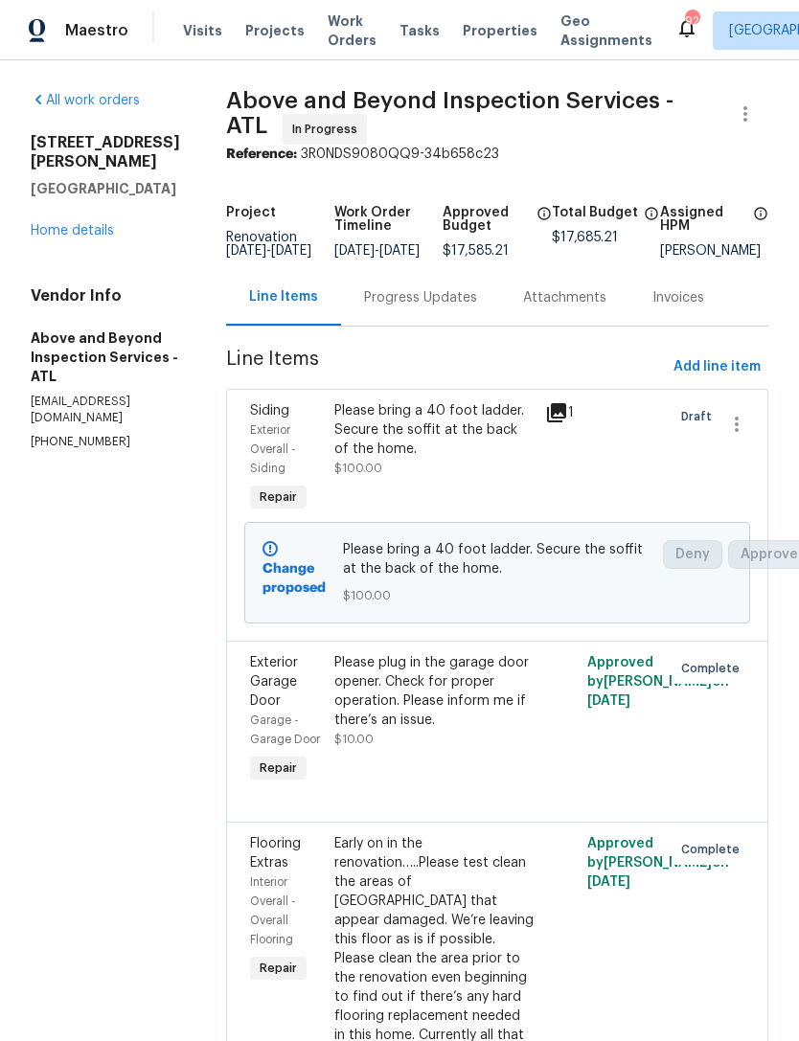
click at [449, 306] on div "Progress Updates" at bounding box center [420, 297] width 113 height 19
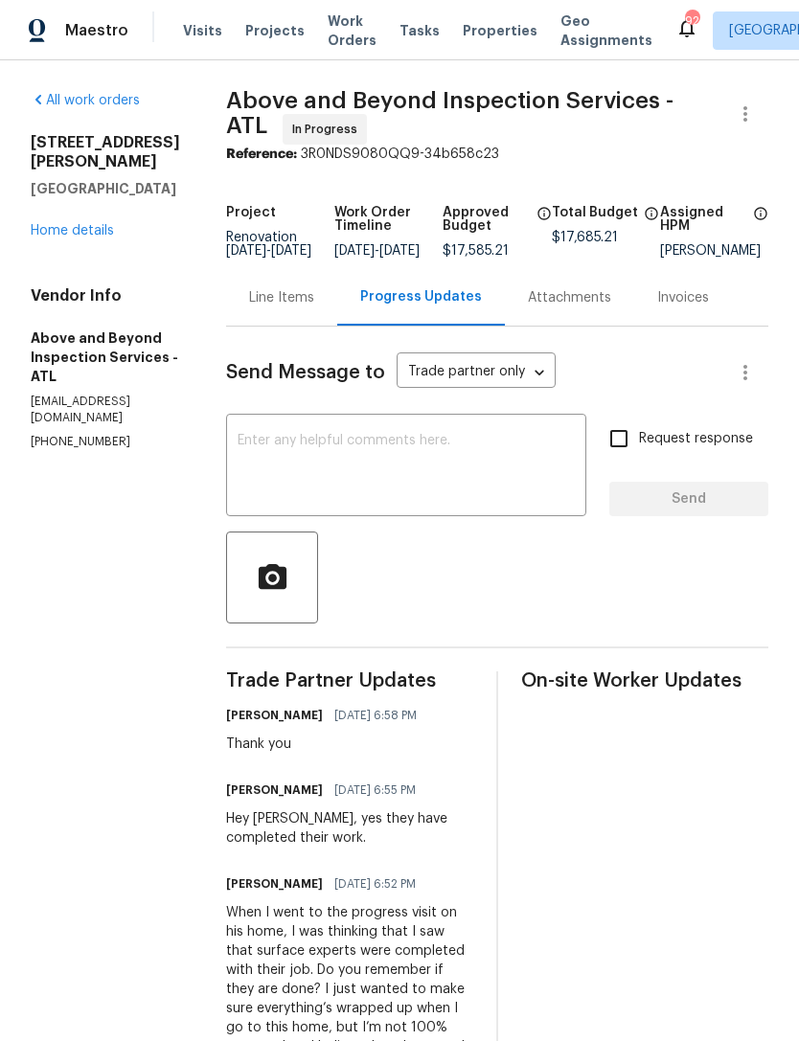
click at [101, 133] on div "4469 White Hill Pl Douglasville, GA 30135 Home details" at bounding box center [105, 186] width 149 height 107
click at [84, 224] on link "Home details" at bounding box center [72, 230] width 83 height 13
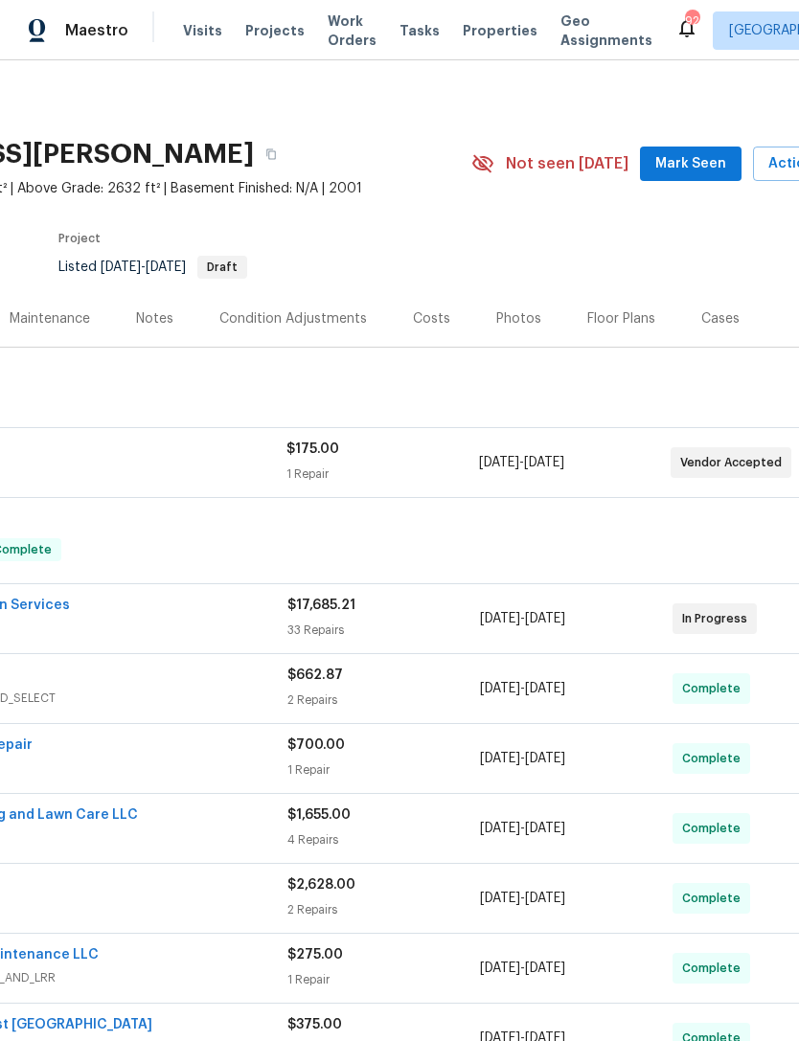
scroll to position [0, 223]
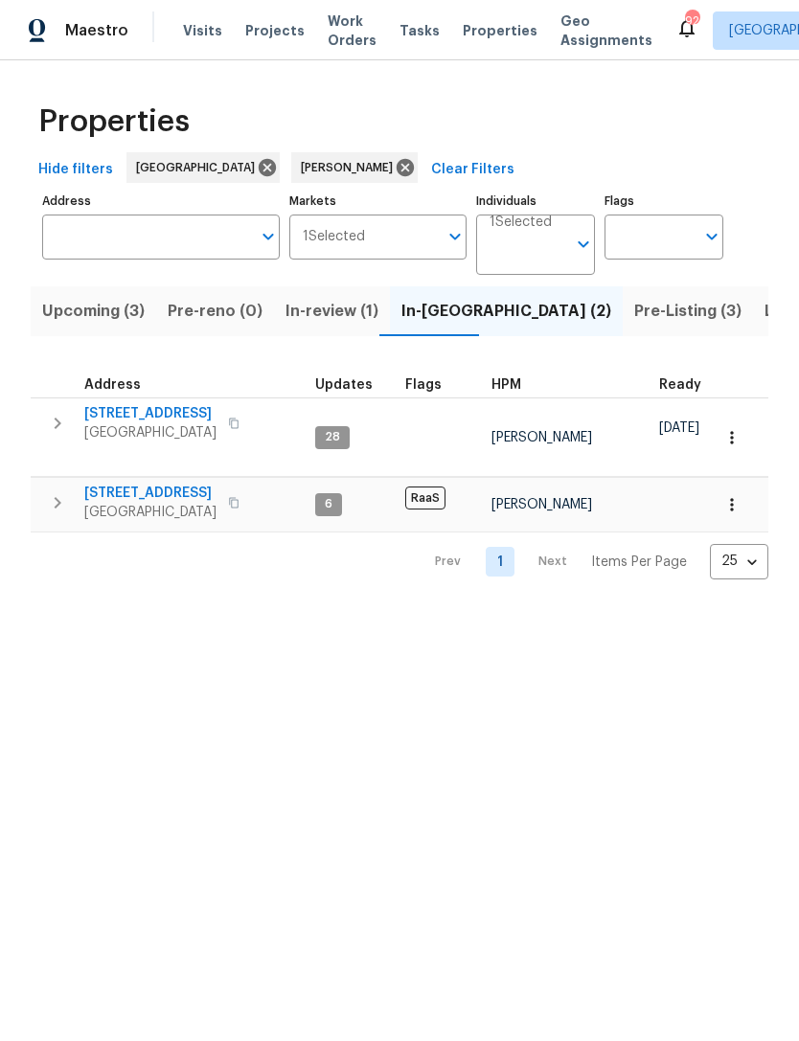
click at [53, 503] on icon "button" at bounding box center [57, 502] width 23 height 23
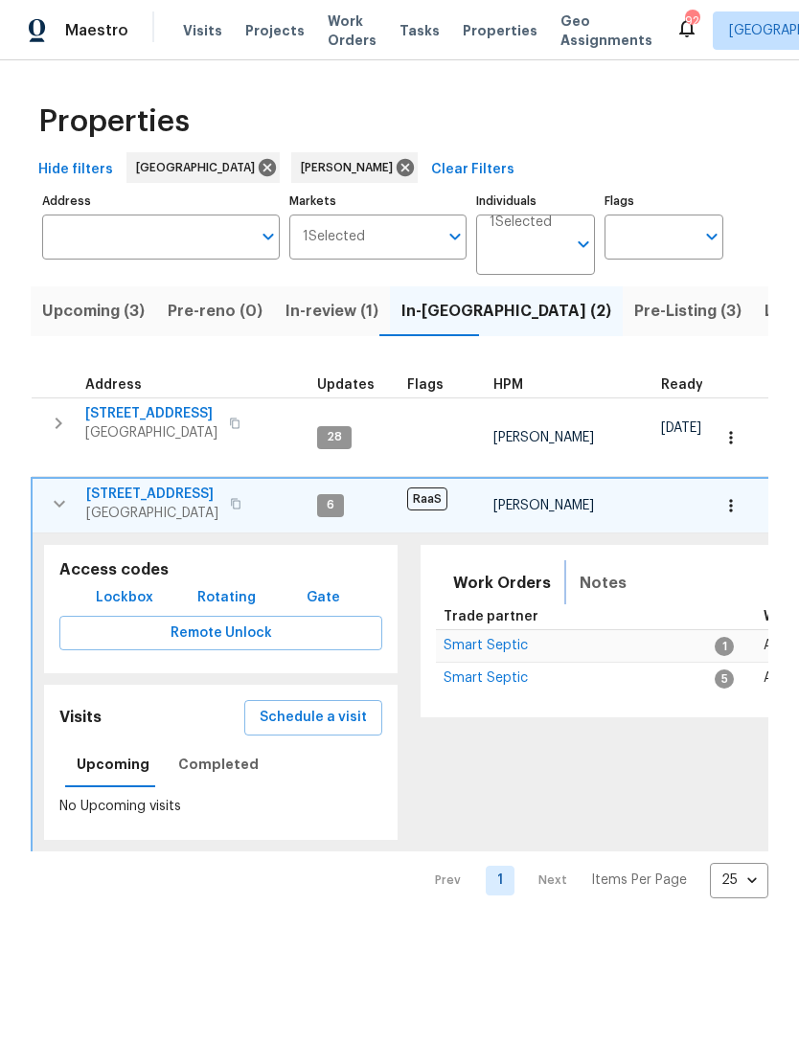
click at [589, 582] on span "Notes" at bounding box center [602, 583] width 47 height 27
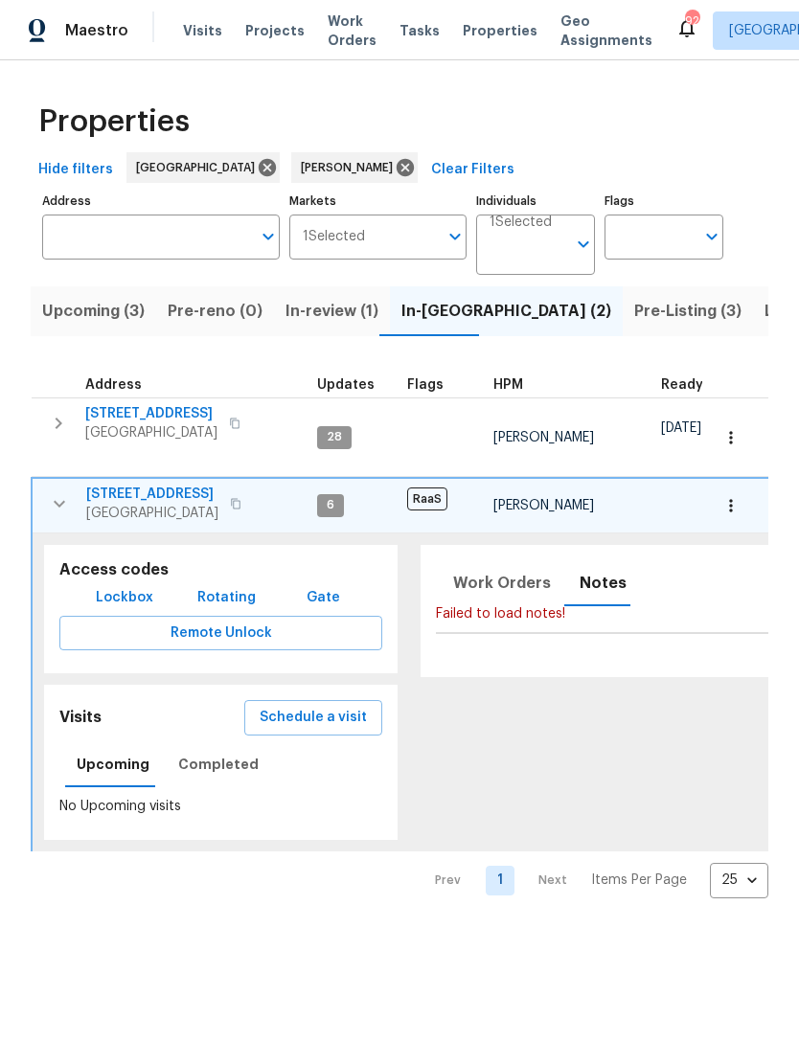
click at [50, 503] on icon "button" at bounding box center [59, 503] width 23 height 23
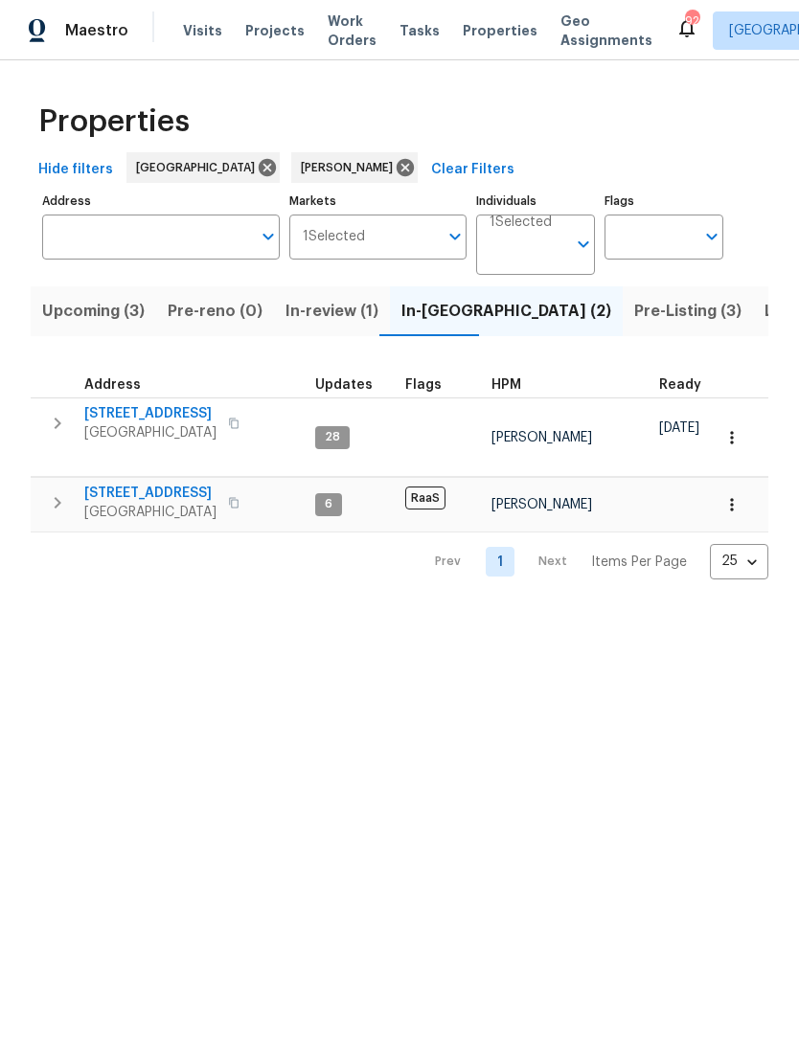
click at [484, 585] on div "Properties Hide filters Atlanta Jaydon Entrekin Clear Filters Address Address M…" at bounding box center [399, 335] width 799 height 550
click at [740, 511] on icon "button" at bounding box center [731, 504] width 19 height 19
click at [142, 484] on div at bounding box center [399, 520] width 799 height 1041
click at [170, 501] on span "2761 Whisper Ct" at bounding box center [150, 493] width 132 height 19
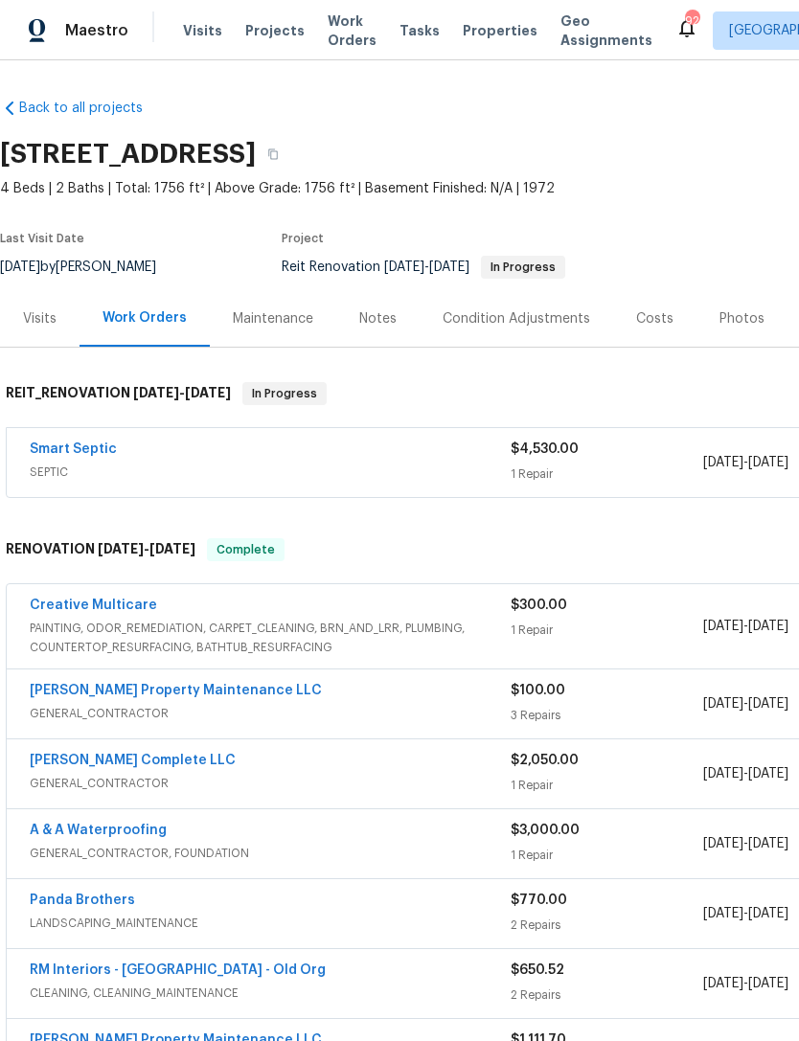
click at [389, 325] on div "Notes" at bounding box center [377, 318] width 37 height 19
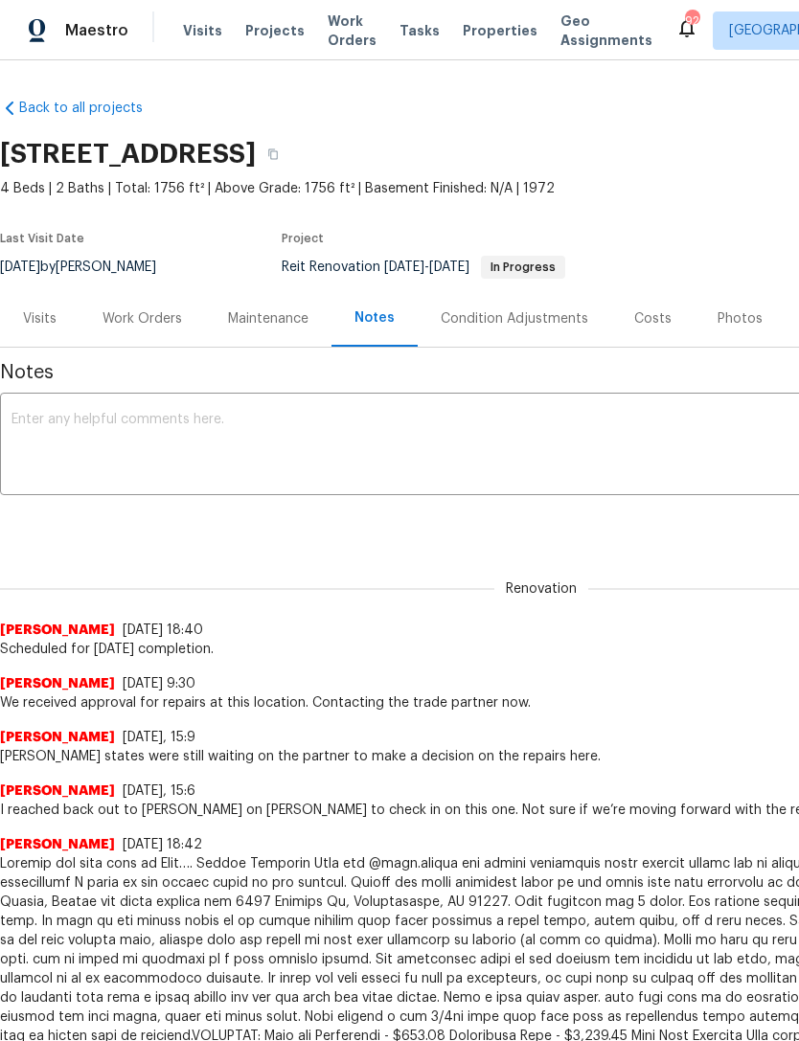
click at [304, 436] on textarea at bounding box center [540, 446] width 1059 height 67
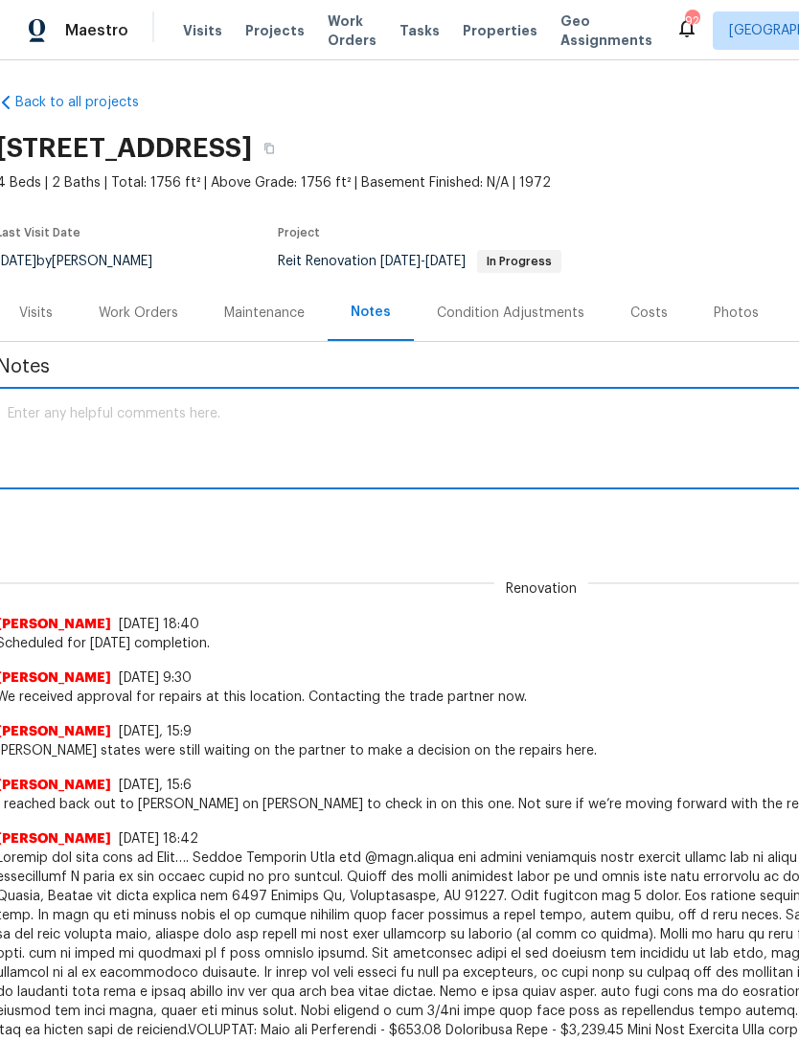
scroll to position [6, 7]
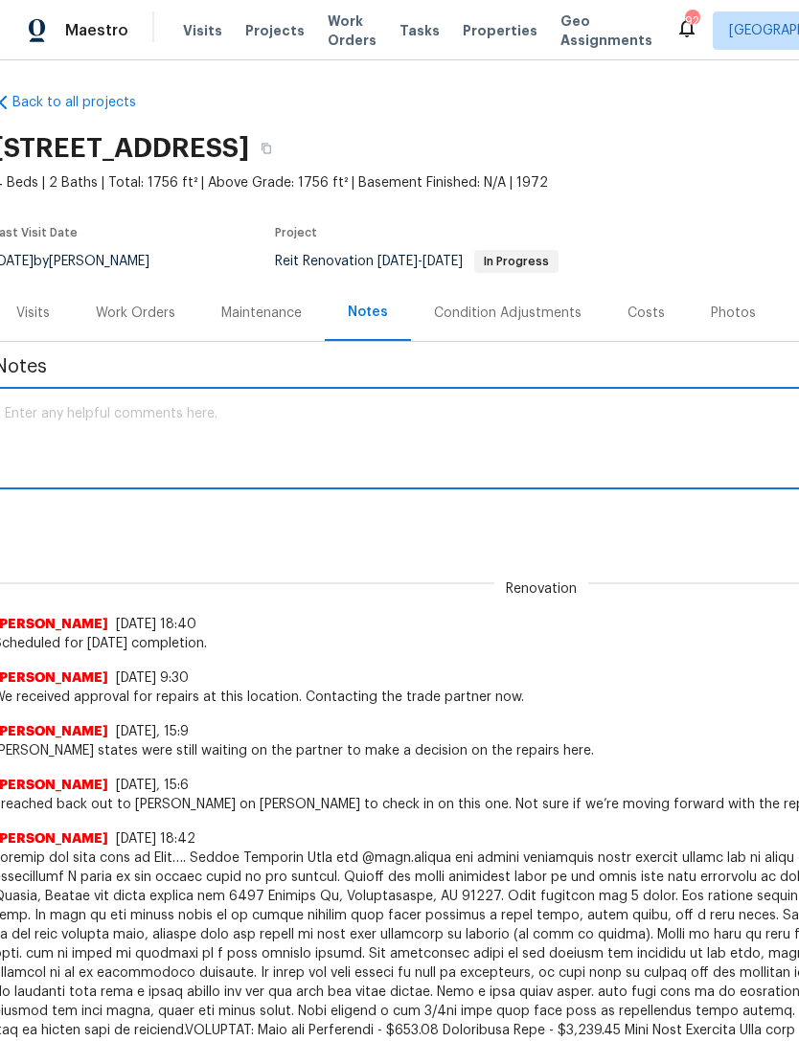
click at [133, 324] on div "Work Orders" at bounding box center [135, 312] width 125 height 56
